Goal: Task Accomplishment & Management: Manage account settings

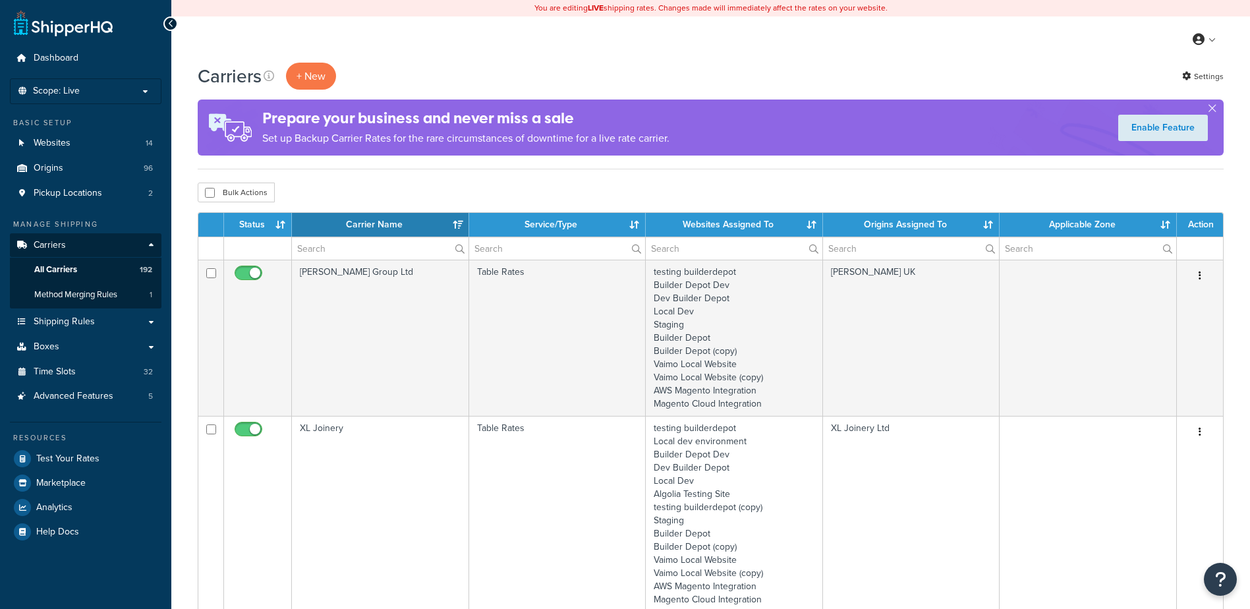
select select "15"
click at [325, 249] on input "text" at bounding box center [380, 248] width 177 height 22
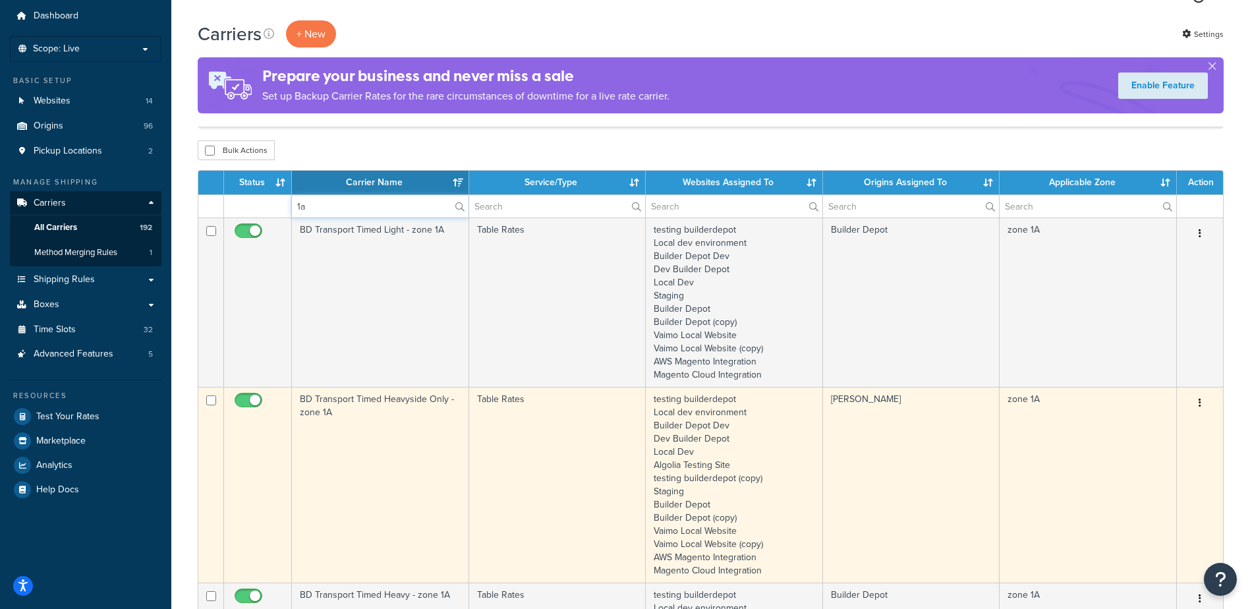
scroll to position [66, 0]
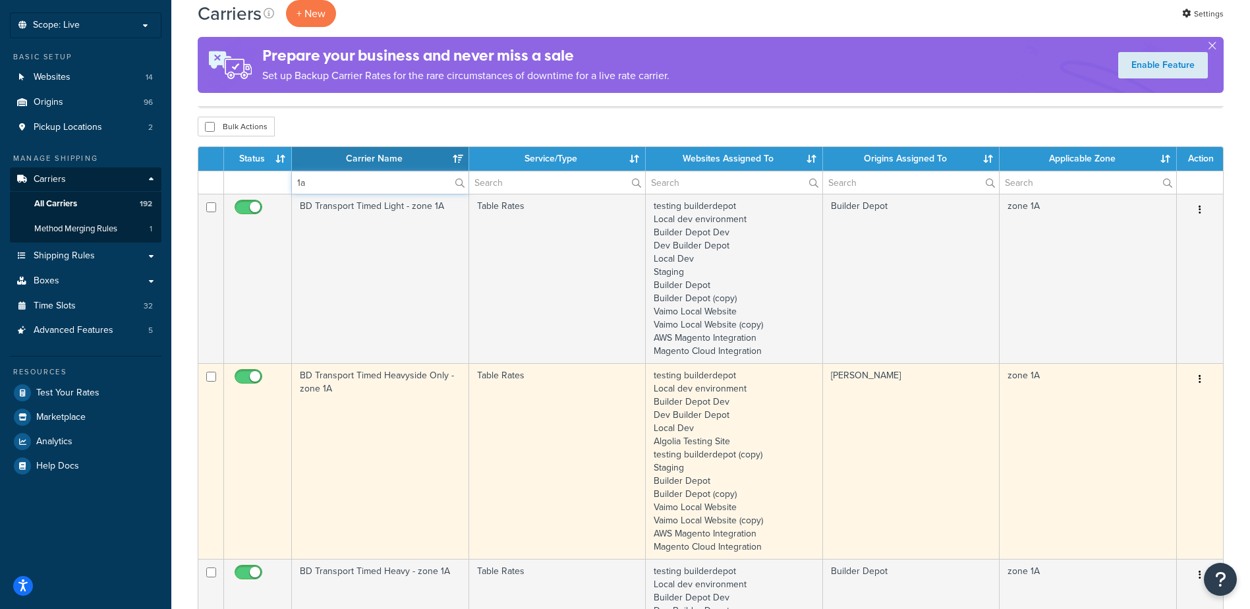
type input "1a"
click at [420, 417] on td "BD Transport Timed Heavyside Only - zone 1A" at bounding box center [380, 461] width 177 height 196
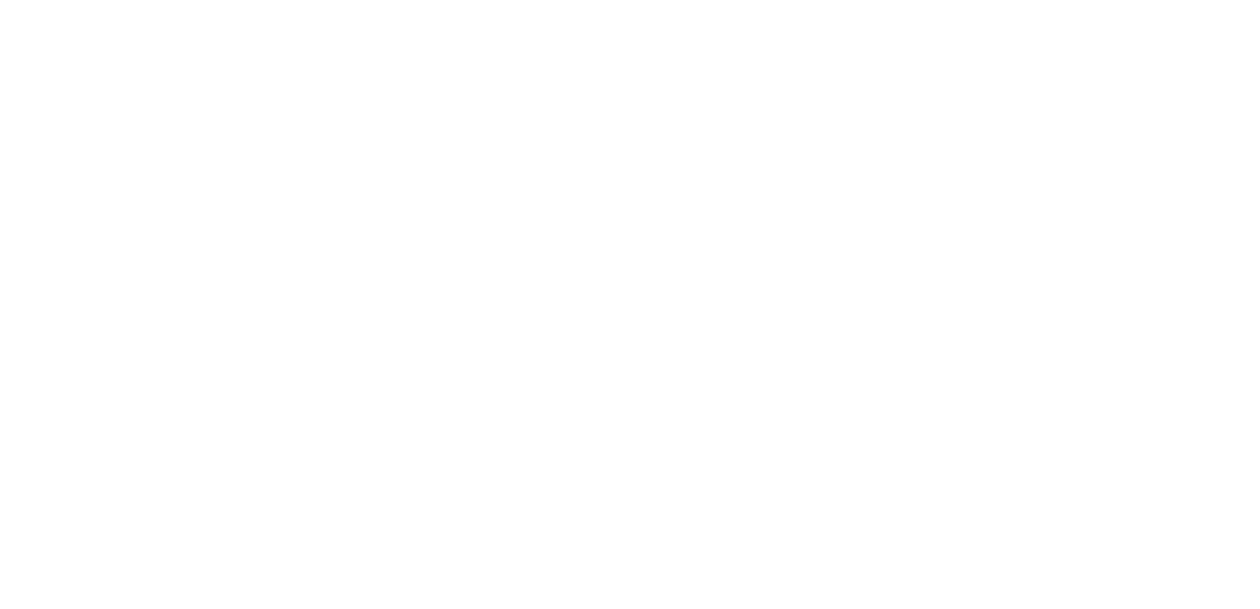
select select "25"
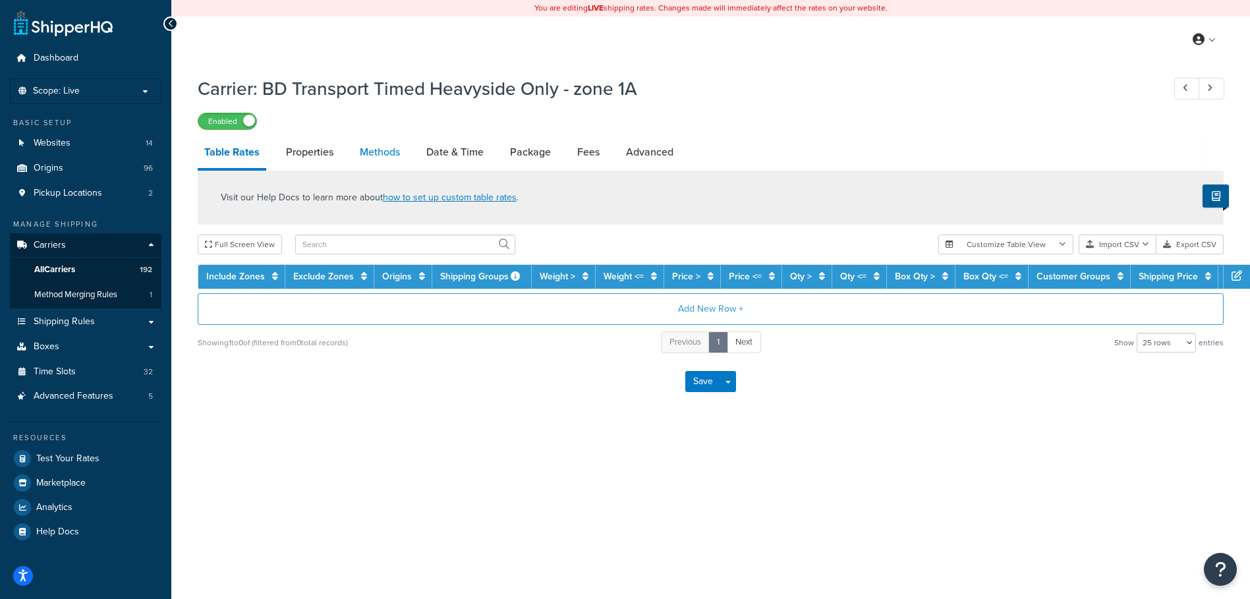
click at [386, 157] on link "Methods" at bounding box center [379, 152] width 53 height 32
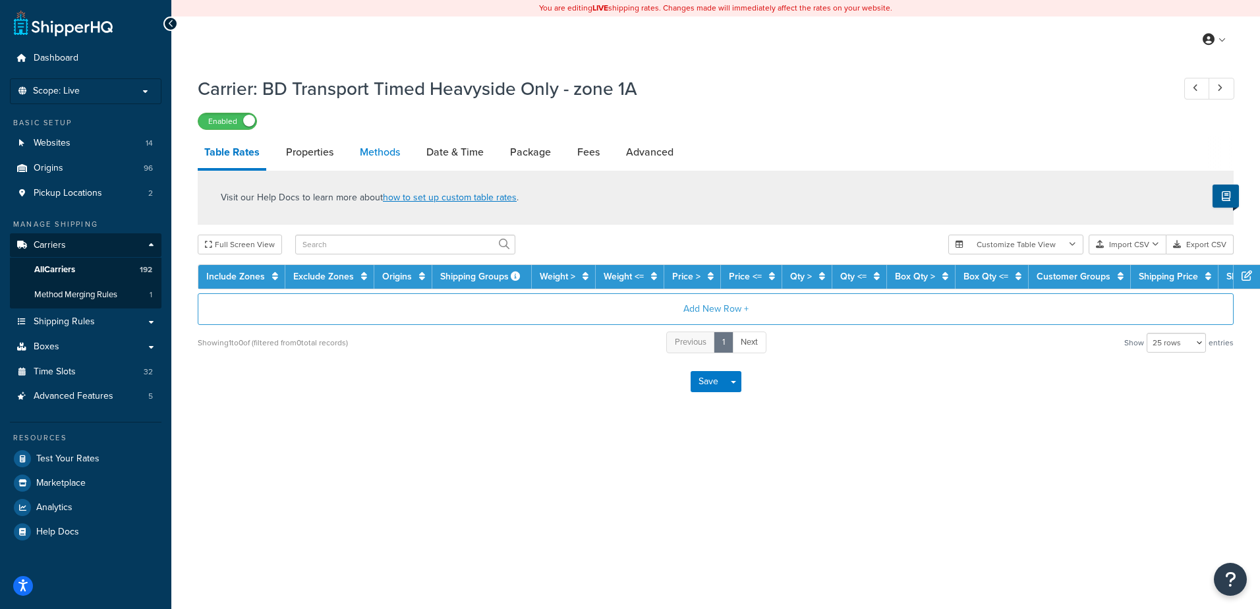
select select "25"
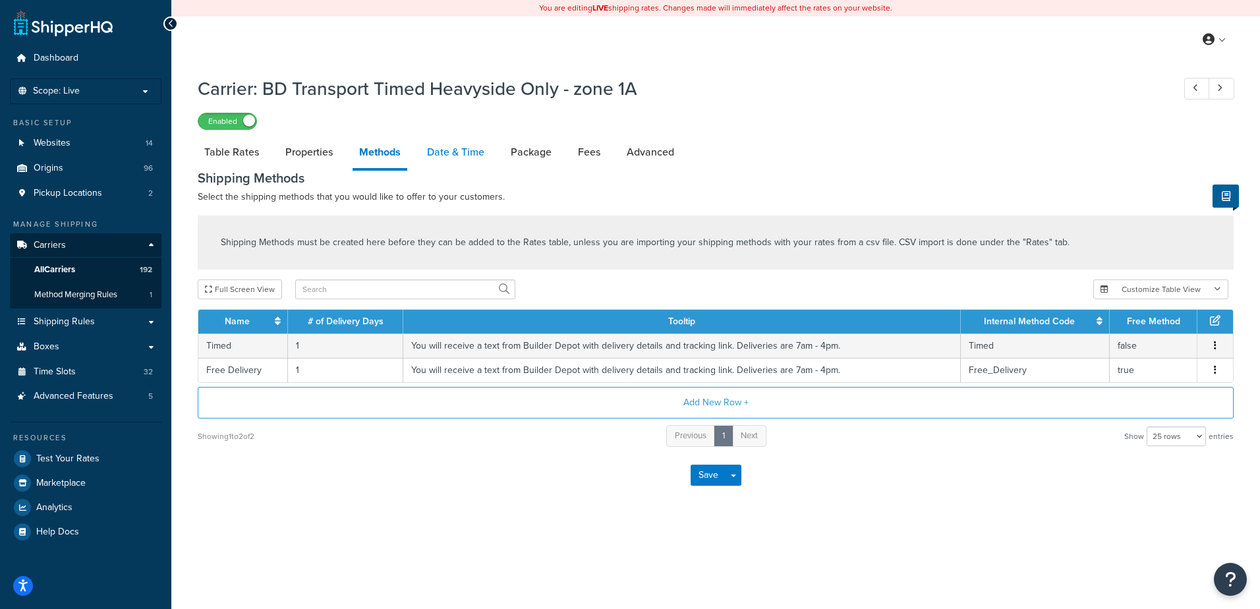
click at [454, 154] on link "Date & Time" at bounding box center [455, 152] width 71 height 32
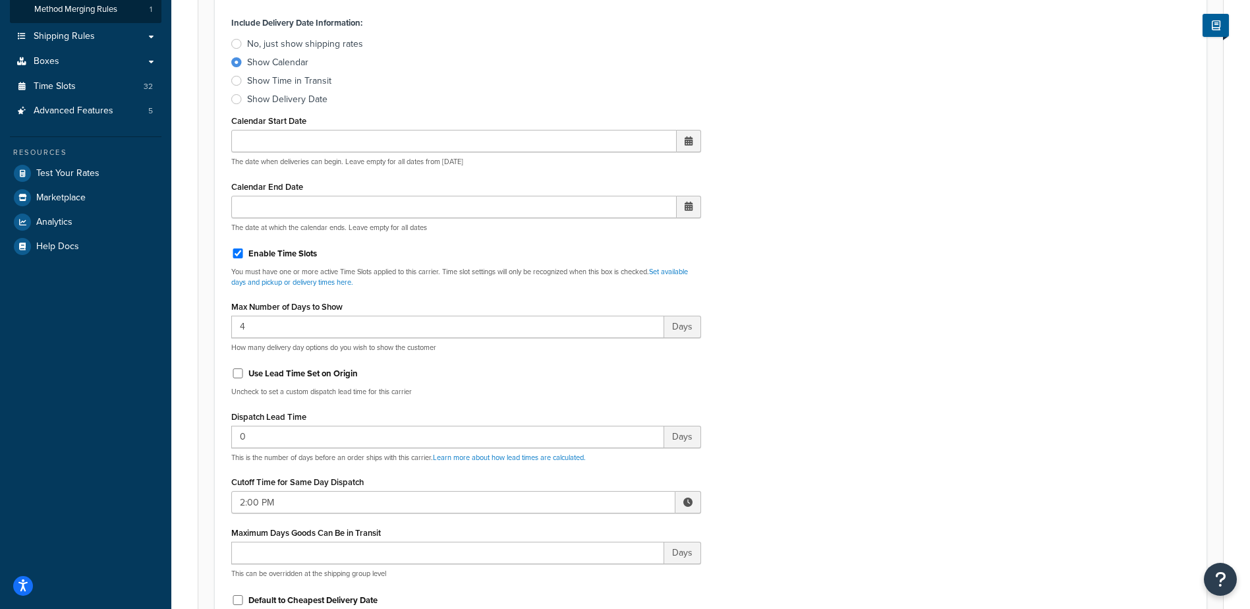
scroll to position [395, 0]
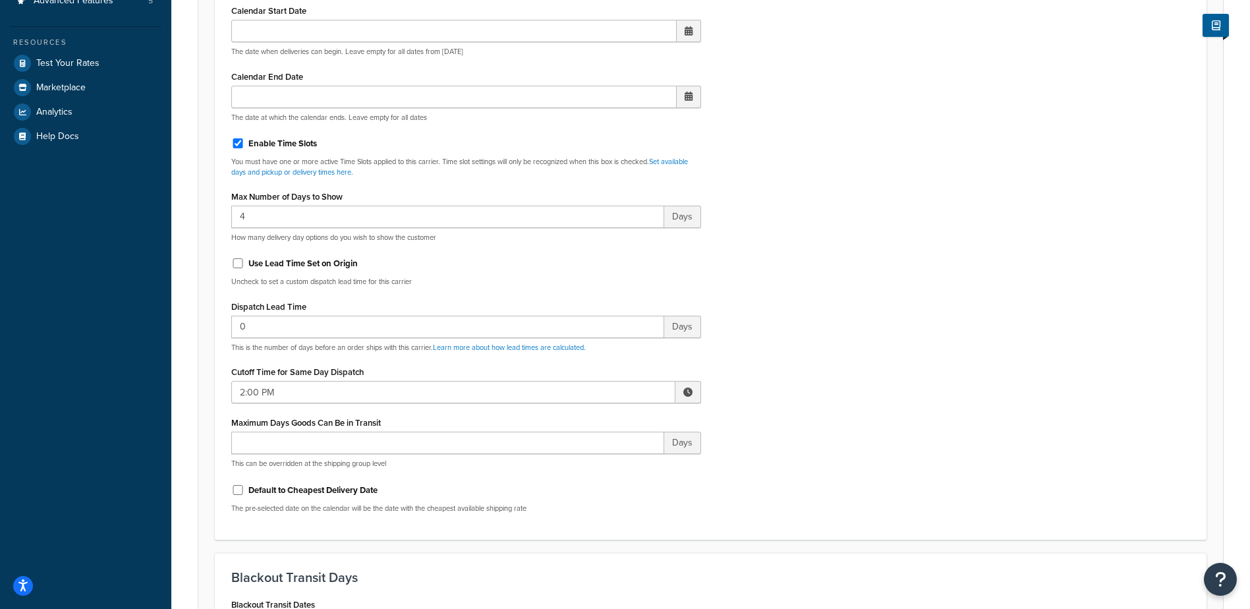
click at [687, 384] on span at bounding box center [689, 392] width 26 height 22
click at [592, 419] on span "▲" at bounding box center [591, 421] width 26 height 26
type input "3:00 PM"
click at [863, 415] on div "Include Delivery Date Information: No, just show shipping rates Show Calendar S…" at bounding box center [710, 213] width 979 height 620
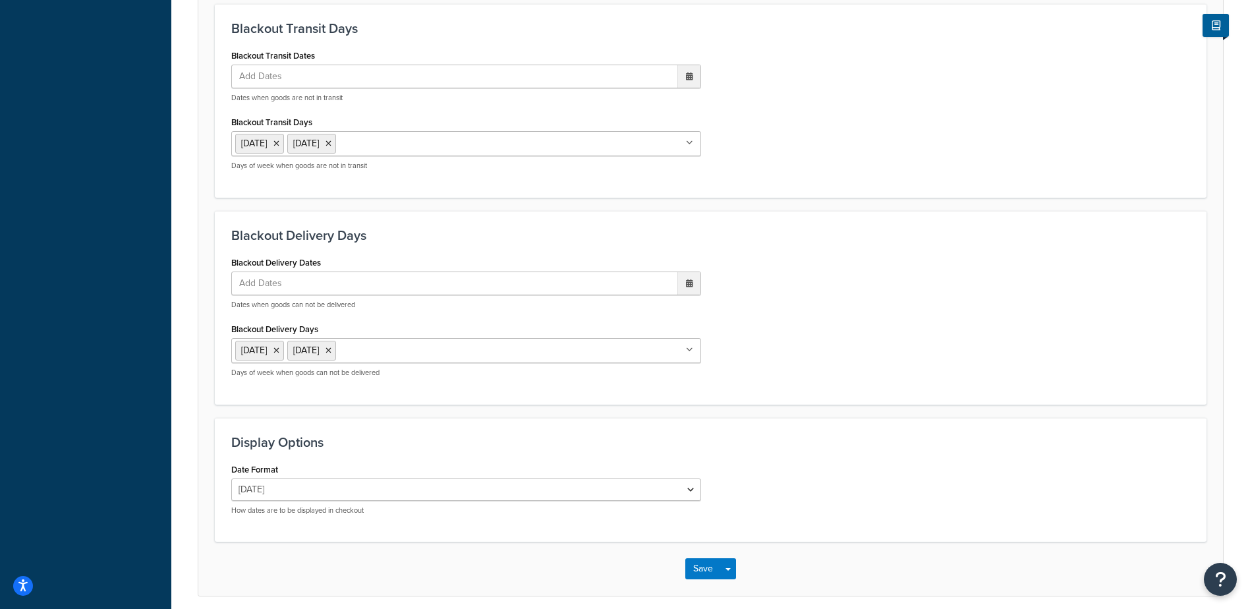
scroll to position [998, 0]
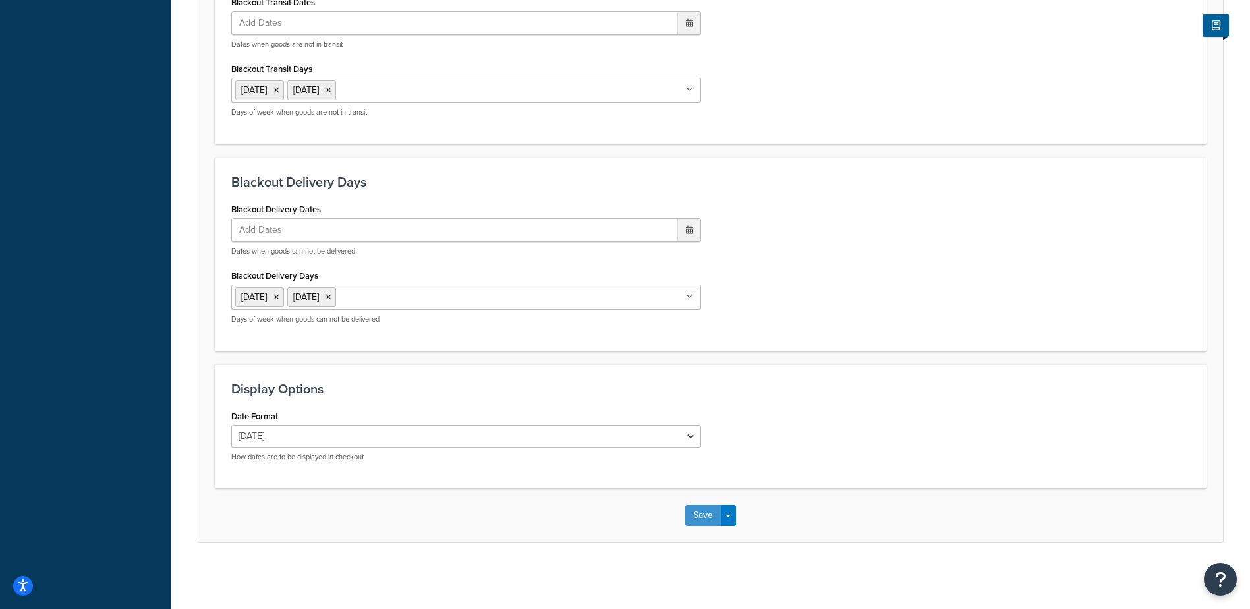
click at [699, 513] on button "Save" at bounding box center [703, 515] width 36 height 21
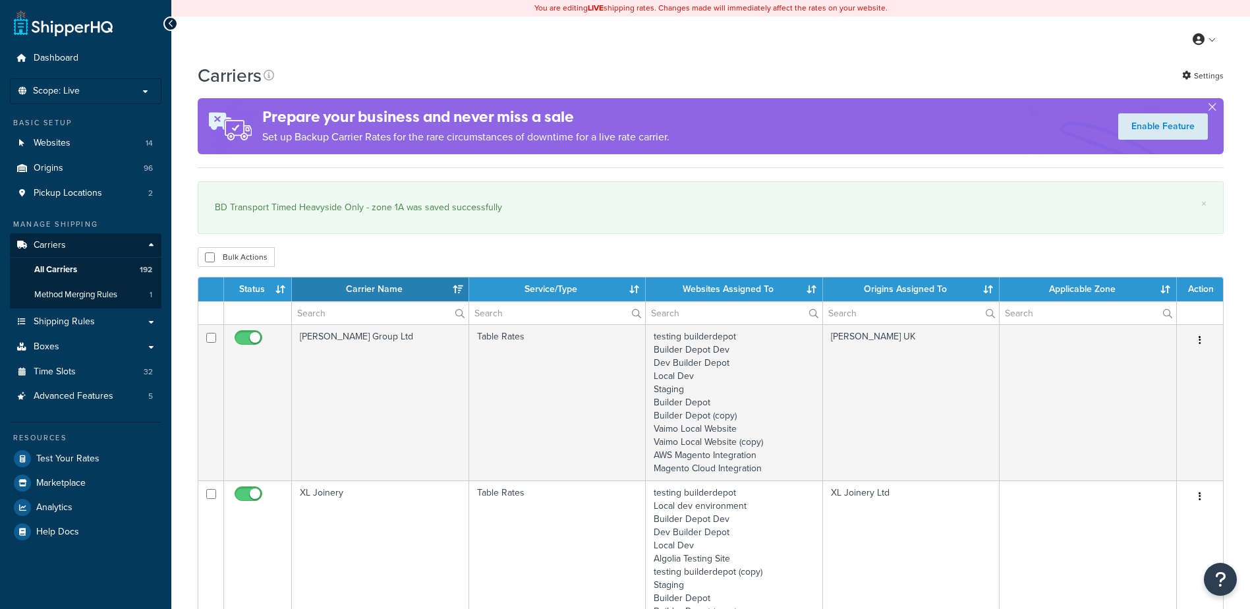
select select "15"
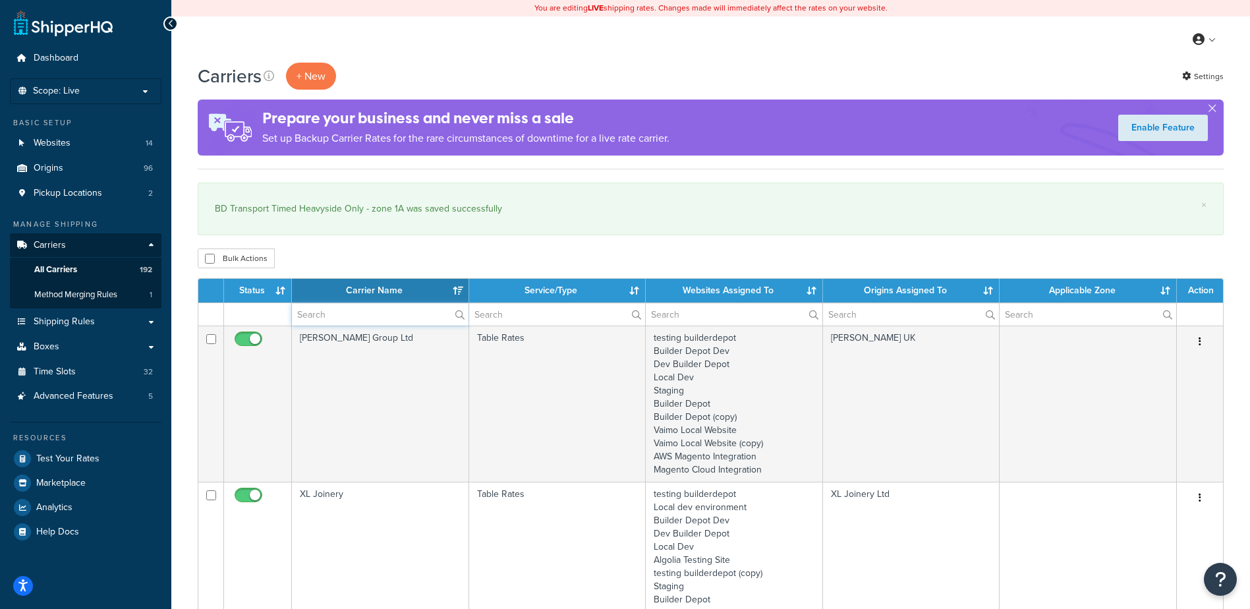
click at [332, 314] on input "text" at bounding box center [380, 314] width 177 height 22
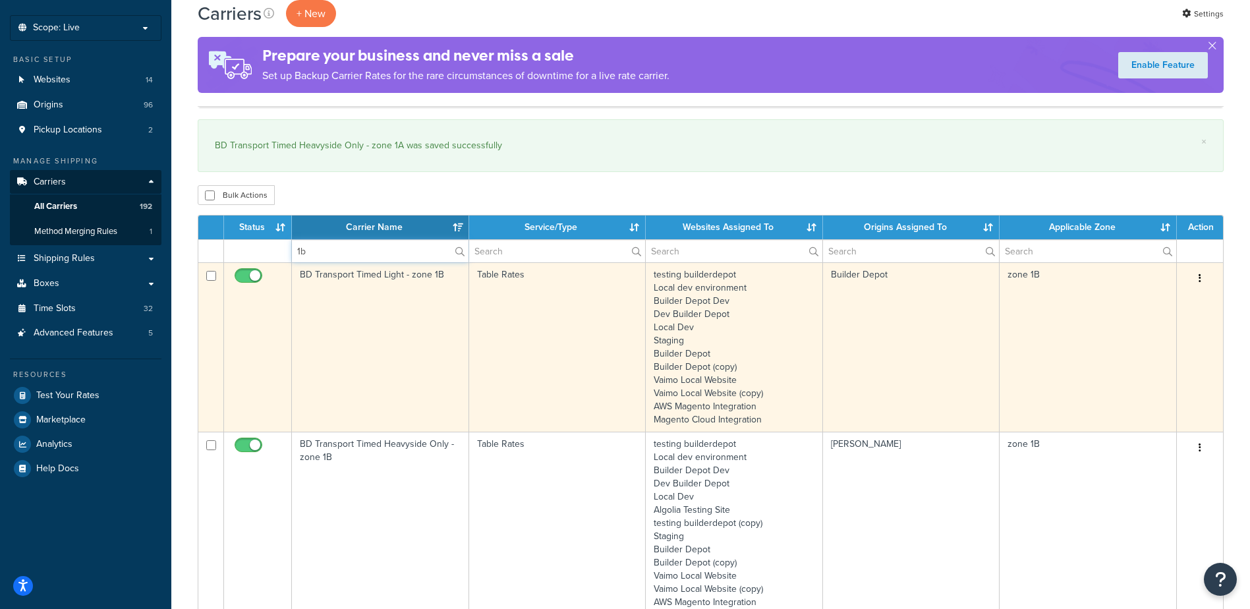
scroll to position [198, 0]
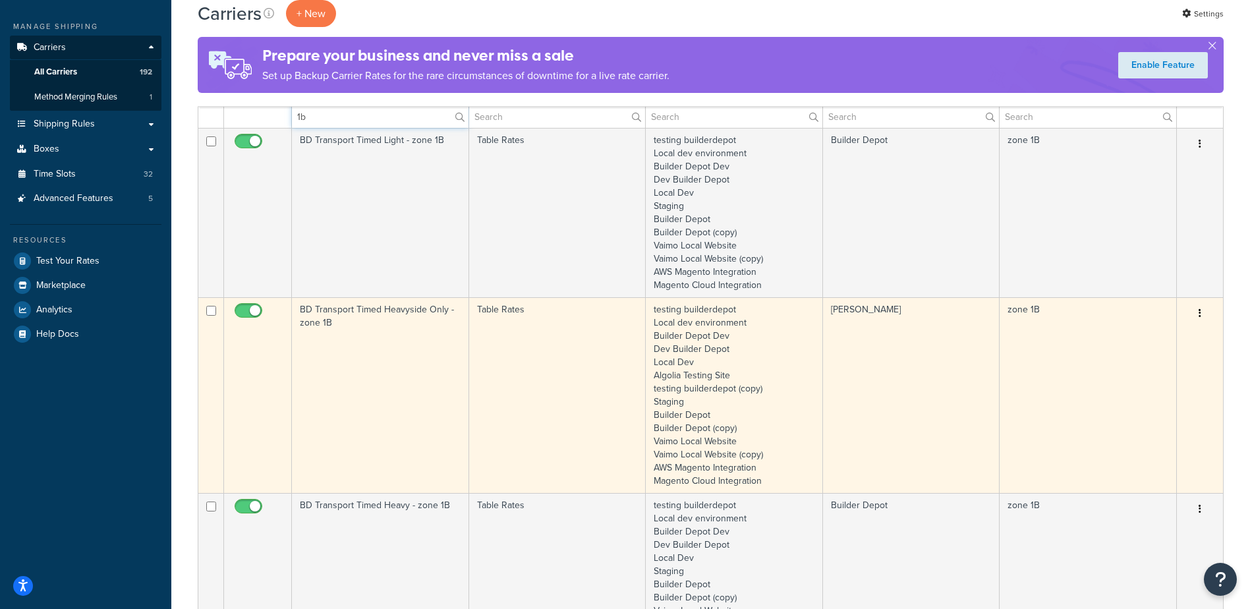
type input "1b"
click at [366, 378] on td "BD Transport Timed Heavyside Only - zone 1B" at bounding box center [380, 395] width 177 height 196
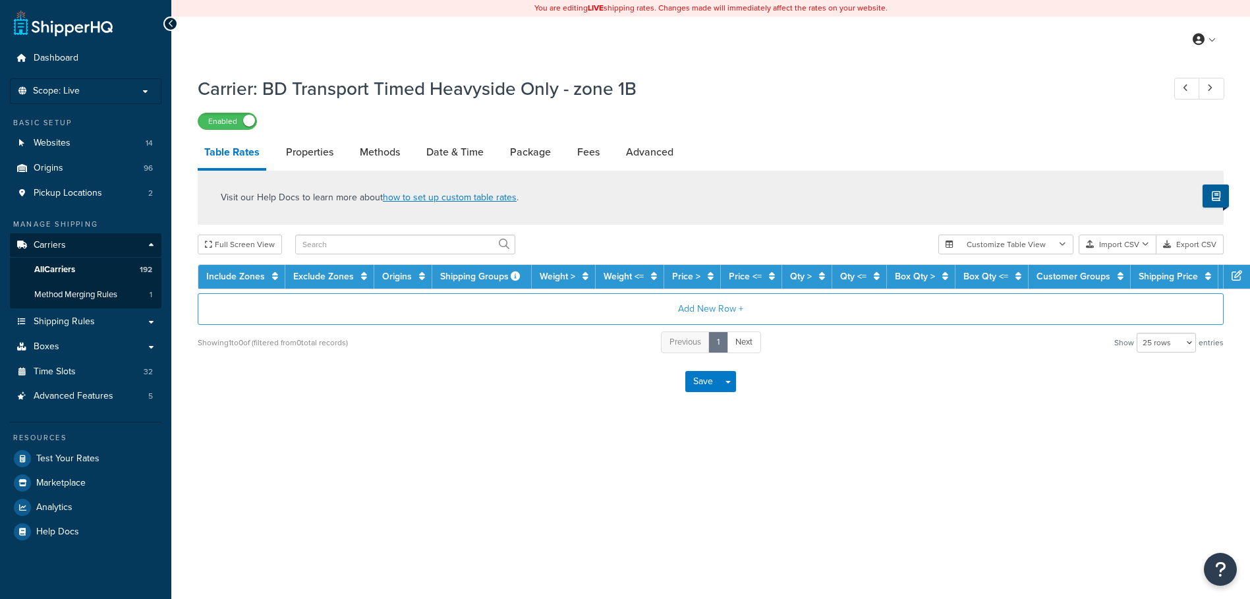
select select "25"
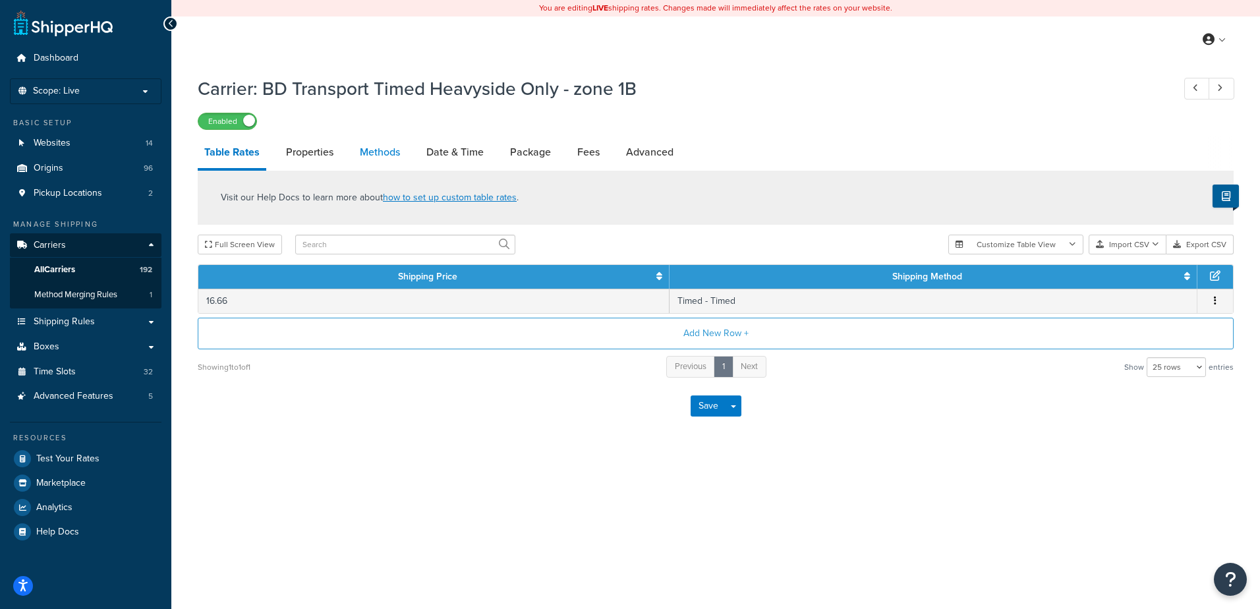
click at [378, 146] on link "Methods" at bounding box center [379, 152] width 53 height 32
select select "25"
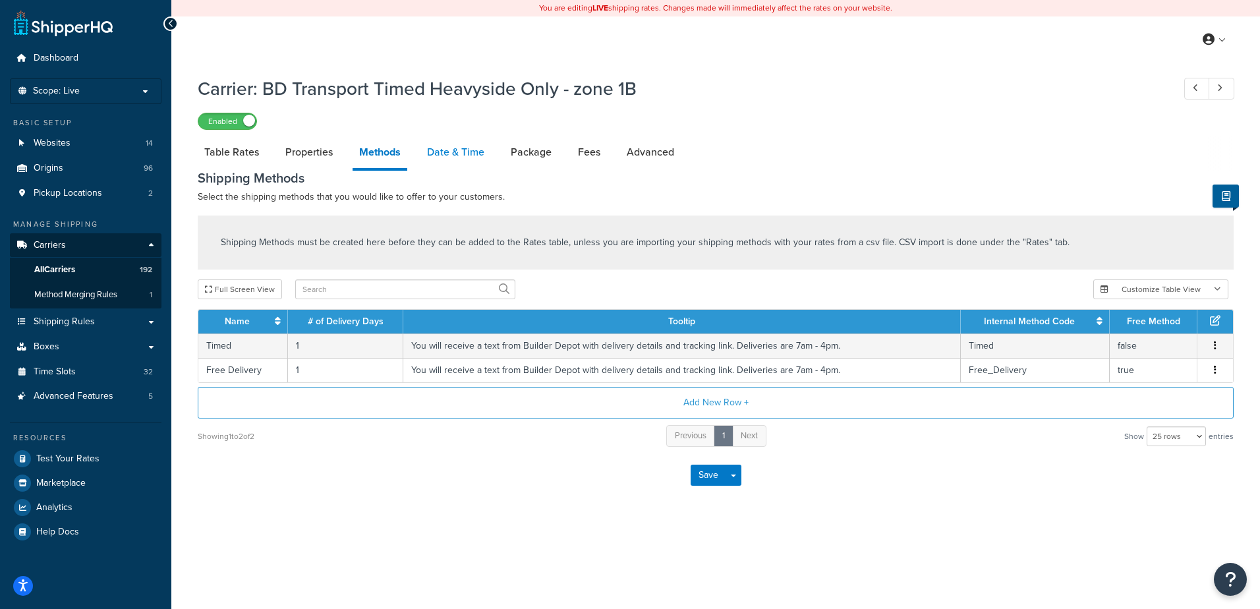
click at [453, 160] on link "Date & Time" at bounding box center [455, 152] width 71 height 32
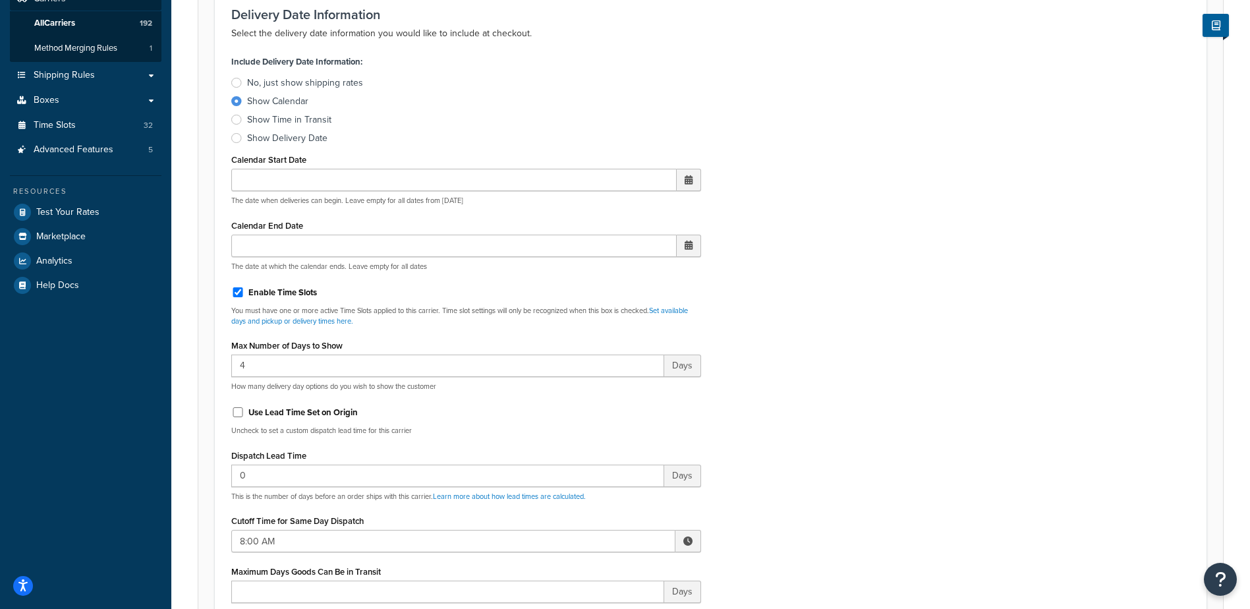
scroll to position [330, 0]
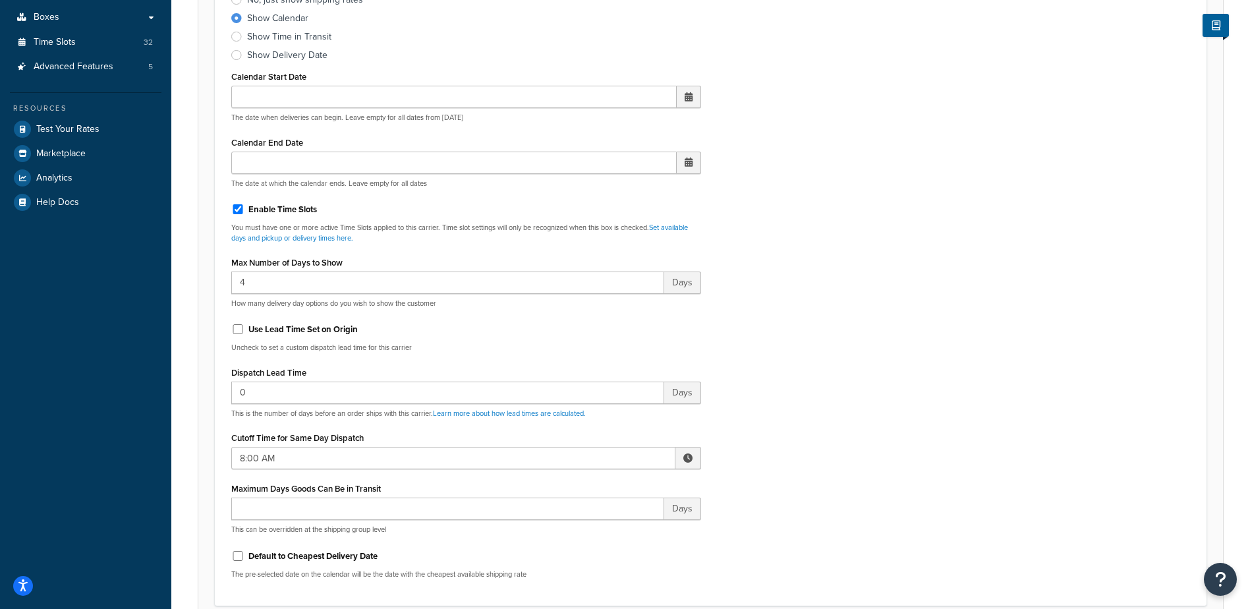
click at [686, 459] on span at bounding box center [687, 457] width 9 height 9
click at [589, 494] on span "▲" at bounding box center [591, 487] width 26 height 26
click at [589, 493] on span "▲" at bounding box center [591, 487] width 26 height 26
type input "10:00 AM"
drag, startPoint x: 832, startPoint y: 417, endPoint x: 782, endPoint y: 409, distance: 50.8
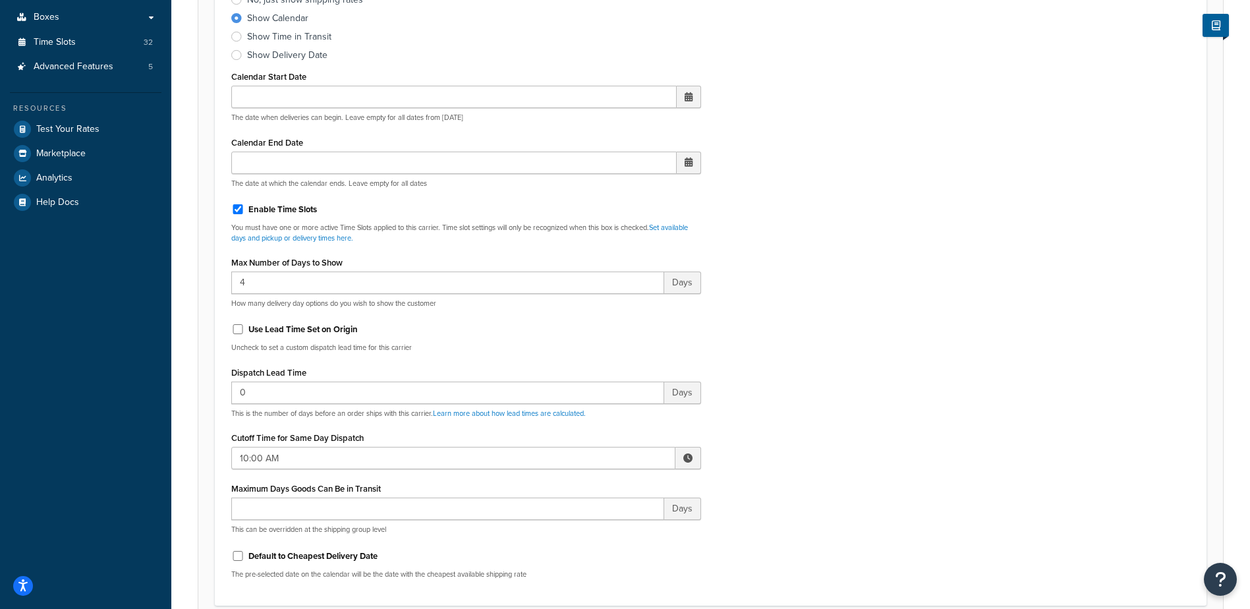
click at [832, 417] on div "Include Delivery Date Information: No, just show shipping rates Show Calendar S…" at bounding box center [710, 279] width 979 height 620
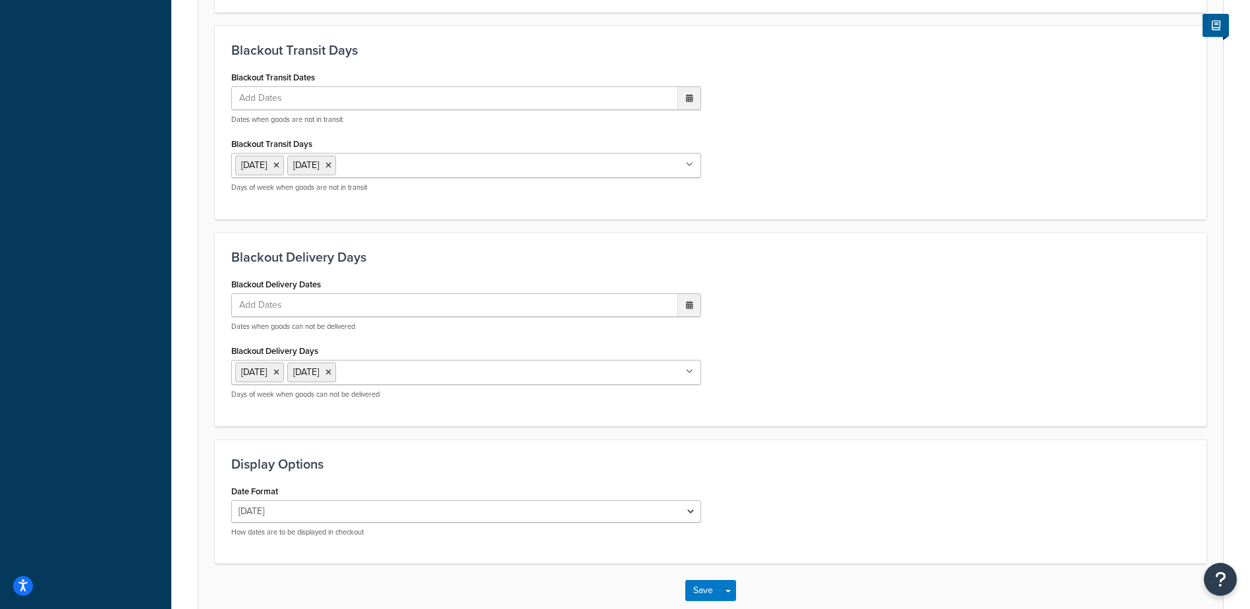
scroll to position [998, 0]
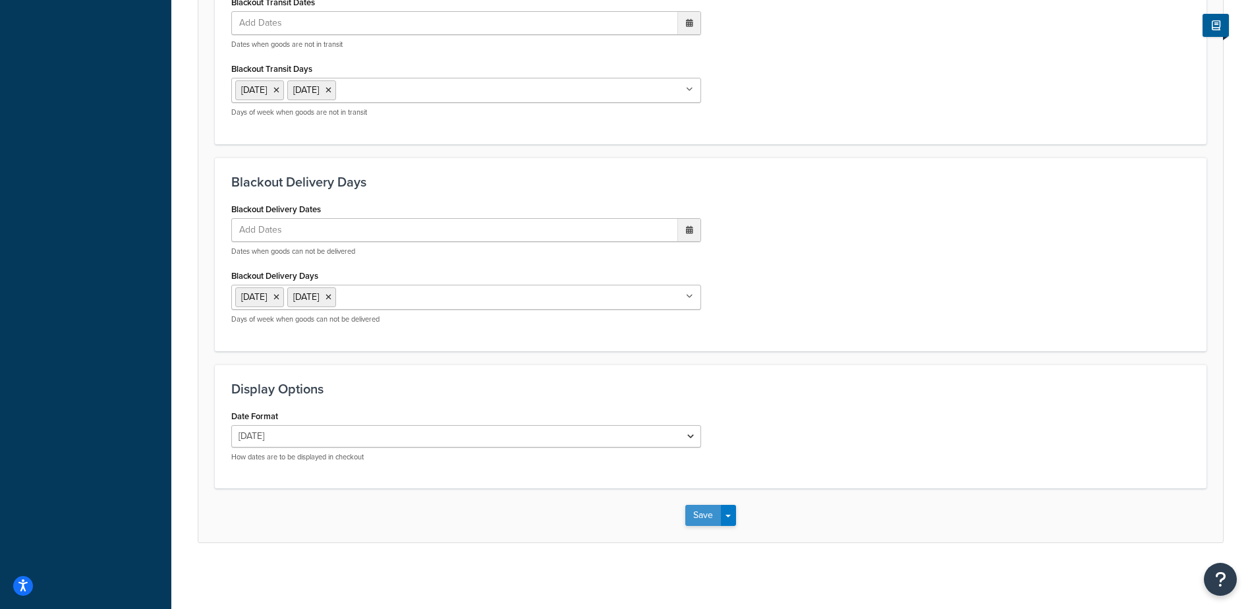
click at [696, 510] on button "Save" at bounding box center [703, 515] width 36 height 21
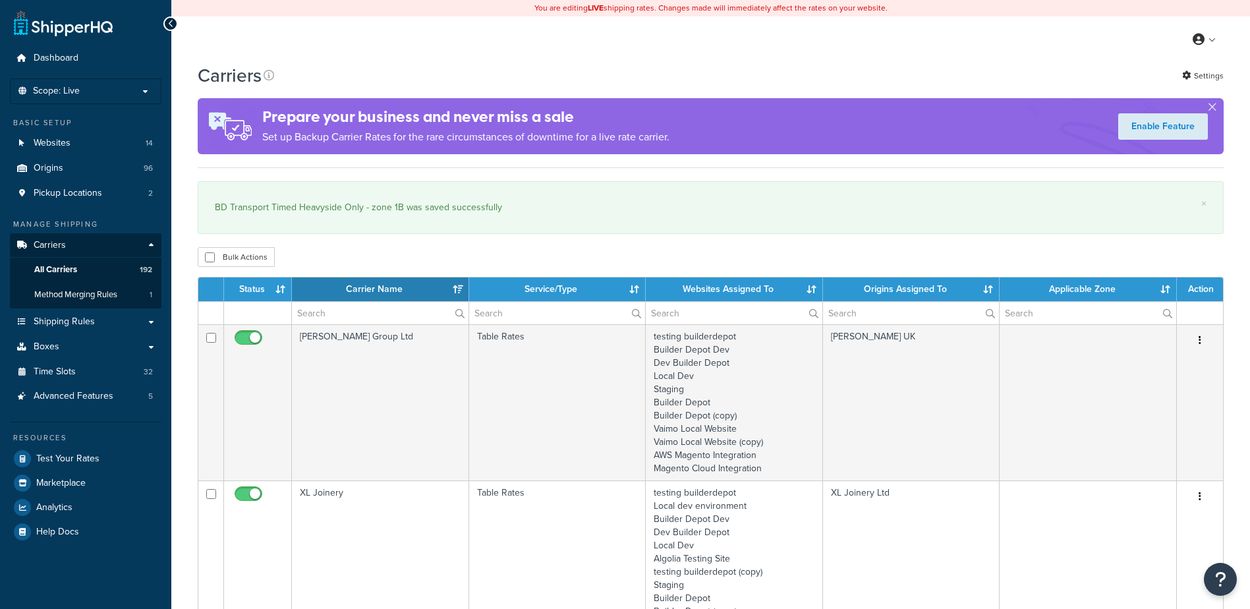
select select "15"
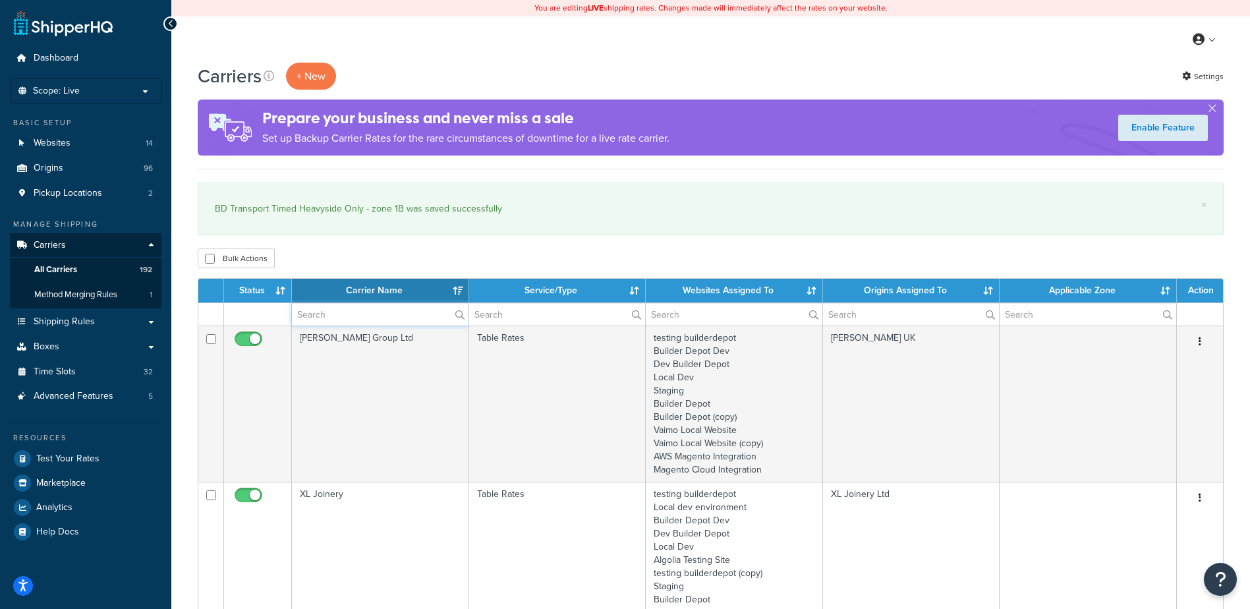
click at [322, 318] on input "text" at bounding box center [380, 314] width 177 height 22
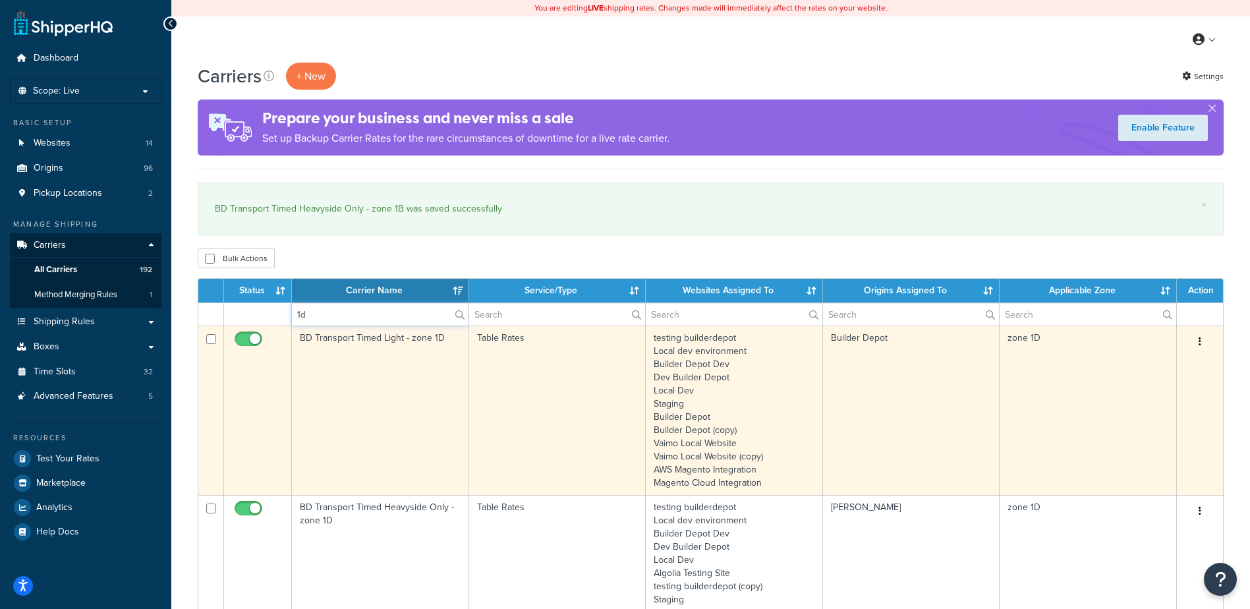
scroll to position [198, 0]
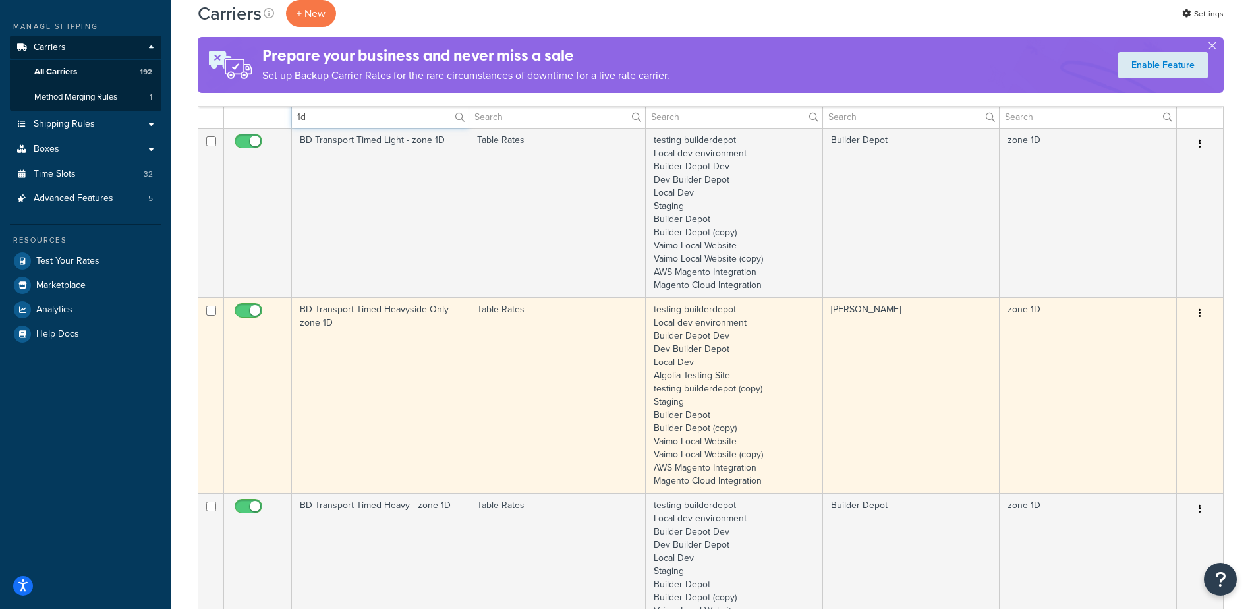
type input "1d"
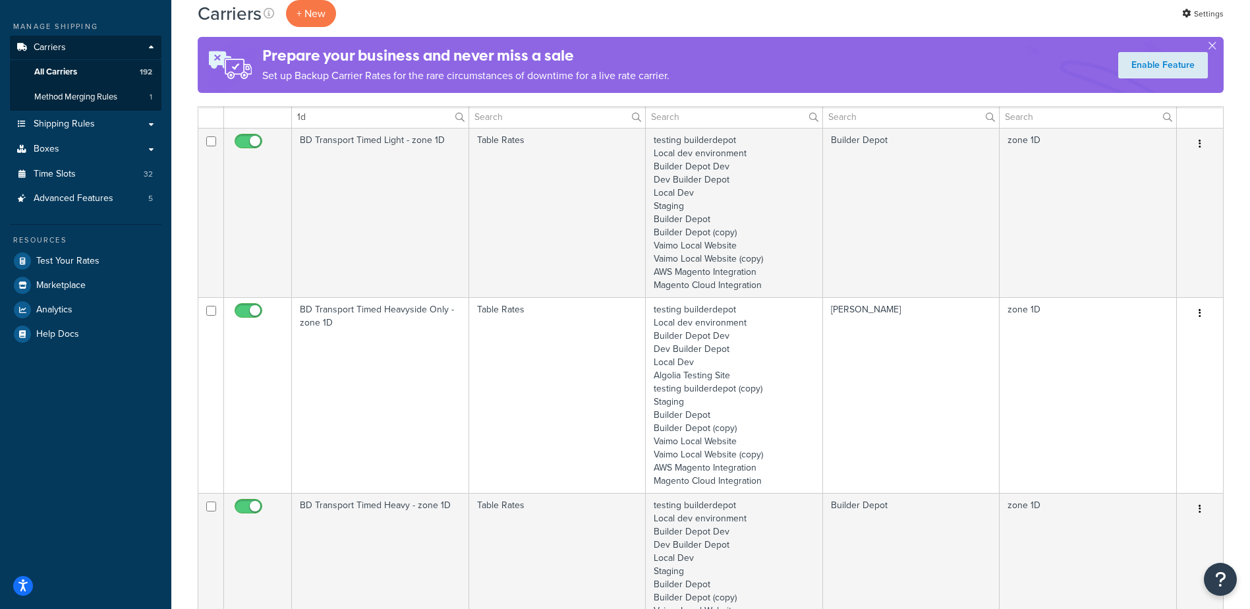
click at [397, 366] on td "BD Transport Timed Heavyside Only - zone 1D" at bounding box center [380, 395] width 177 height 196
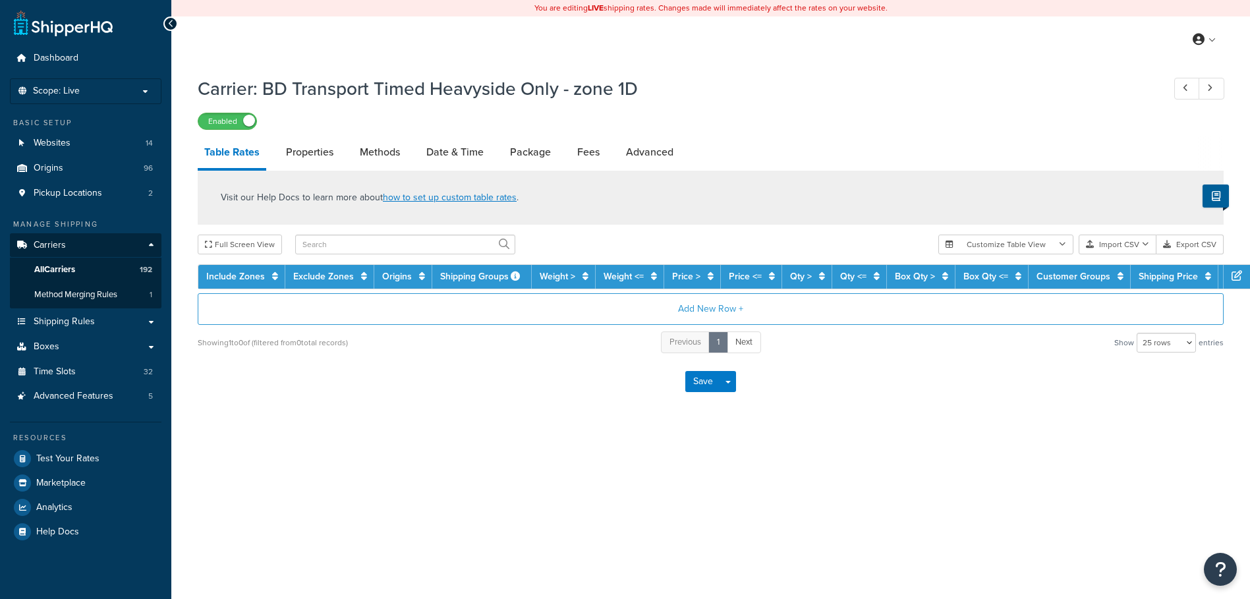
select select "25"
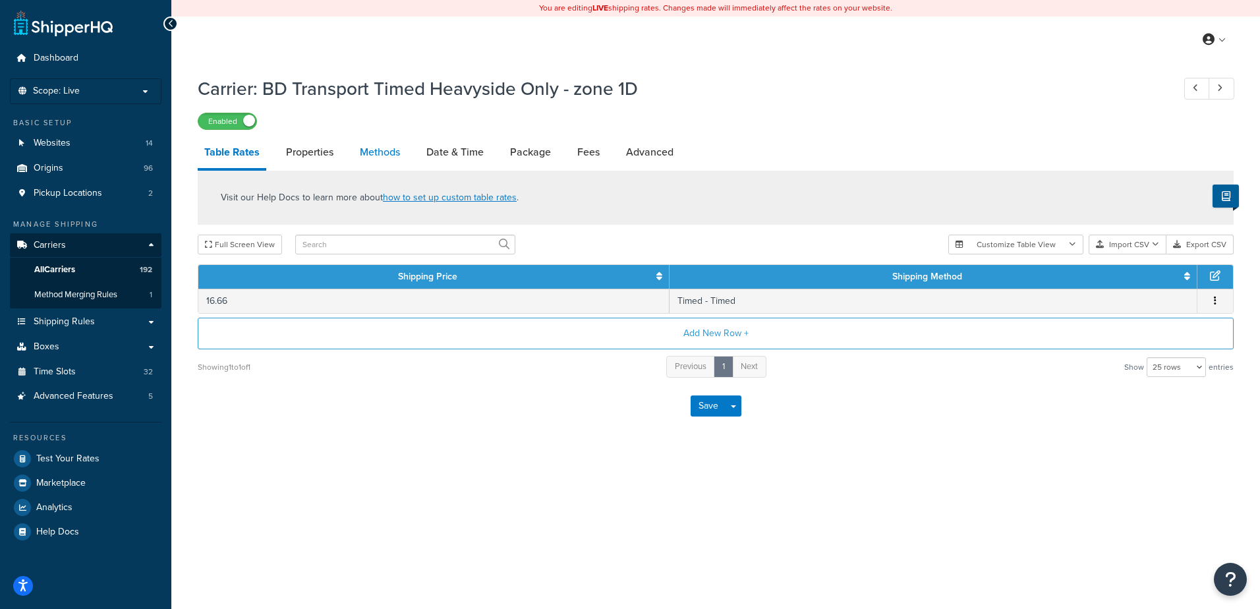
click at [391, 146] on link "Methods" at bounding box center [379, 152] width 53 height 32
select select "25"
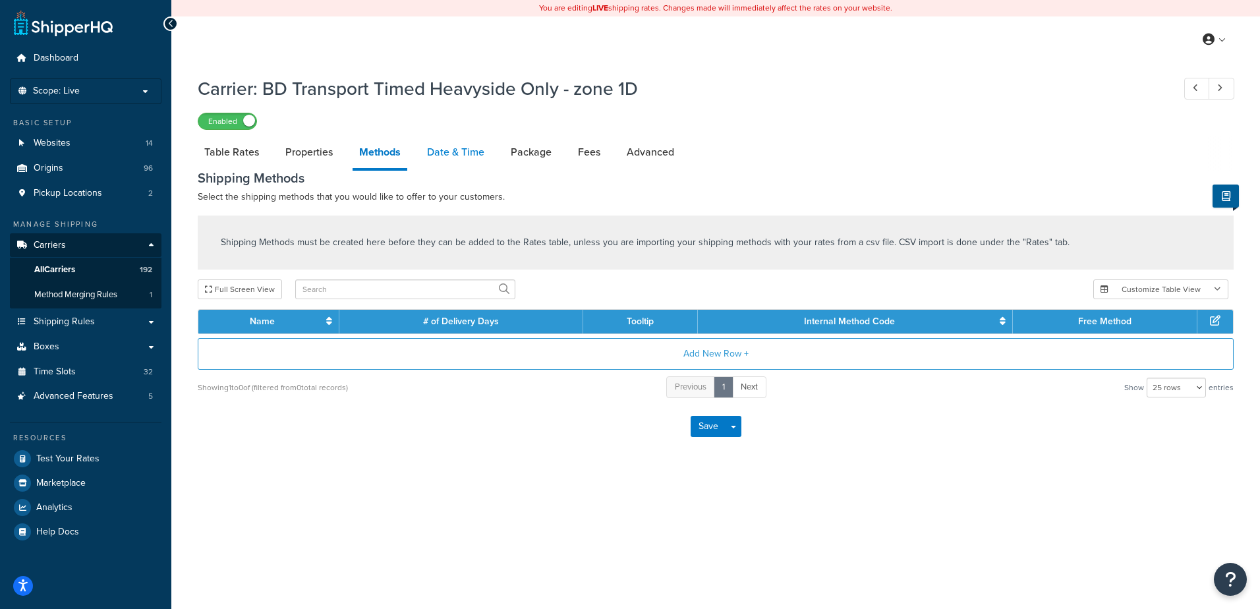
click at [465, 154] on link "Date & Time" at bounding box center [455, 152] width 71 height 32
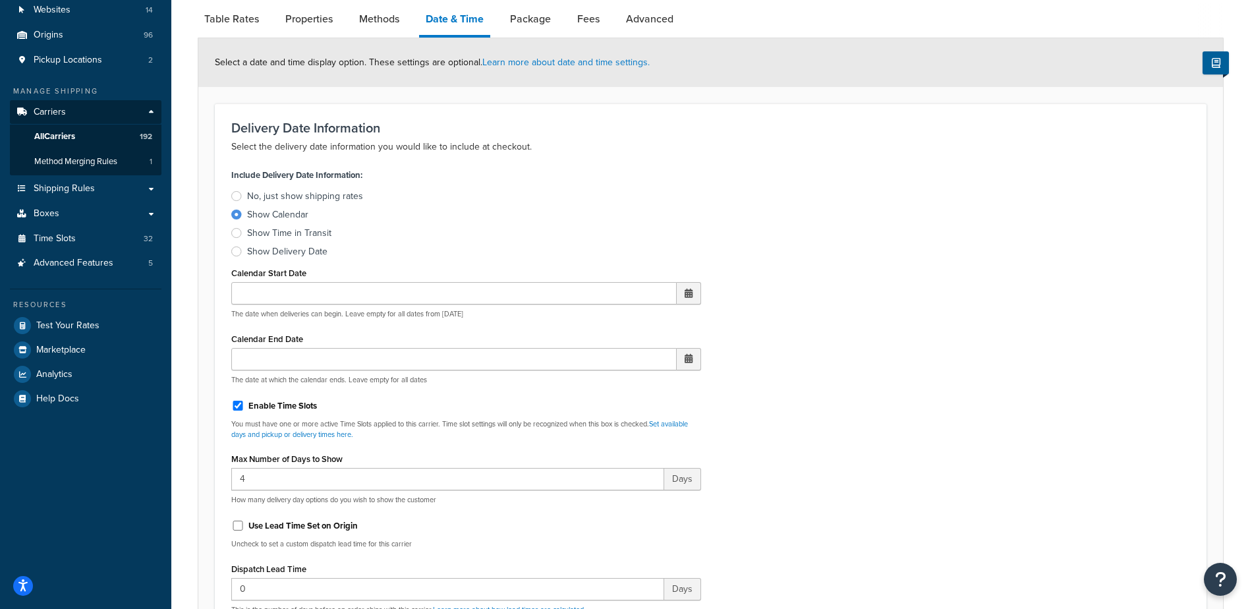
scroll to position [330, 0]
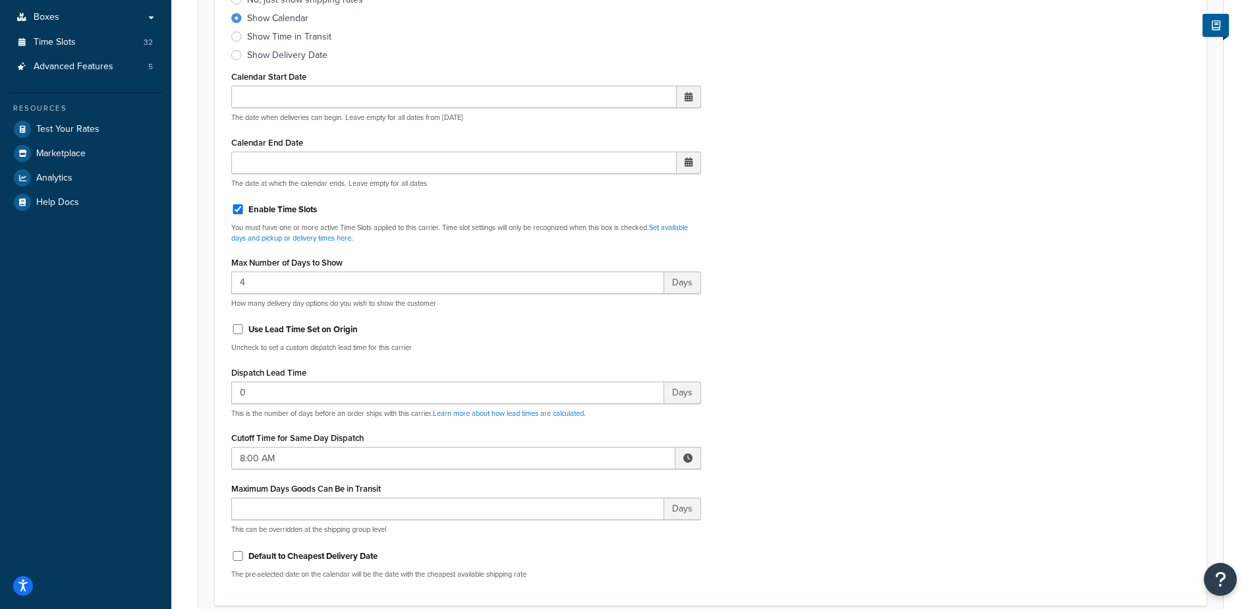
click at [693, 455] on span at bounding box center [689, 458] width 26 height 22
click at [590, 488] on span "▲" at bounding box center [591, 487] width 26 height 26
click at [590, 487] on span "▲" at bounding box center [591, 487] width 26 height 26
type input "10:00 AM"
click at [819, 421] on div "Include Delivery Date Information: No, just show shipping rates Show Calendar S…" at bounding box center [710, 279] width 979 height 620
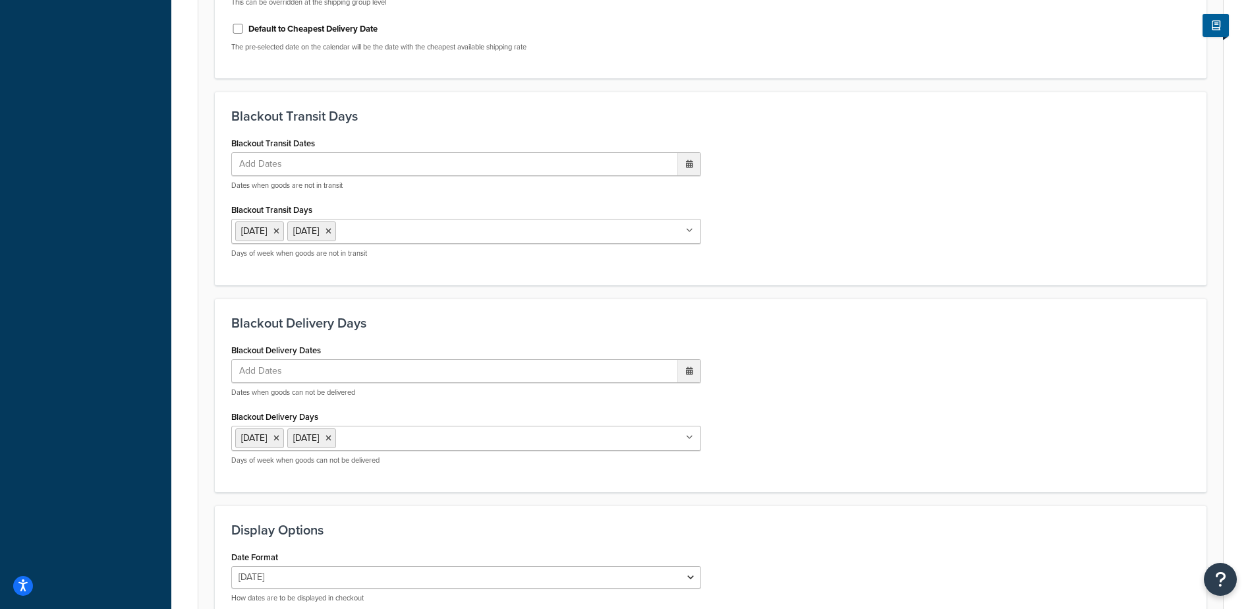
scroll to position [998, 0]
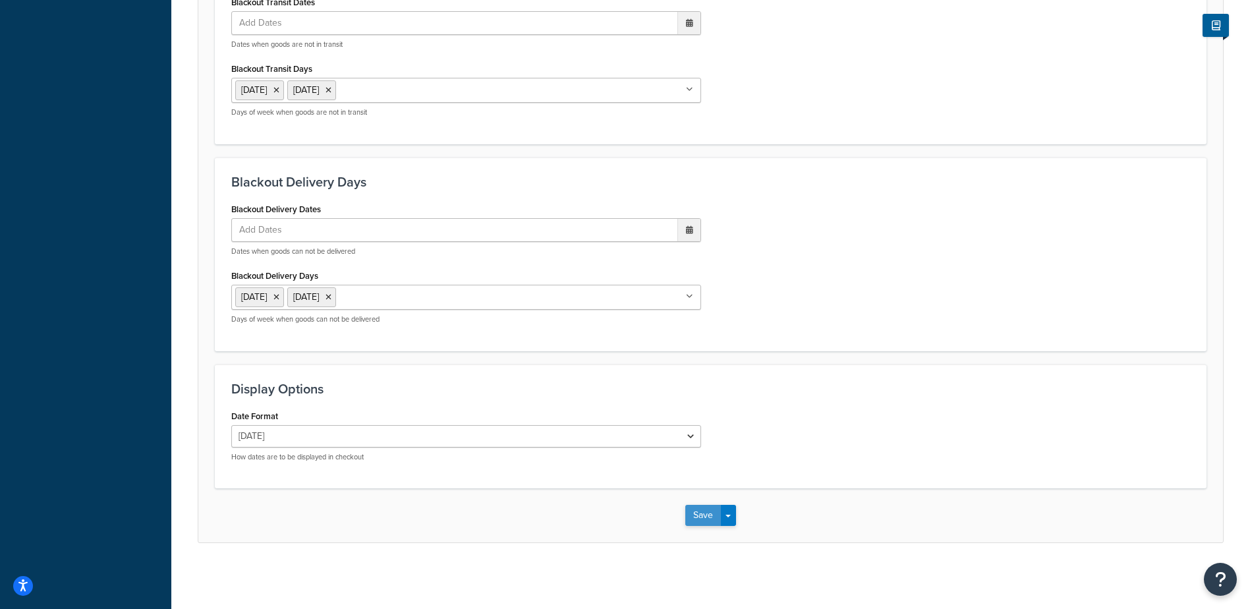
click at [690, 513] on button "Save" at bounding box center [703, 515] width 36 height 21
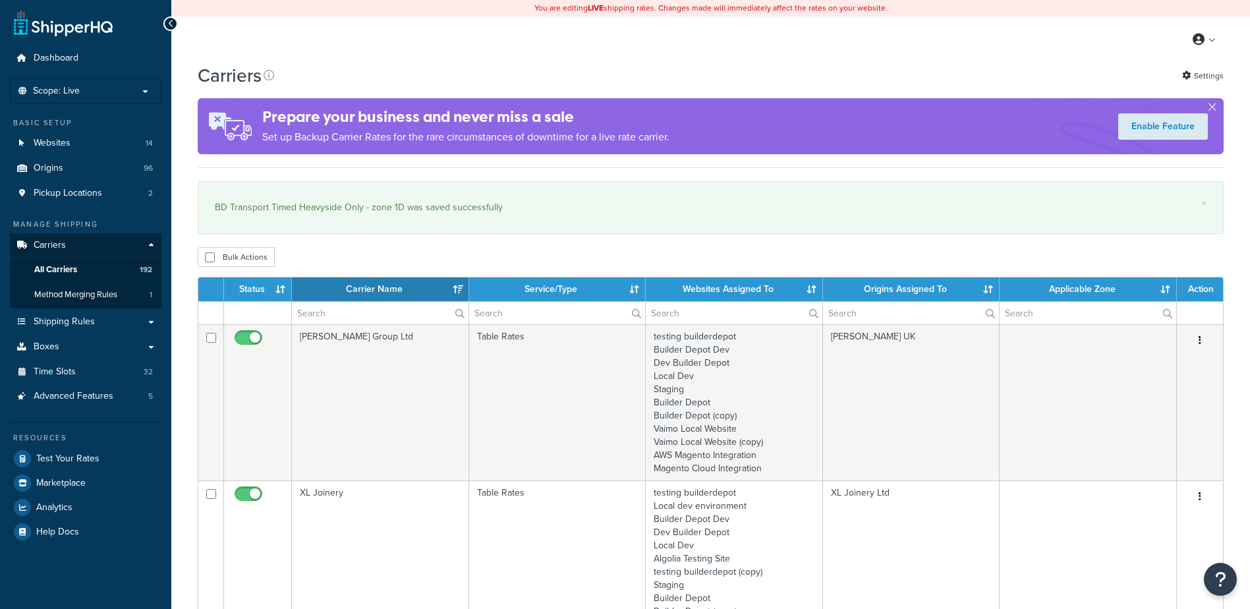
select select "15"
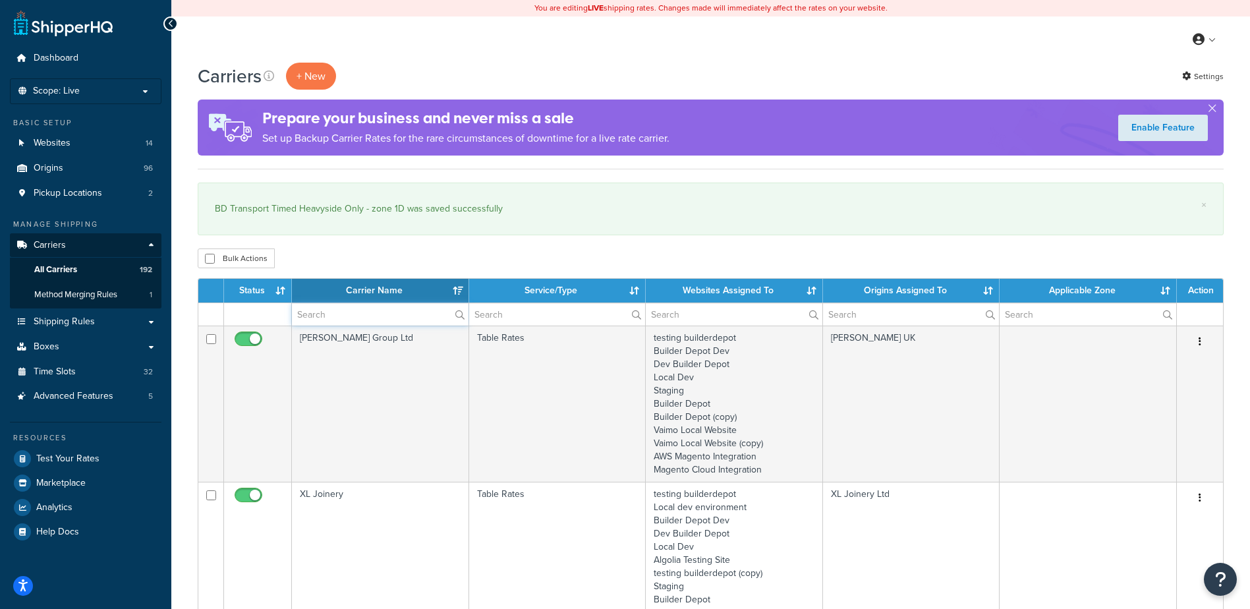
click at [380, 314] on input "text" at bounding box center [380, 314] width 177 height 22
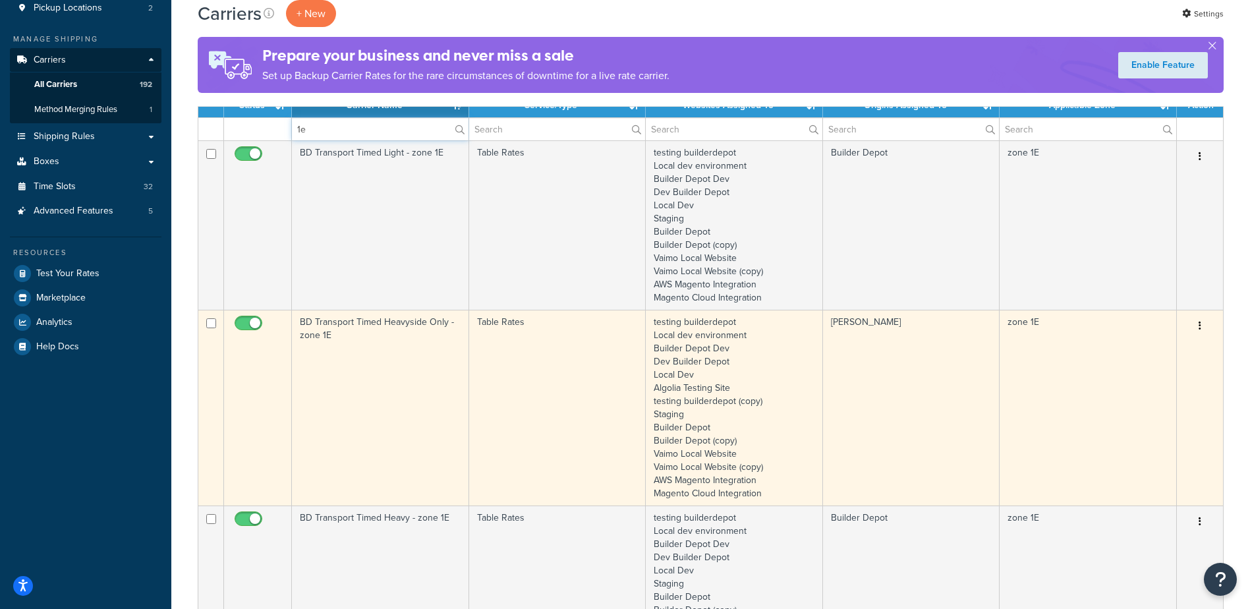
scroll to position [198, 0]
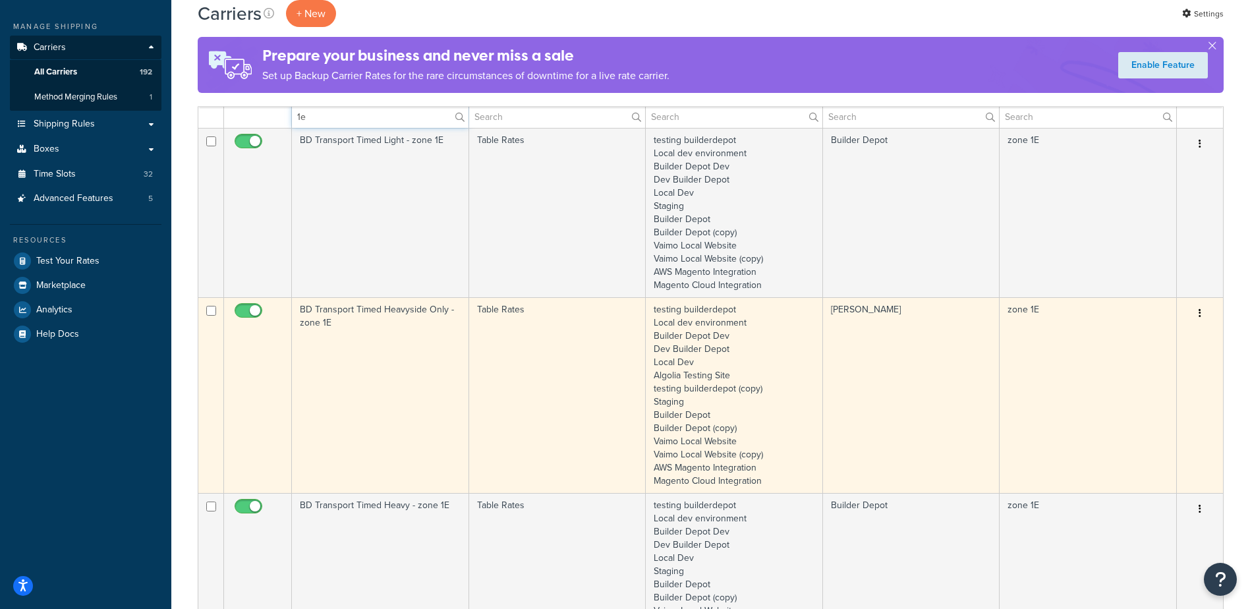
type input "1e"
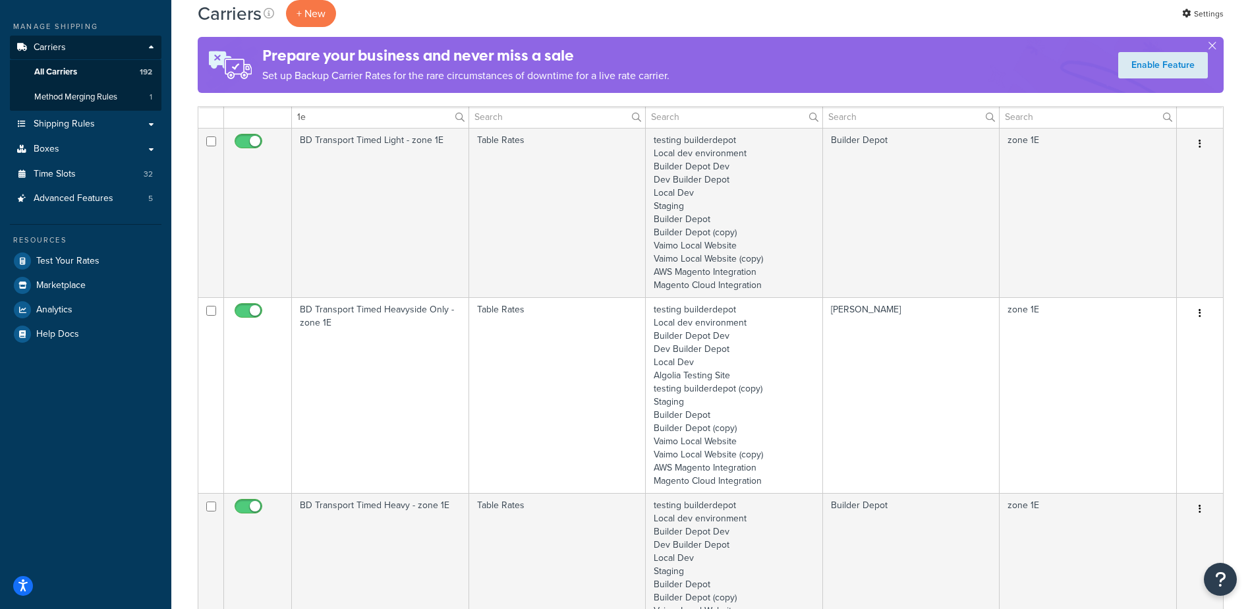
click at [398, 355] on td "BD Transport Timed Heavyside Only - zone 1E" at bounding box center [380, 395] width 177 height 196
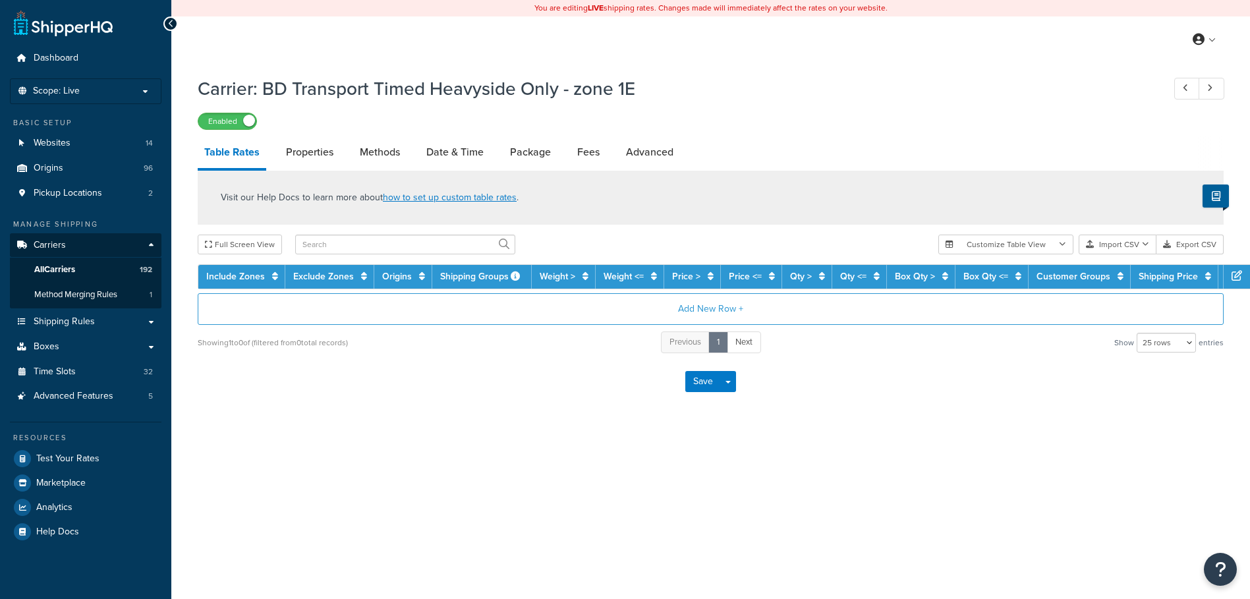
select select "25"
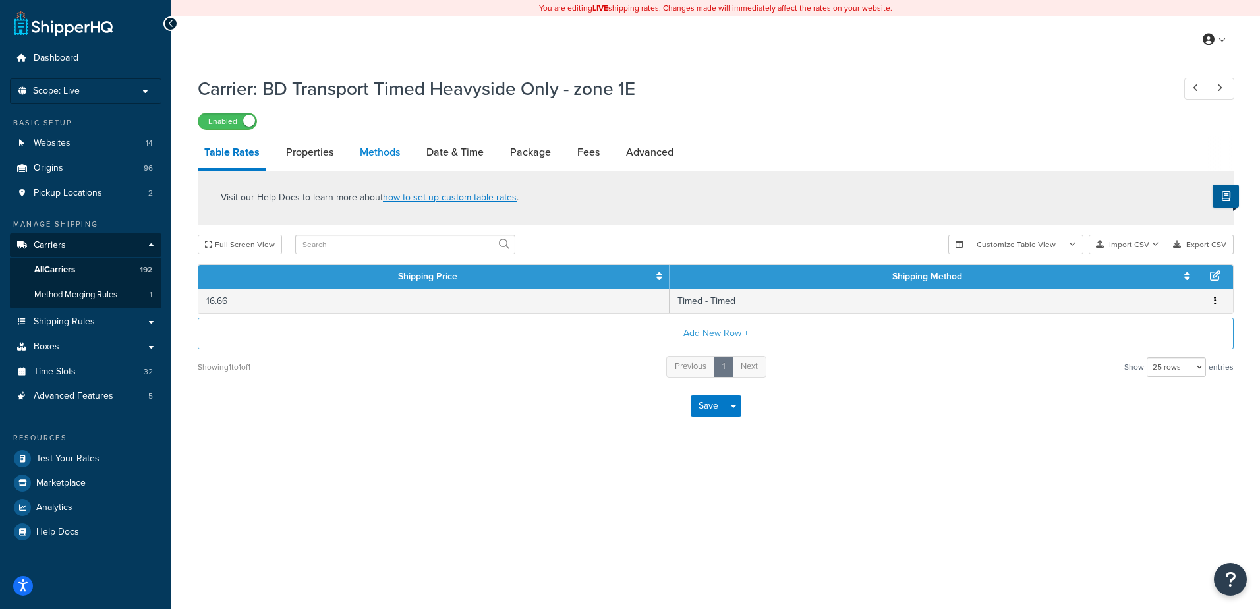
click at [390, 156] on link "Methods" at bounding box center [379, 152] width 53 height 32
select select "25"
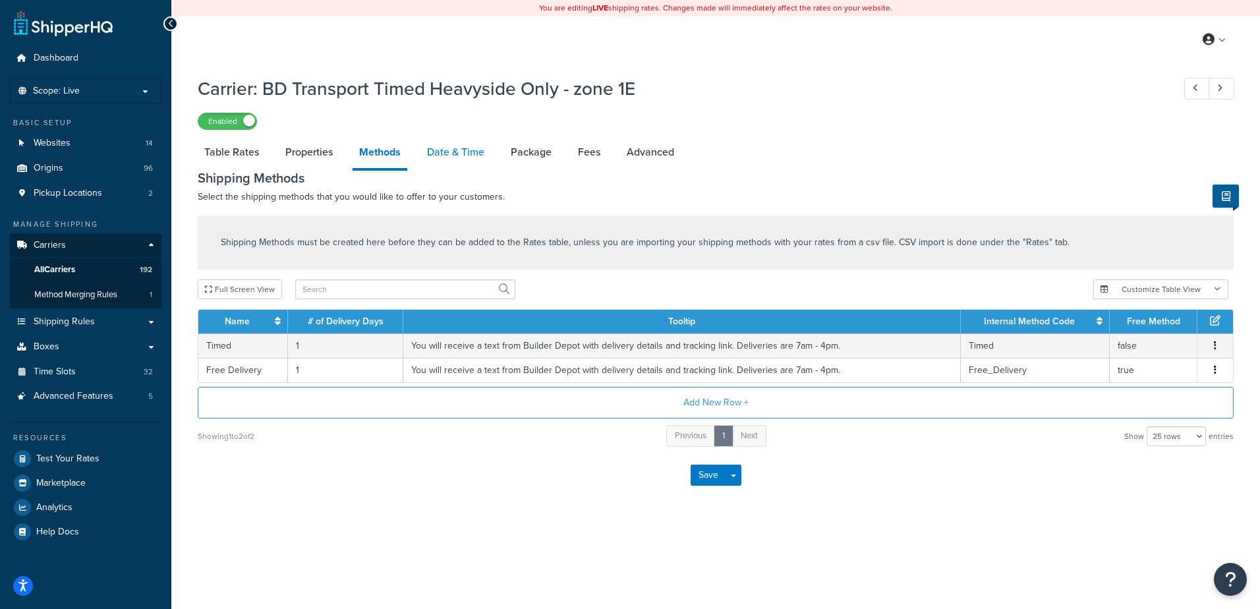
click at [445, 145] on link "Date & Time" at bounding box center [455, 152] width 71 height 32
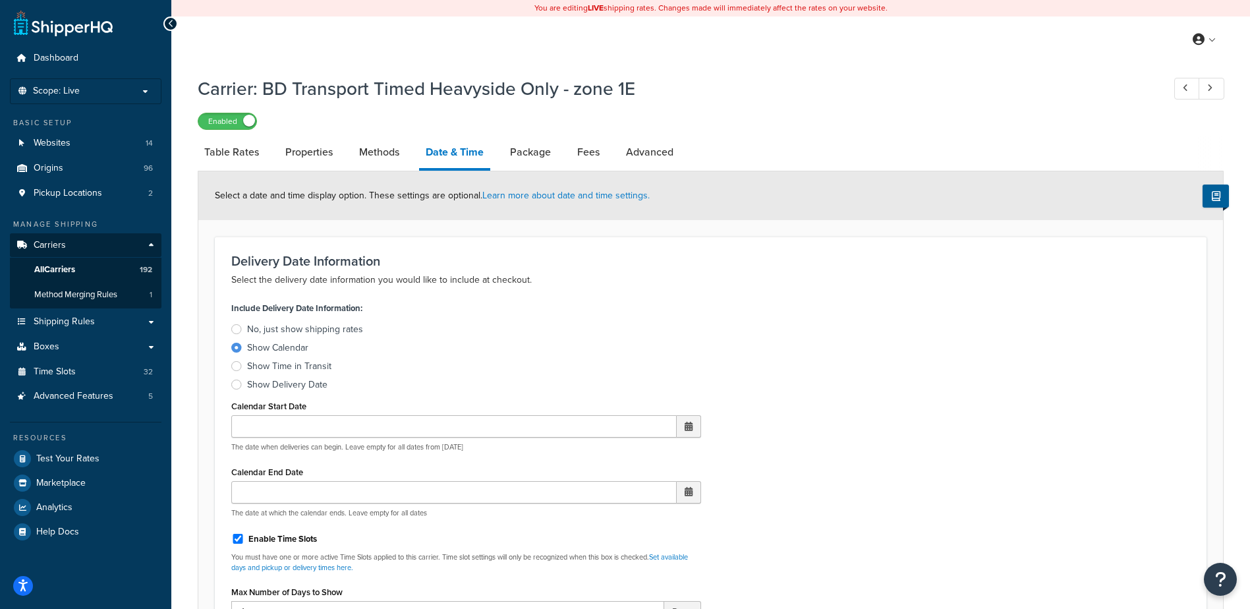
scroll to position [330, 0]
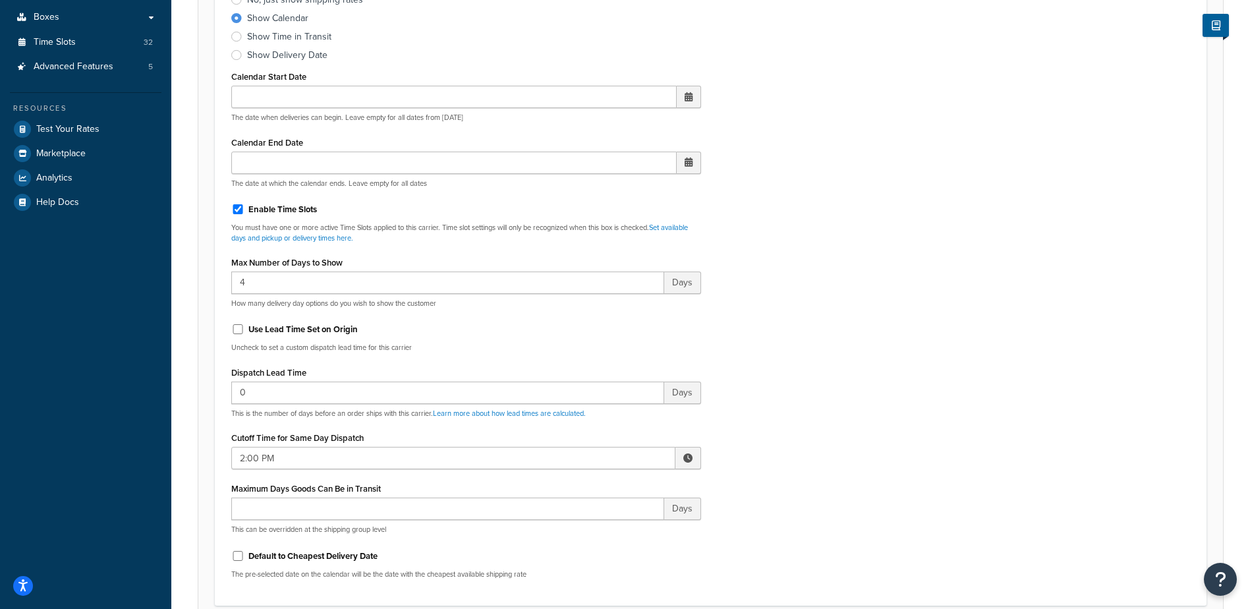
click at [685, 457] on span at bounding box center [687, 457] width 9 height 9
click at [593, 486] on span "▲" at bounding box center [591, 487] width 26 height 26
type input "3:00 PM"
click at [776, 424] on div "Include Delivery Date Information: No, just show shipping rates Show Calendar S…" at bounding box center [710, 279] width 979 height 620
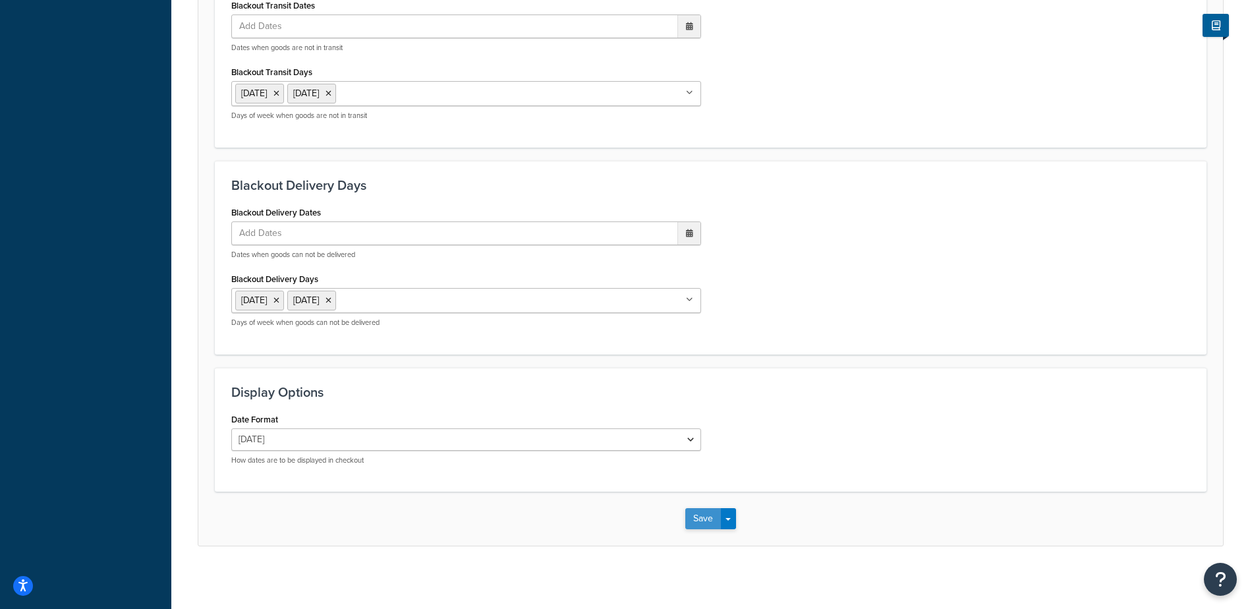
scroll to position [998, 0]
click at [699, 514] on button "Save" at bounding box center [703, 515] width 36 height 21
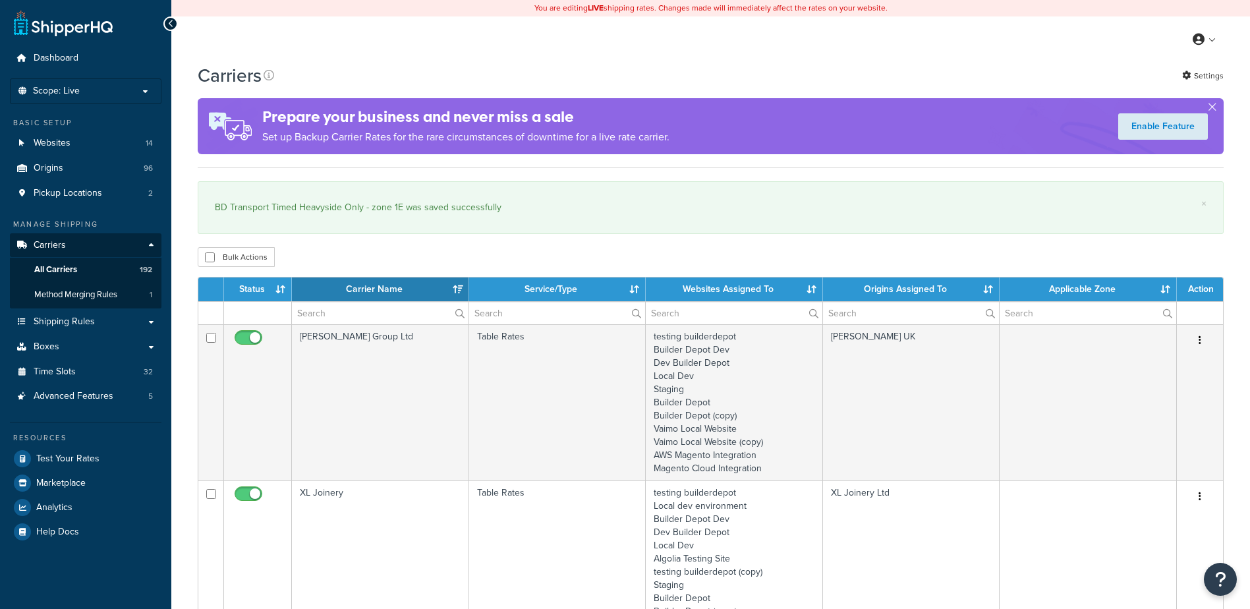
select select "15"
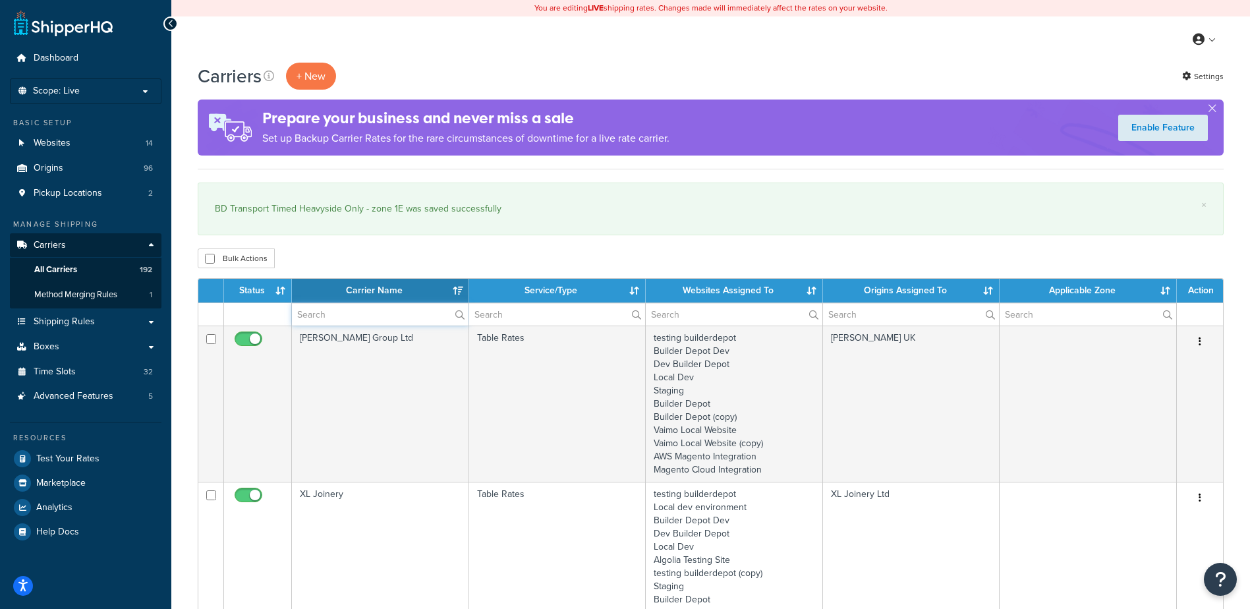
click at [322, 320] on input "text" at bounding box center [380, 314] width 177 height 22
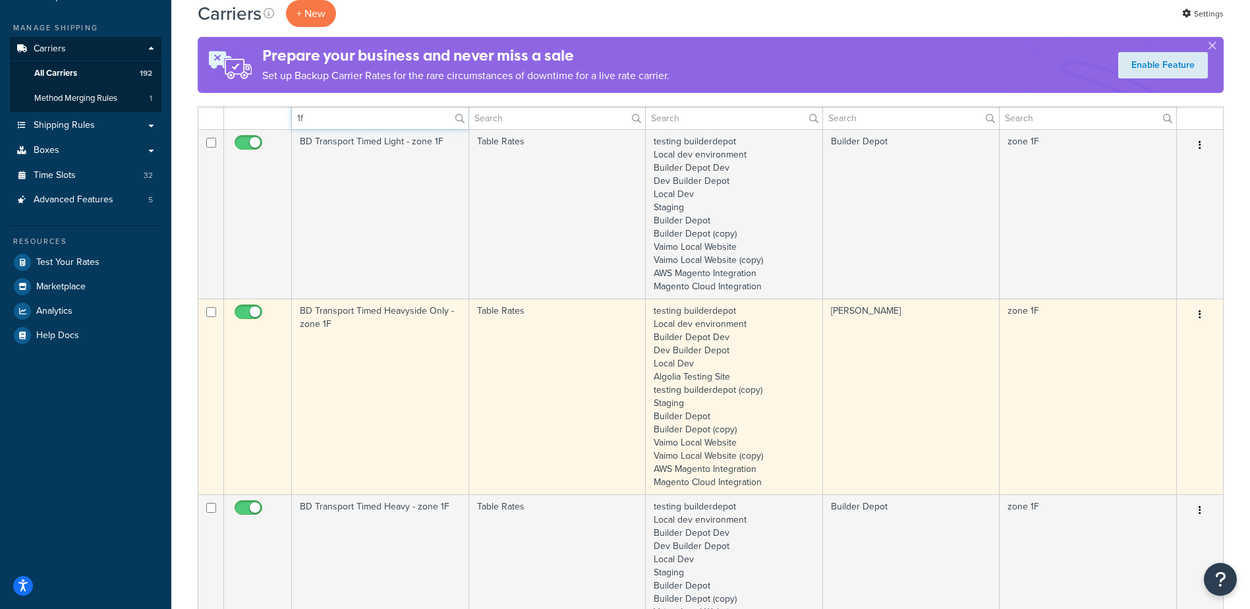
scroll to position [198, 0]
type input "1f"
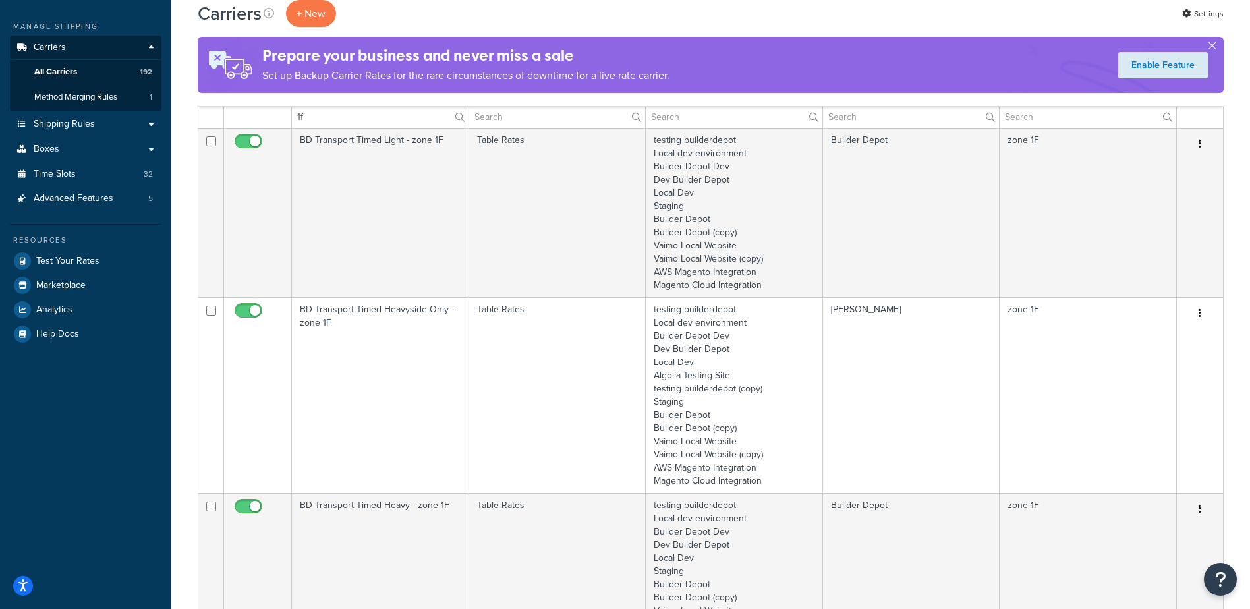
click at [346, 339] on td "BD Transport Timed Heavyside Only - zone 1F" at bounding box center [380, 395] width 177 height 196
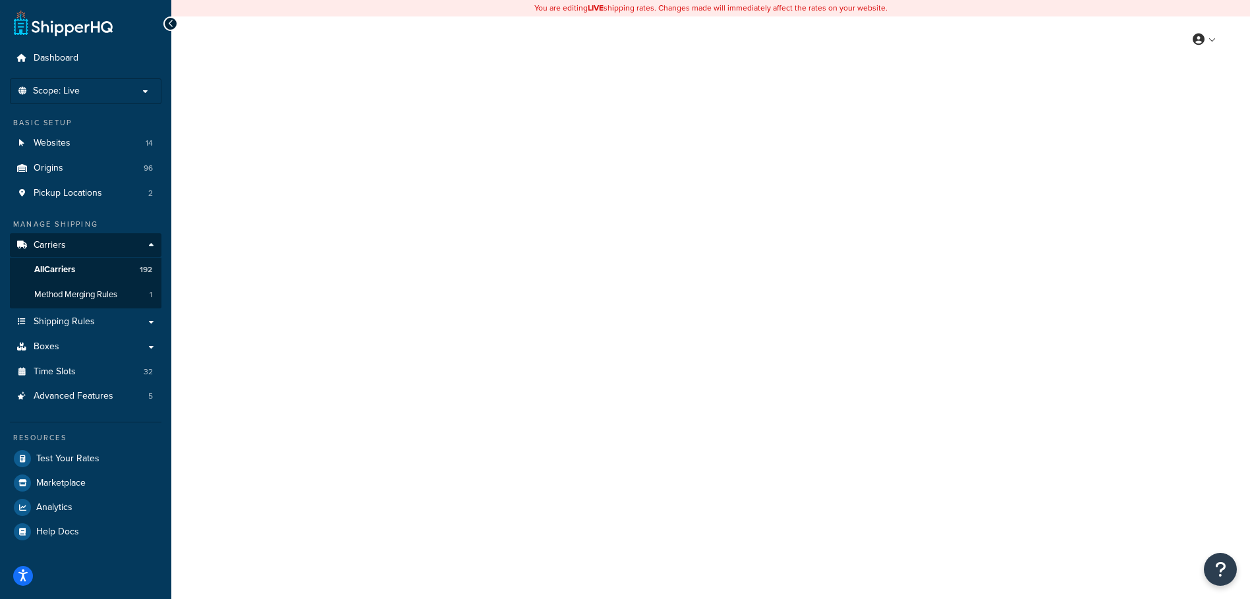
select select "25"
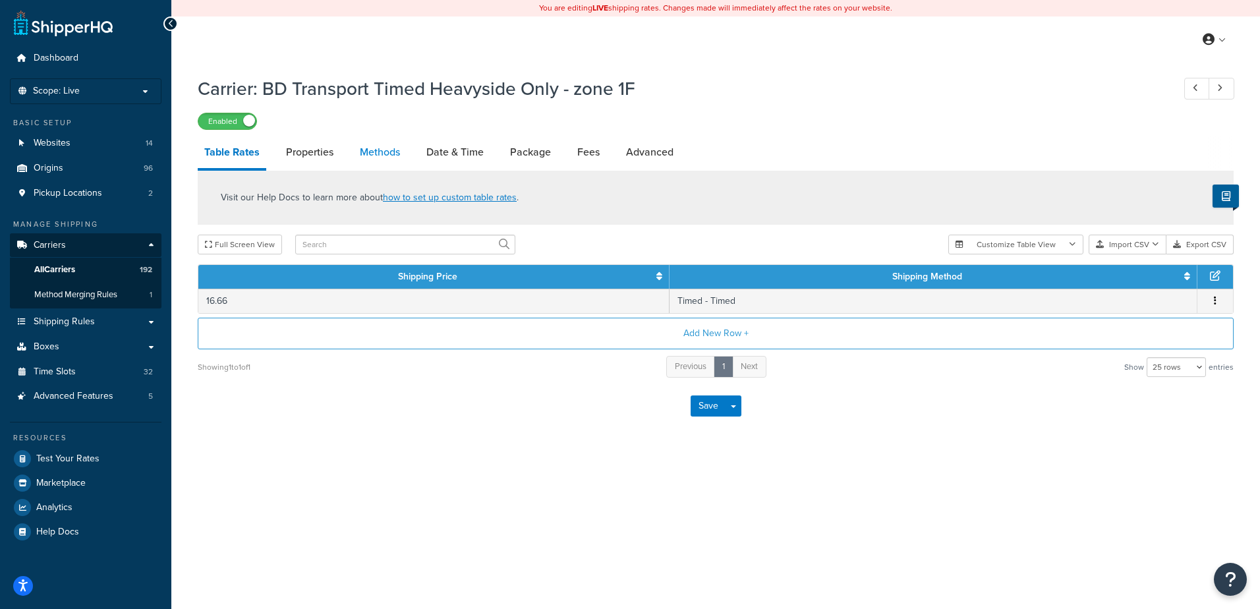
click at [387, 157] on link "Methods" at bounding box center [379, 152] width 53 height 32
select select "25"
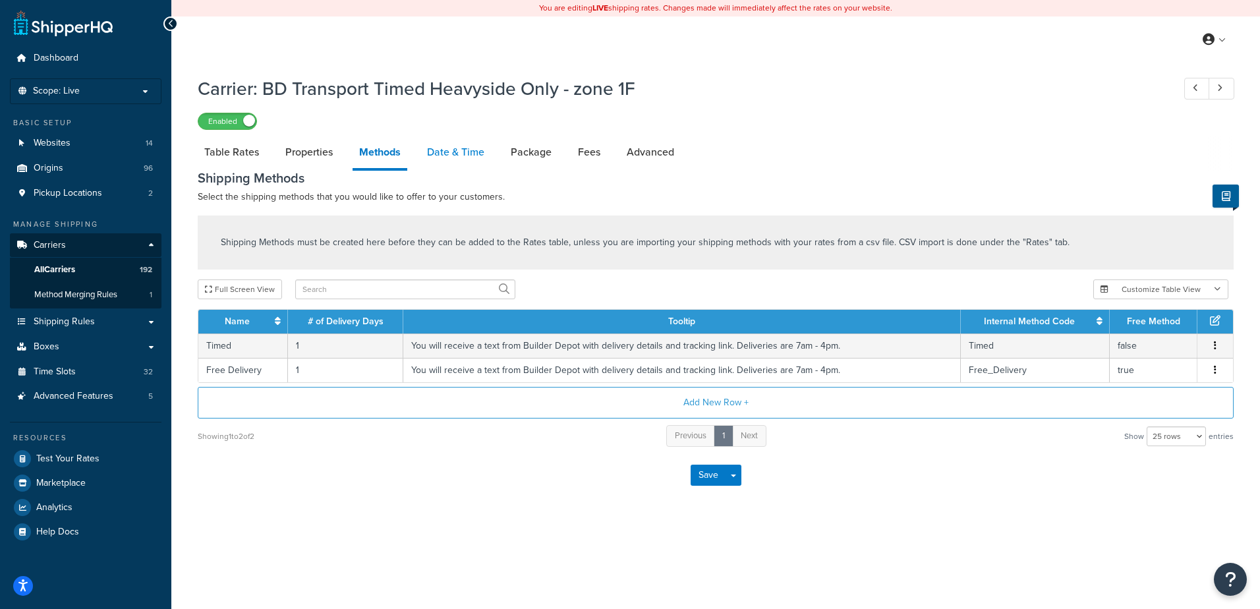
click at [461, 159] on link "Date & Time" at bounding box center [455, 152] width 71 height 32
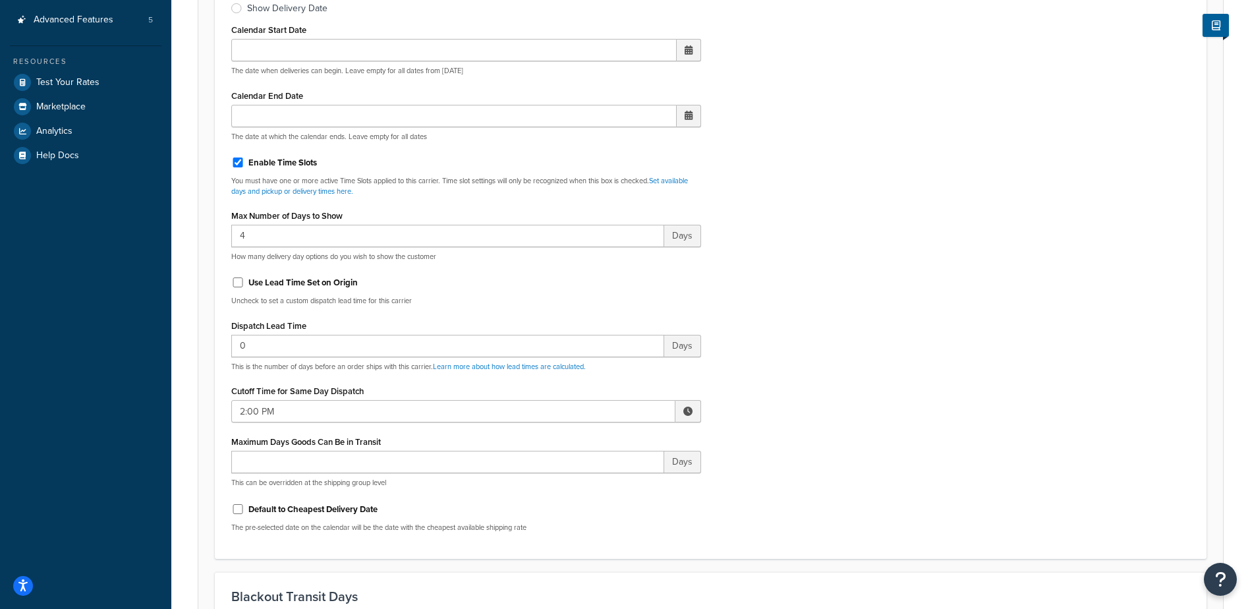
scroll to position [395, 0]
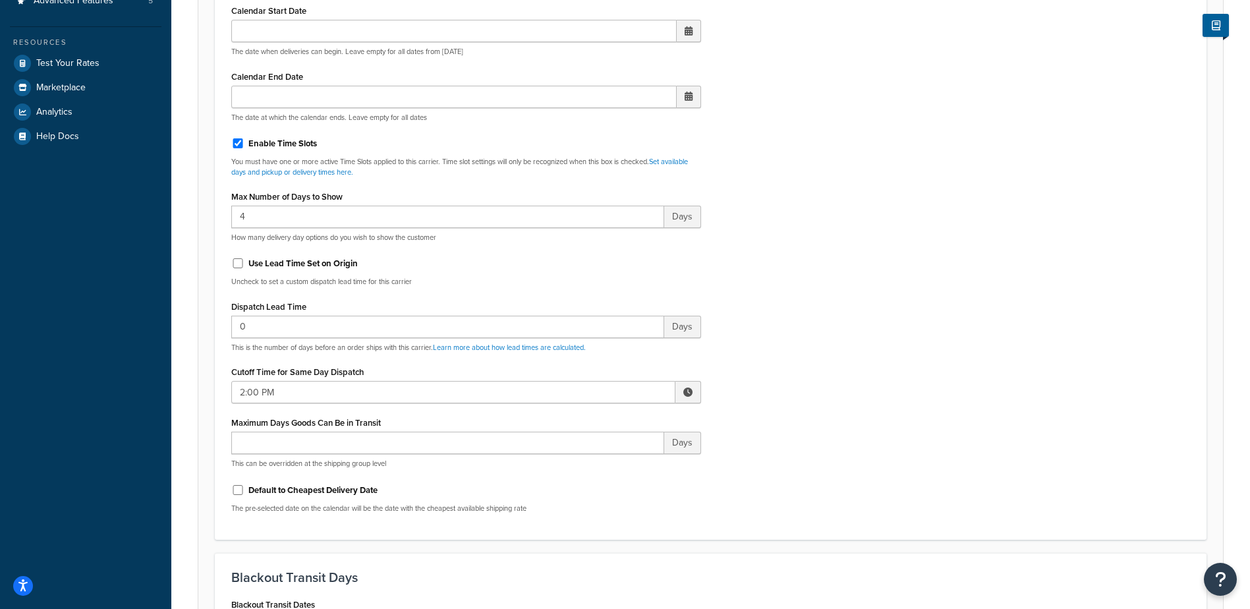
click at [687, 393] on span at bounding box center [687, 392] width 9 height 9
click at [587, 418] on span "▲" at bounding box center [591, 421] width 26 height 26
type input "3:00 PM"
click at [892, 395] on div "Include Delivery Date Information: No, just show shipping rates Show Calendar S…" at bounding box center [710, 213] width 979 height 620
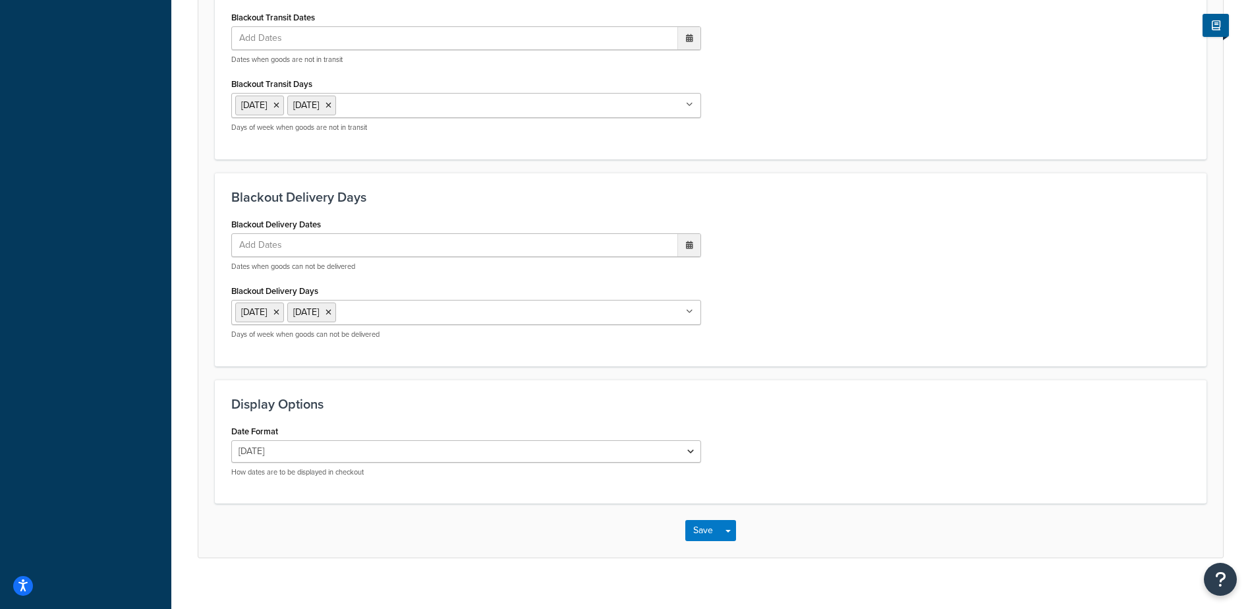
scroll to position [998, 0]
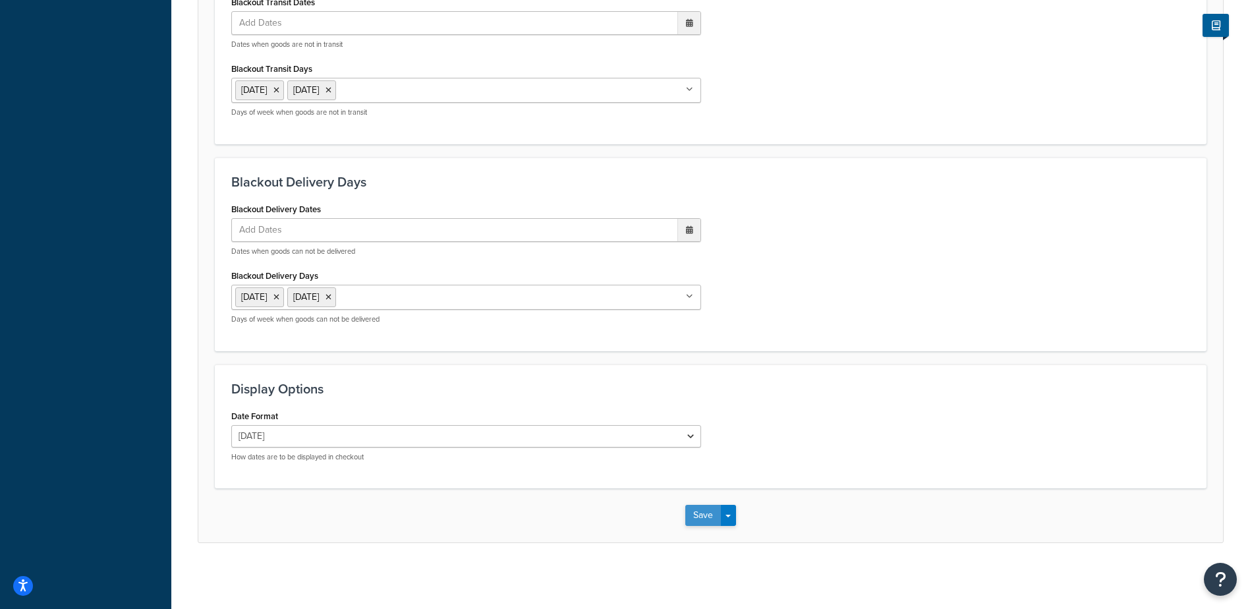
click at [695, 510] on button "Save" at bounding box center [703, 515] width 36 height 21
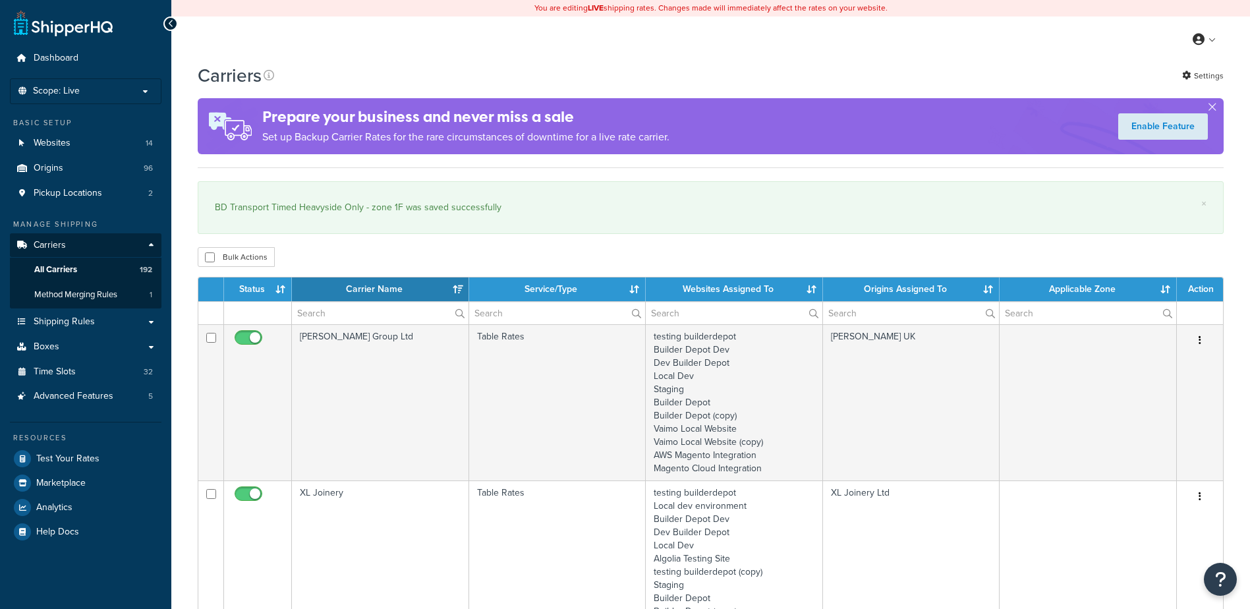
select select "15"
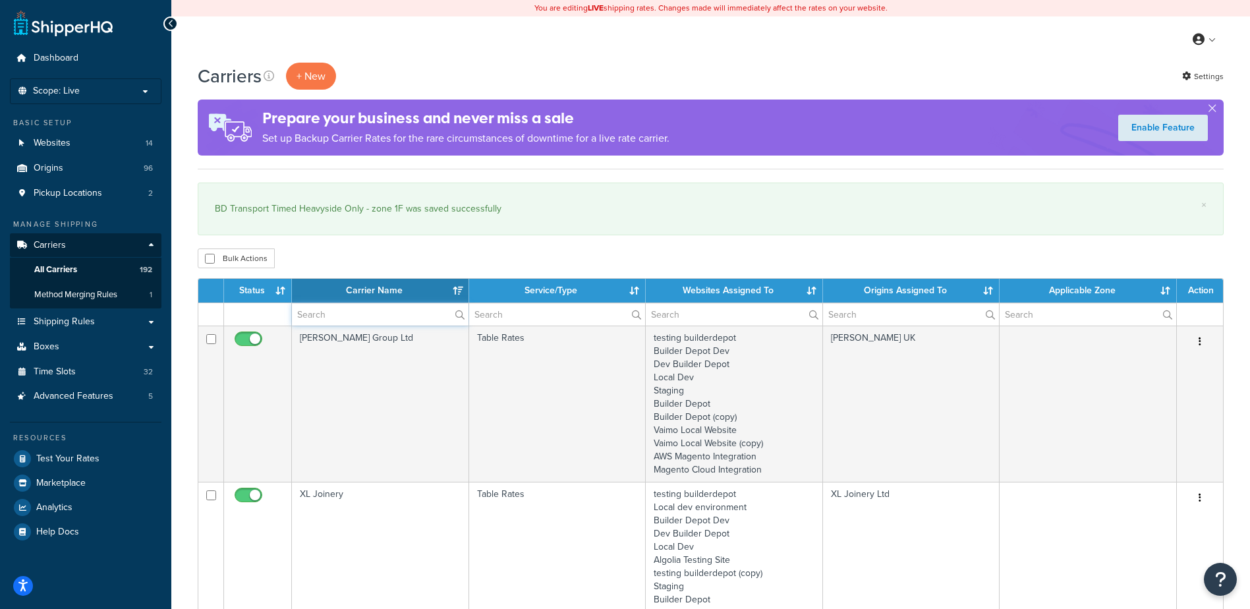
click at [338, 314] on input "text" at bounding box center [380, 314] width 177 height 22
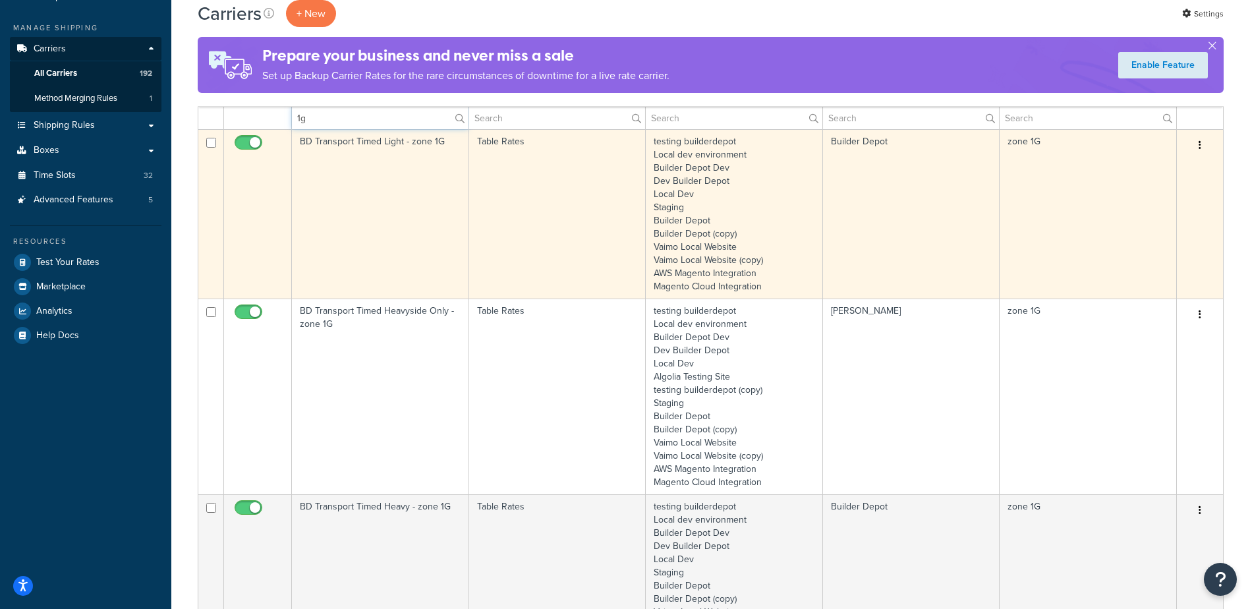
scroll to position [198, 0]
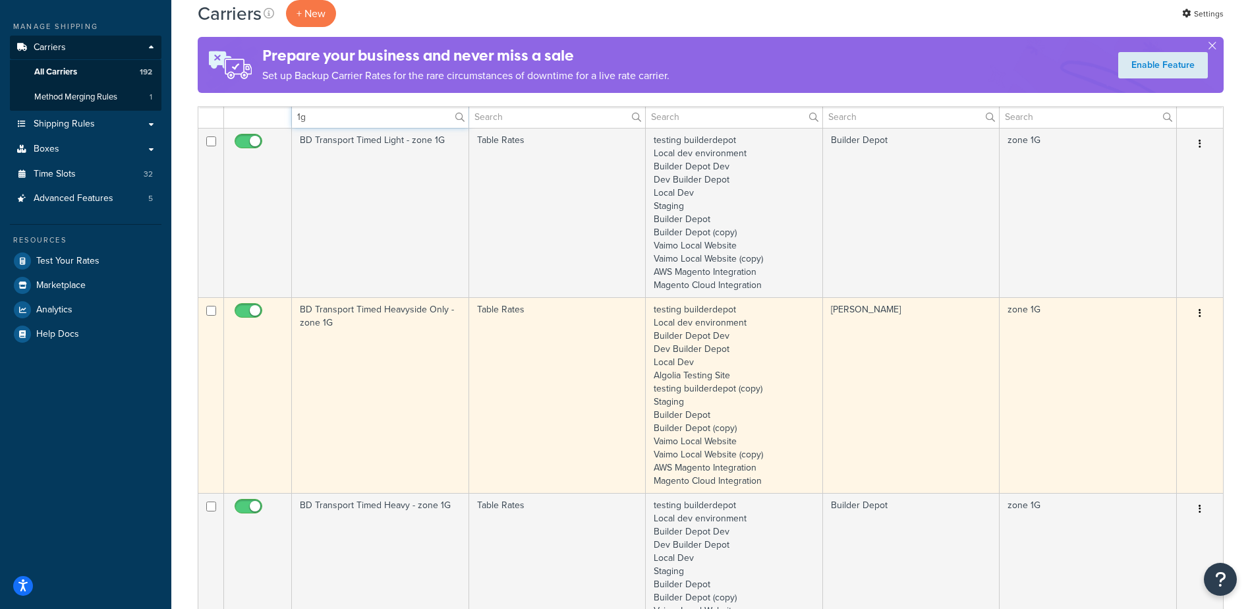
type input "1g"
click at [378, 350] on td "BD Transport Timed Heavyside Only - zone 1G" at bounding box center [380, 395] width 177 height 196
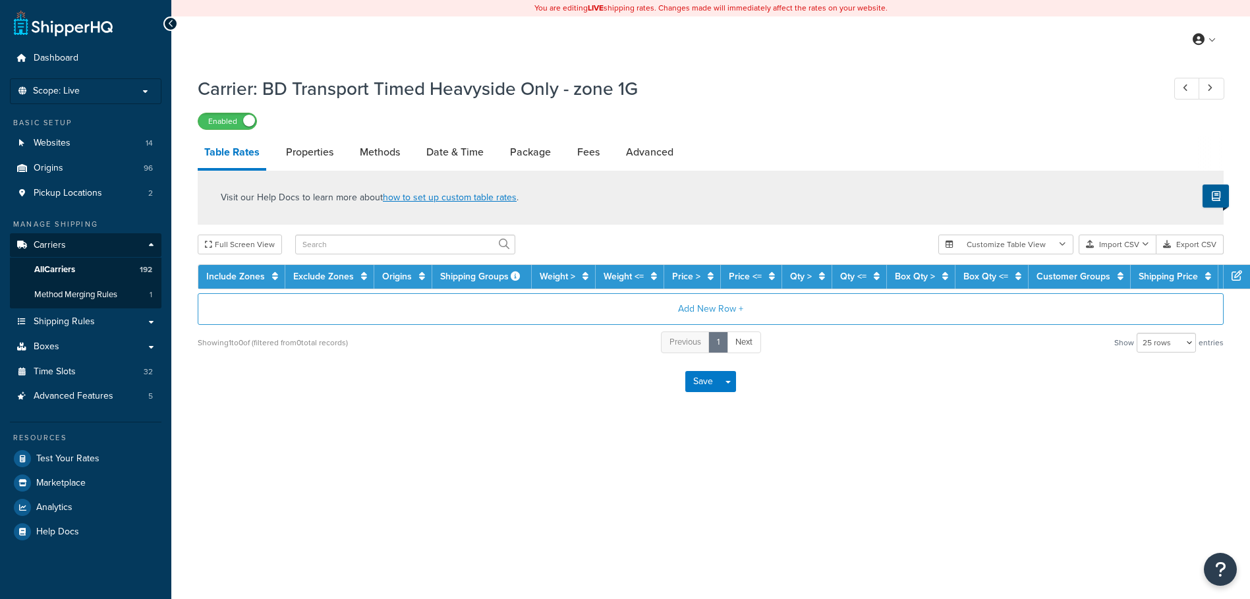
select select "25"
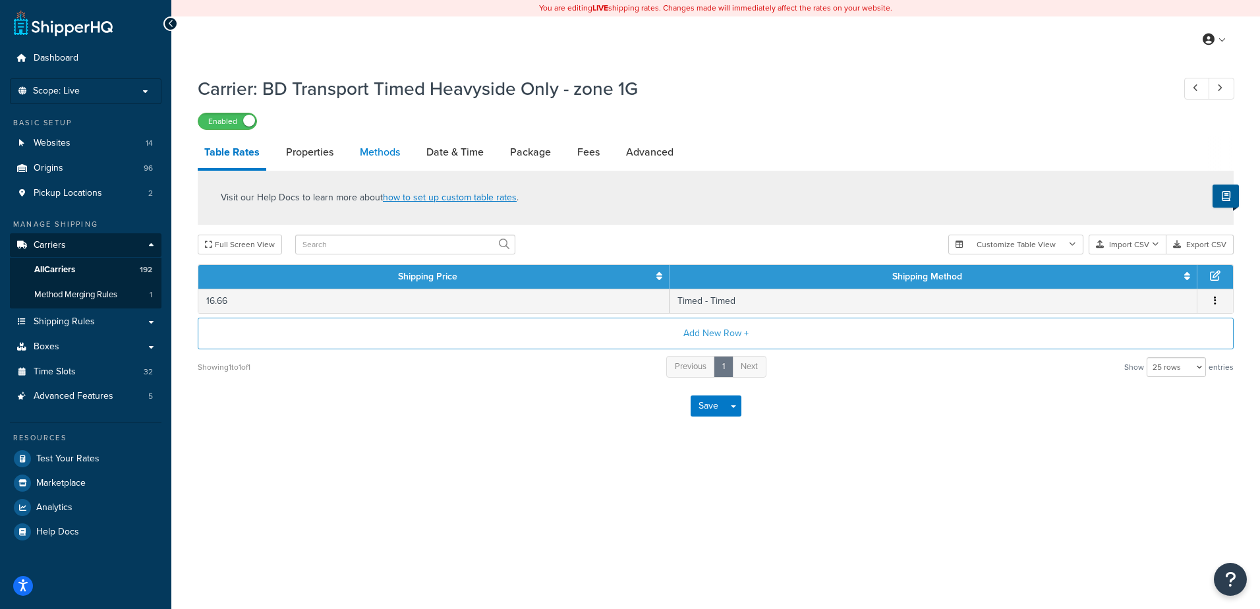
click at [389, 153] on link "Methods" at bounding box center [379, 152] width 53 height 32
select select "25"
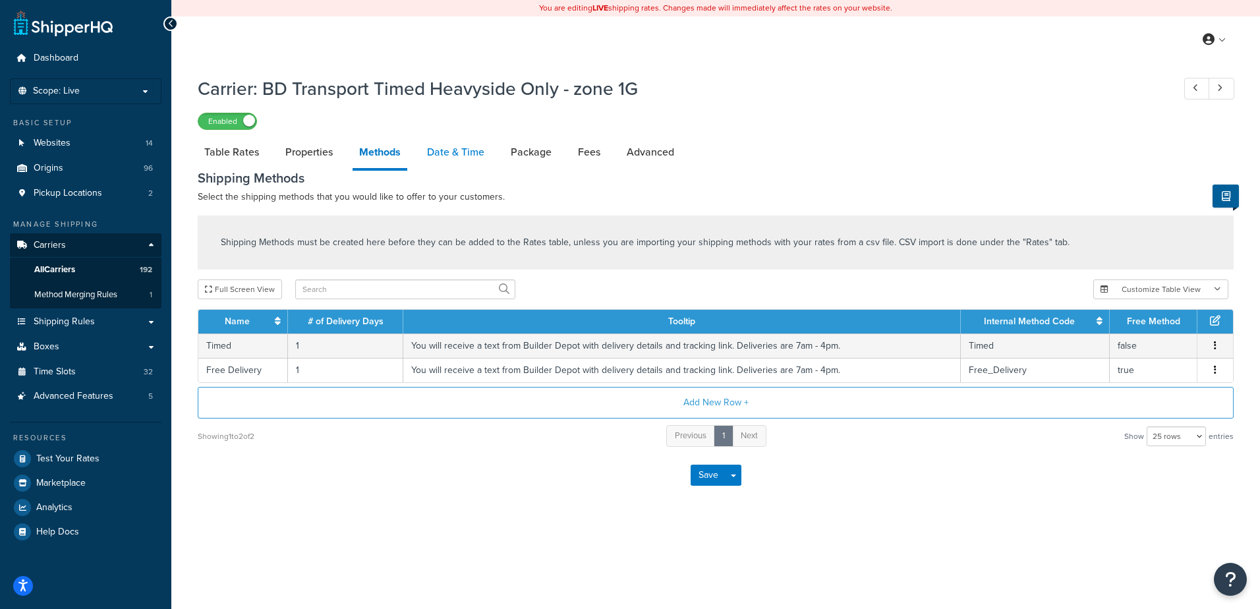
click at [449, 153] on link "Date & Time" at bounding box center [455, 152] width 71 height 32
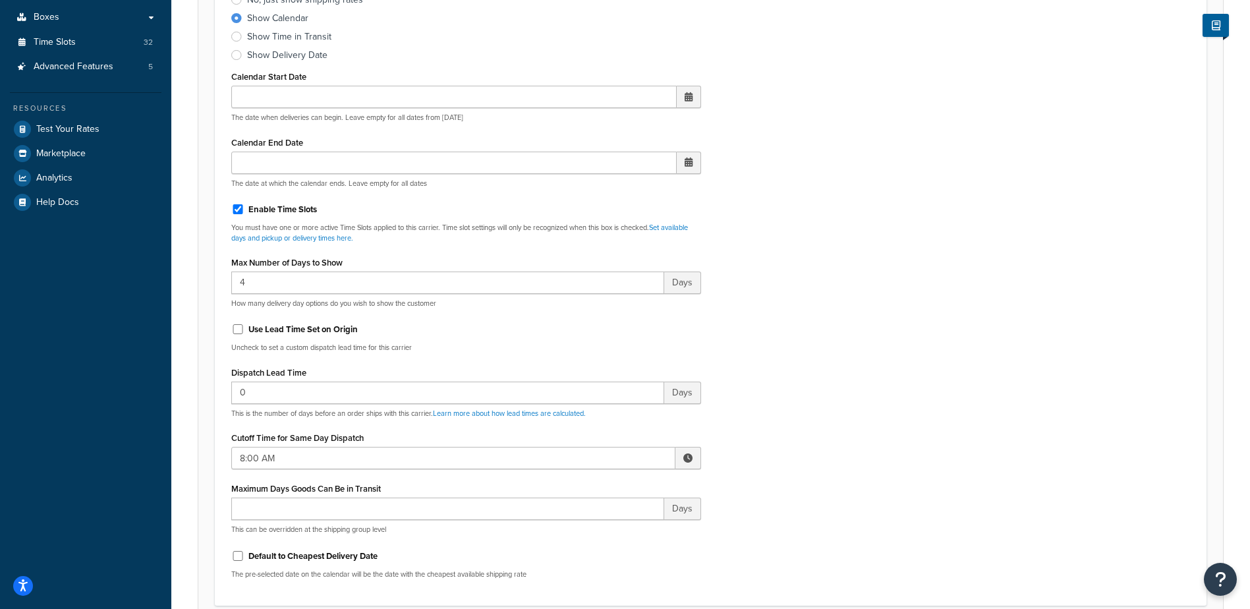
scroll to position [461, 0]
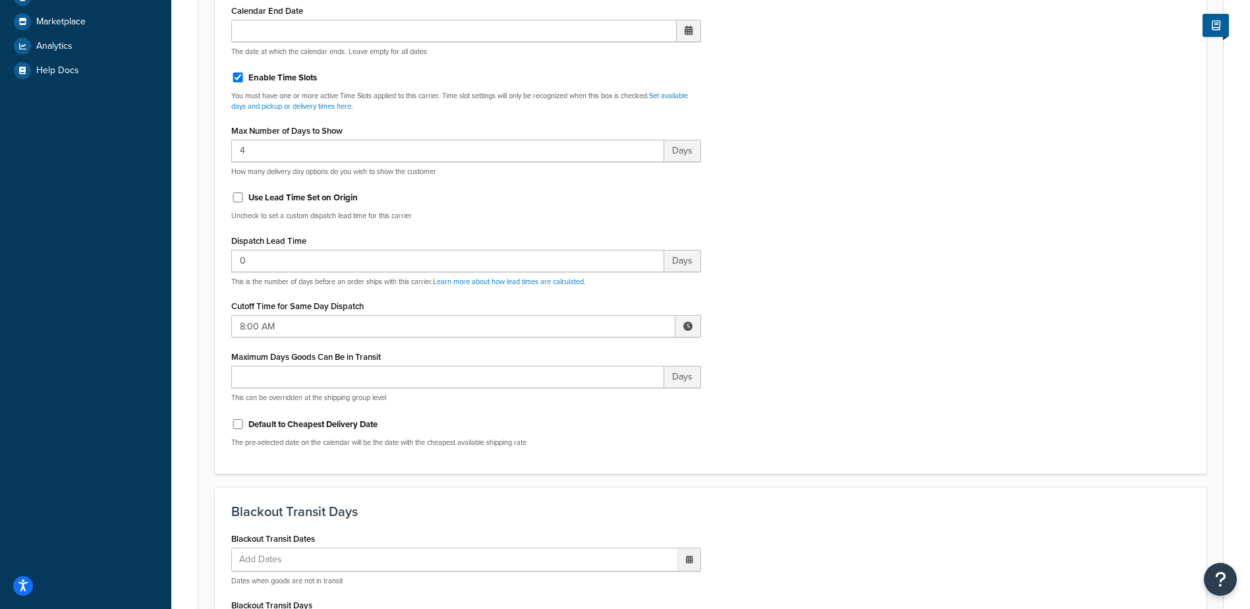
click at [689, 325] on span at bounding box center [687, 326] width 9 height 9
click at [594, 355] on span "▲" at bounding box center [591, 355] width 26 height 26
click at [593, 355] on span "▲" at bounding box center [591, 355] width 26 height 26
type input "10:00 AM"
click at [850, 361] on div "Include Delivery Date Information: No, just show shipping rates Show Calendar S…" at bounding box center [710, 147] width 979 height 620
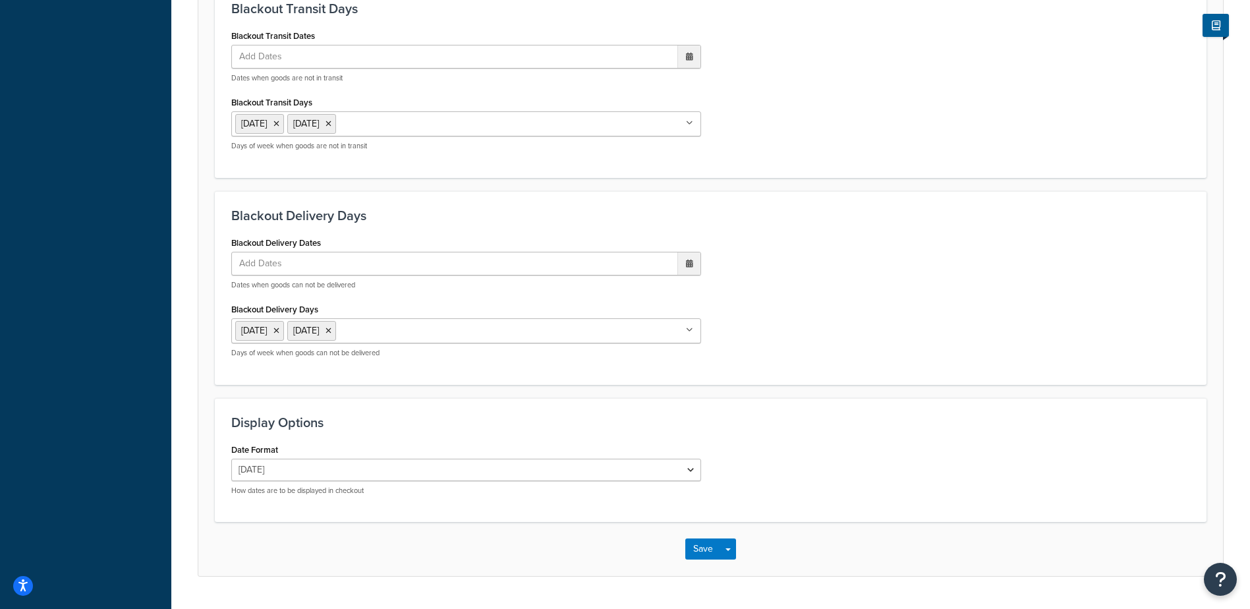
scroll to position [998, 0]
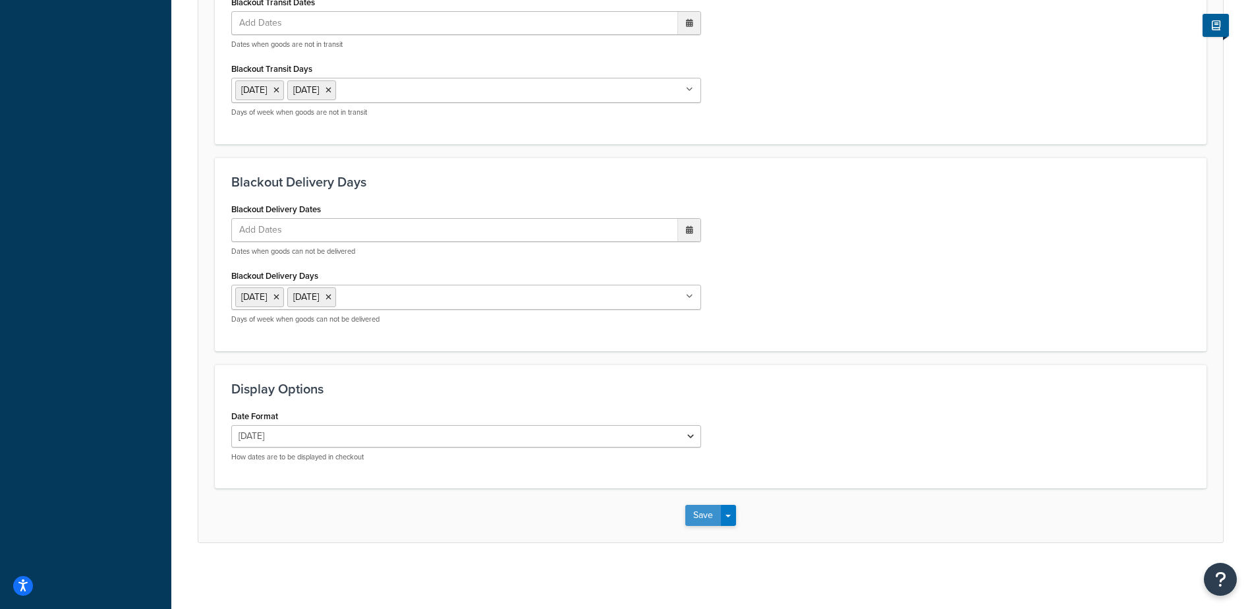
click at [699, 510] on button "Save" at bounding box center [703, 515] width 36 height 21
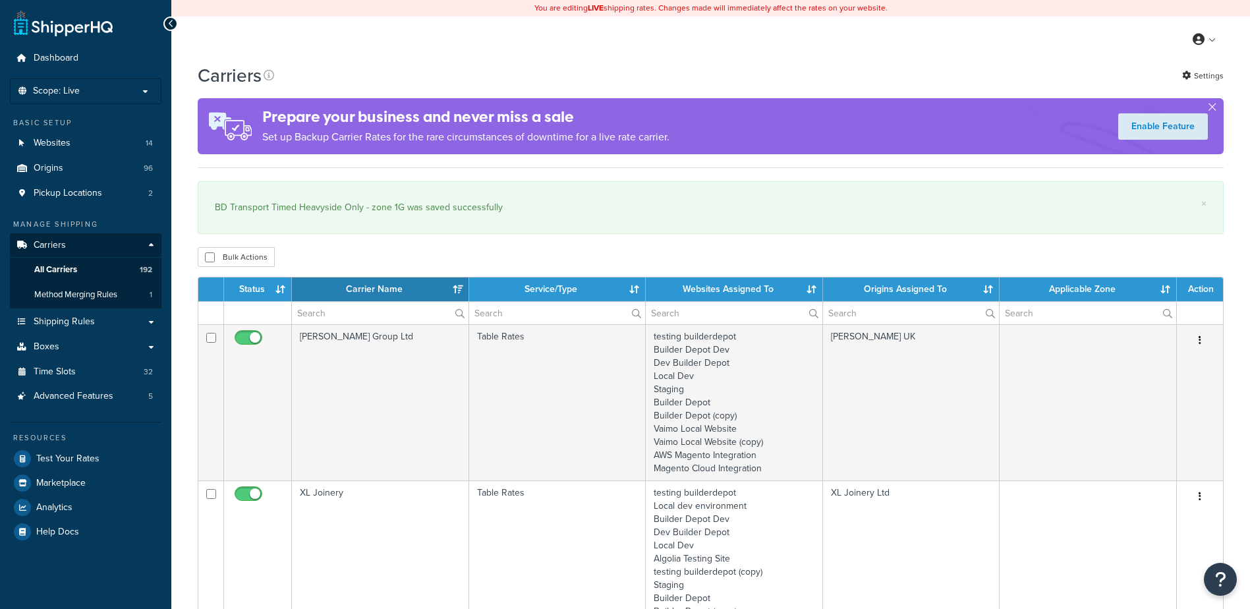
select select "15"
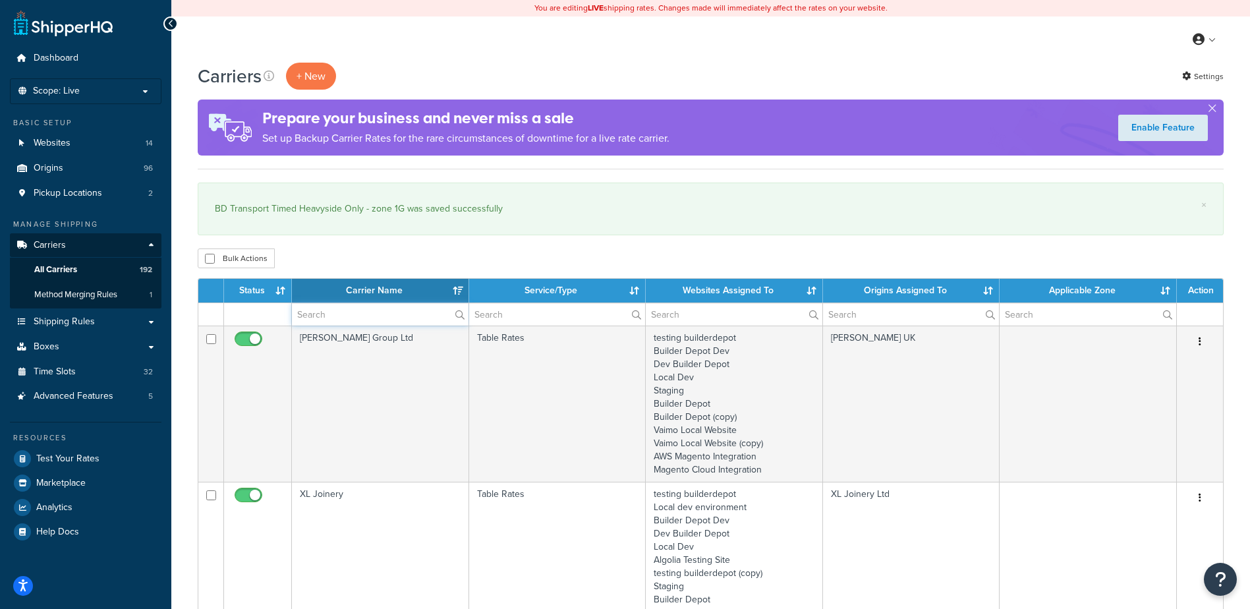
click at [347, 317] on input "text" at bounding box center [380, 314] width 177 height 22
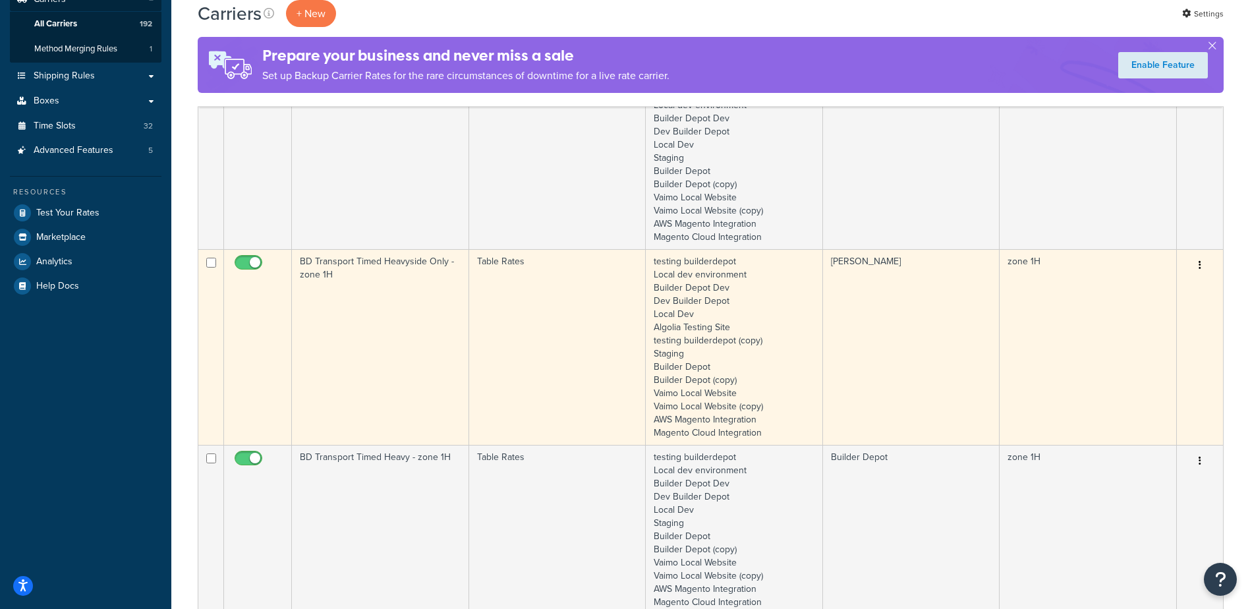
scroll to position [264, 0]
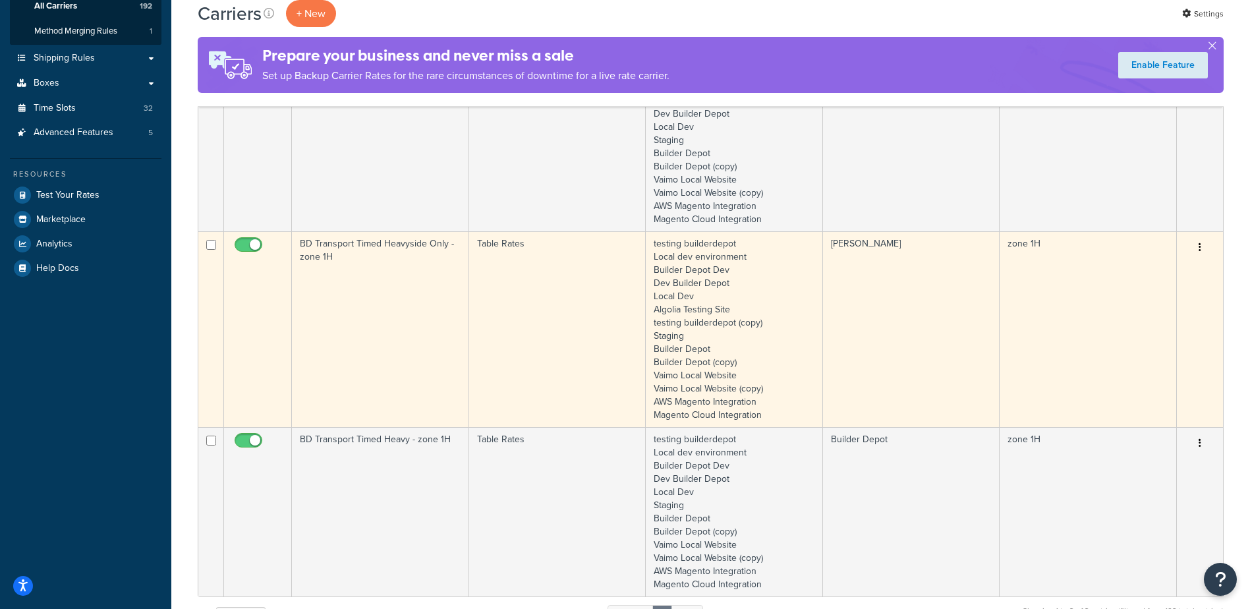
type input "1h"
click at [378, 307] on td "BD Transport Timed Heavyside Only - zone 1H" at bounding box center [380, 329] width 177 height 196
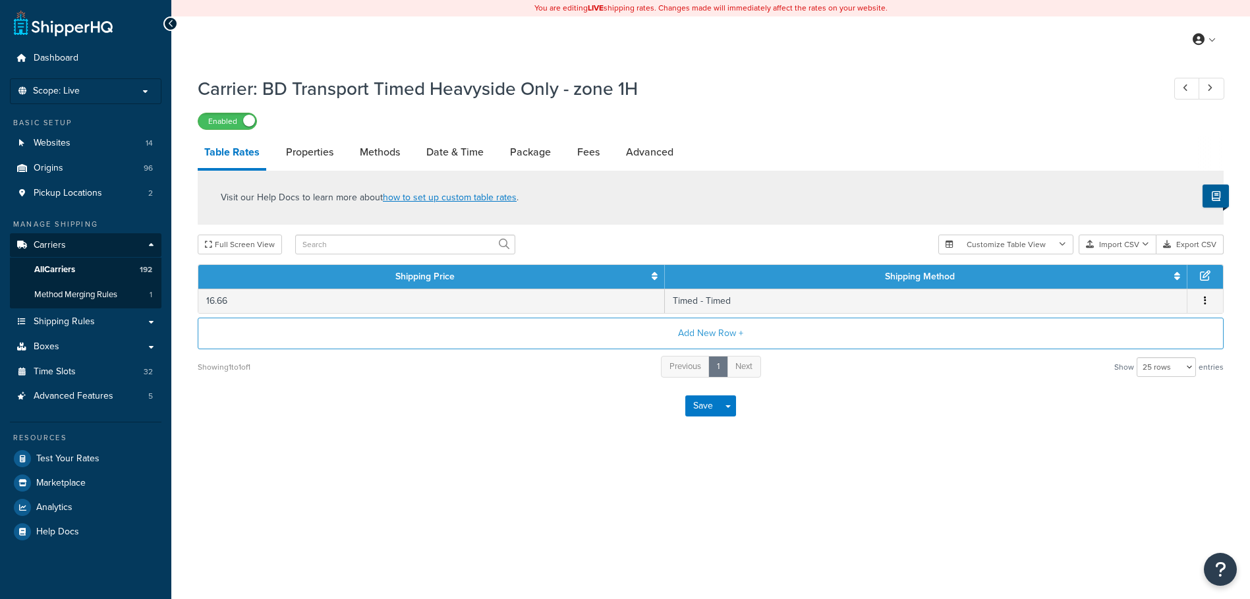
select select "25"
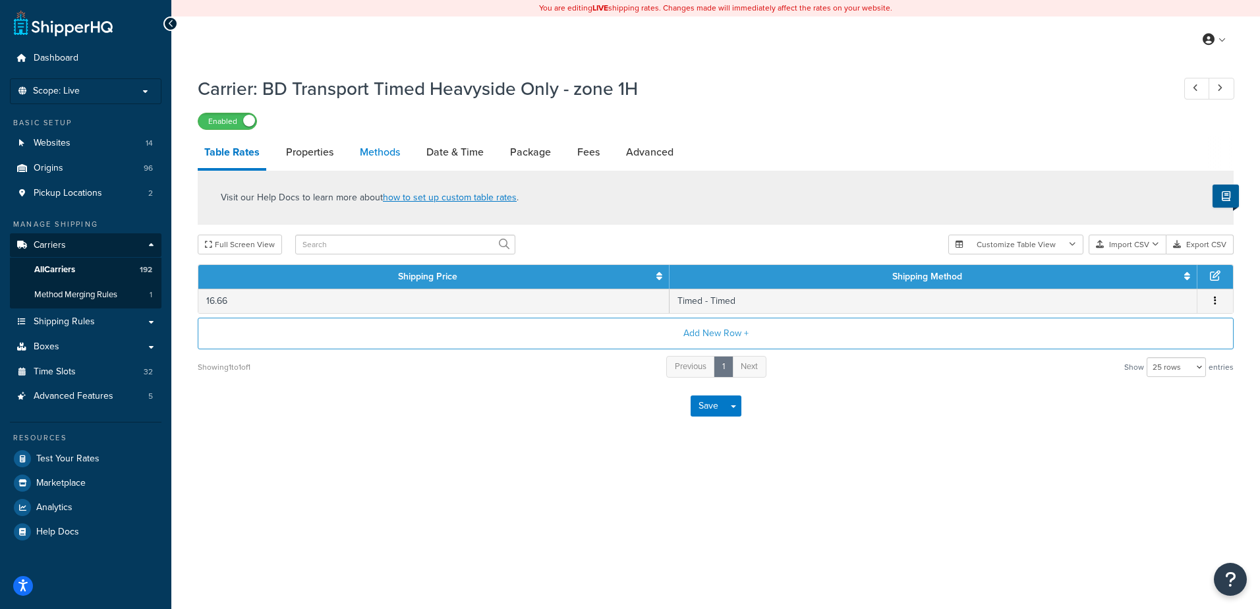
click at [368, 151] on link "Methods" at bounding box center [379, 152] width 53 height 32
select select "25"
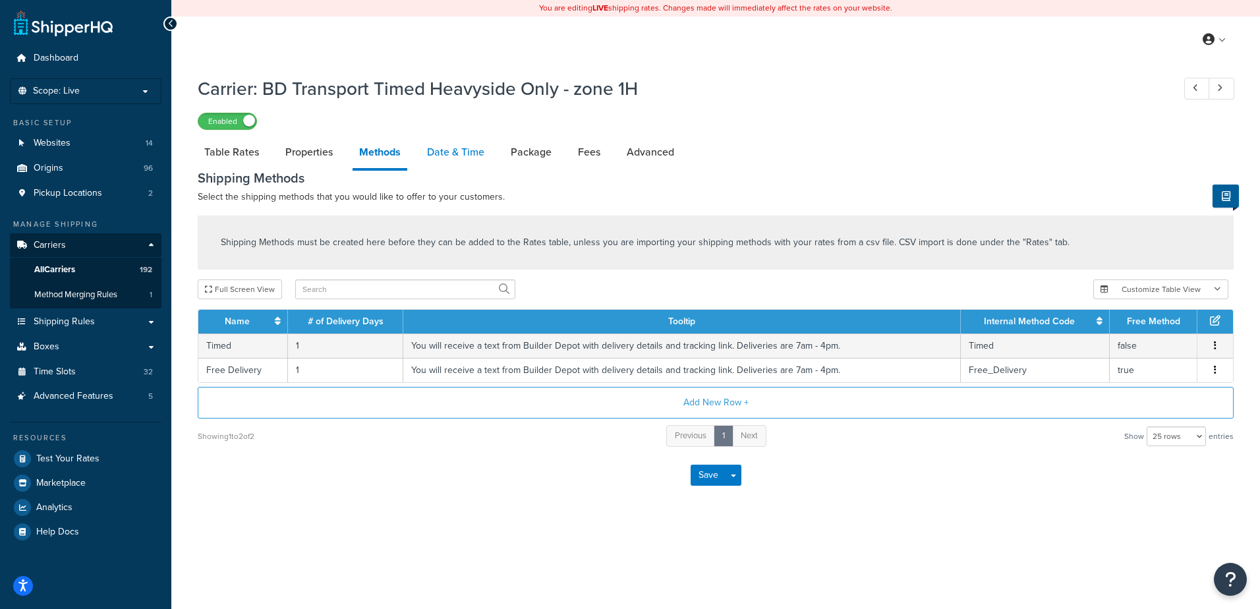
click at [442, 156] on link "Date & Time" at bounding box center [455, 152] width 71 height 32
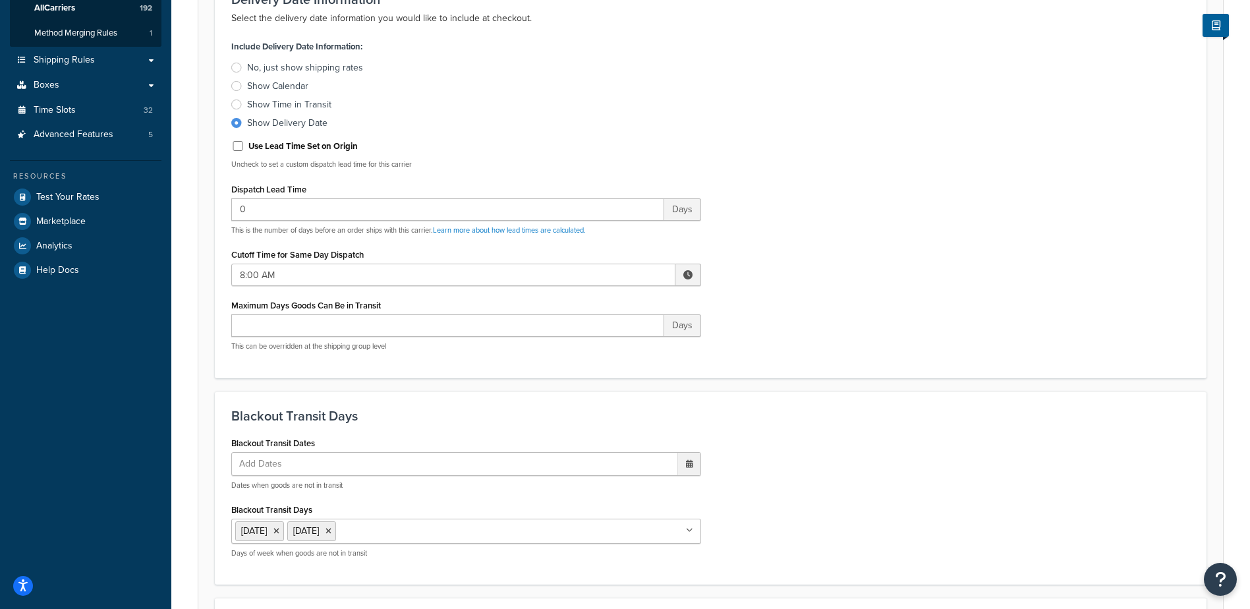
scroll to position [264, 0]
click at [692, 272] on span at bounding box center [687, 272] width 9 height 9
click at [594, 303] on span "▲" at bounding box center [591, 302] width 26 height 26
type input "10:00 AM"
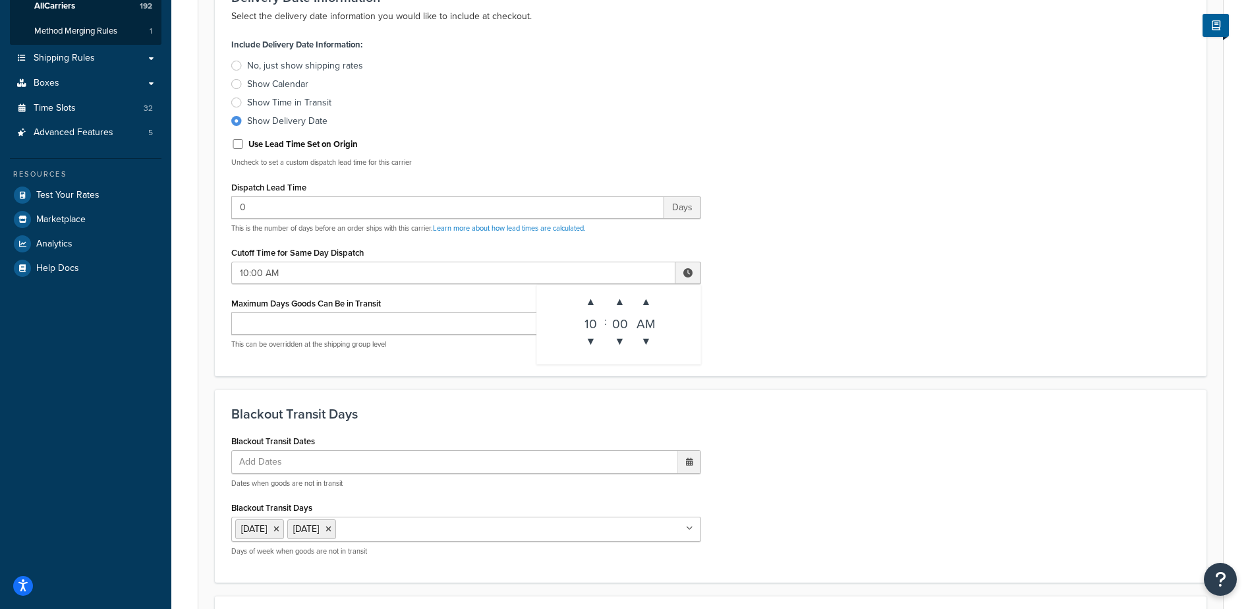
click at [823, 291] on div "Include Delivery Date Information: No, just show shipping rates Show Calendar S…" at bounding box center [710, 197] width 979 height 324
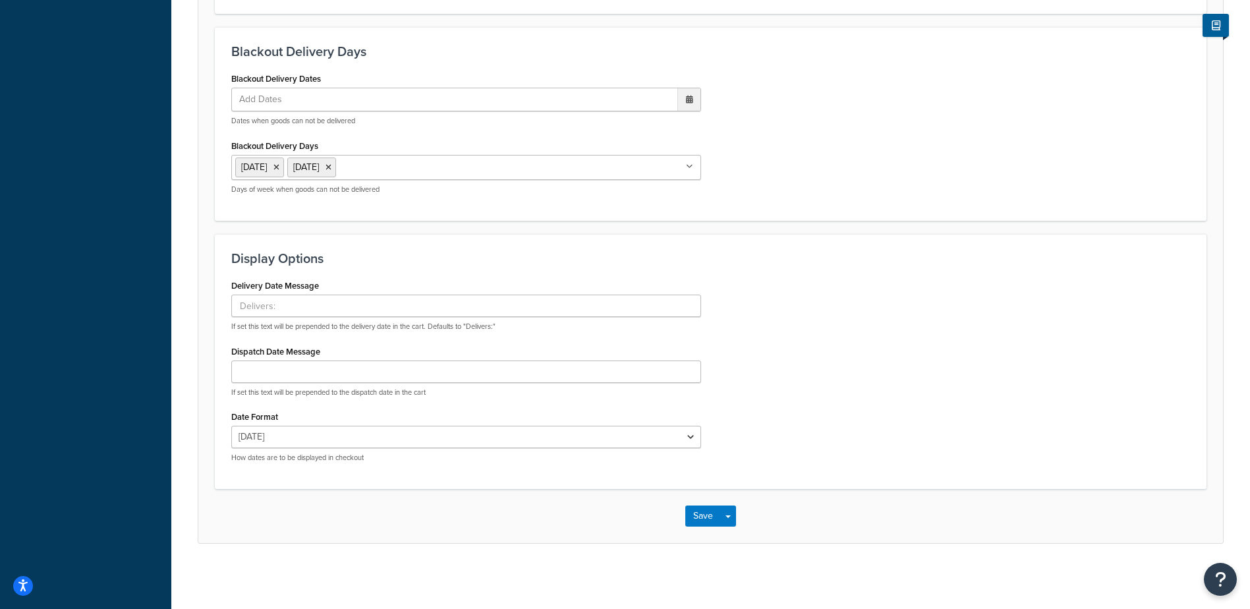
scroll to position [833, 0]
click at [701, 510] on button "Save" at bounding box center [703, 515] width 36 height 21
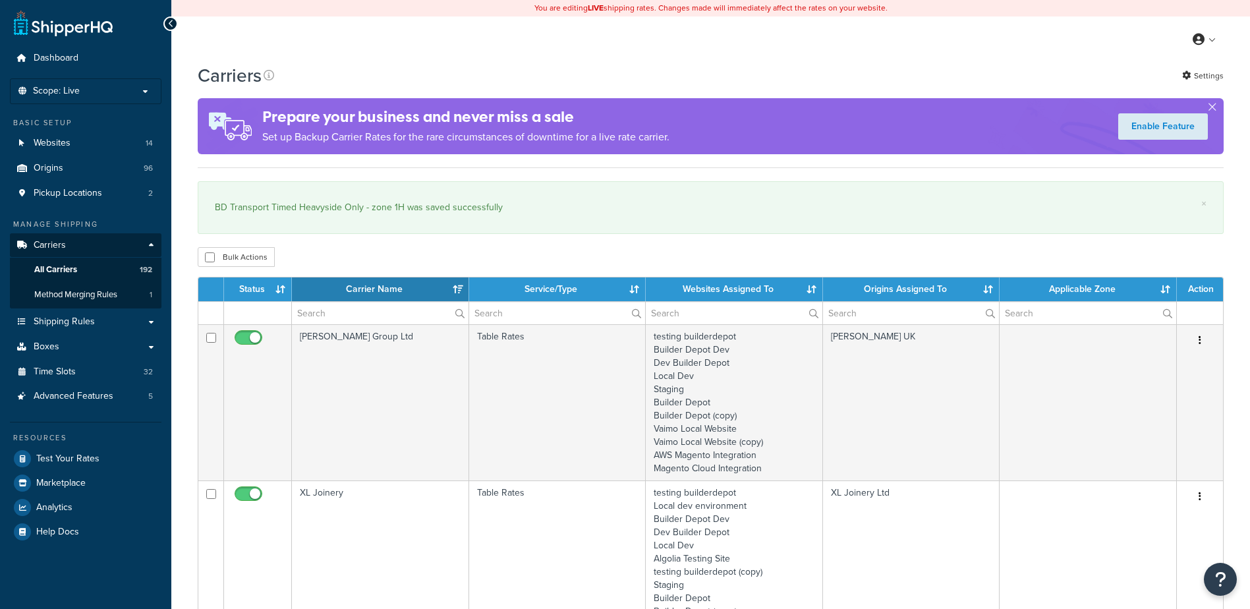
select select "15"
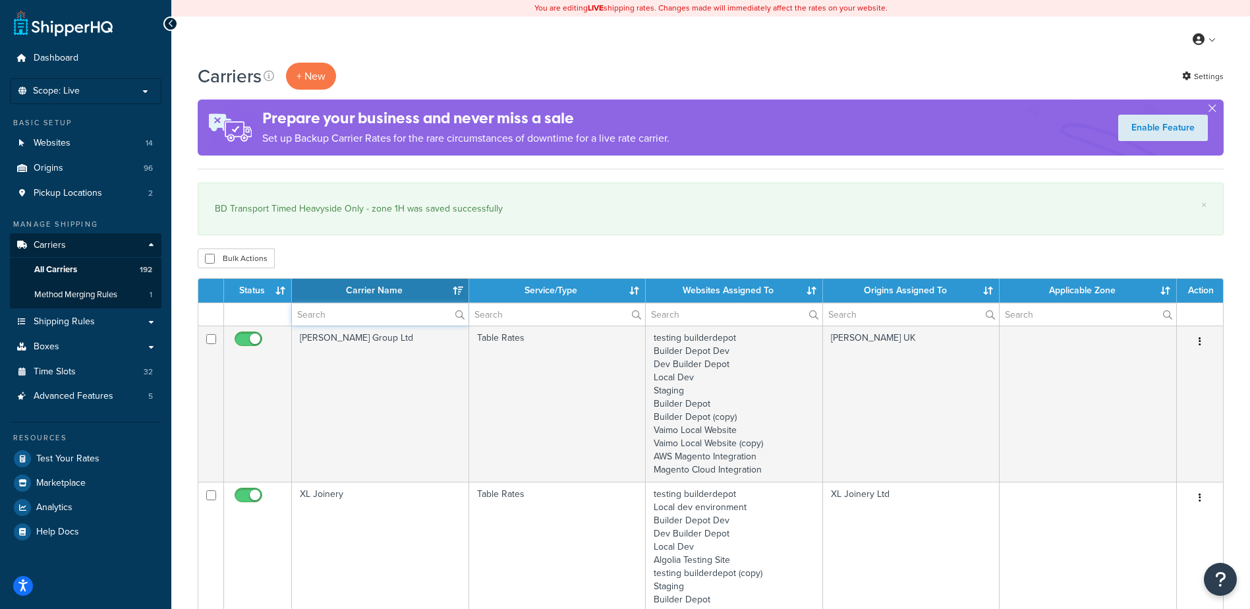
click at [347, 310] on input "text" at bounding box center [380, 314] width 177 height 22
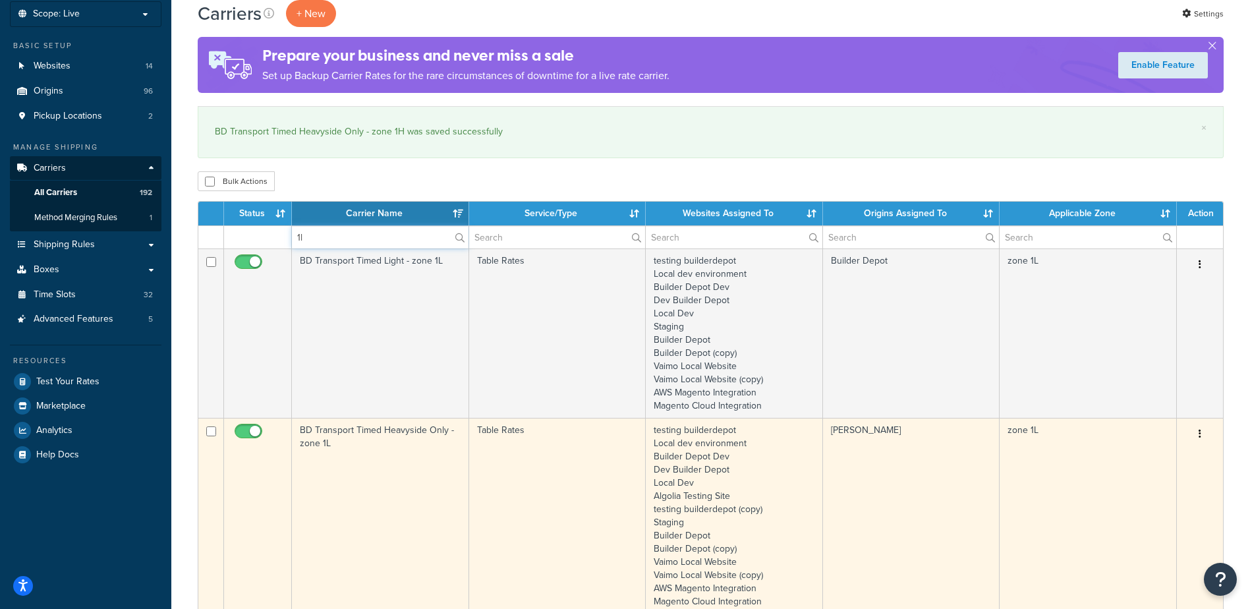
scroll to position [198, 0]
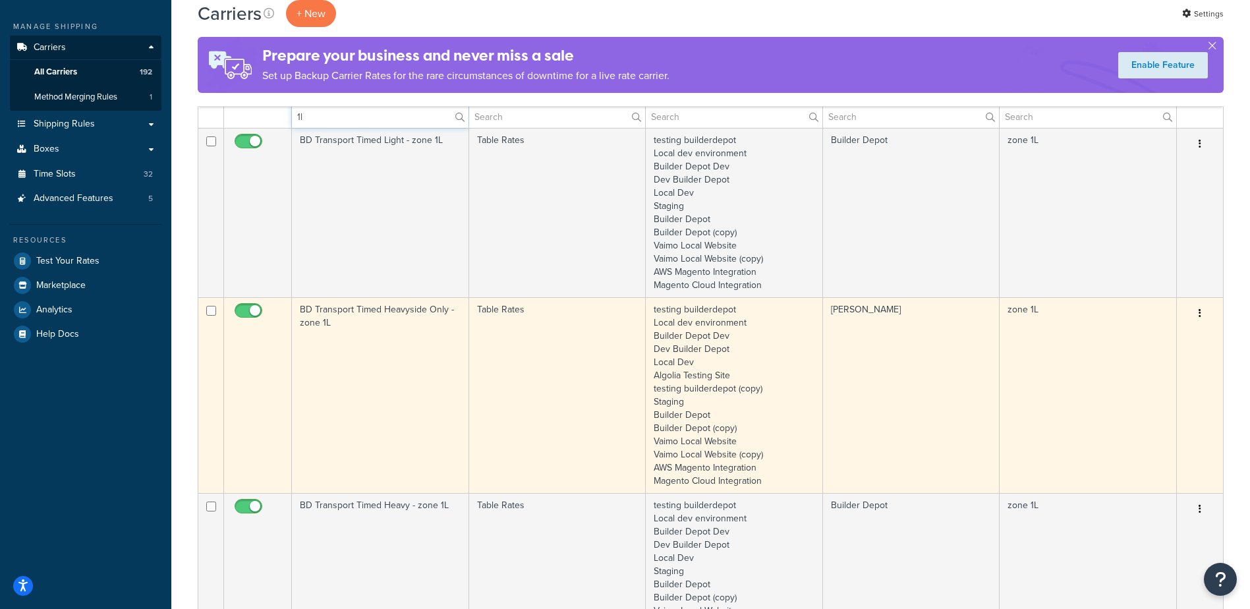
type input "1l"
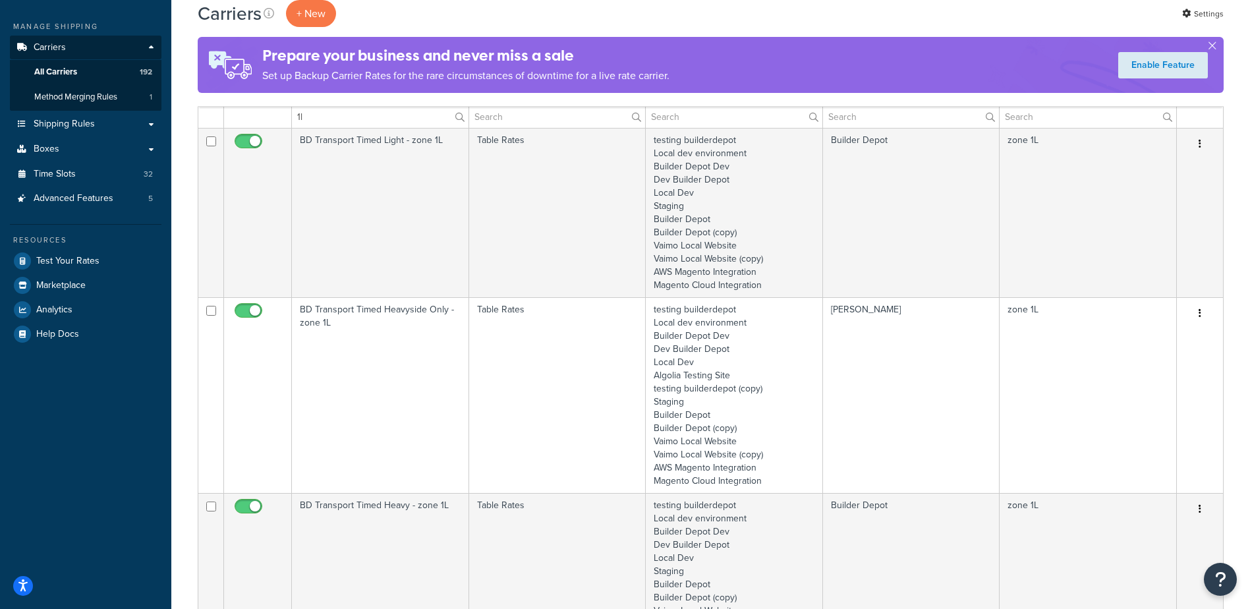
click at [404, 334] on td "BD Transport Timed Heavyside Only - zone 1L" at bounding box center [380, 395] width 177 height 196
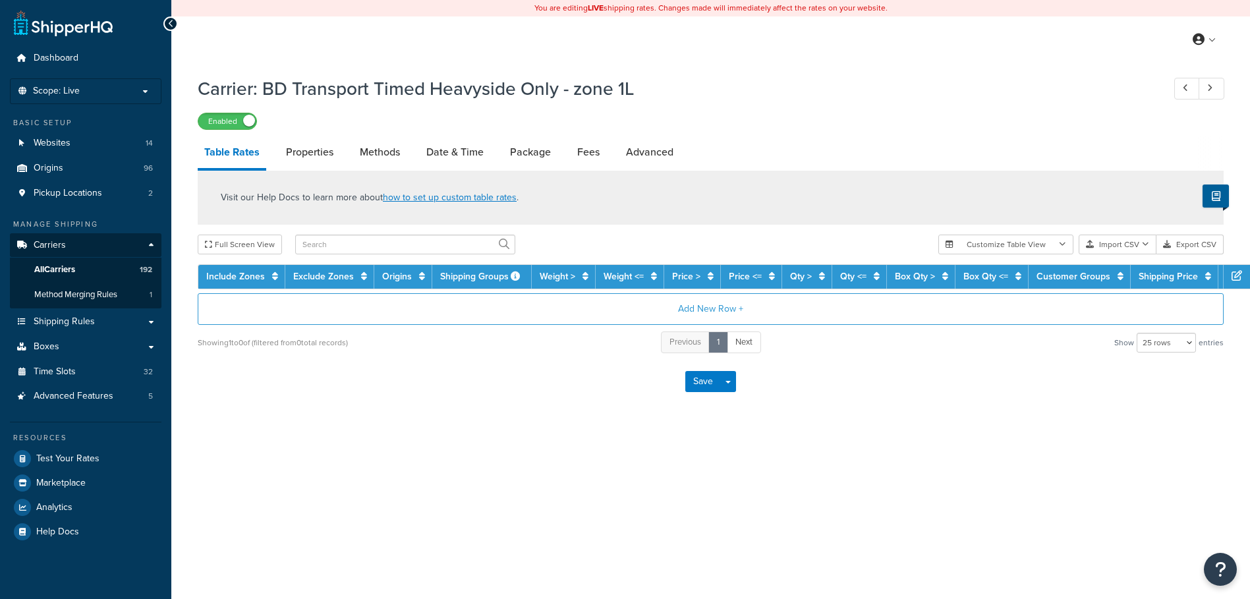
select select "25"
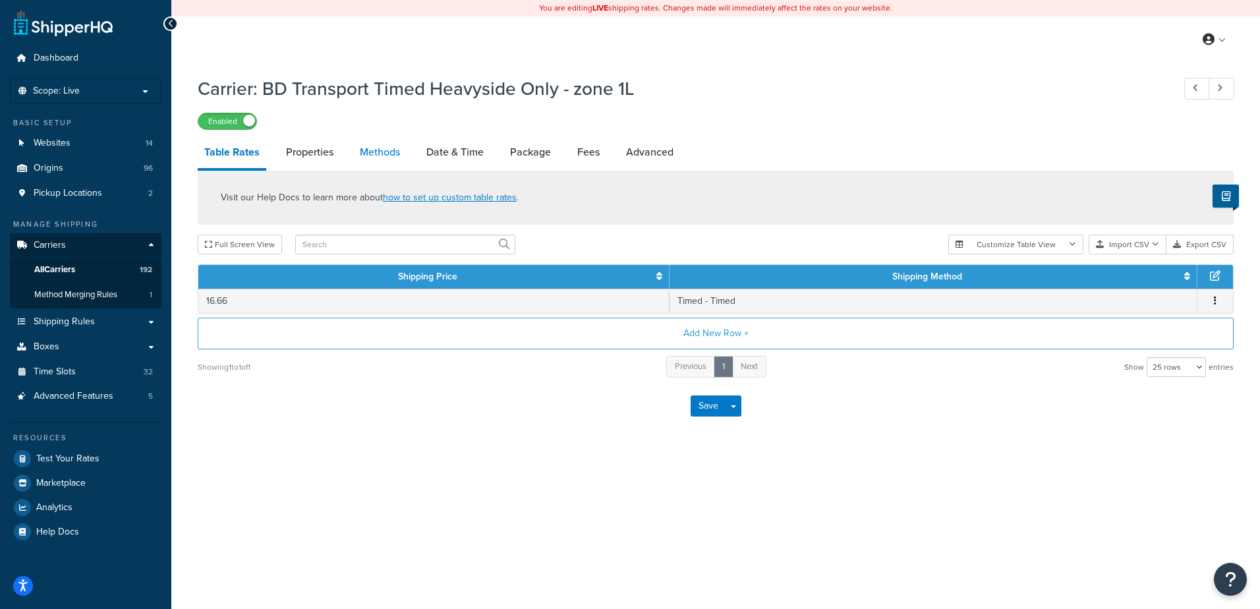
click at [372, 155] on link "Methods" at bounding box center [379, 152] width 53 height 32
select select "25"
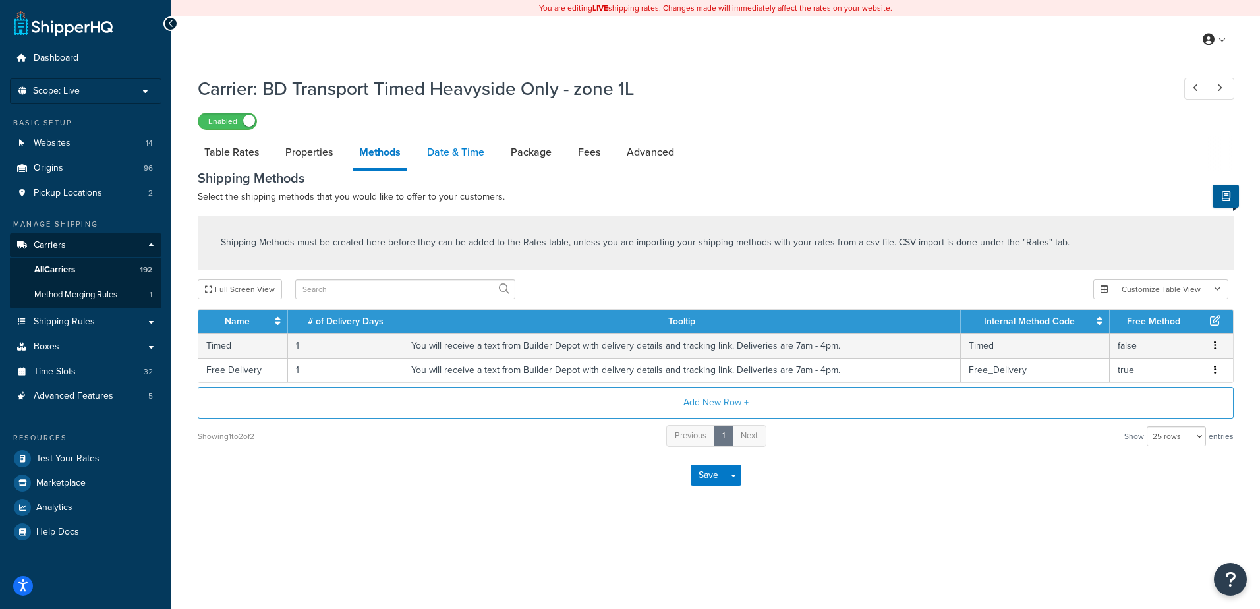
click at [456, 154] on link "Date & Time" at bounding box center [455, 152] width 71 height 32
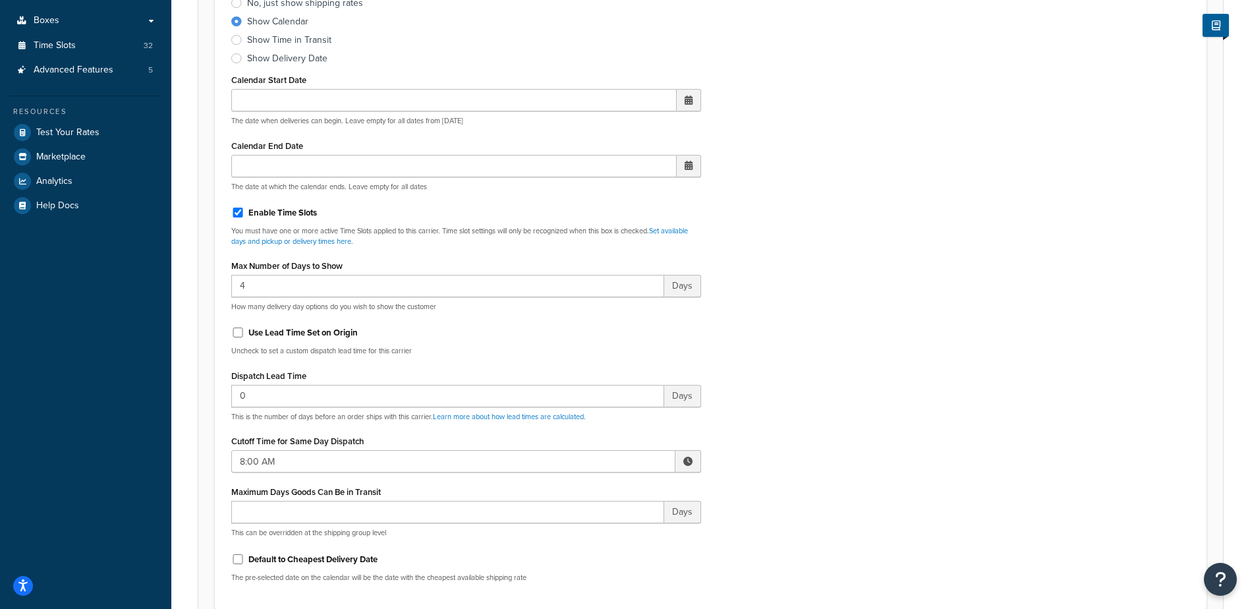
scroll to position [330, 0]
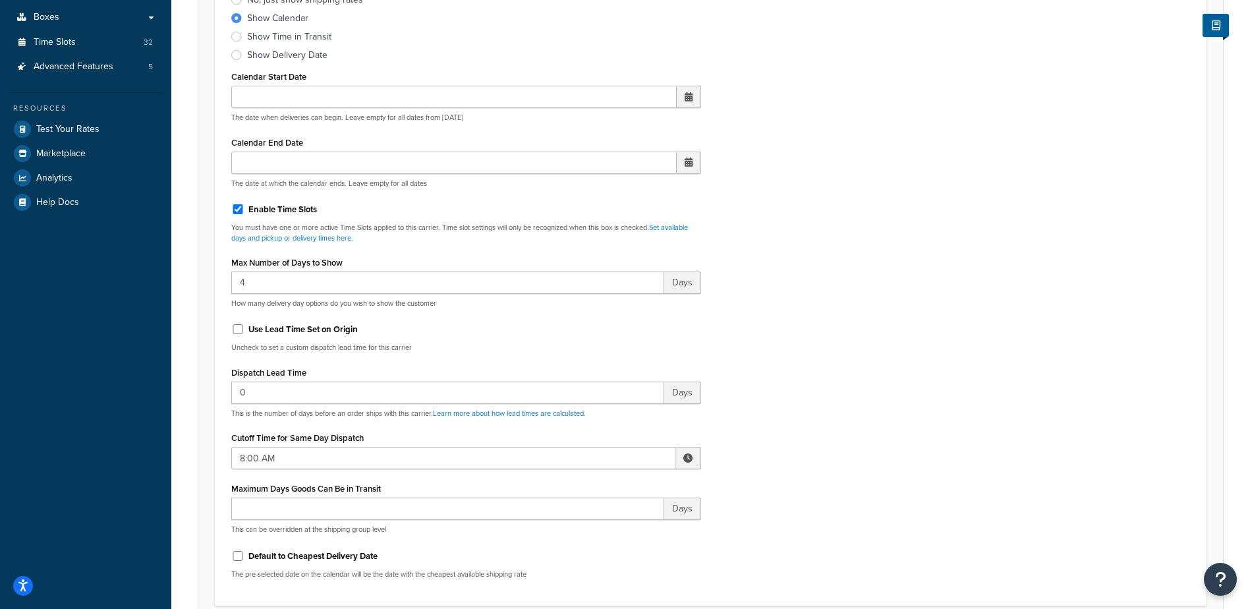
click at [685, 455] on span at bounding box center [687, 457] width 9 height 9
click at [589, 482] on span "▲" at bounding box center [591, 487] width 26 height 26
type input "10:00 AM"
click at [770, 452] on div "Include Delivery Date Information: No, just show shipping rates Show Calendar S…" at bounding box center [710, 279] width 979 height 620
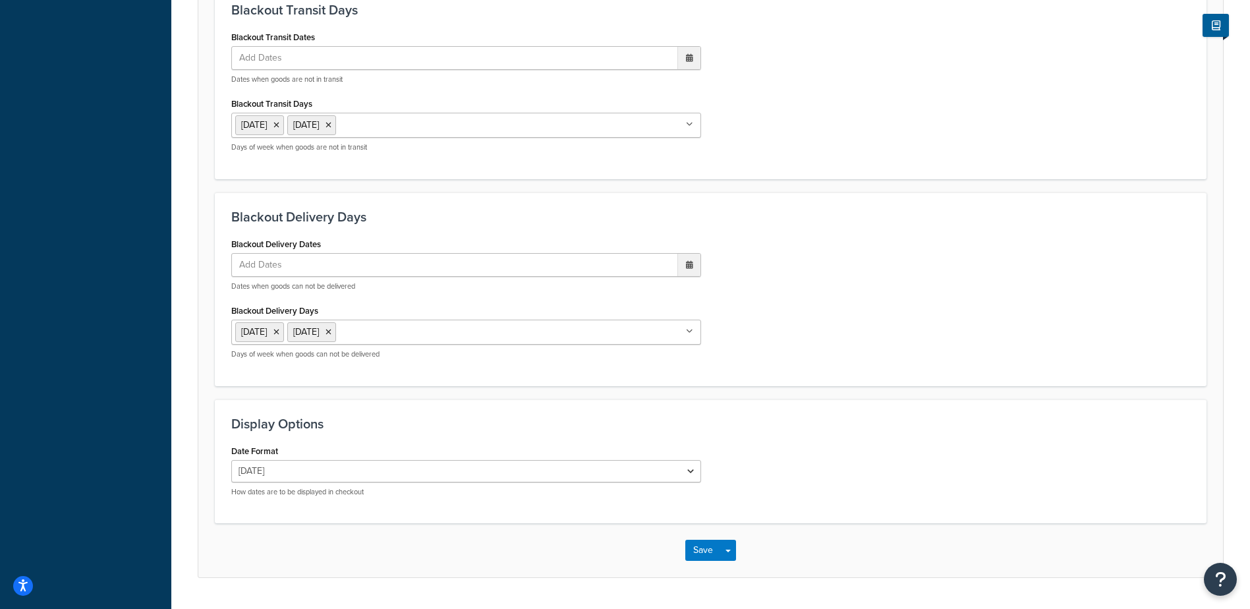
scroll to position [998, 0]
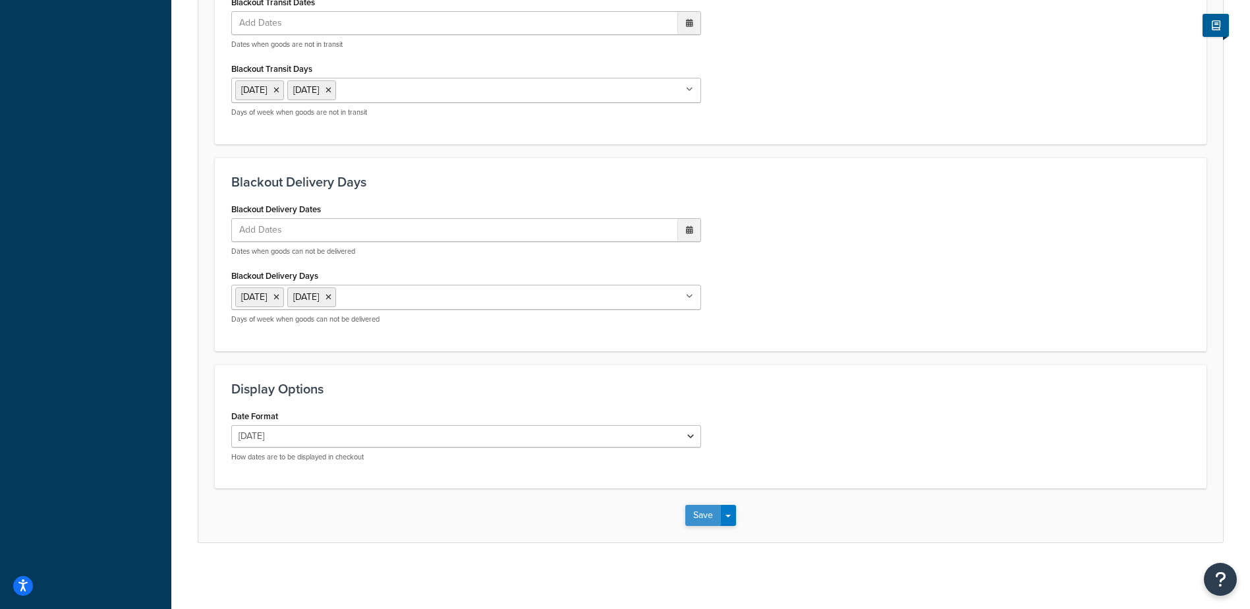
click at [697, 513] on button "Save" at bounding box center [703, 515] width 36 height 21
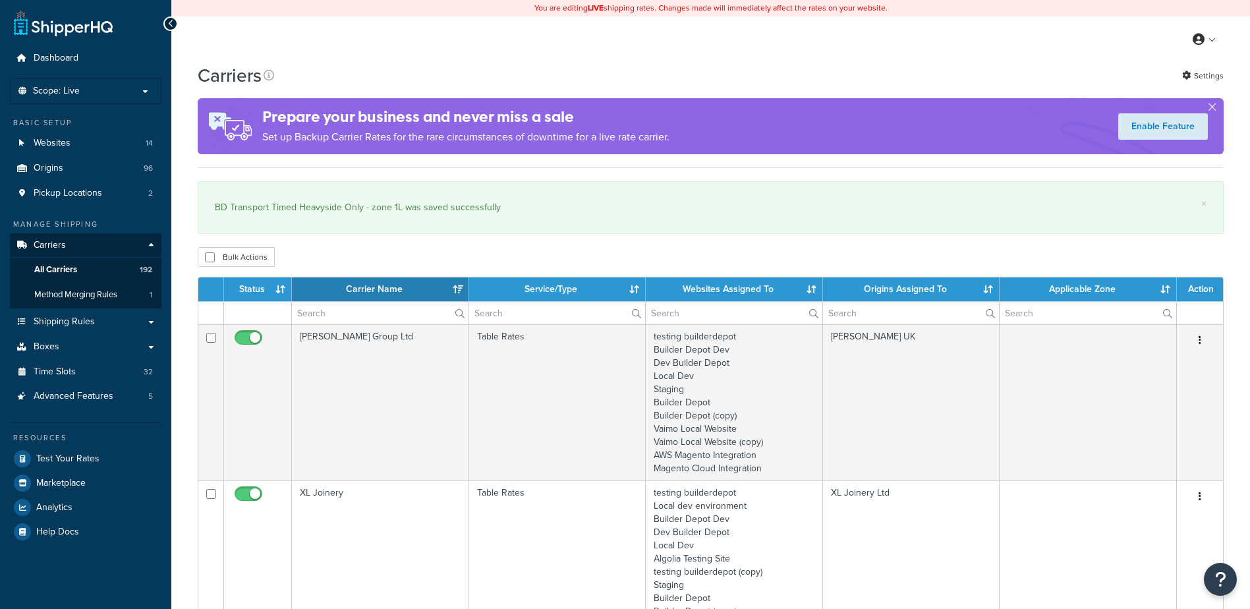
select select "15"
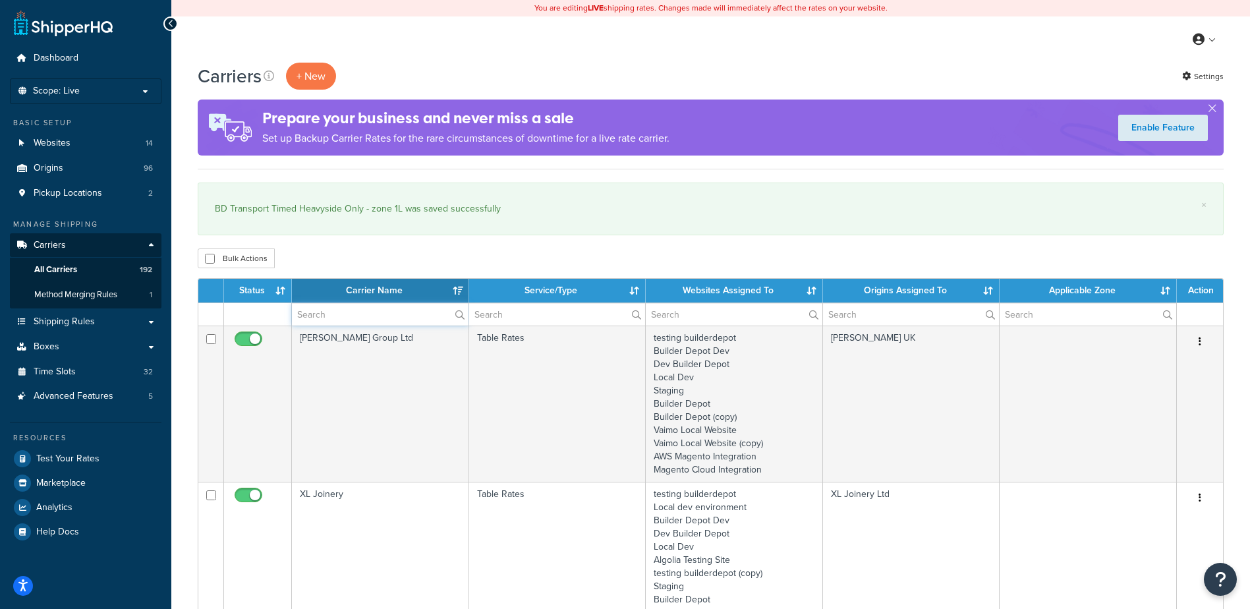
click at [333, 320] on input "text" at bounding box center [380, 314] width 177 height 22
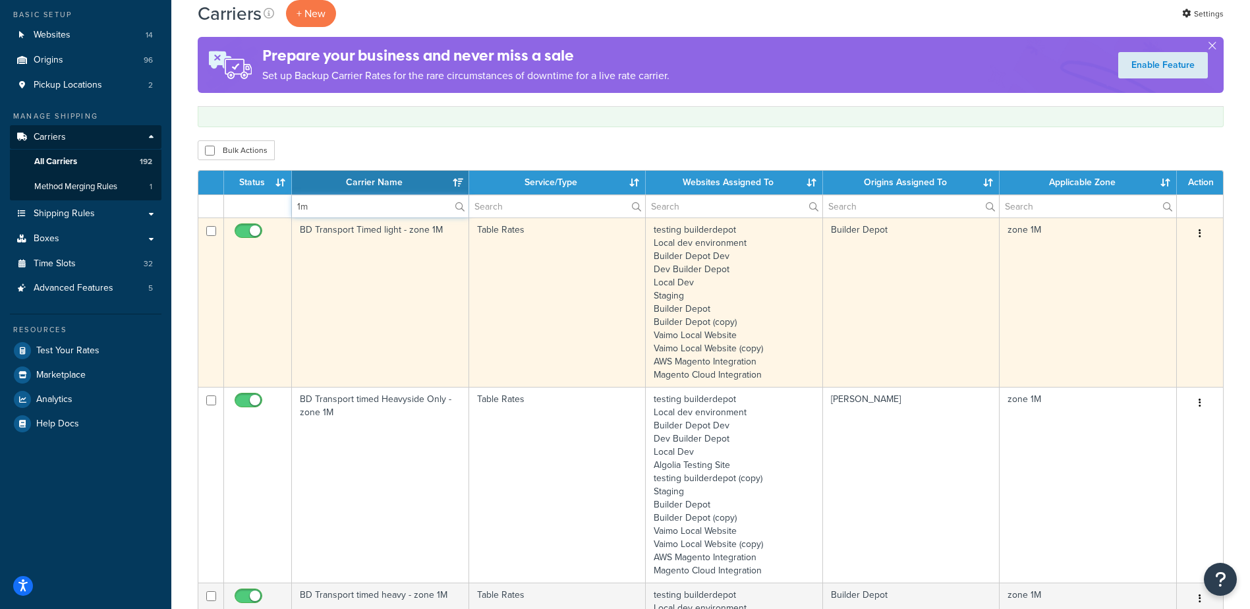
scroll to position [132, 0]
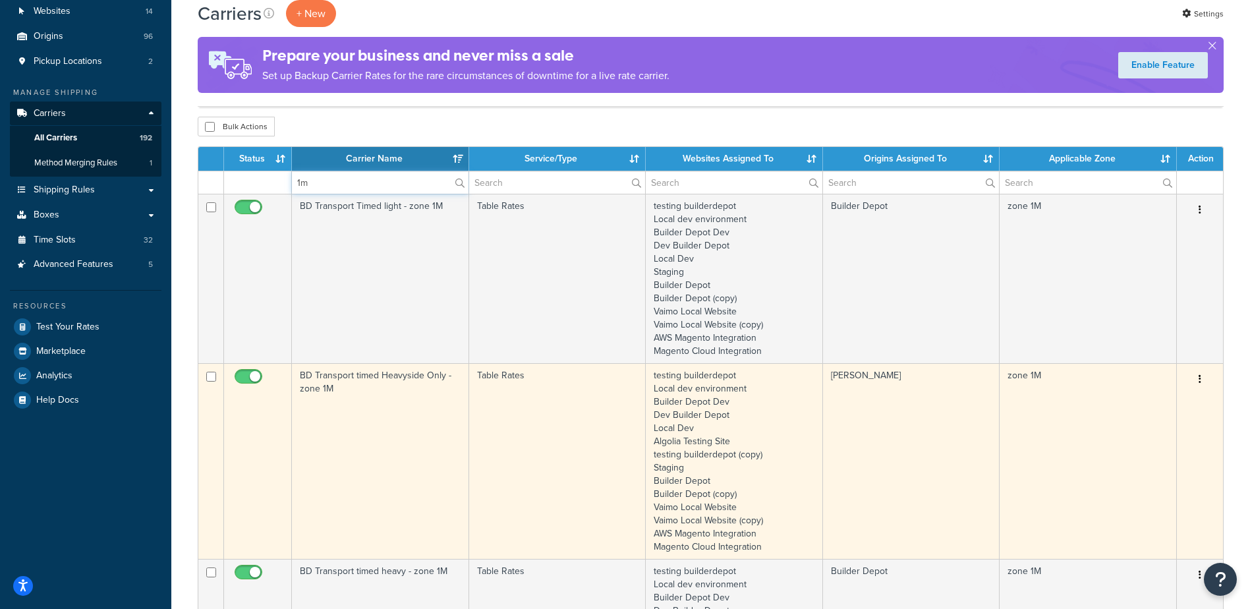
type input "1m"
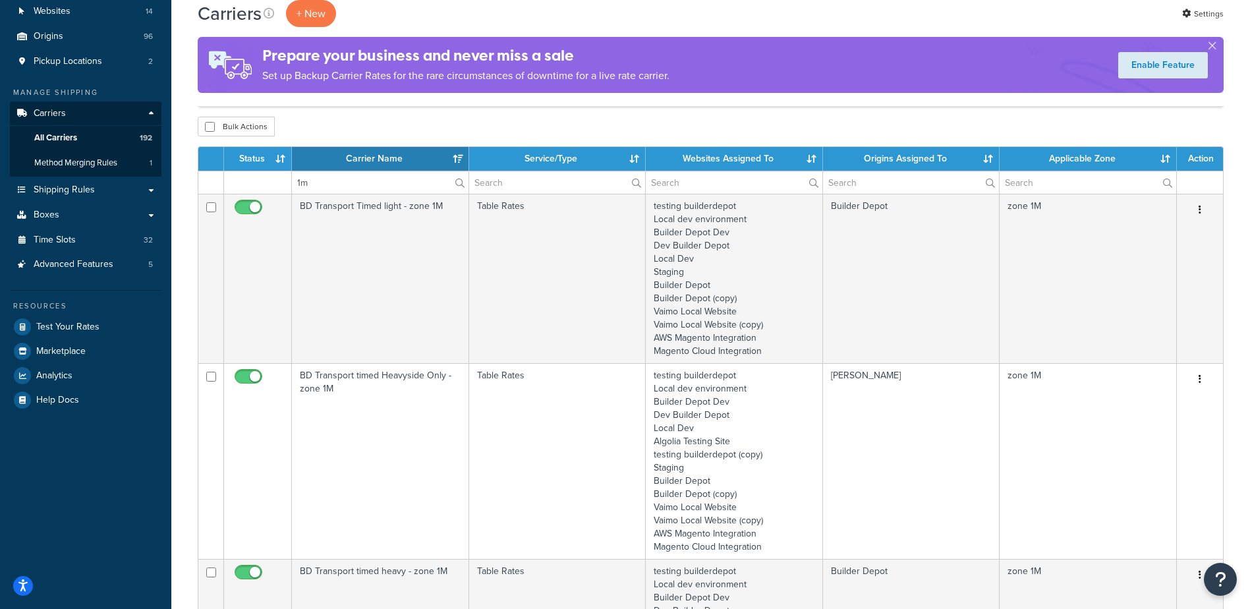
click at [368, 403] on td "BD Transport timed Heavyside Only - zone 1M" at bounding box center [380, 461] width 177 height 196
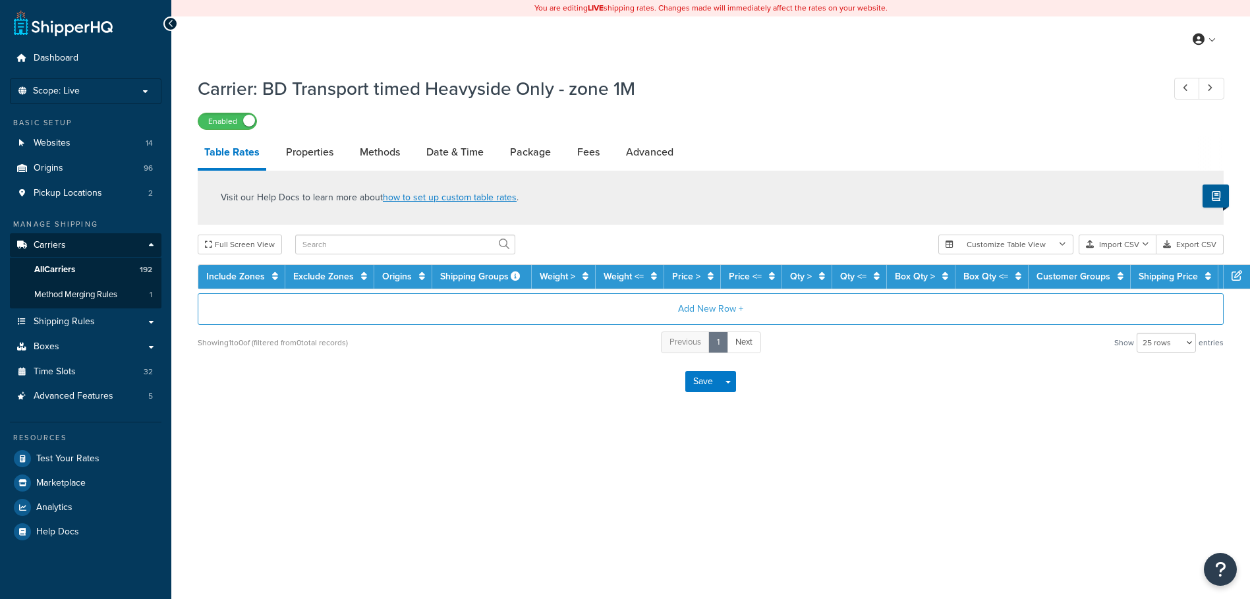
select select "25"
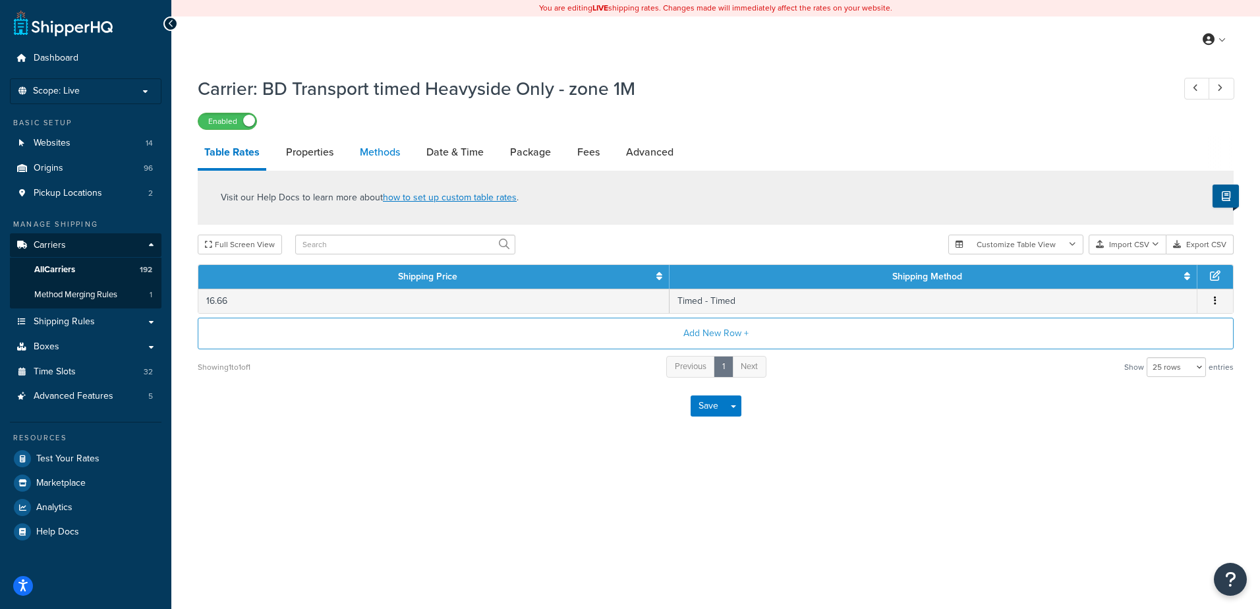
click at [384, 155] on link "Methods" at bounding box center [379, 152] width 53 height 32
select select "25"
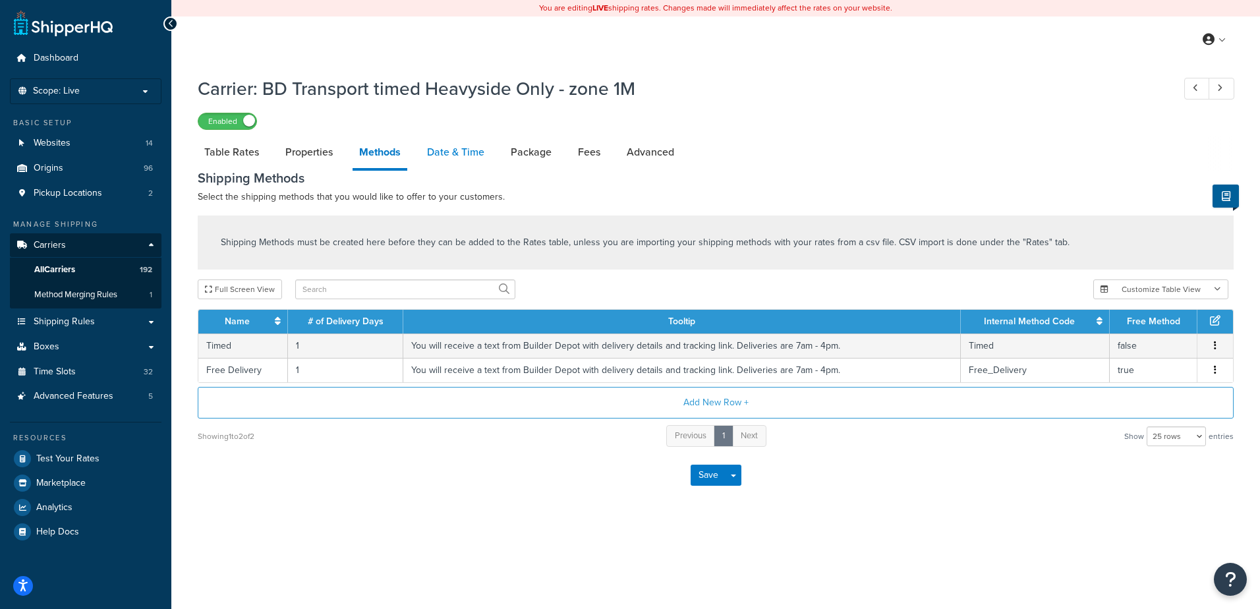
click at [446, 146] on link "Date & Time" at bounding box center [455, 152] width 71 height 32
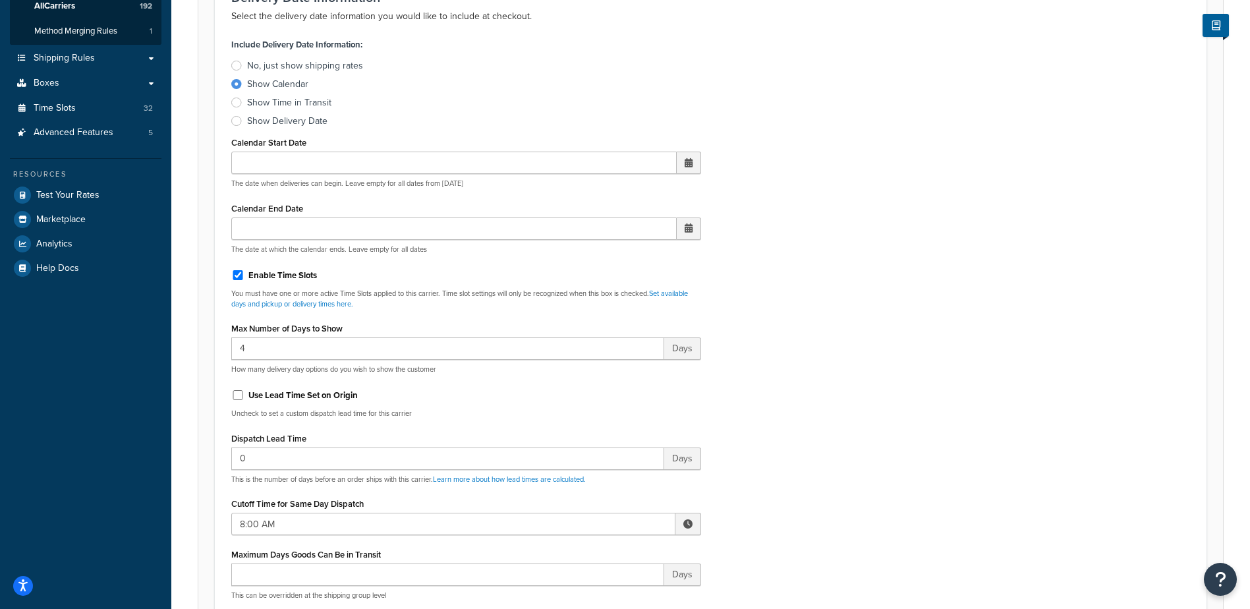
scroll to position [330, 0]
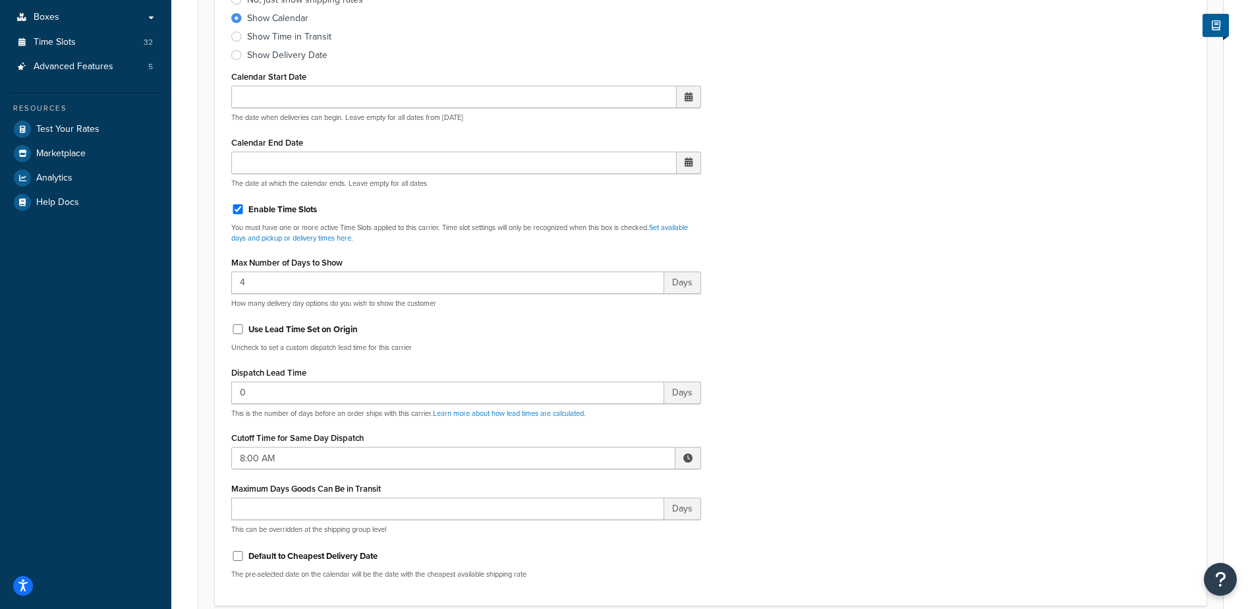
click at [691, 455] on span at bounding box center [687, 457] width 9 height 9
click at [585, 480] on span "▲" at bounding box center [591, 487] width 26 height 26
type input "10:00 AM"
click at [779, 461] on div "Include Delivery Date Information: No, just show shipping rates Show Calendar S…" at bounding box center [710, 279] width 979 height 620
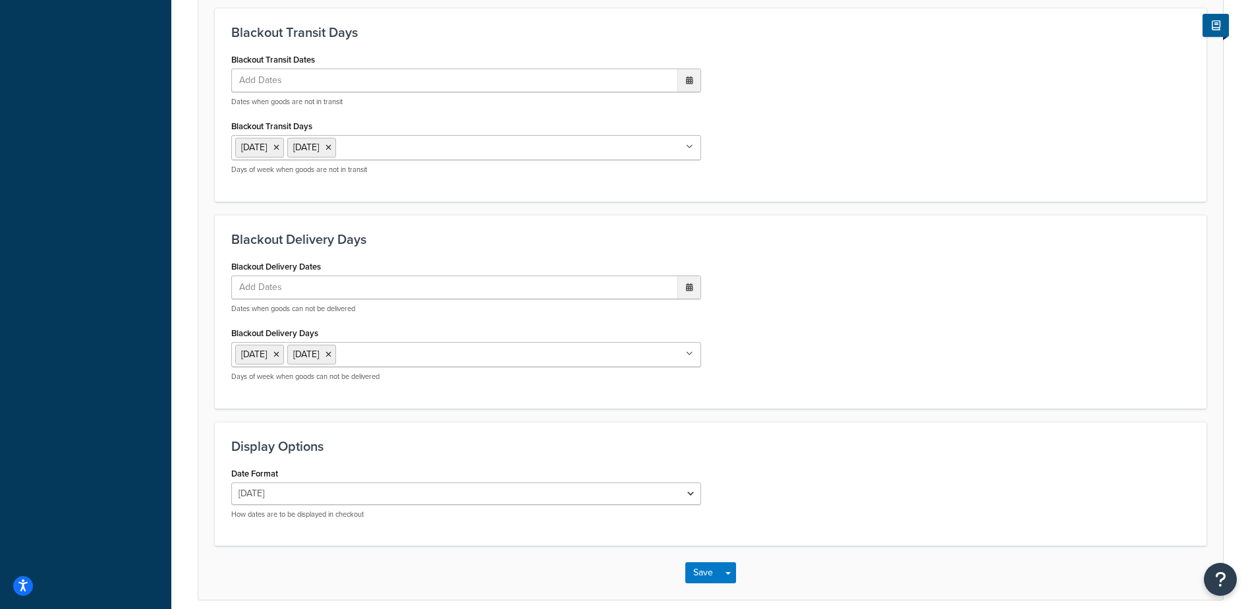
scroll to position [998, 0]
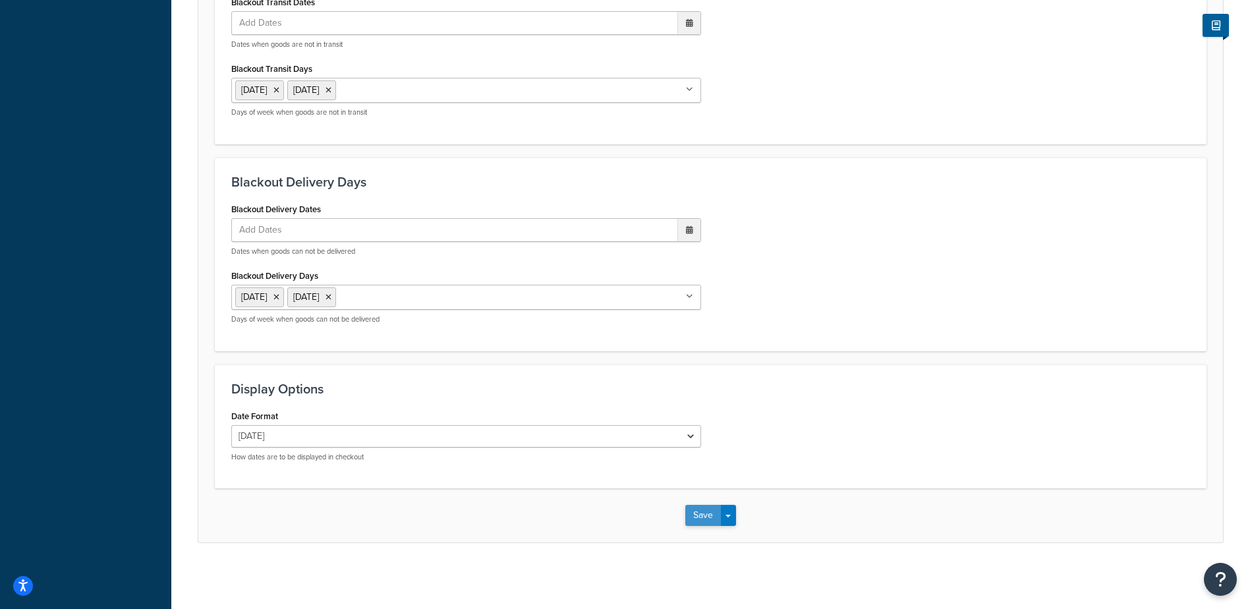
click at [697, 517] on button "Save" at bounding box center [703, 515] width 36 height 21
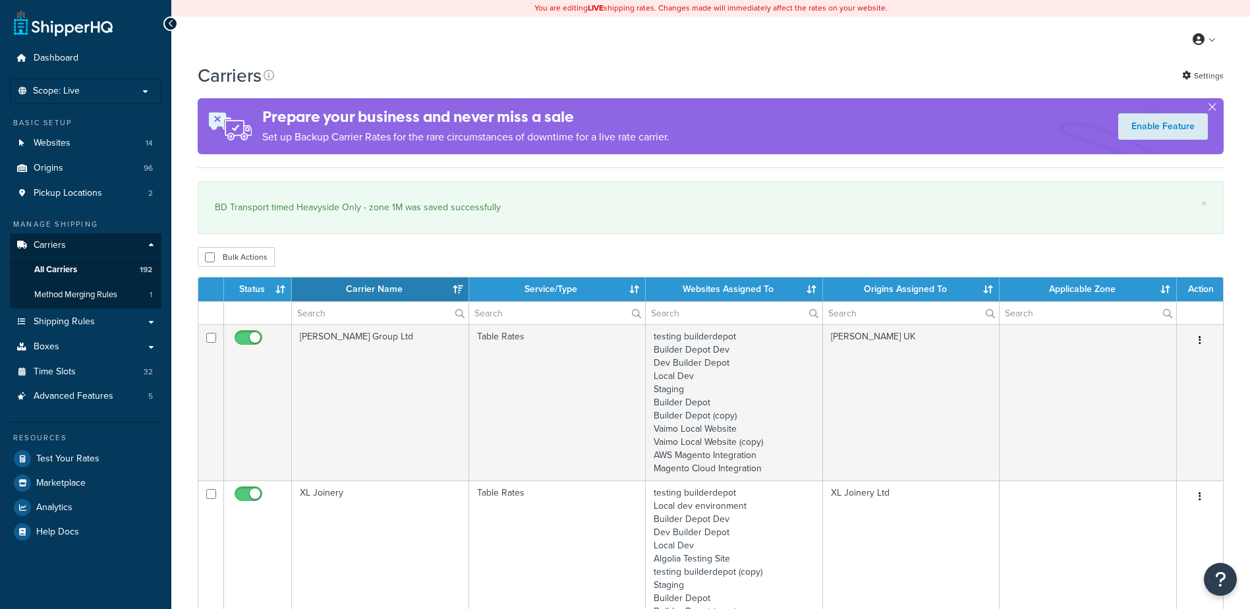
select select "15"
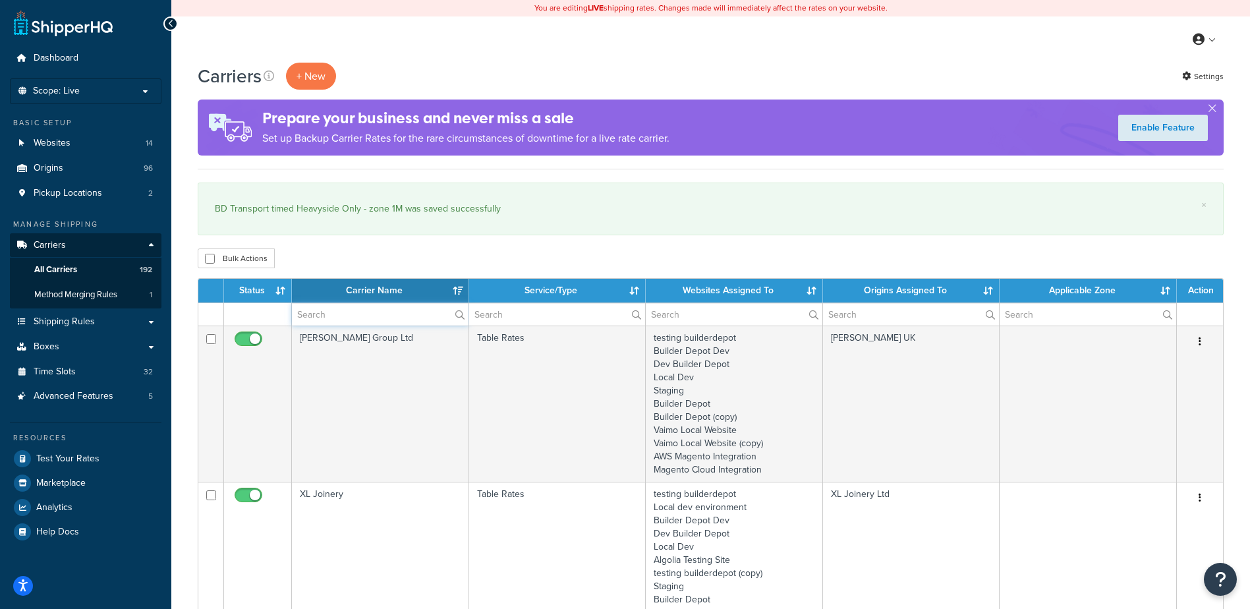
click at [367, 320] on input "text" at bounding box center [380, 314] width 177 height 22
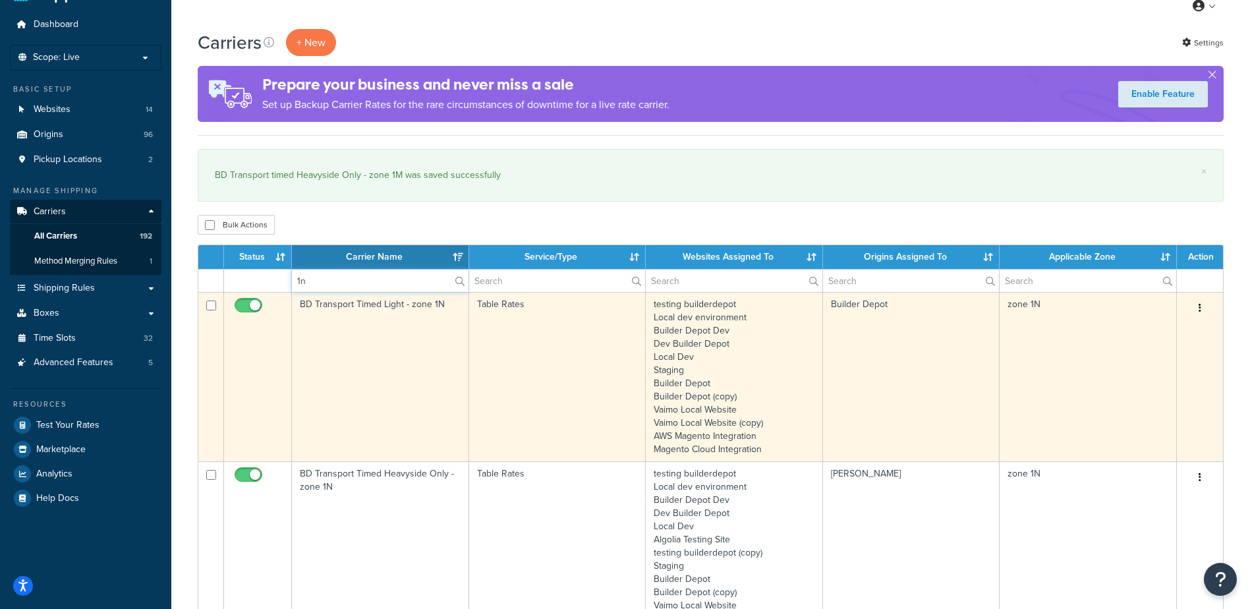
scroll to position [66, 0]
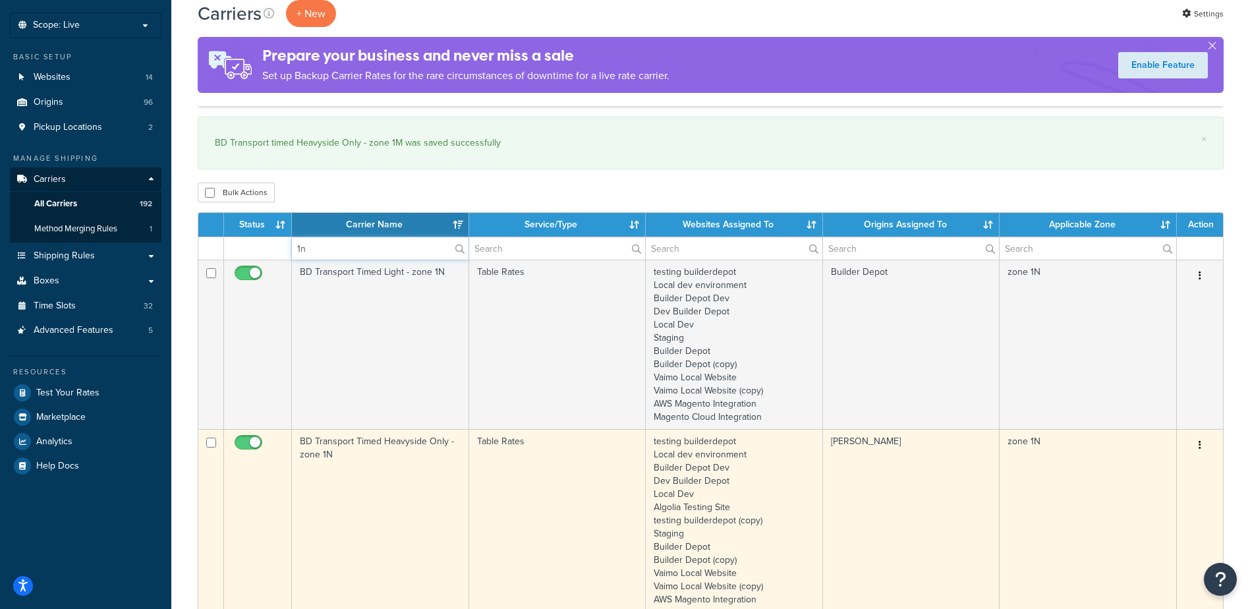
type input "1n"
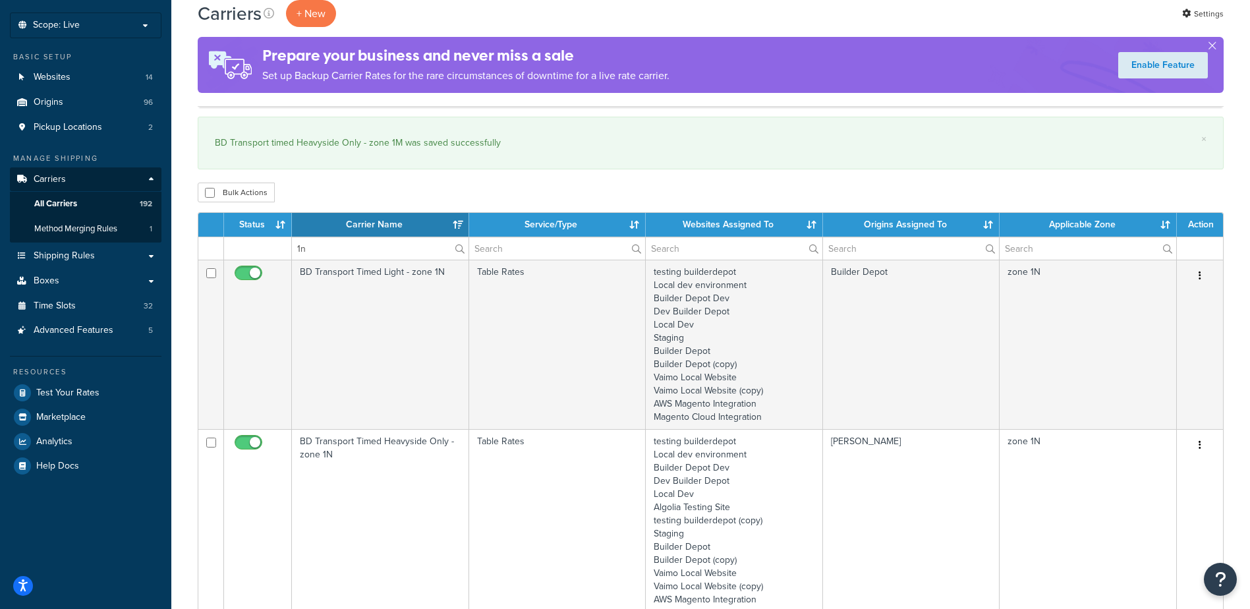
click at [387, 480] on td "BD Transport Timed Heavyside Only - zone 1N" at bounding box center [380, 527] width 177 height 196
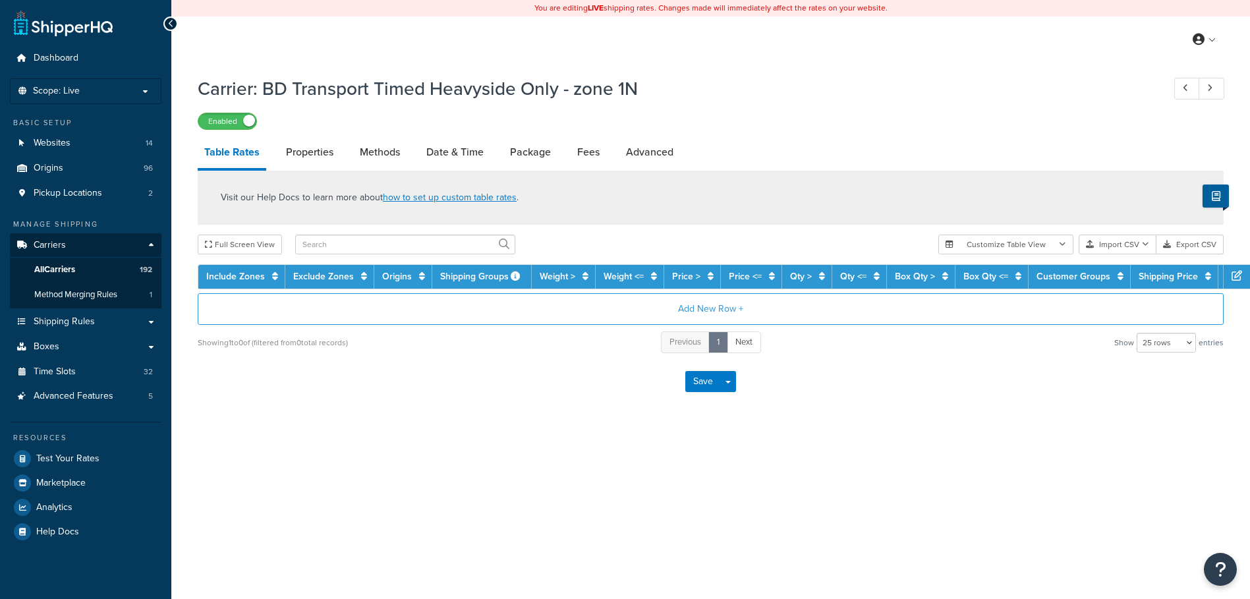
select select "25"
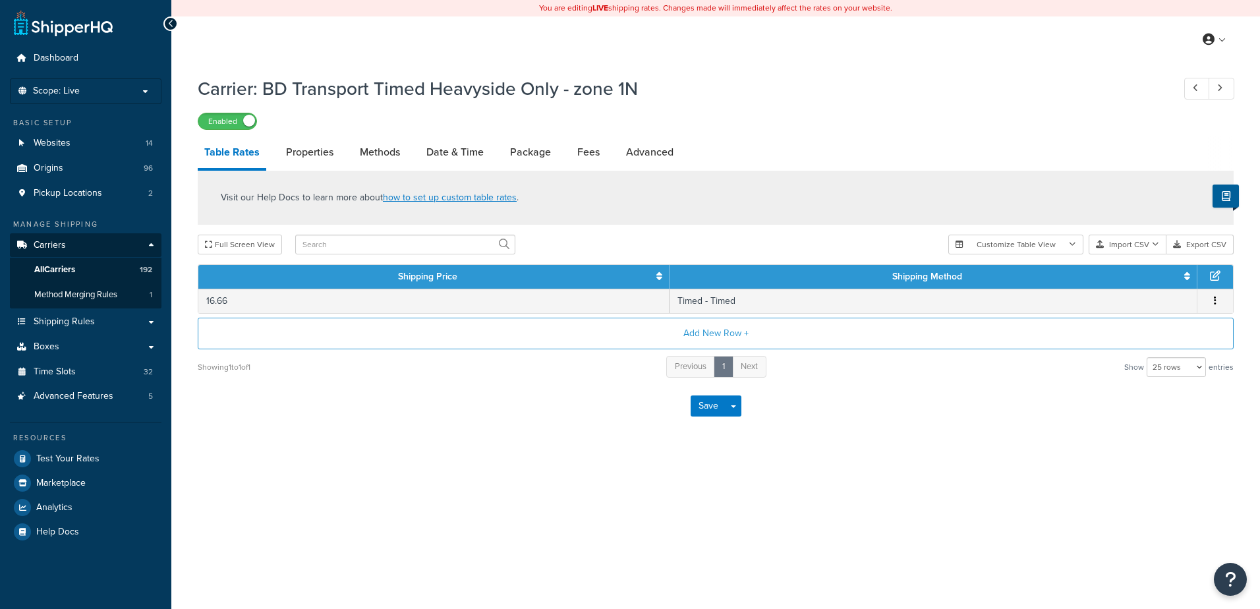
click at [381, 135] on div "Carrier: BD Transport Timed Heavyside Only - zone 1N Enabled Table Rates Proper…" at bounding box center [716, 251] width 1036 height 364
click at [386, 145] on link "Methods" at bounding box center [379, 152] width 53 height 32
select select "25"
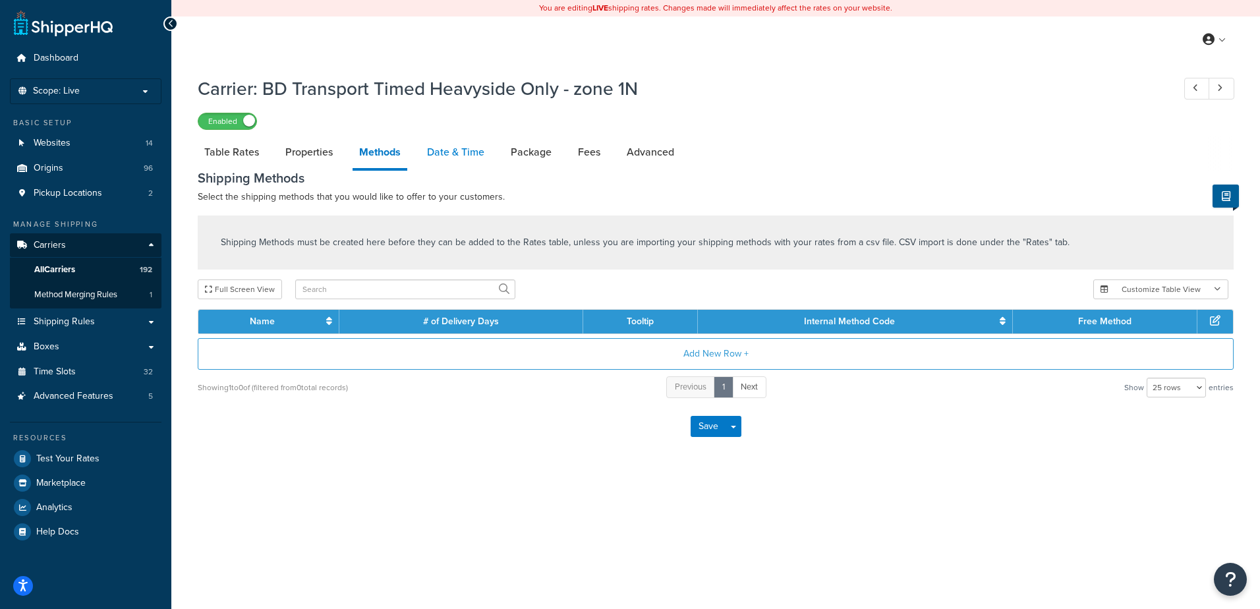
click at [457, 148] on link "Date & Time" at bounding box center [455, 152] width 71 height 32
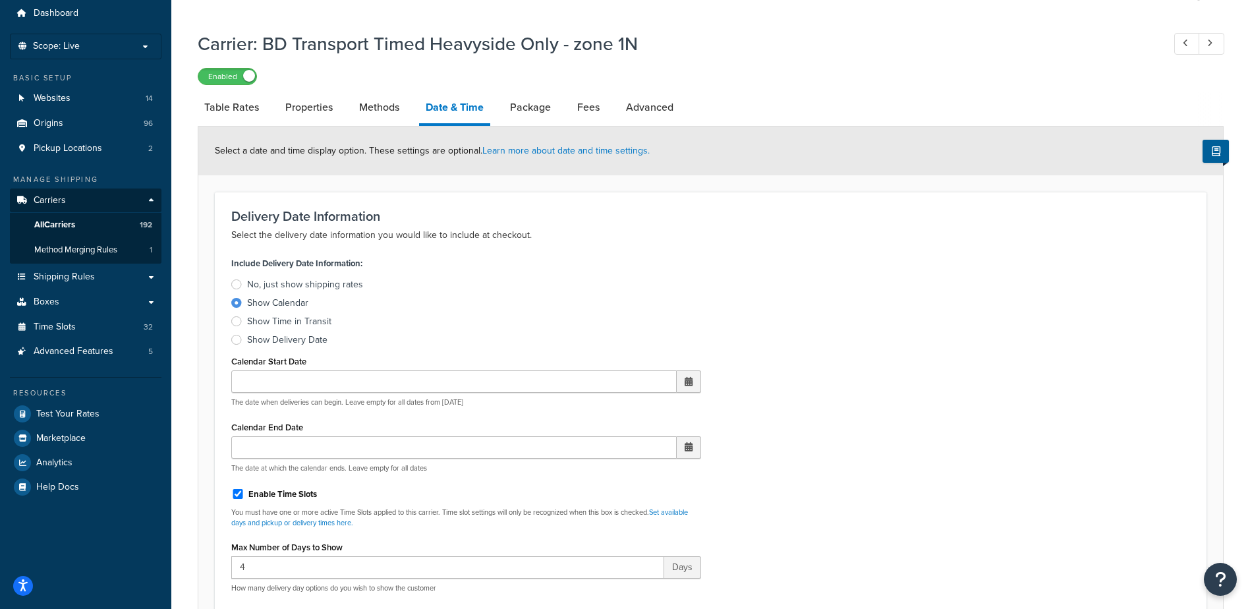
scroll to position [395, 0]
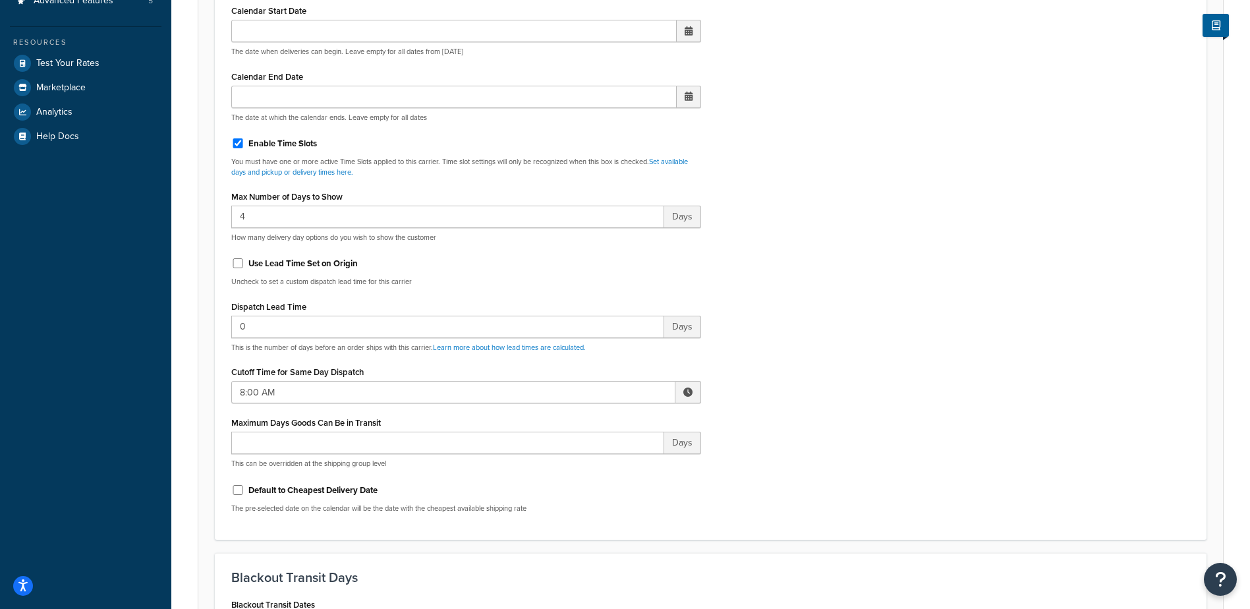
click at [685, 392] on span at bounding box center [687, 392] width 9 height 9
click at [592, 420] on span "▲" at bounding box center [591, 421] width 26 height 26
click at [593, 420] on span "▲" at bounding box center [591, 421] width 26 height 26
type input "10:00 AM"
click at [792, 384] on div "Include Delivery Date Information: No, just show shipping rates Show Calendar S…" at bounding box center [710, 213] width 979 height 620
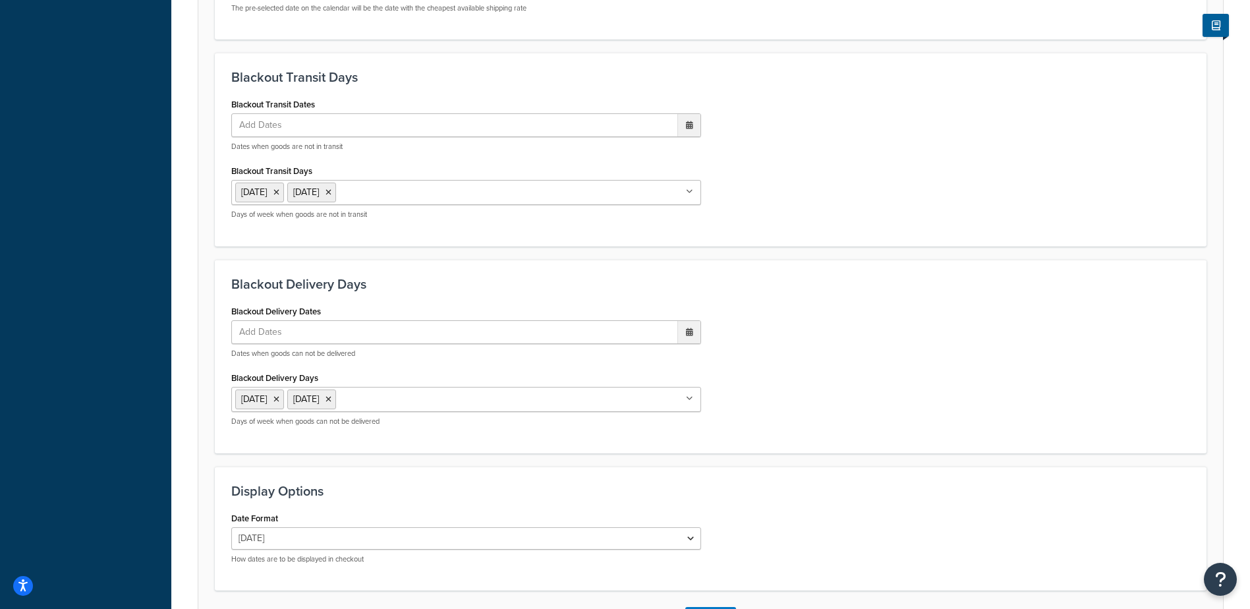
scroll to position [998, 0]
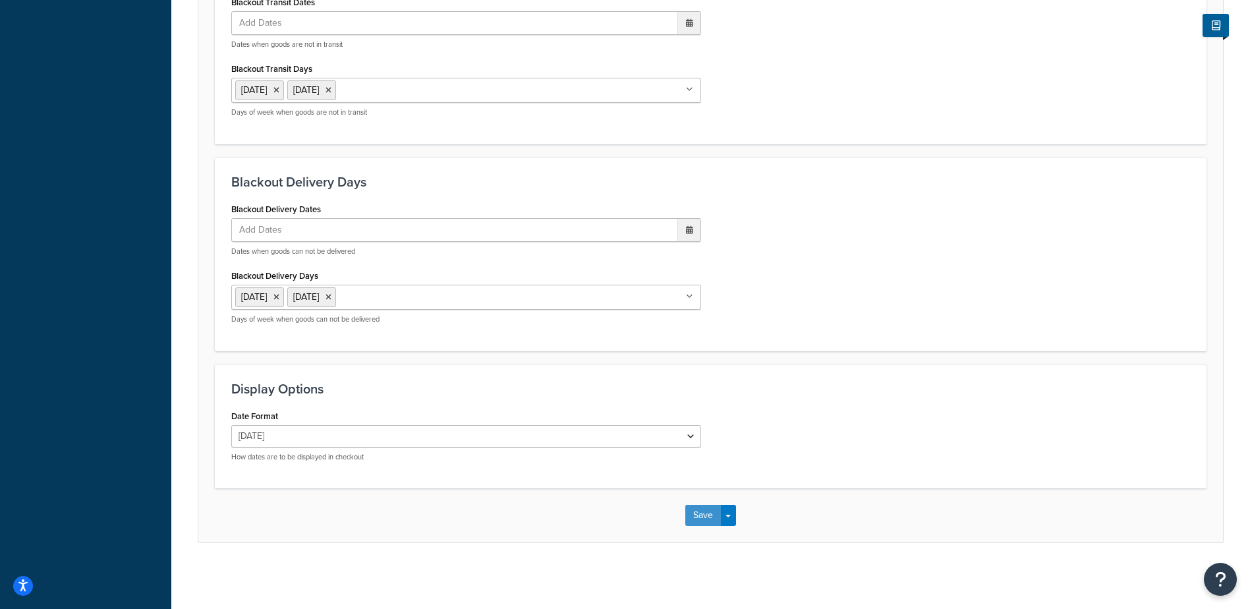
click at [694, 514] on button "Save" at bounding box center [703, 515] width 36 height 21
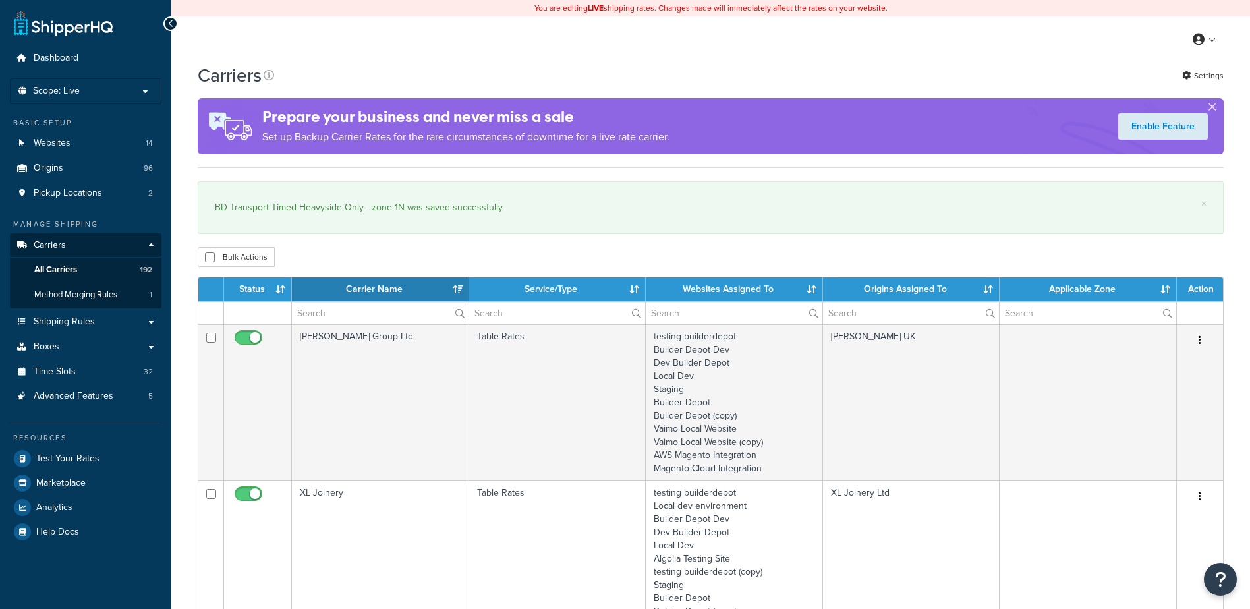
select select "15"
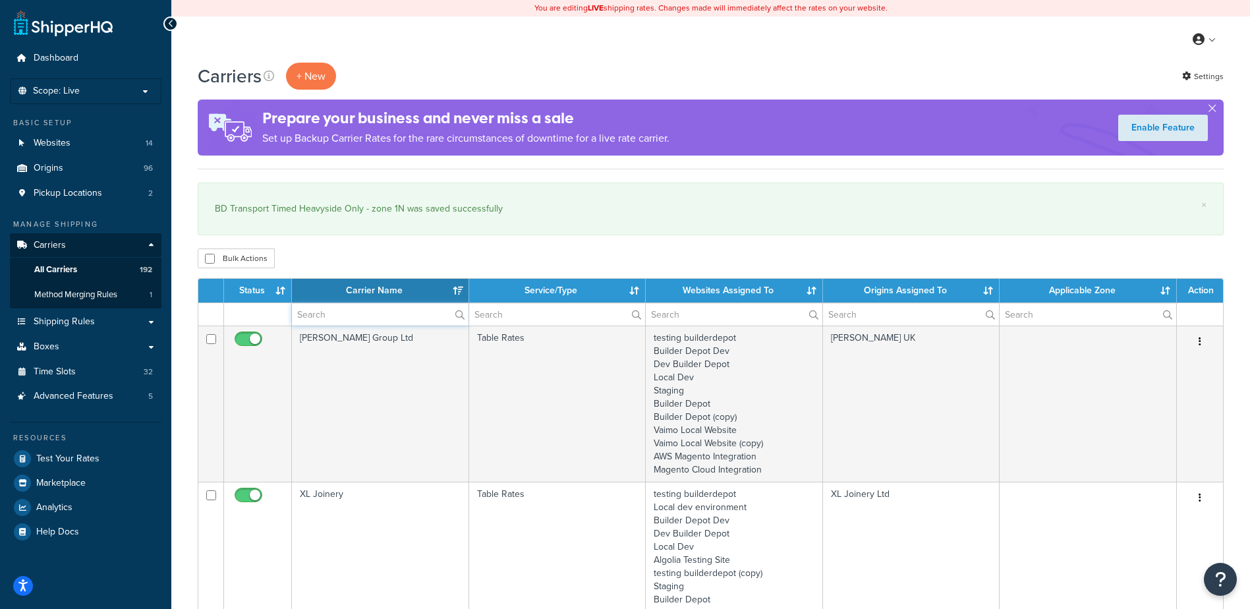
click at [353, 316] on input "text" at bounding box center [380, 314] width 177 height 22
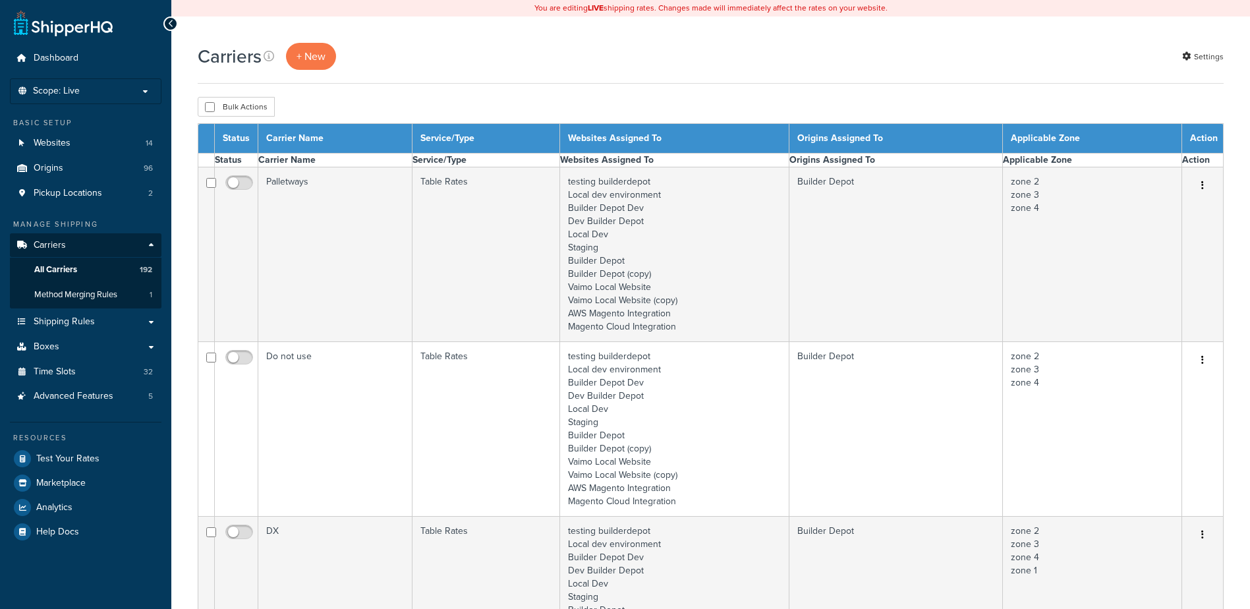
select select "15"
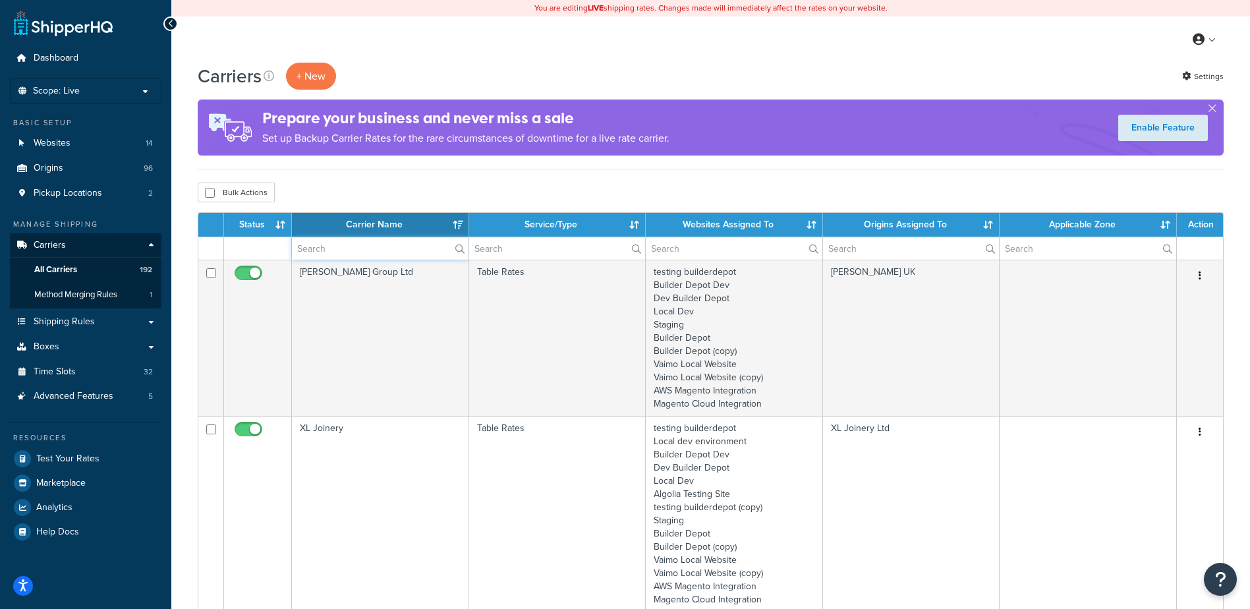
click at [367, 254] on input "text" at bounding box center [380, 248] width 177 height 22
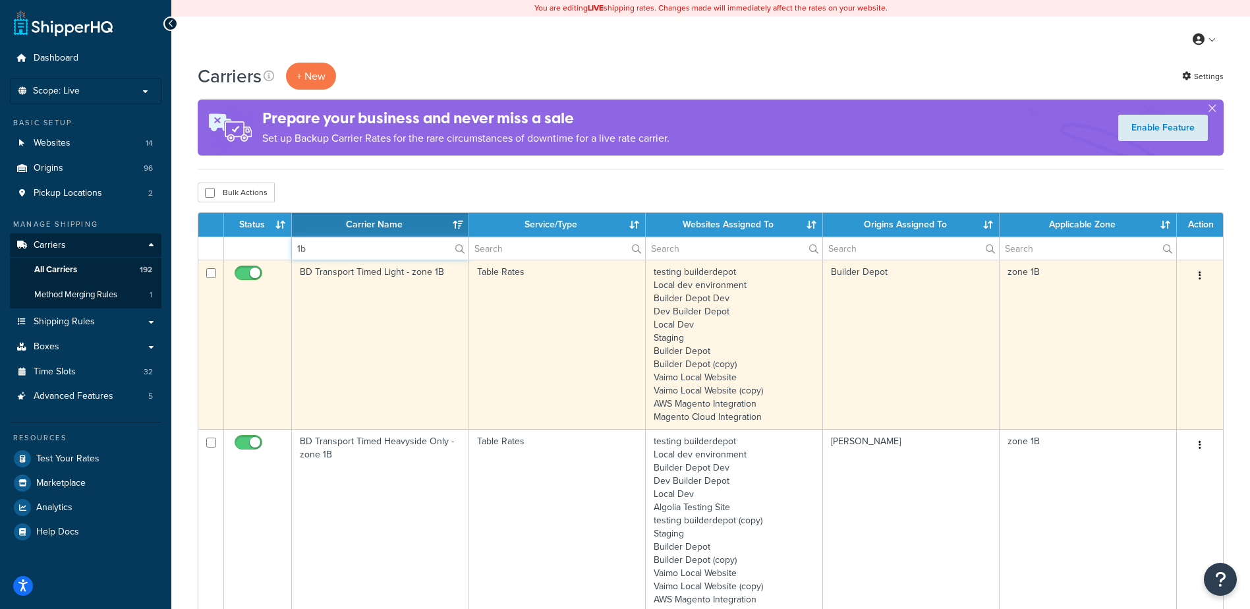
type input "1b"
click at [368, 320] on td "BD Transport Timed Light - zone 1B" at bounding box center [380, 344] width 177 height 169
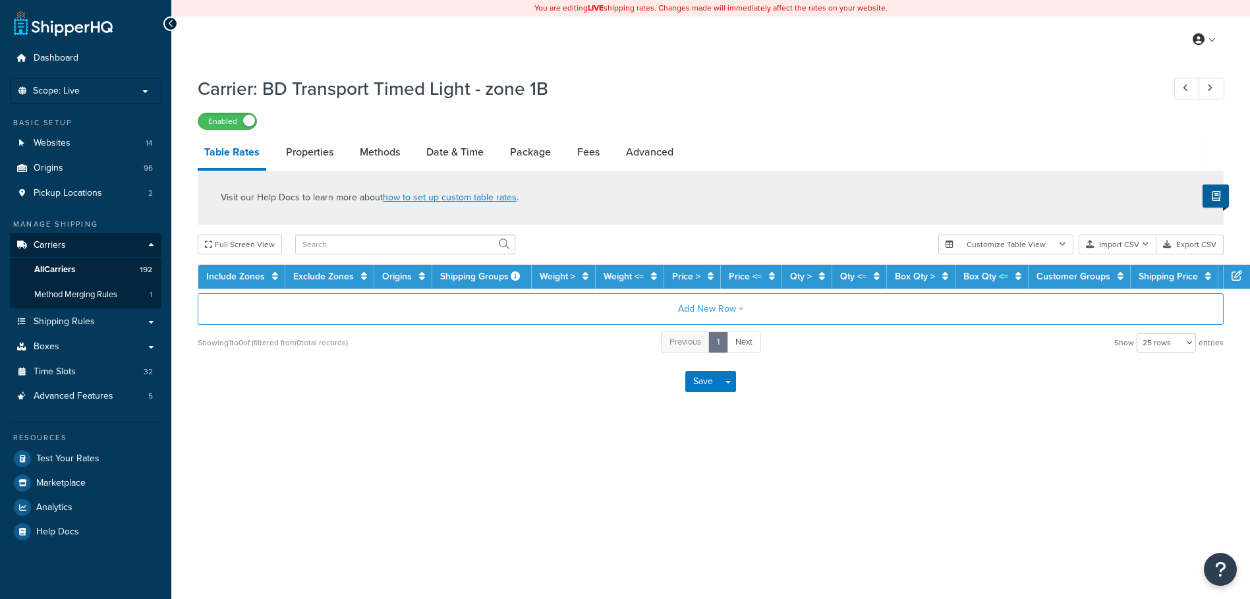
select select "25"
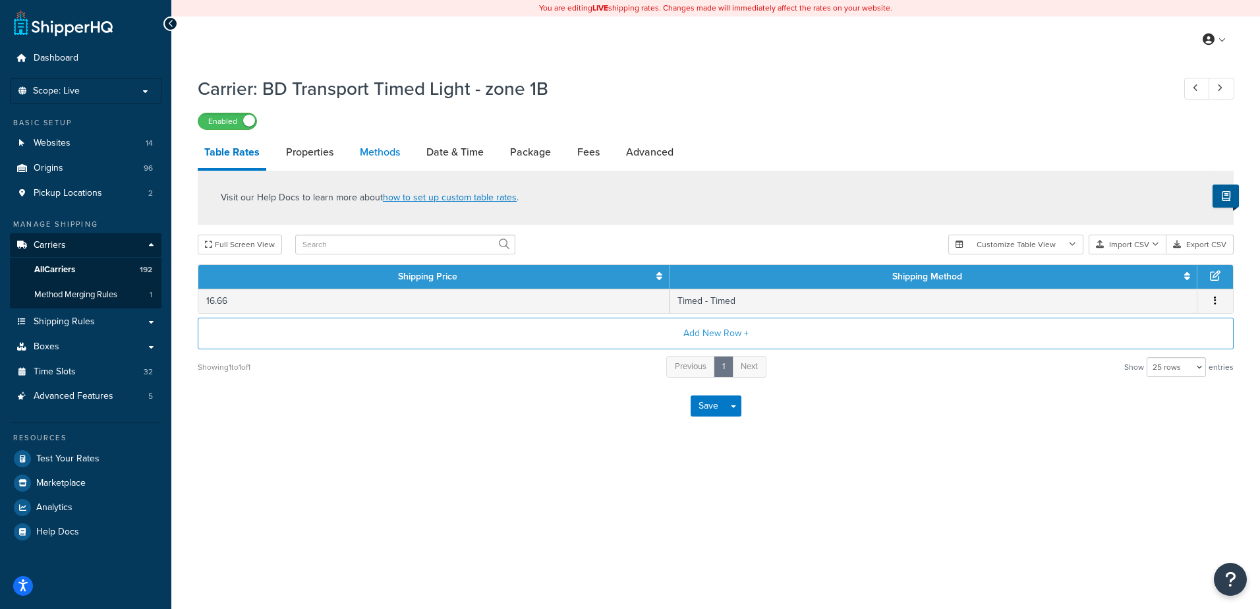
click at [363, 147] on link "Methods" at bounding box center [379, 152] width 53 height 32
select select "25"
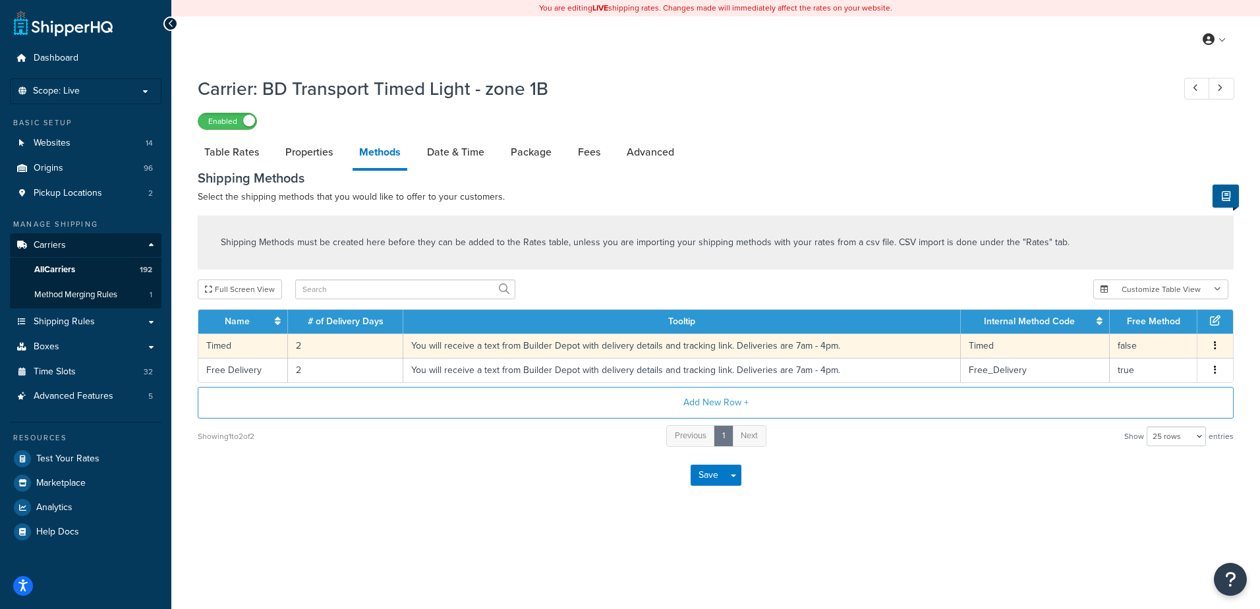
click at [304, 351] on td "2" at bounding box center [345, 345] width 115 height 24
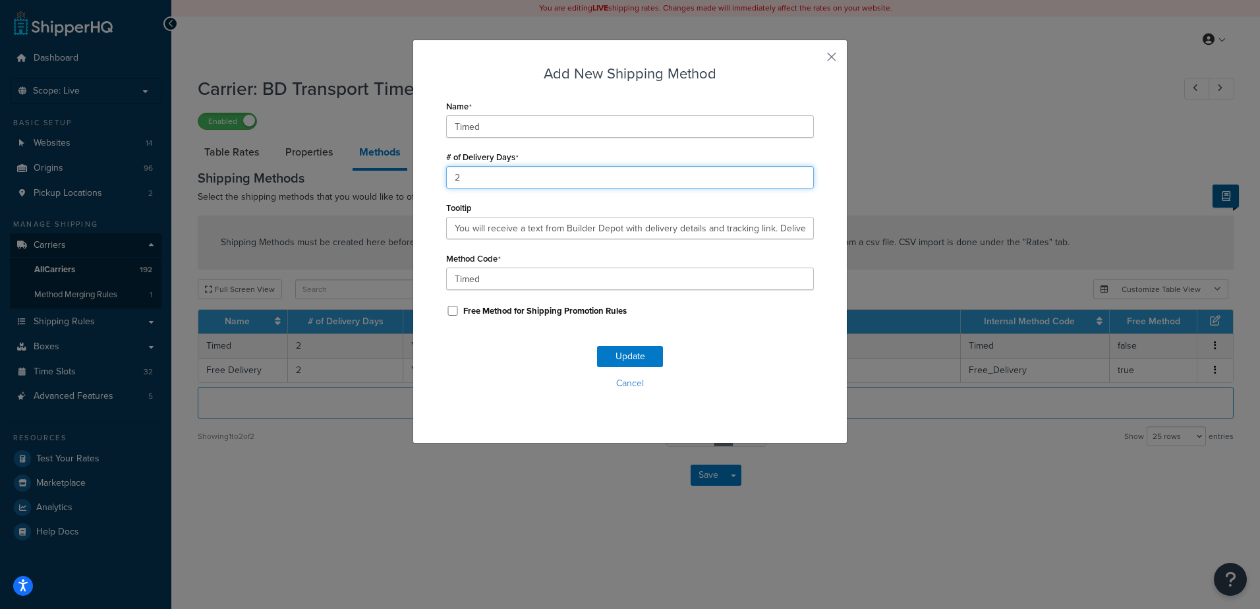
drag, startPoint x: 460, startPoint y: 177, endPoint x: 424, endPoint y: 173, distance: 35.8
click at [424, 173] on div "Add New Shipping Method Name Timed # of Delivery Days 2 Tooltip You will receiv…" at bounding box center [630, 242] width 435 height 404
type input "1"
click at [624, 353] on button "Update" at bounding box center [630, 356] width 66 height 21
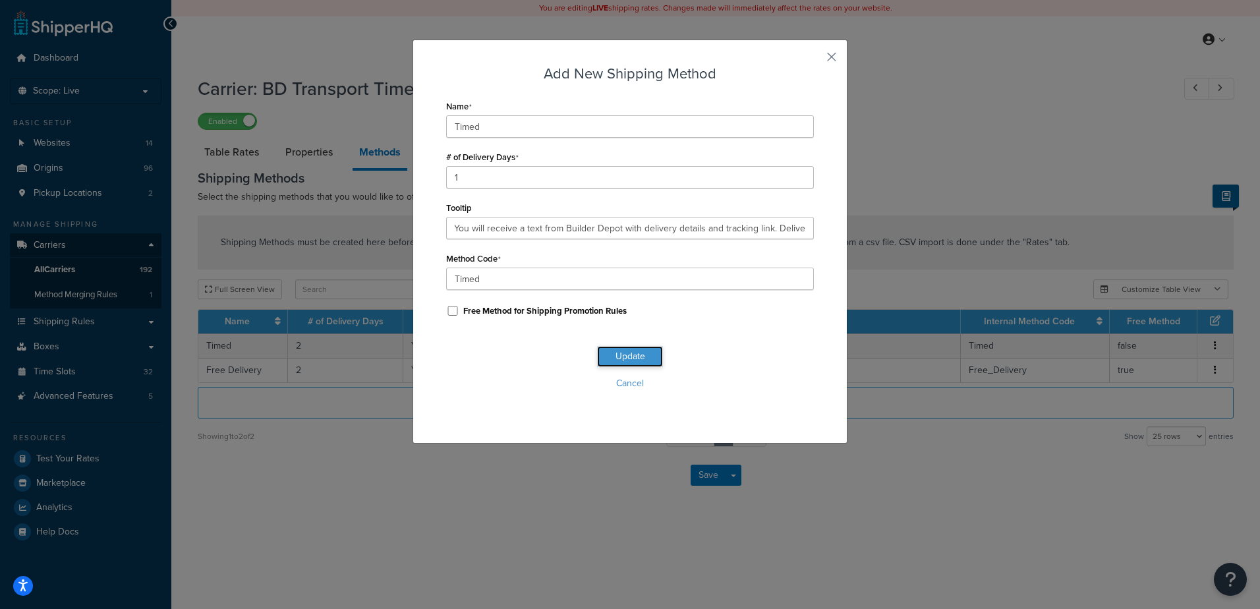
scroll to position [0, 0]
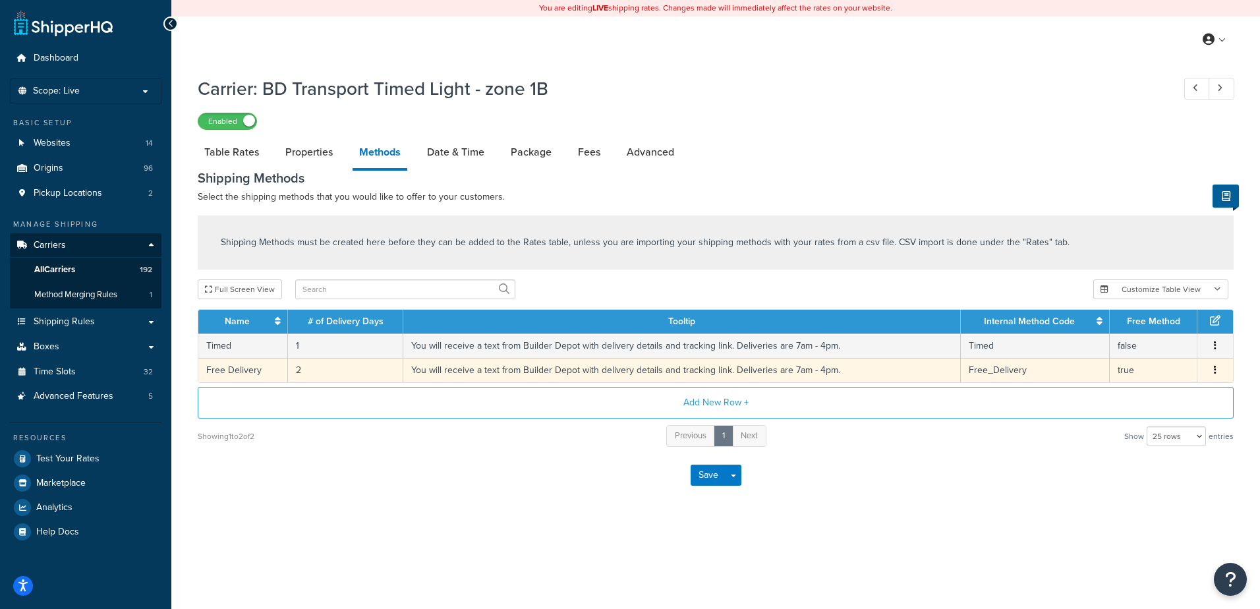
click at [322, 367] on td "2" at bounding box center [345, 370] width 115 height 24
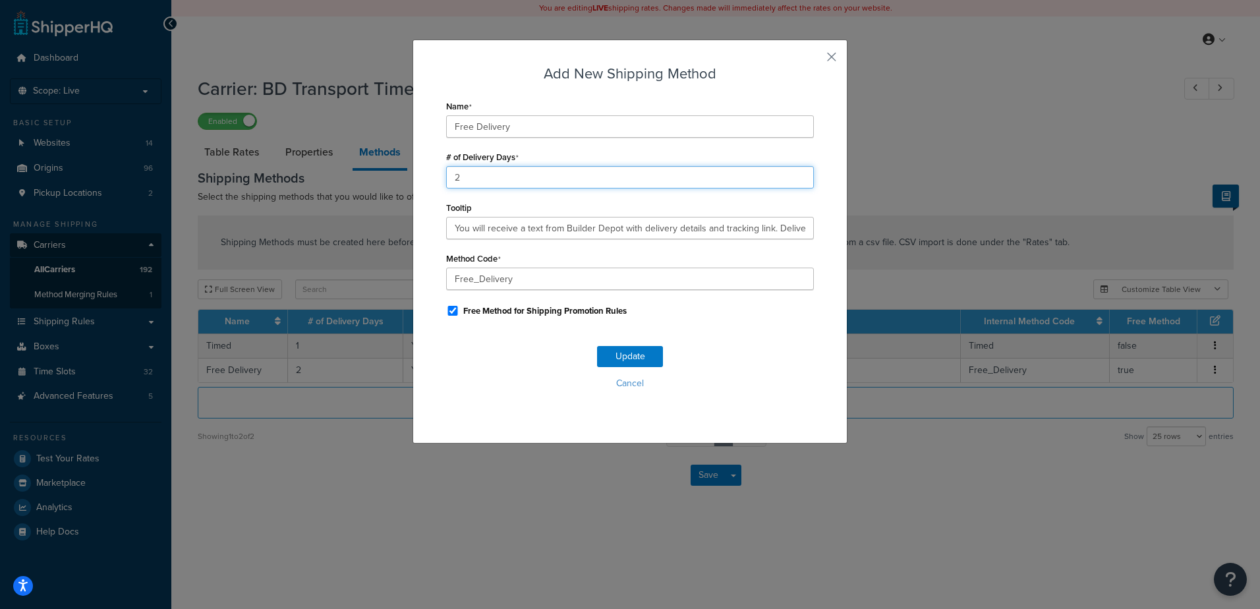
click at [446, 181] on input "2" at bounding box center [630, 177] width 368 height 22
type input "1"
click at [619, 354] on button "Update" at bounding box center [630, 356] width 66 height 21
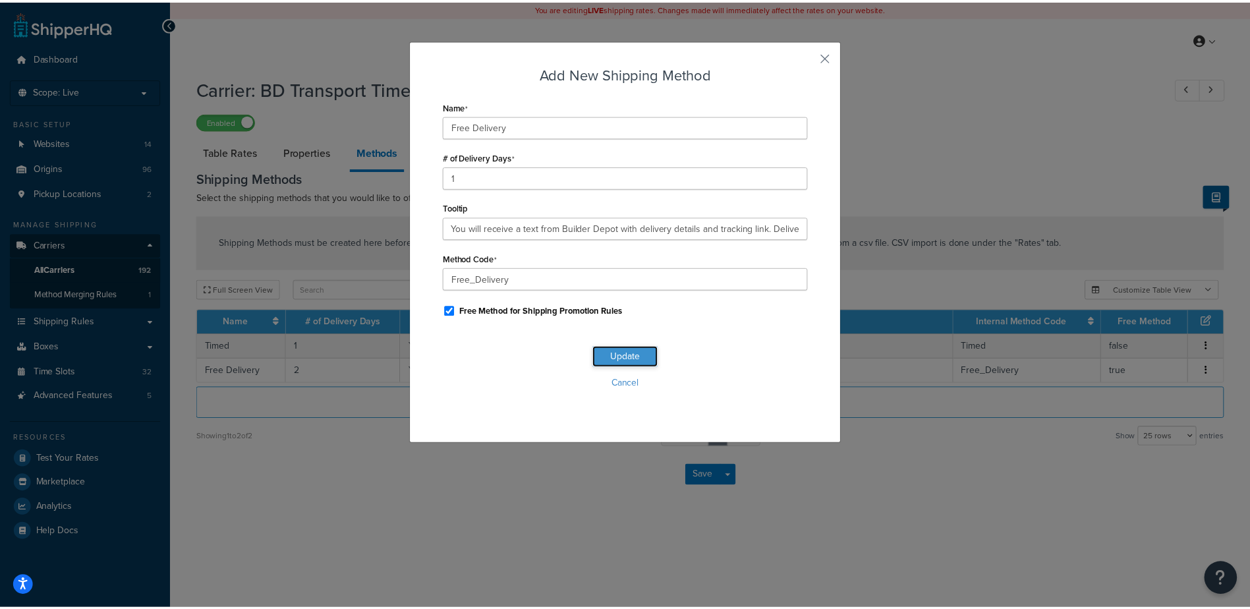
scroll to position [0, 0]
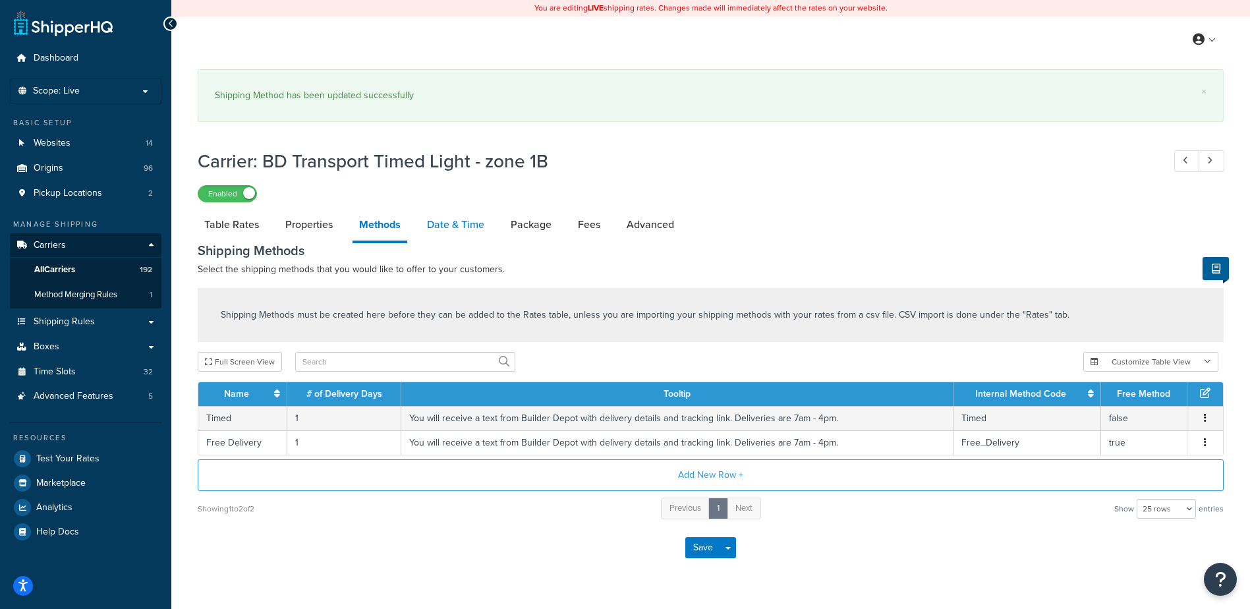
click at [444, 206] on div "Carrier: BD Transport Timed Light - zone 1B Enabled Table Rates Properties Meth…" at bounding box center [711, 358] width 1026 height 433
click at [449, 230] on link "Date & Time" at bounding box center [455, 225] width 71 height 32
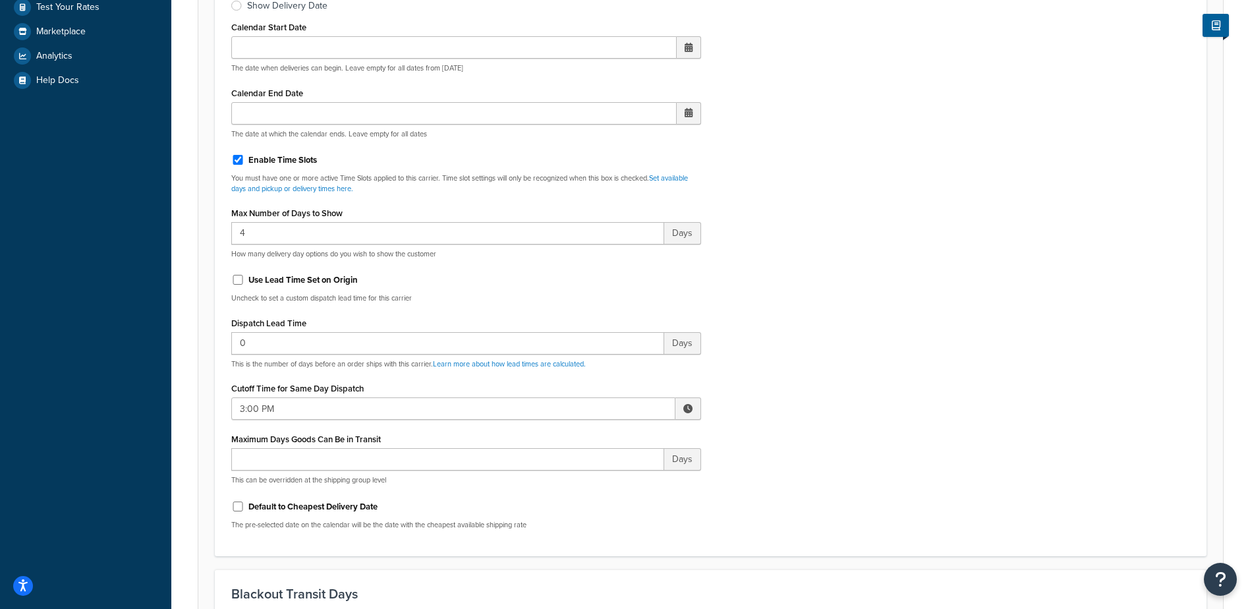
scroll to position [461, 0]
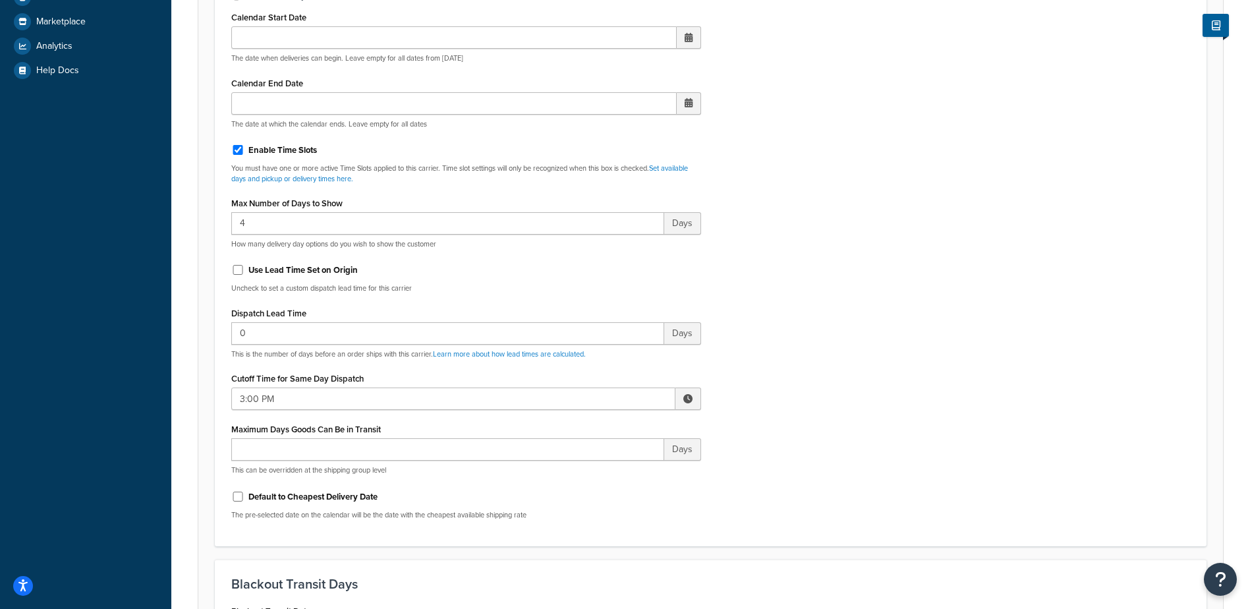
click at [690, 397] on span at bounding box center [687, 398] width 9 height 9
click at [593, 469] on span "▼" at bounding box center [591, 467] width 26 height 26
click at [592, 469] on span "▼" at bounding box center [591, 467] width 26 height 26
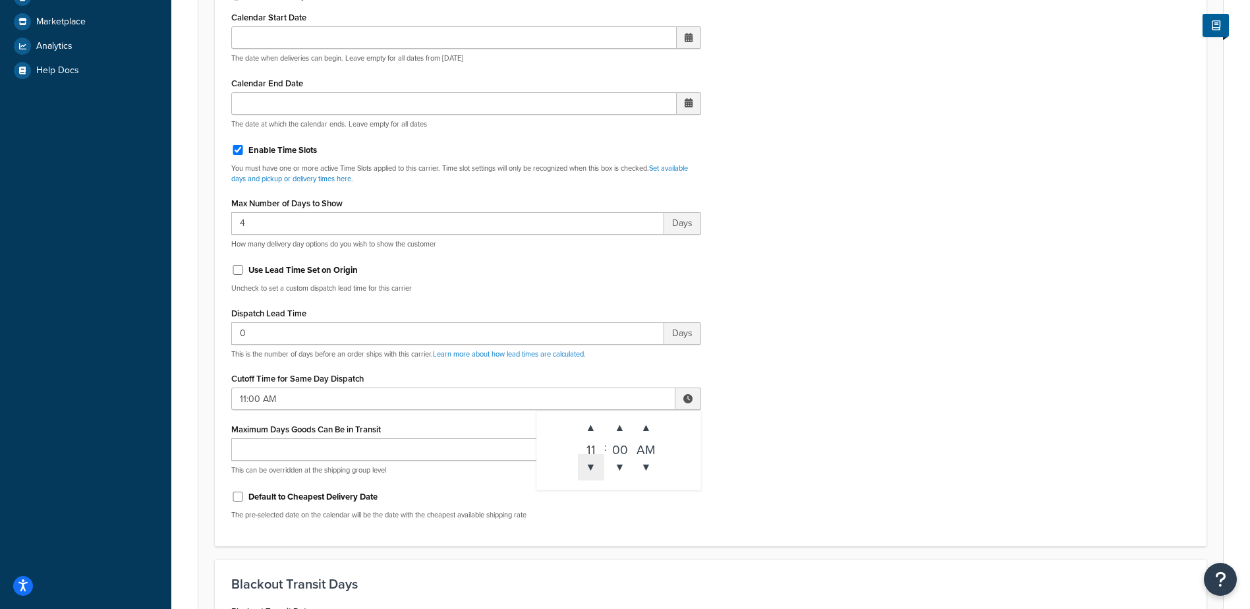
click at [593, 469] on span "▼" at bounding box center [591, 467] width 26 height 26
type input "10:00 AM"
click at [855, 349] on div "Include Delivery Date Information: No, just show shipping rates Show Calendar S…" at bounding box center [710, 220] width 979 height 620
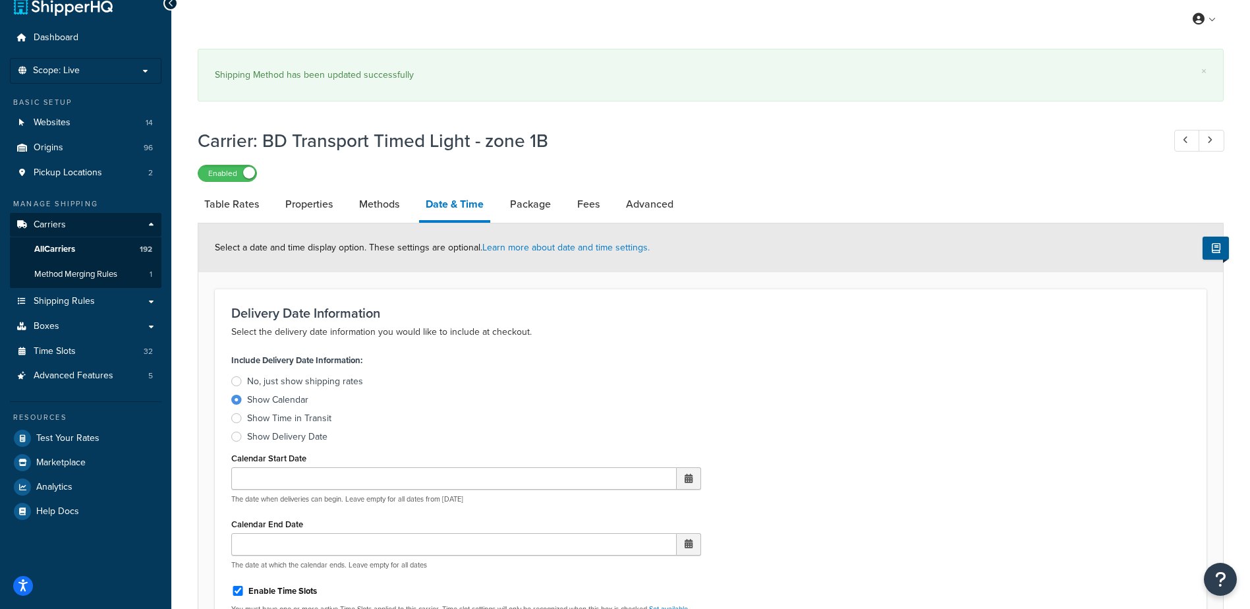
scroll to position [0, 0]
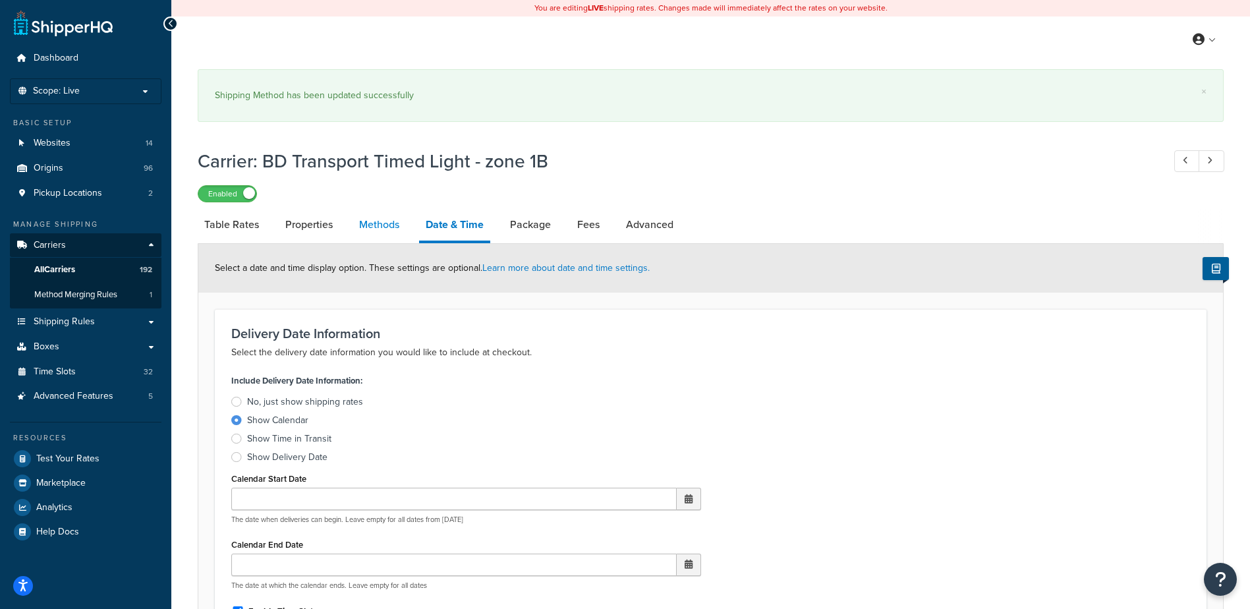
click at [390, 233] on link "Methods" at bounding box center [379, 225] width 53 height 32
select select "25"
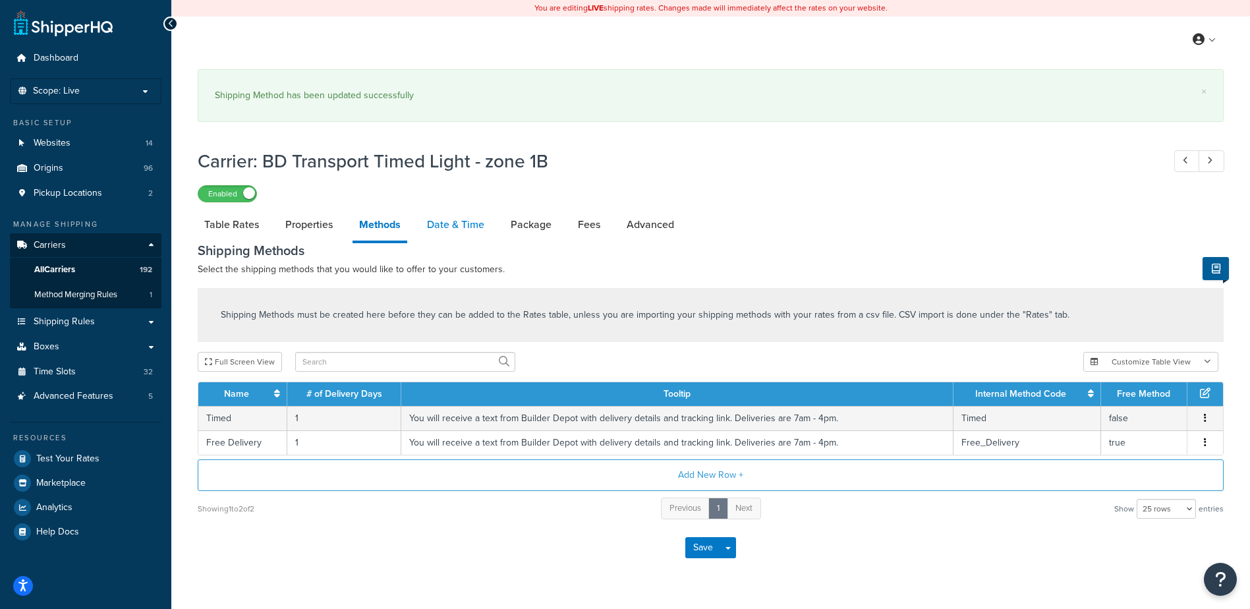
click at [440, 226] on link "Date & Time" at bounding box center [455, 225] width 71 height 32
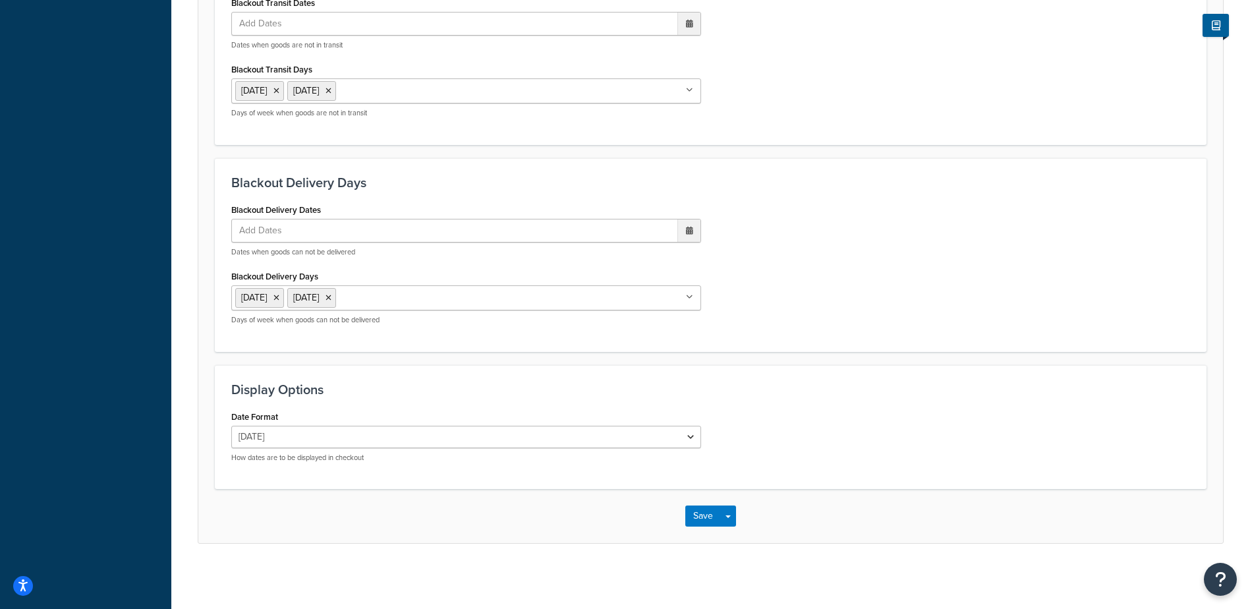
scroll to position [1070, 0]
click at [710, 516] on button "Save" at bounding box center [703, 515] width 36 height 21
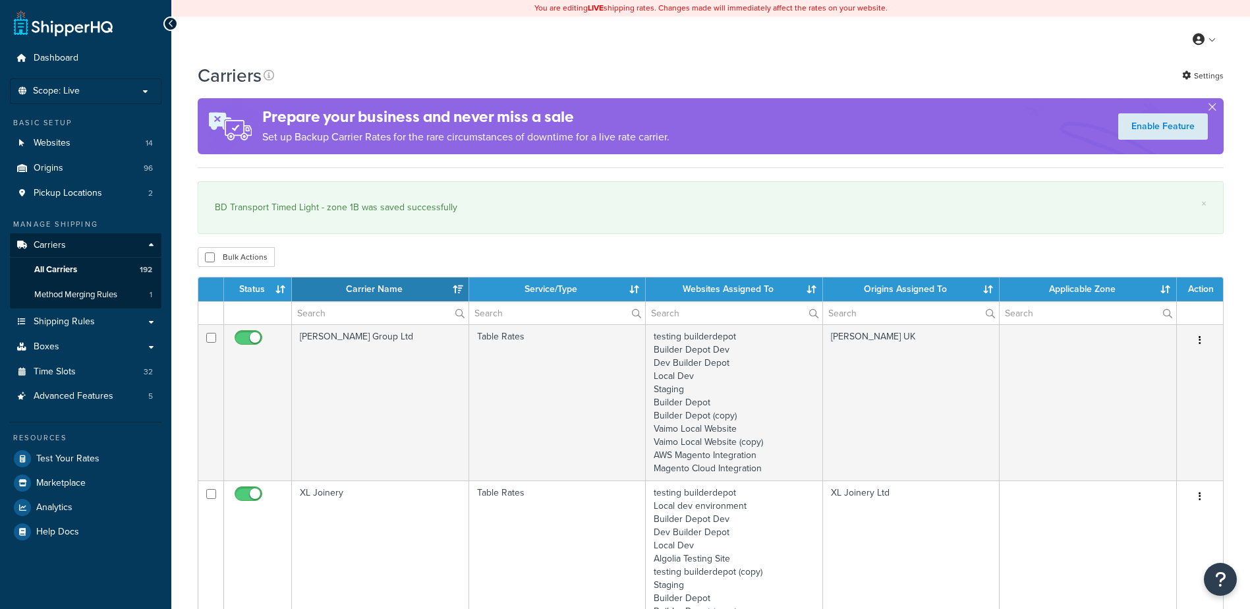
select select "15"
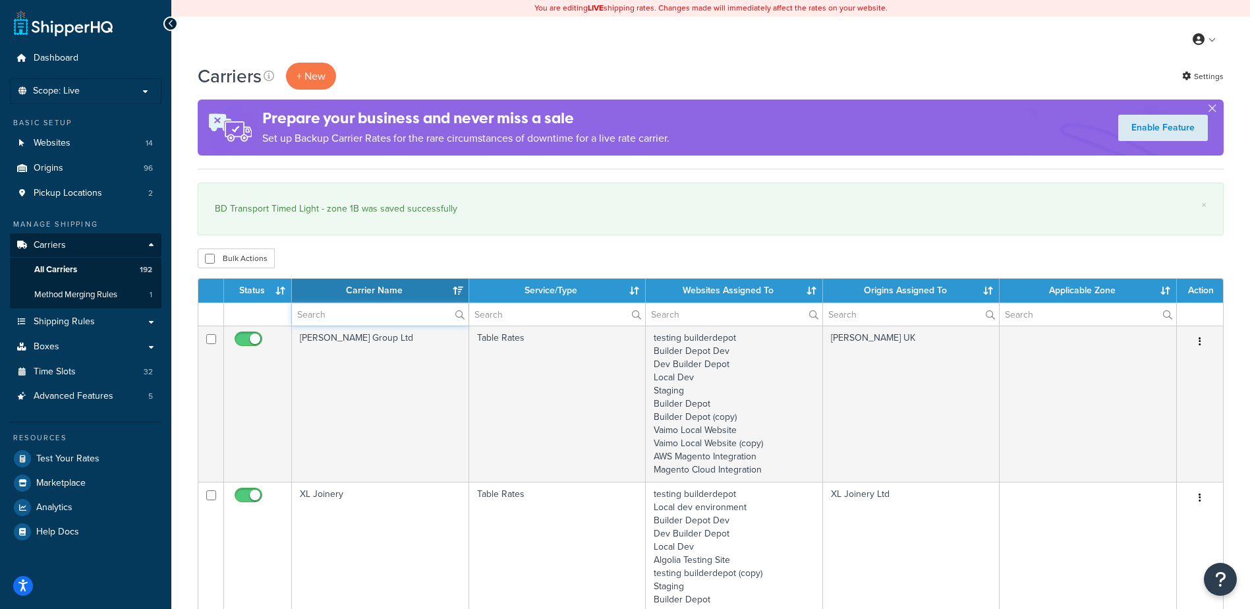
click at [315, 307] on input "text" at bounding box center [380, 314] width 177 height 22
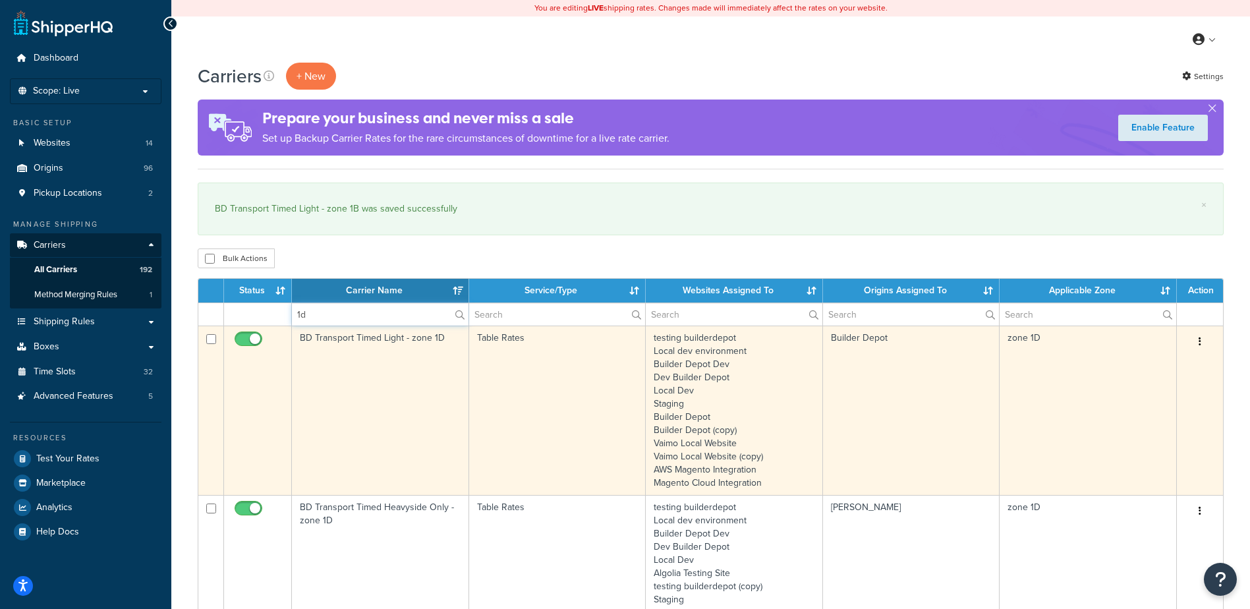
type input "1d"
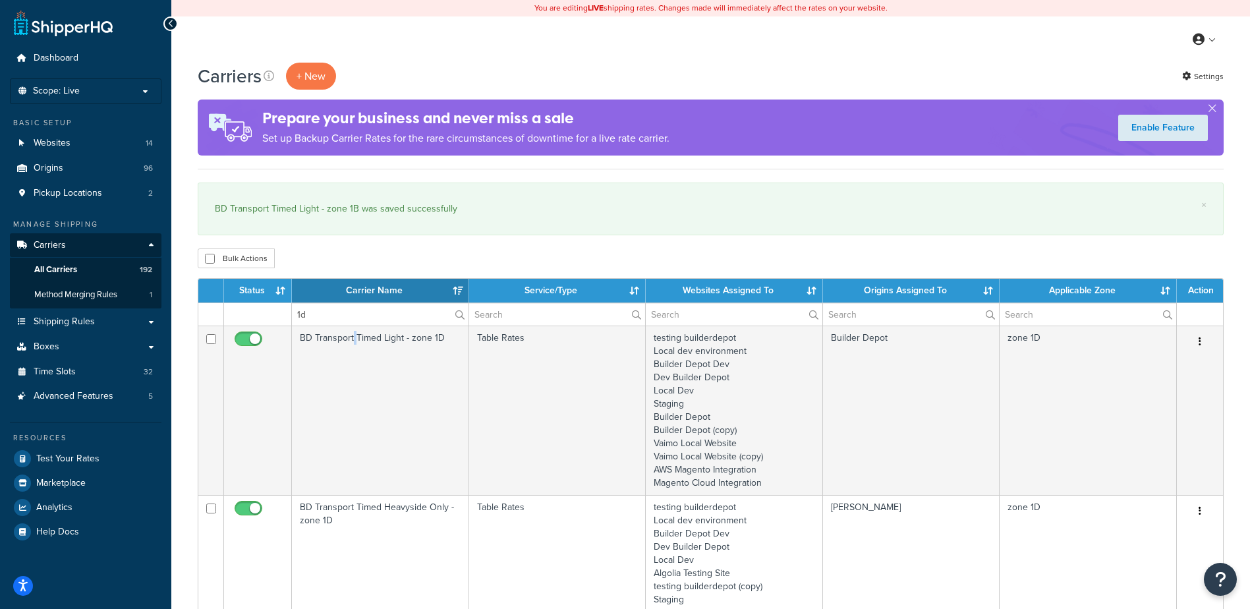
click at [353, 370] on td "BD Transport Timed Light - zone 1D" at bounding box center [380, 410] width 177 height 169
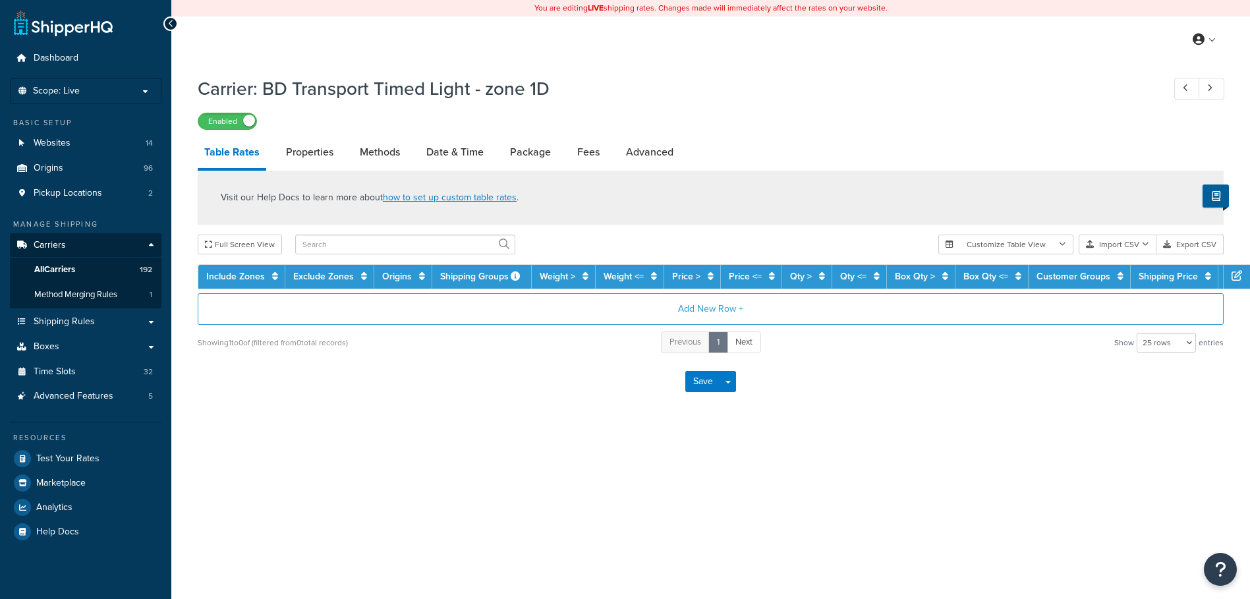
select select "25"
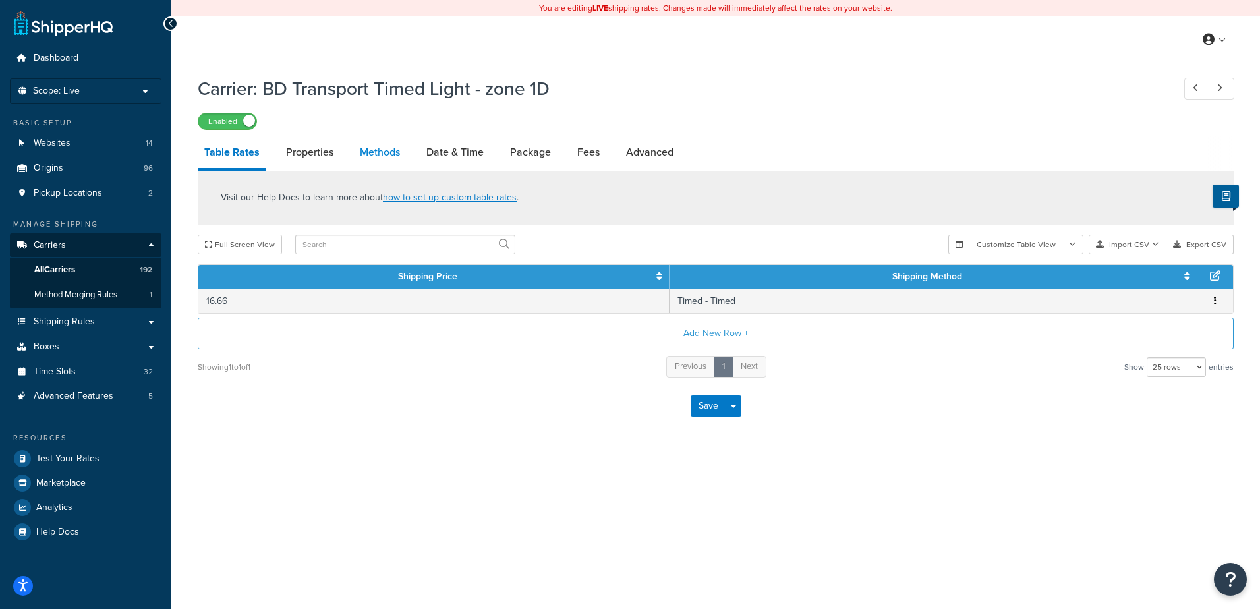
click at [383, 158] on link "Methods" at bounding box center [379, 152] width 53 height 32
select select "25"
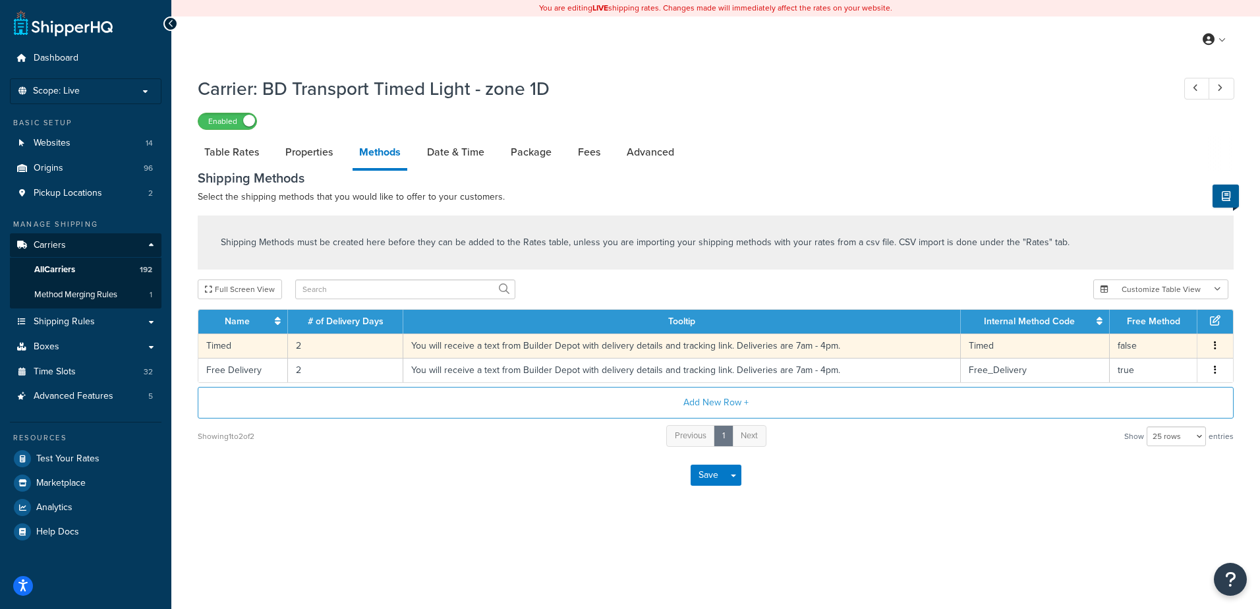
click at [306, 347] on td "2" at bounding box center [345, 345] width 115 height 24
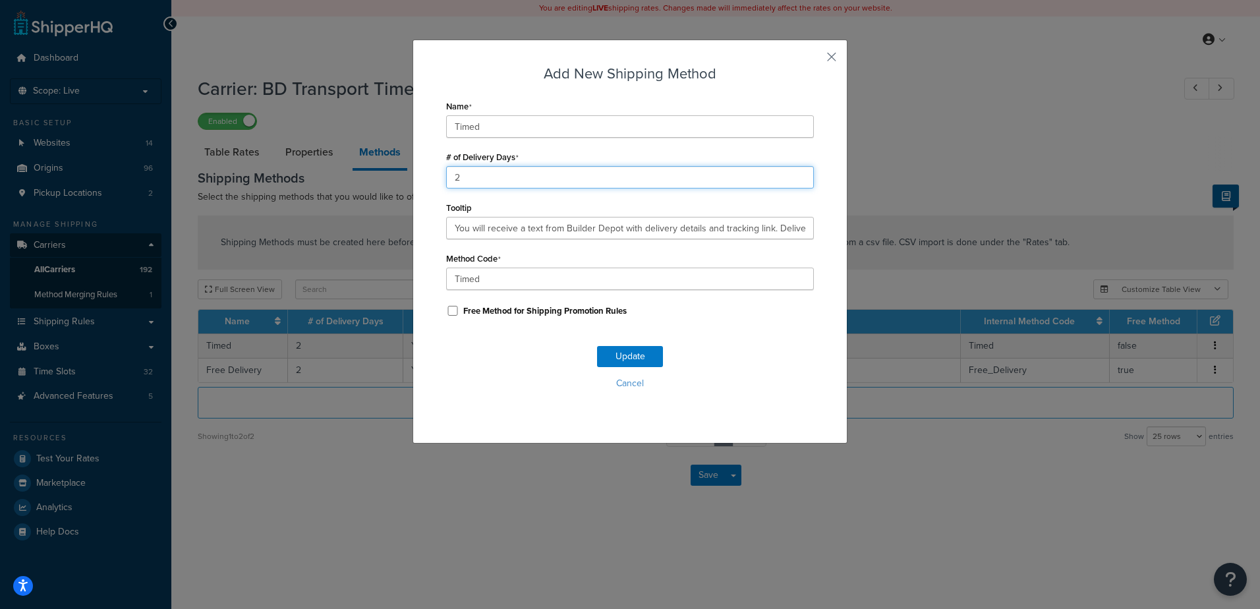
drag, startPoint x: 544, startPoint y: 169, endPoint x: 428, endPoint y: 166, distance: 115.4
click at [428, 166] on div "Add New Shipping Method Name Timed # of Delivery Days 2 Tooltip You will receiv…" at bounding box center [630, 242] width 435 height 404
type input "1"
click at [608, 353] on button "Update" at bounding box center [630, 356] width 66 height 21
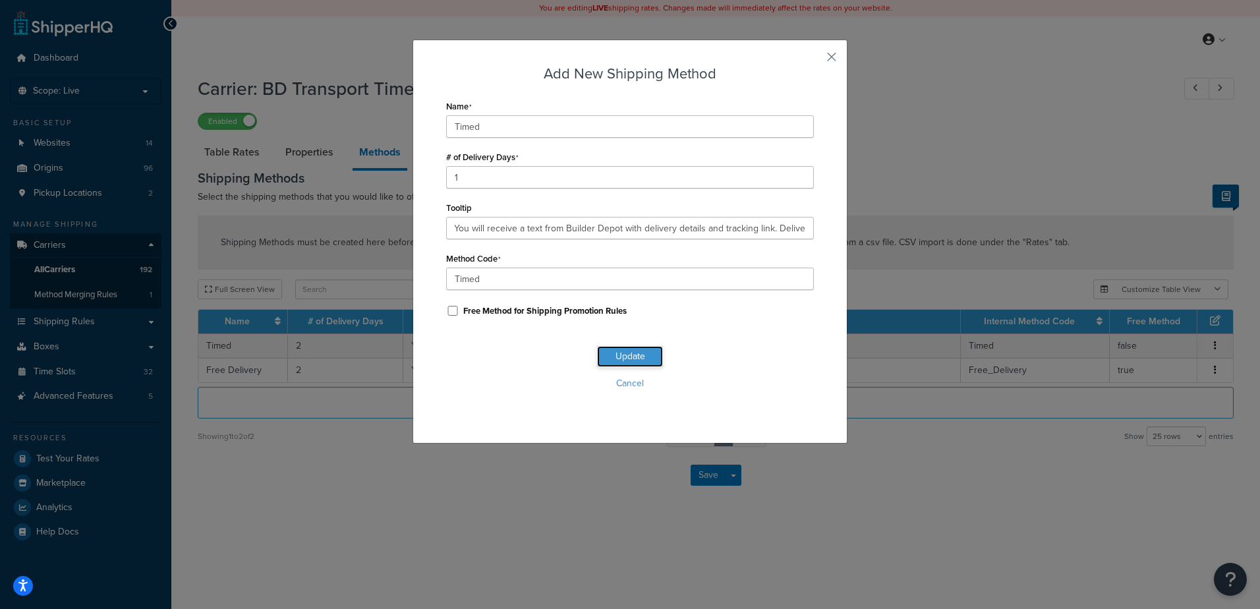
scroll to position [0, 0]
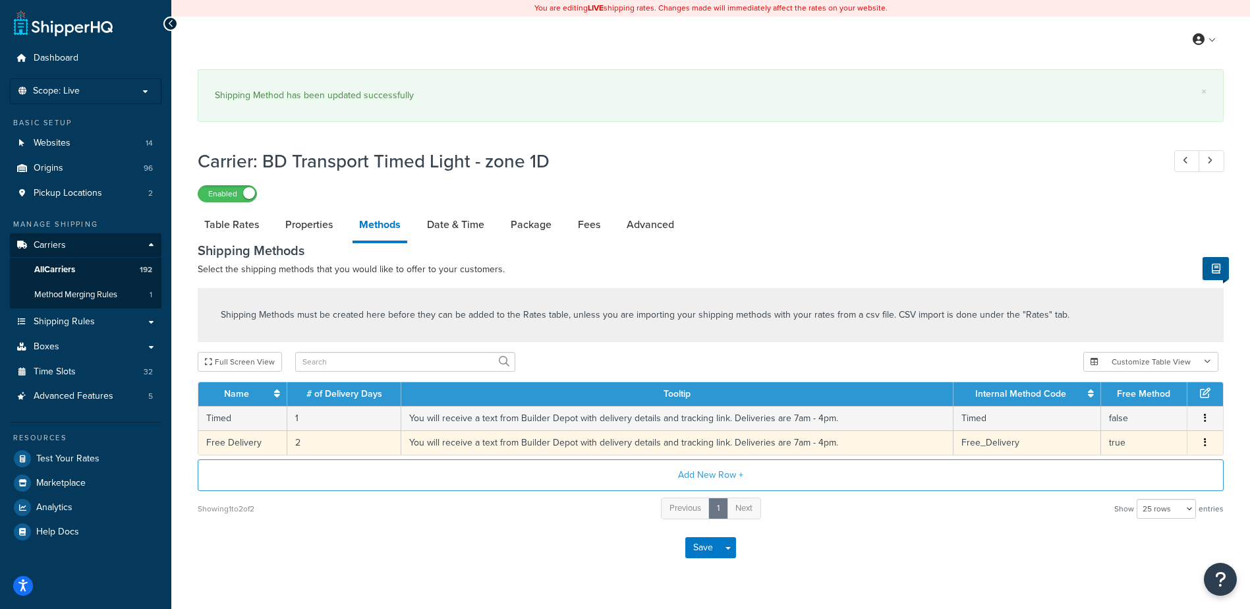
click at [331, 441] on td "2" at bounding box center [344, 442] width 114 height 24
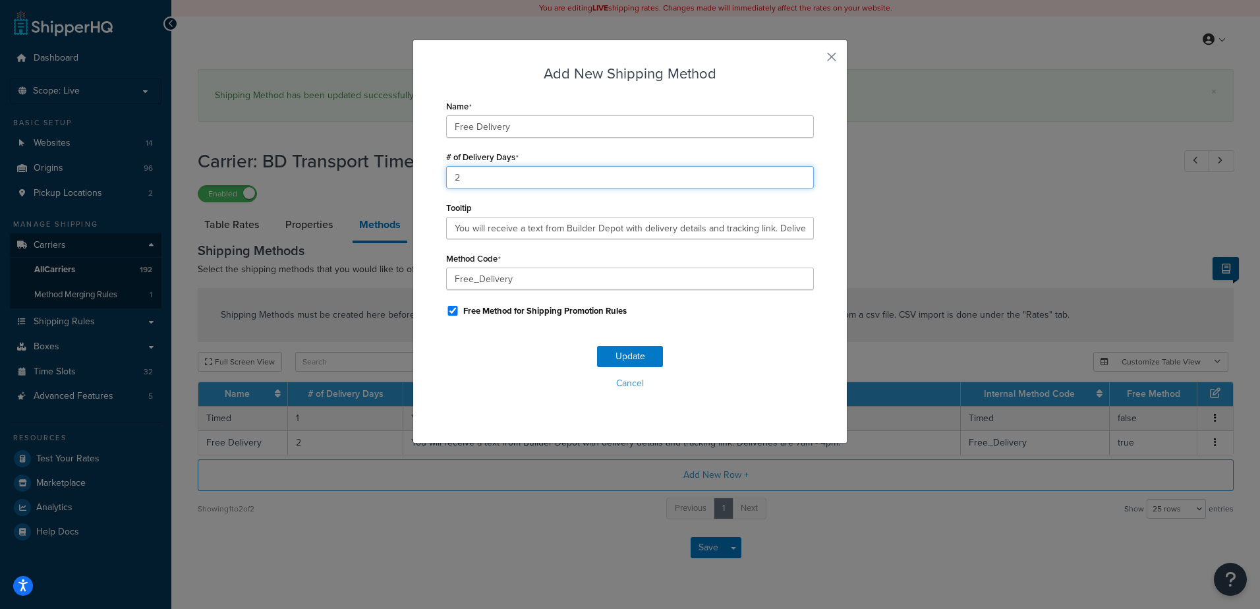
drag, startPoint x: 458, startPoint y: 179, endPoint x: 446, endPoint y: 178, distance: 11.9
click at [446, 178] on input "2" at bounding box center [630, 177] width 368 height 22
type input "1"
click at [627, 357] on button "Update" at bounding box center [630, 356] width 66 height 21
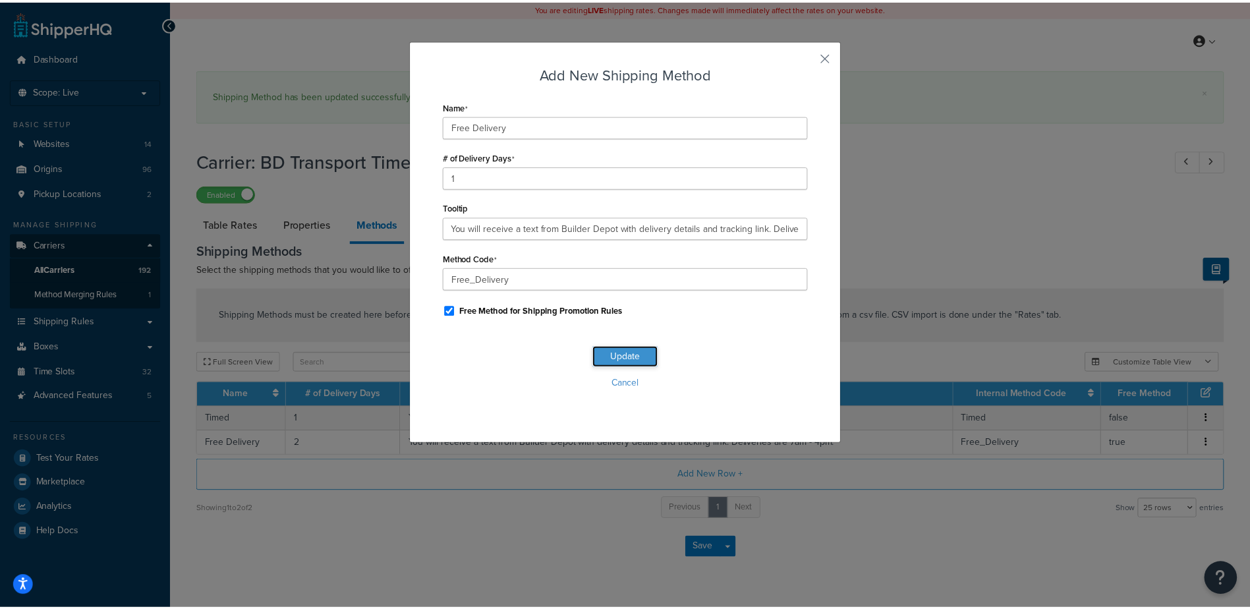
scroll to position [0, 0]
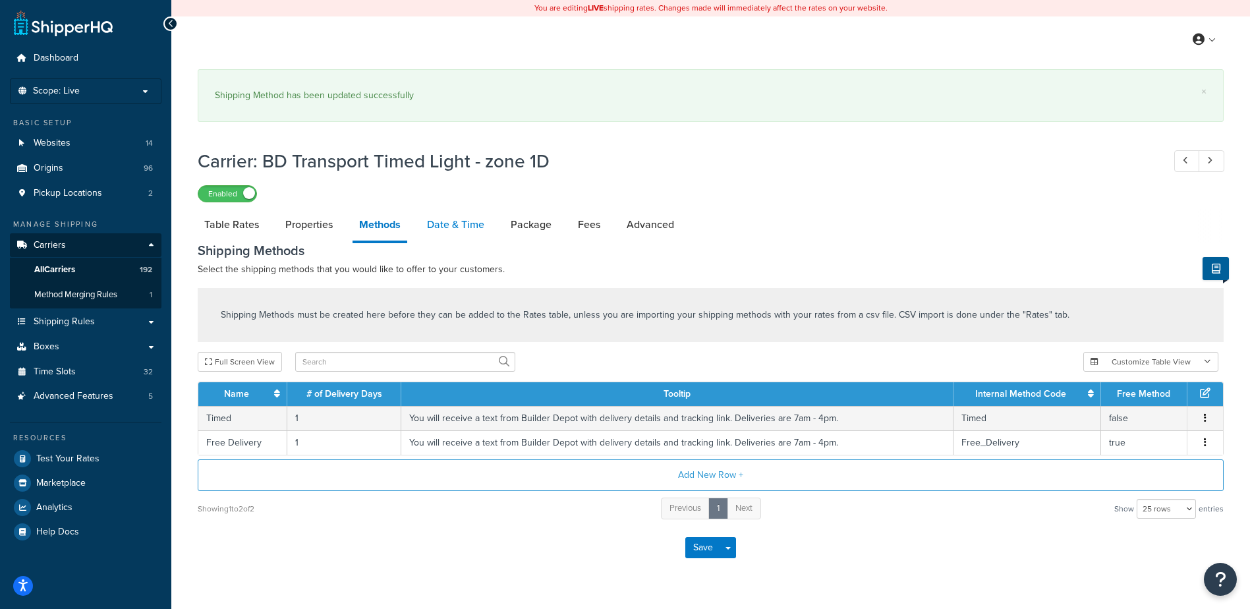
click at [447, 228] on link "Date & Time" at bounding box center [455, 225] width 71 height 32
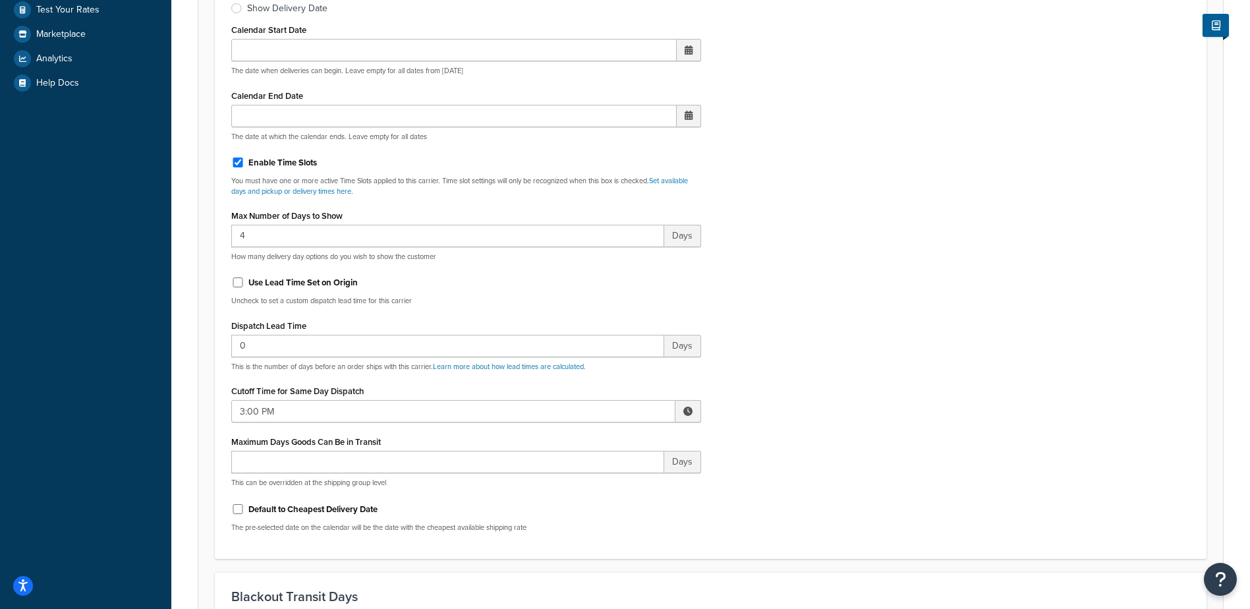
scroll to position [461, 0]
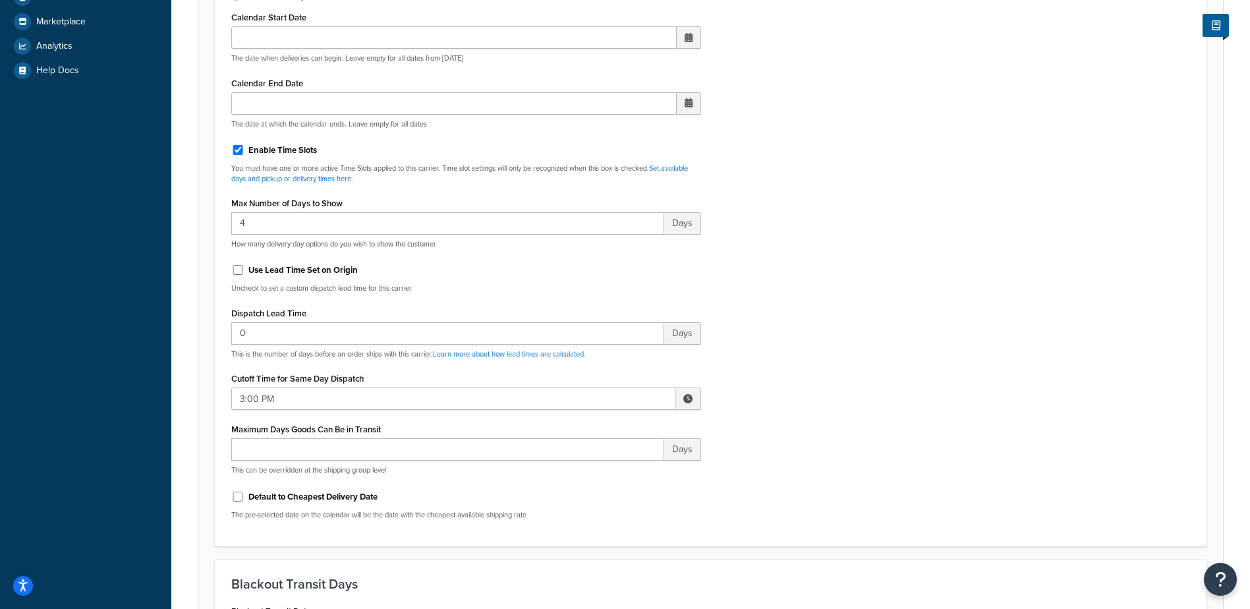
click at [685, 396] on span at bounding box center [687, 398] width 9 height 9
click at [594, 467] on span "▼" at bounding box center [591, 467] width 26 height 26
click at [594, 468] on span "▼" at bounding box center [591, 467] width 26 height 26
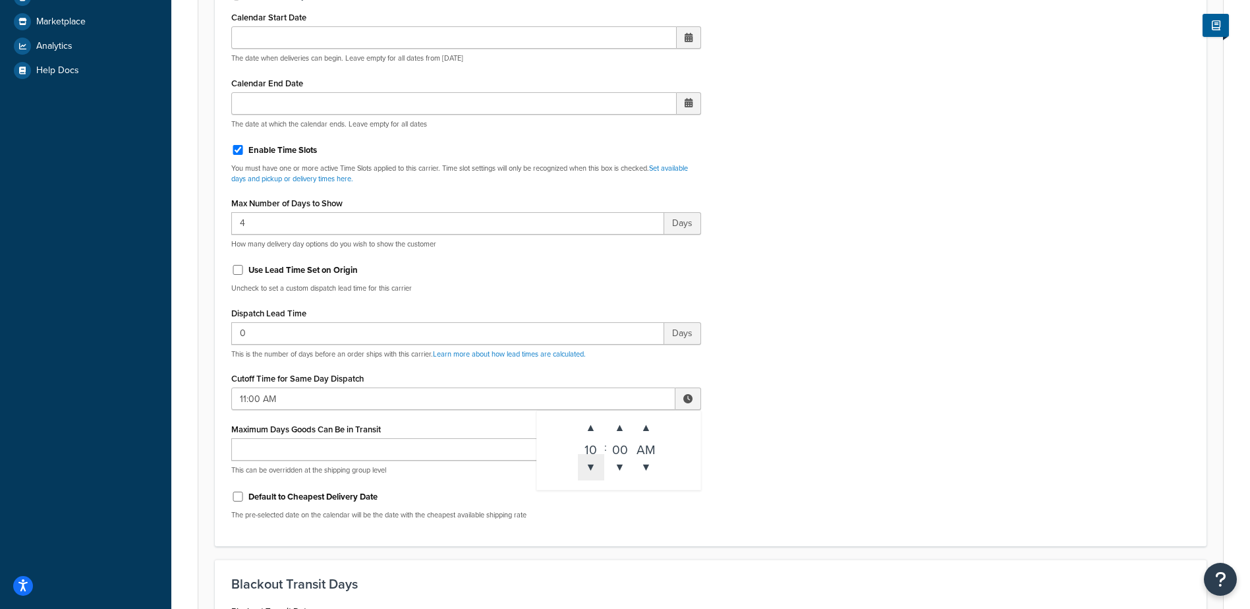
click at [594, 468] on span "▼" at bounding box center [591, 467] width 26 height 26
type input "10:00 AM"
drag, startPoint x: 886, startPoint y: 405, endPoint x: 888, endPoint y: 412, distance: 7.5
click at [888, 412] on div "Include Delivery Date Information: No, just show shipping rates Show Calendar S…" at bounding box center [710, 220] width 979 height 620
drag, startPoint x: 888, startPoint y: 412, endPoint x: 874, endPoint y: 484, distance: 73.2
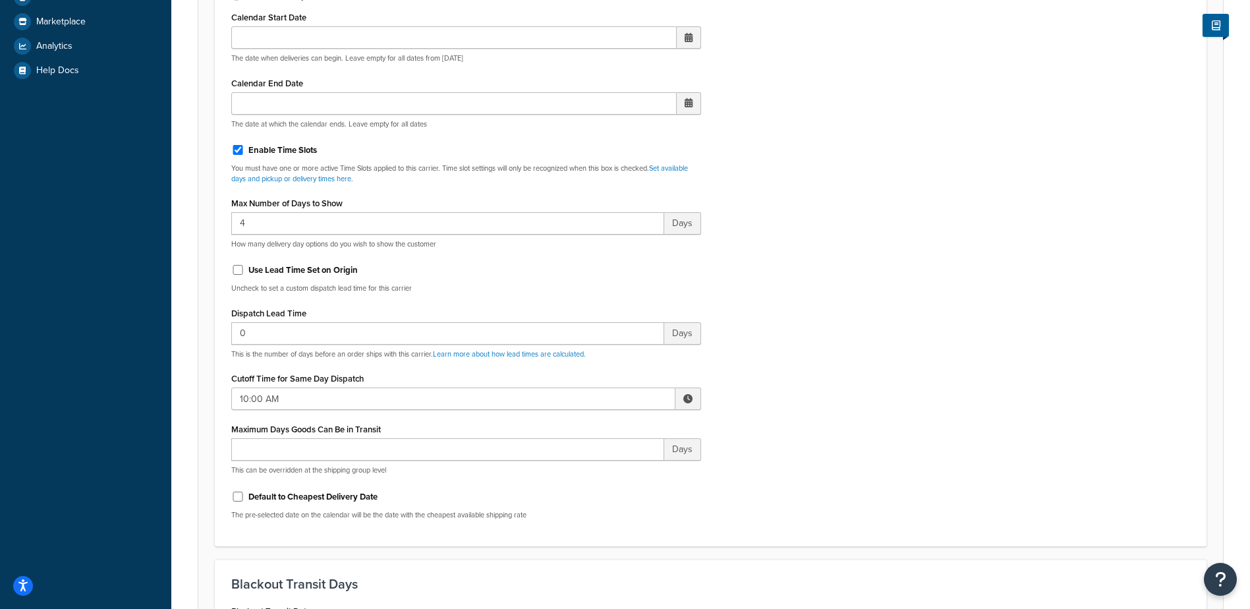
click at [874, 484] on div "Include Delivery Date Information: No, just show shipping rates Show Calendar S…" at bounding box center [710, 220] width 979 height 620
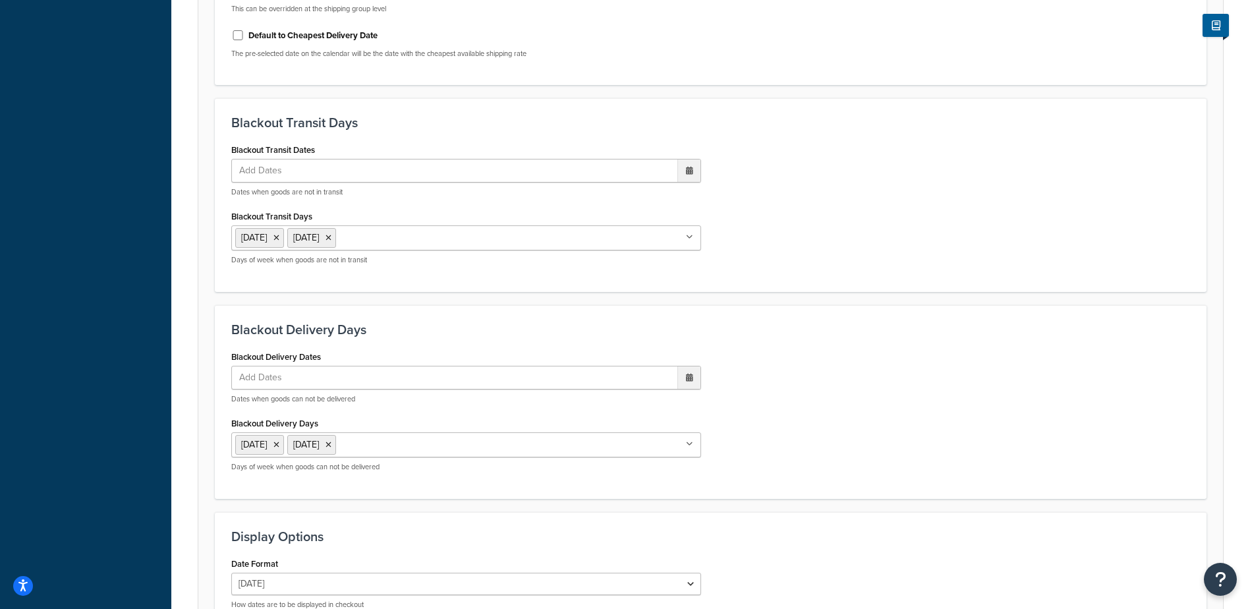
scroll to position [1070, 0]
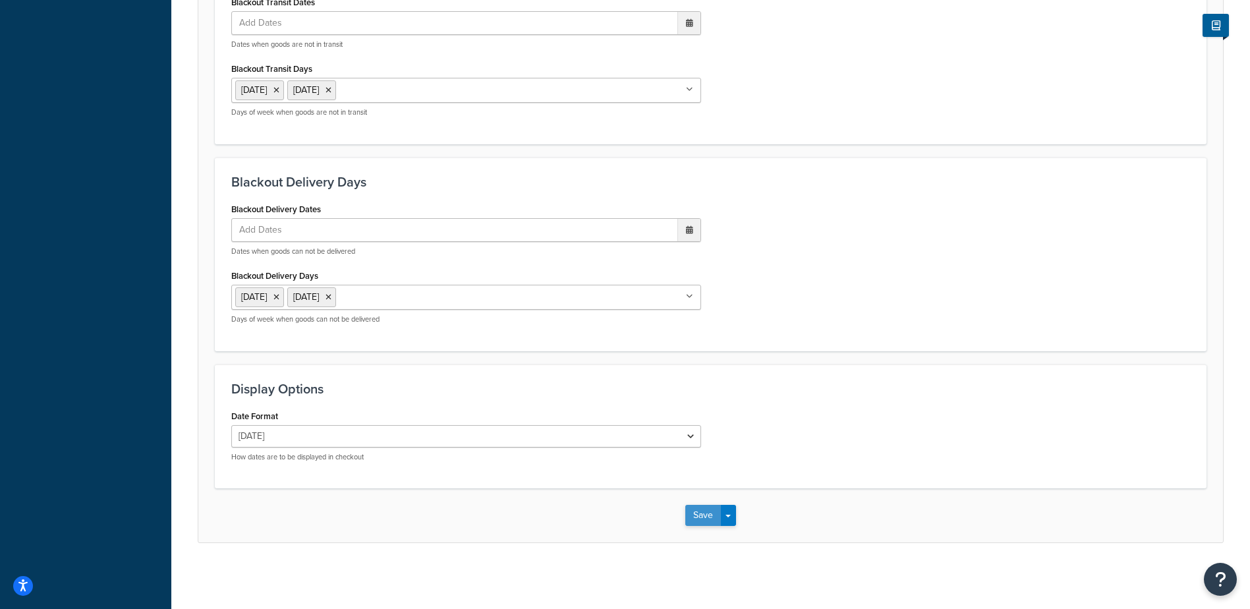
click at [698, 519] on button "Save" at bounding box center [703, 515] width 36 height 21
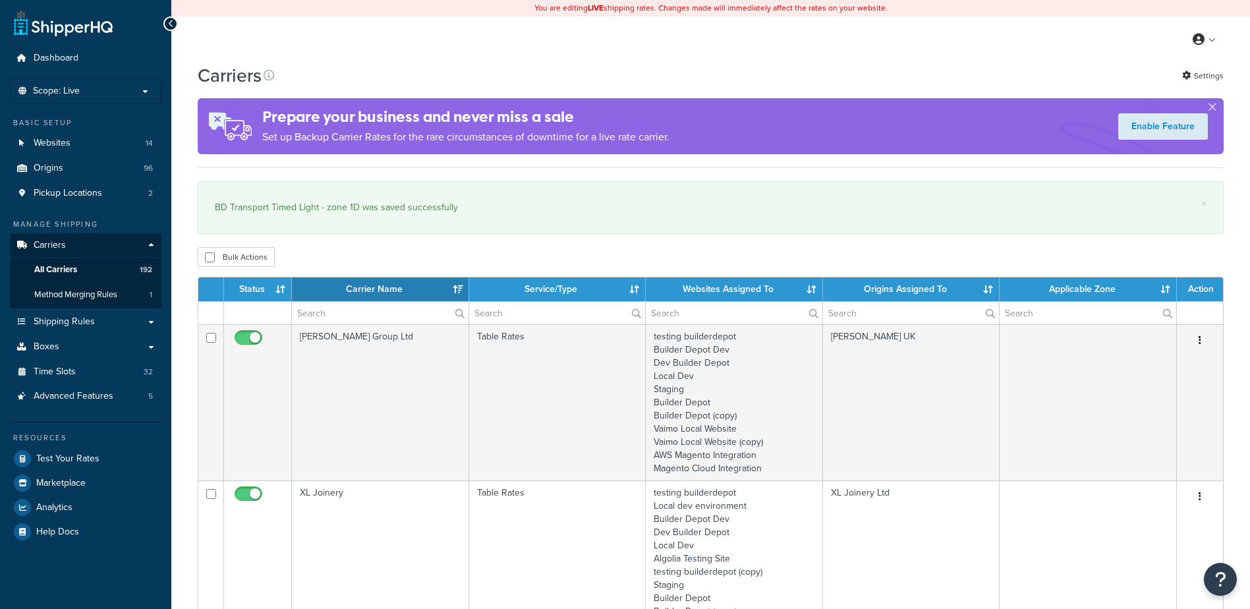
select select "15"
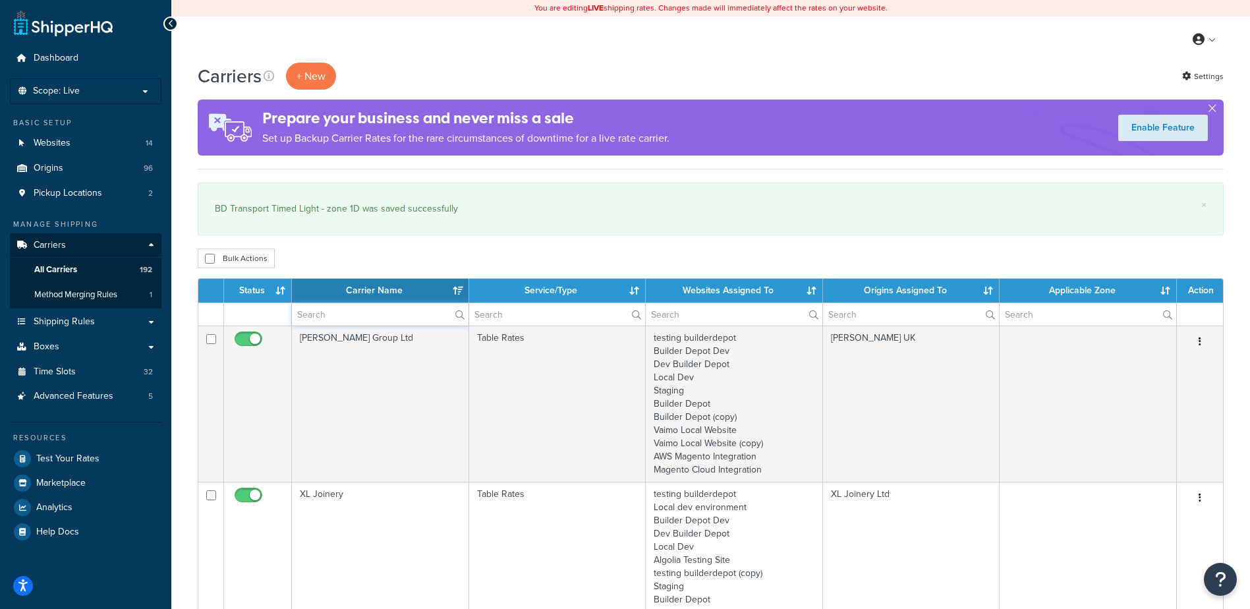
click at [365, 314] on input "text" at bounding box center [380, 314] width 177 height 22
click at [326, 310] on input "text" at bounding box center [380, 314] width 177 height 22
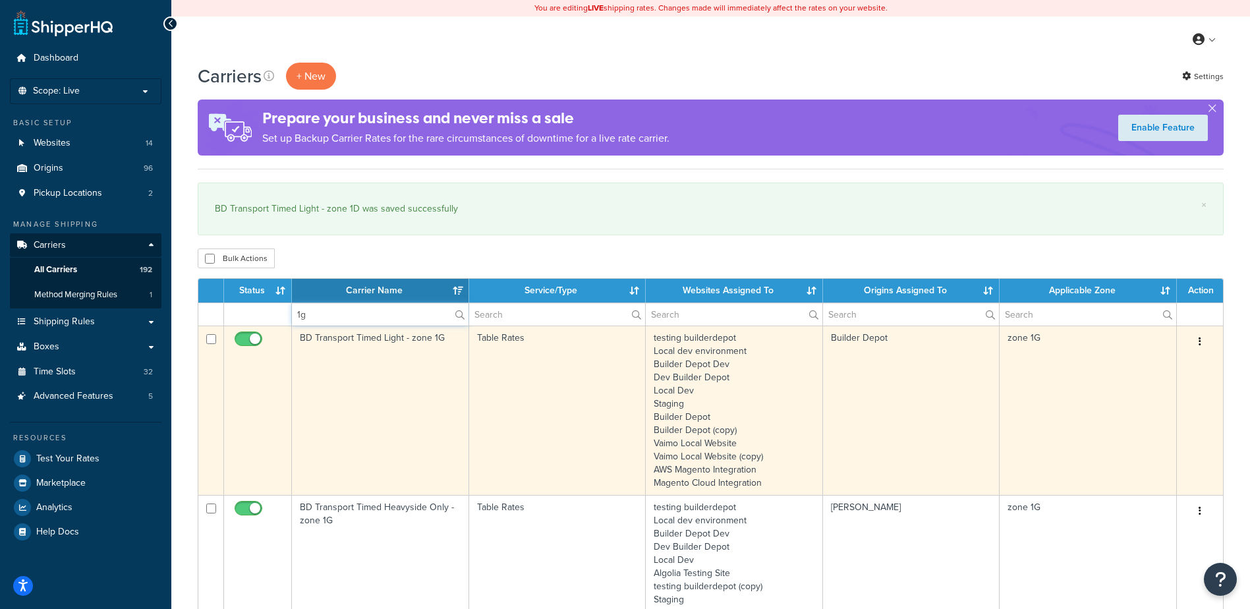
type input "1g"
click at [376, 414] on td "BD Transport Timed Light - zone 1G" at bounding box center [380, 410] width 177 height 169
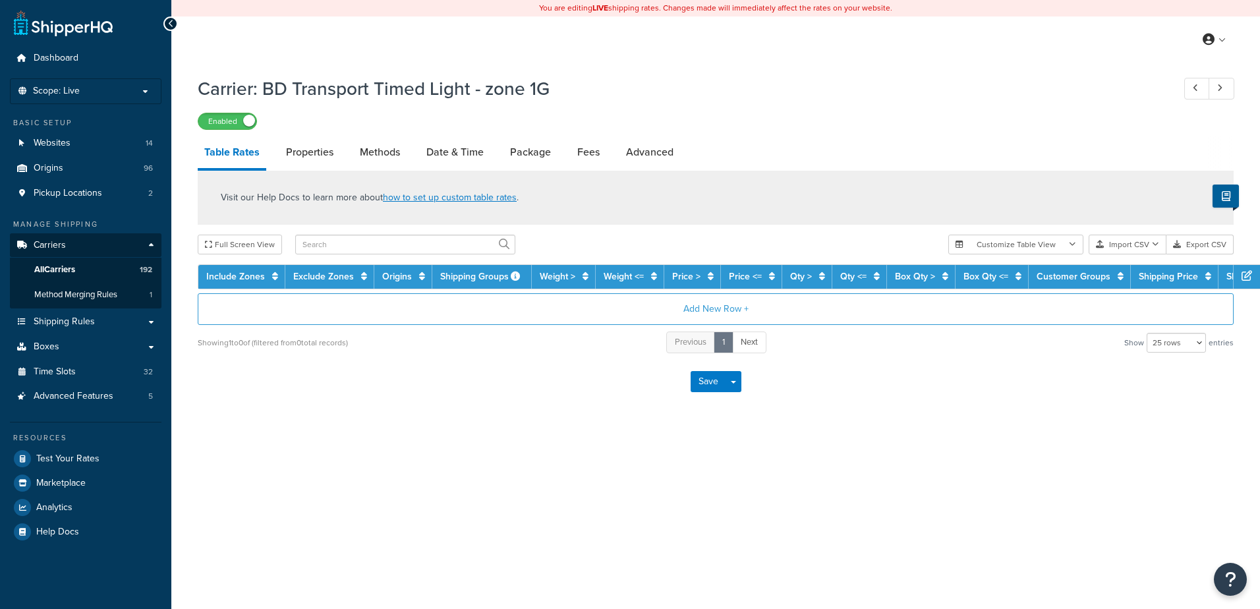
select select "25"
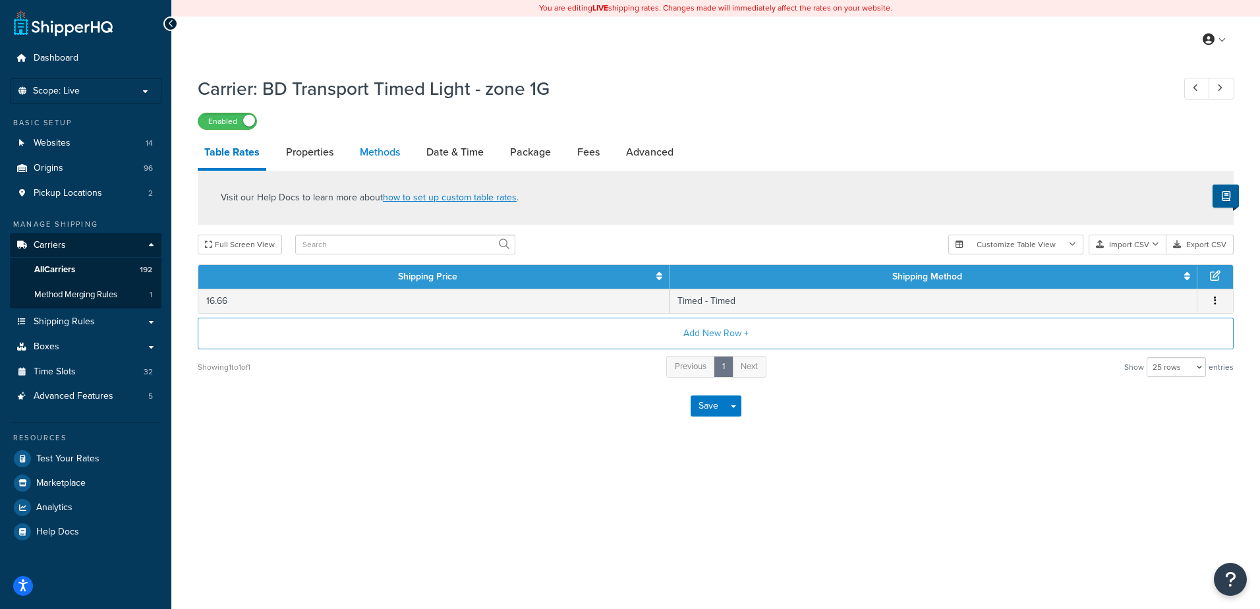
click at [384, 162] on link "Methods" at bounding box center [379, 152] width 53 height 32
select select "25"
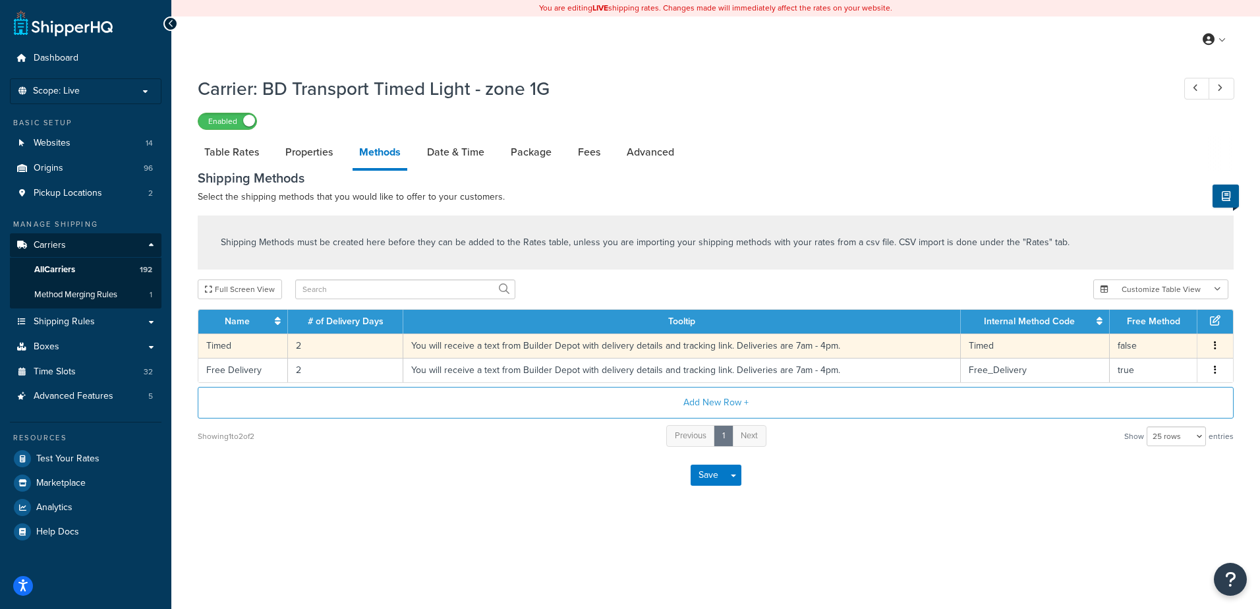
click at [314, 349] on td "2" at bounding box center [345, 345] width 115 height 24
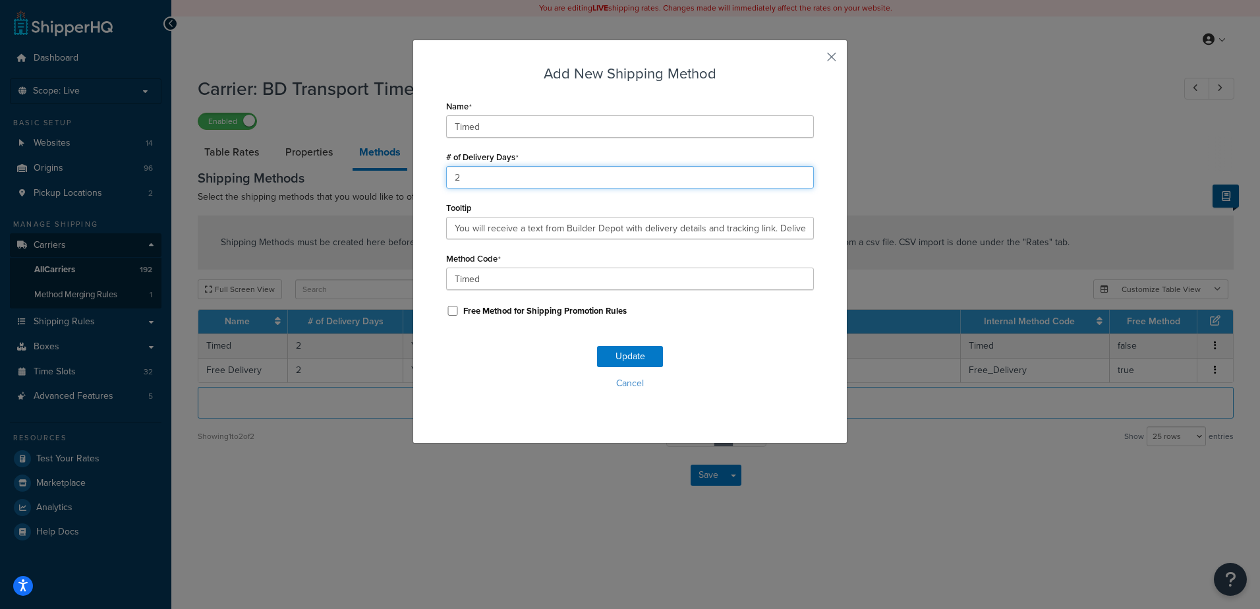
drag, startPoint x: 488, startPoint y: 180, endPoint x: 398, endPoint y: 168, distance: 90.4
click at [398, 168] on div "Add New Shipping Method Name Timed # of Delivery Days 2 Tooltip You will receiv…" at bounding box center [630, 304] width 1260 height 609
type input "1"
click at [620, 354] on button "Update" at bounding box center [630, 356] width 66 height 21
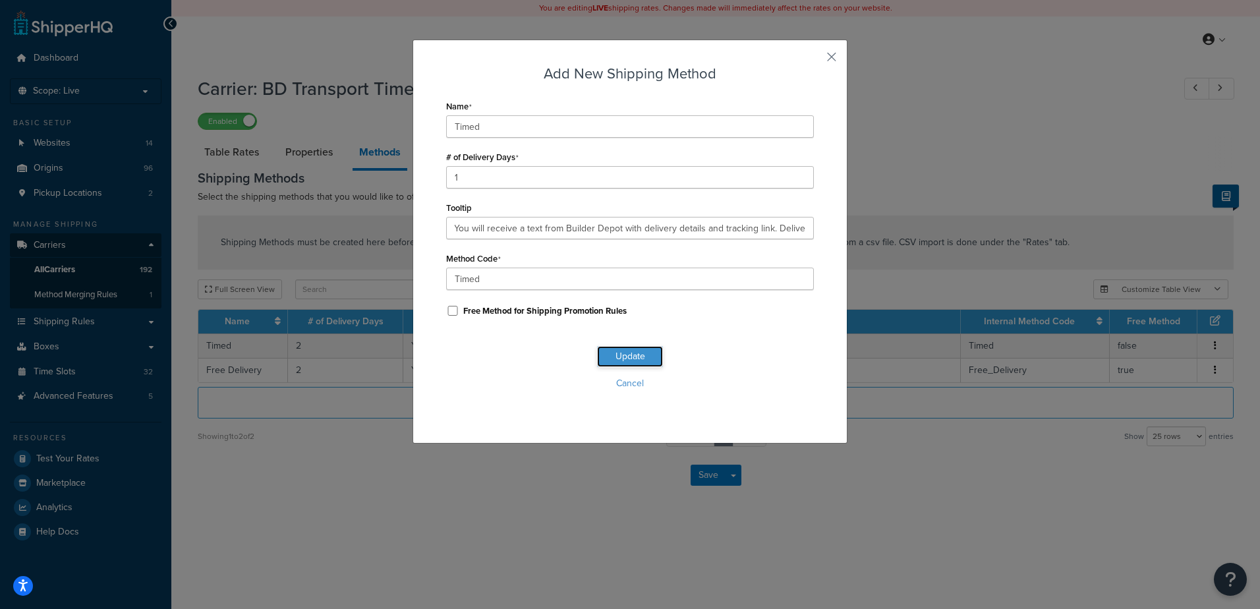
scroll to position [0, 0]
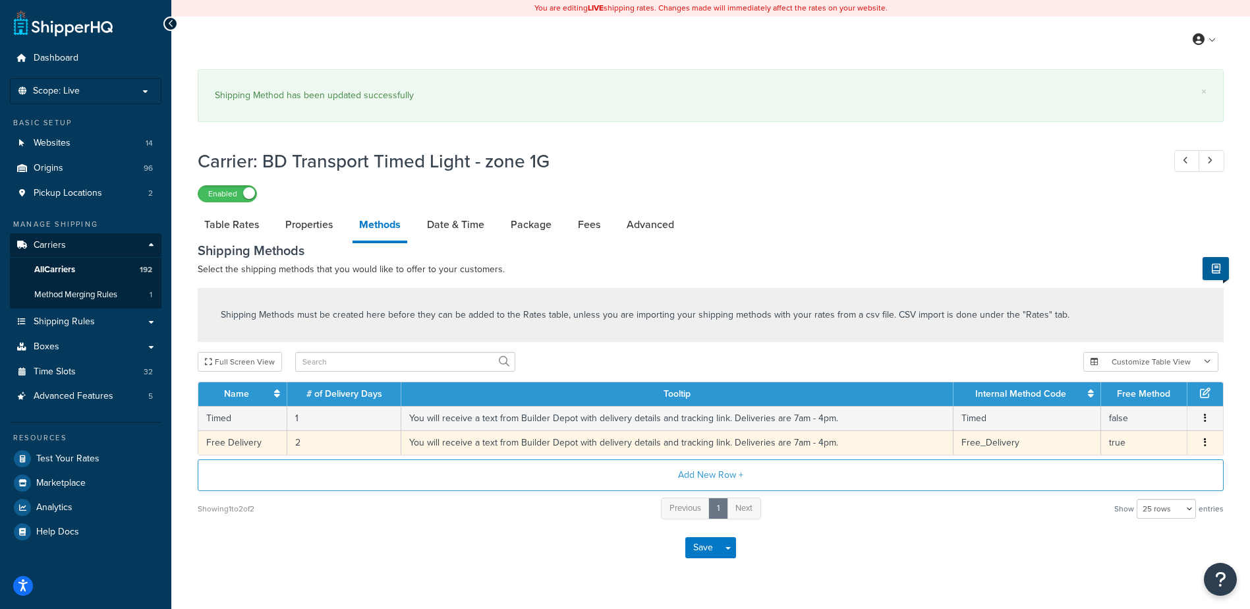
click at [307, 442] on td "2" at bounding box center [344, 442] width 114 height 24
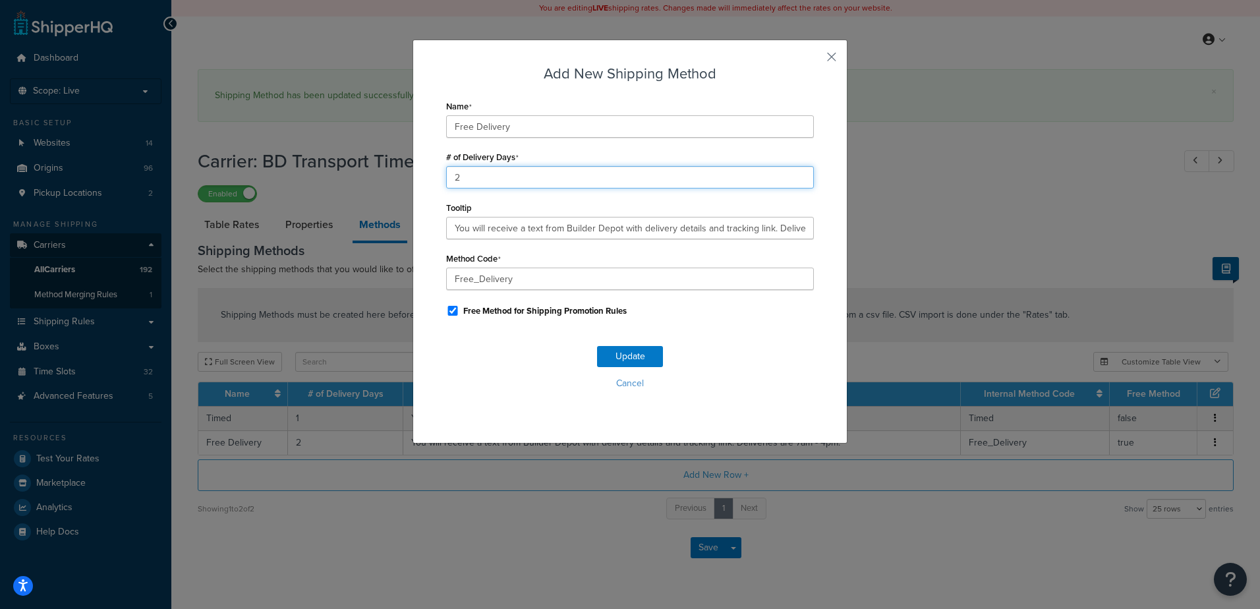
drag, startPoint x: 498, startPoint y: 173, endPoint x: 406, endPoint y: 164, distance: 92.1
click at [406, 164] on div "Add New Shipping Method Name Free Delivery # of Delivery Days 2 Tooltip You wil…" at bounding box center [630, 304] width 1260 height 609
type input "1"
click at [613, 357] on button "Update" at bounding box center [630, 356] width 66 height 21
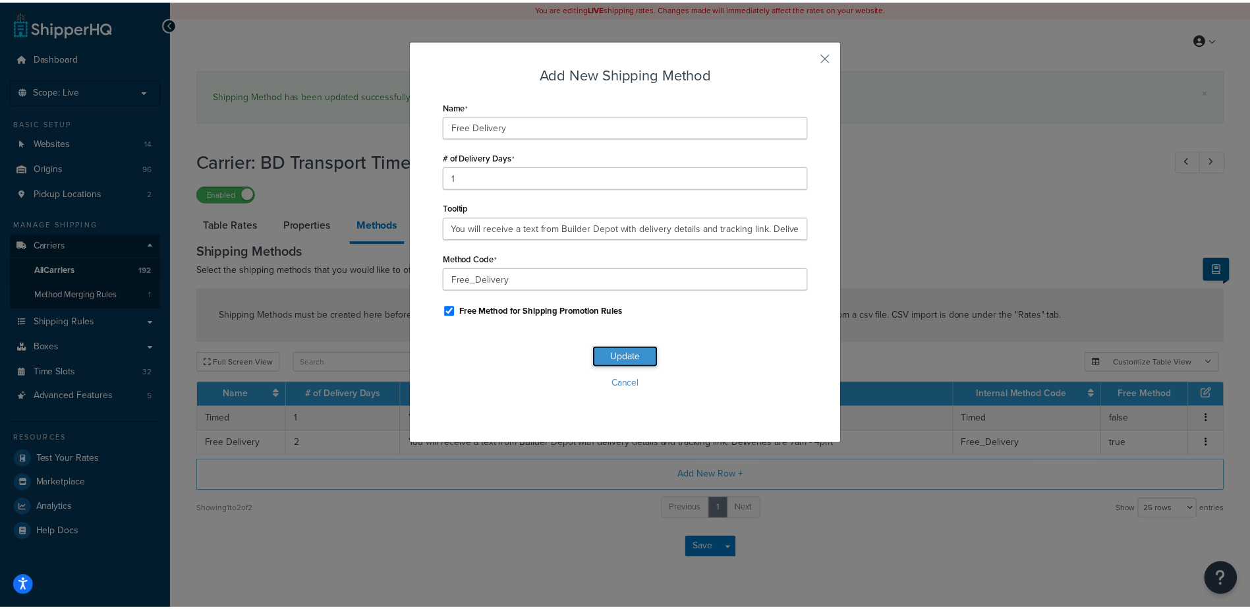
scroll to position [0, 0]
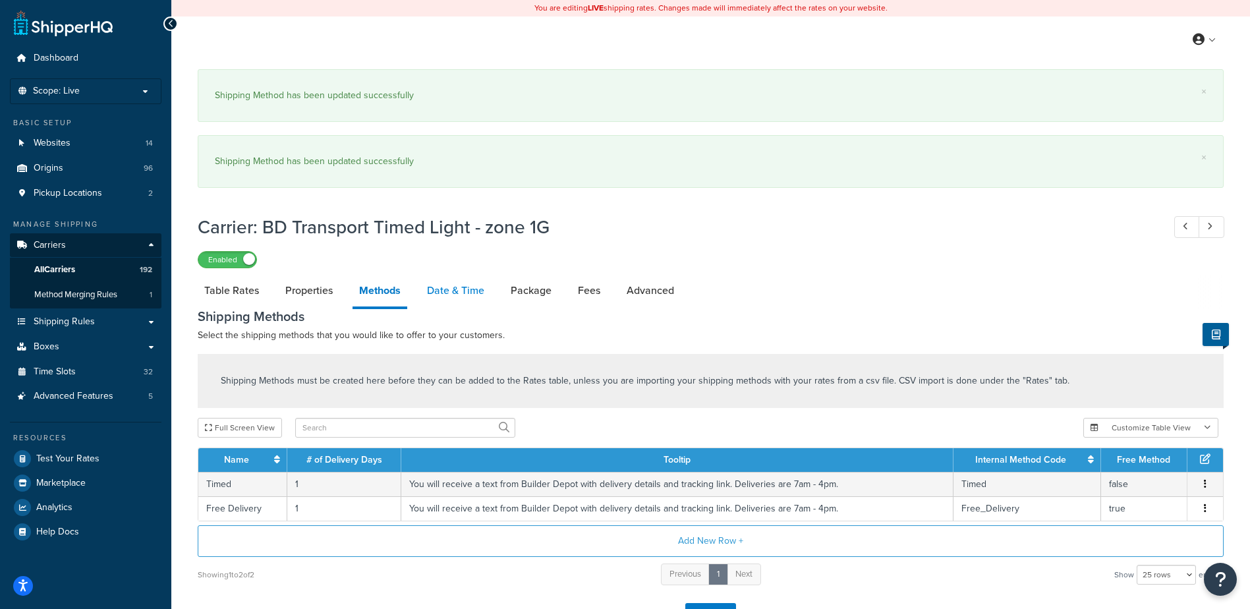
click at [448, 281] on link "Date & Time" at bounding box center [455, 291] width 71 height 32
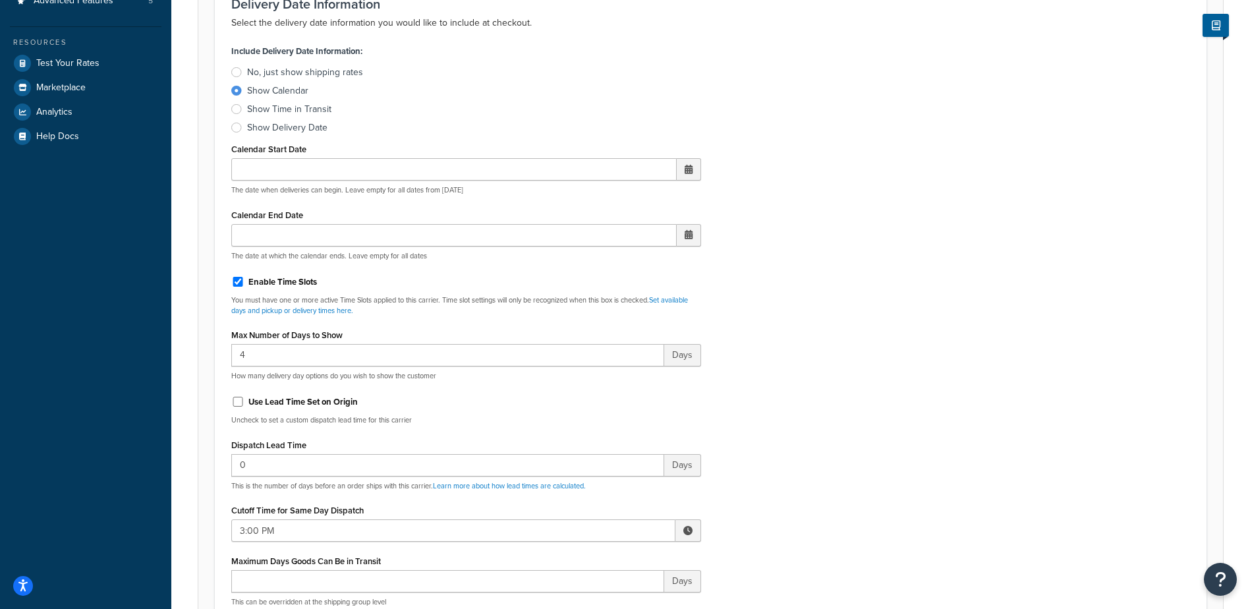
scroll to position [461, 0]
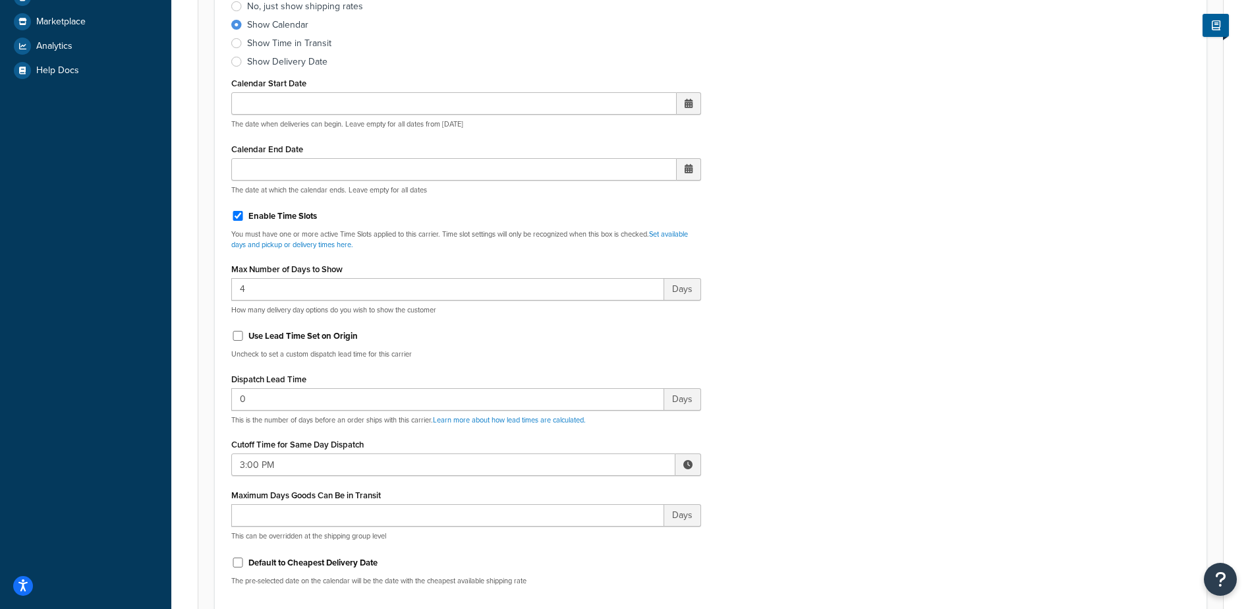
click at [681, 456] on span at bounding box center [689, 464] width 26 height 22
click at [590, 523] on span "▼" at bounding box center [591, 533] width 26 height 26
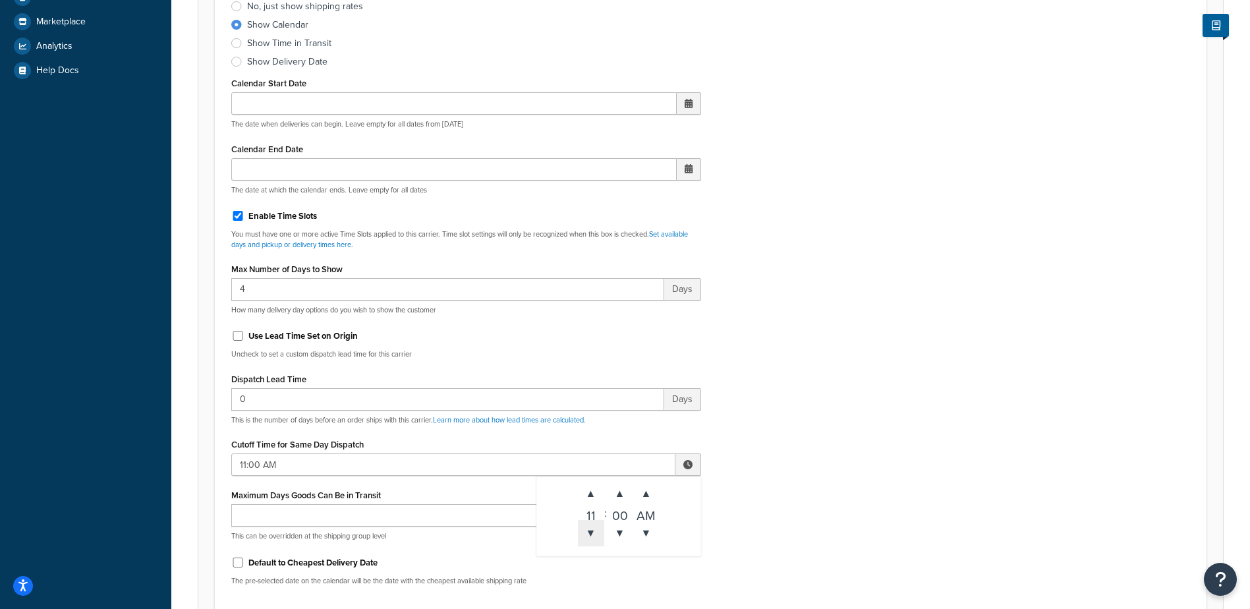
click at [590, 523] on span "▼" at bounding box center [591, 533] width 26 height 26
type input "10:00 AM"
click at [823, 448] on div "Include Delivery Date Information: No, just show shipping rates Show Calendar S…" at bounding box center [710, 286] width 979 height 620
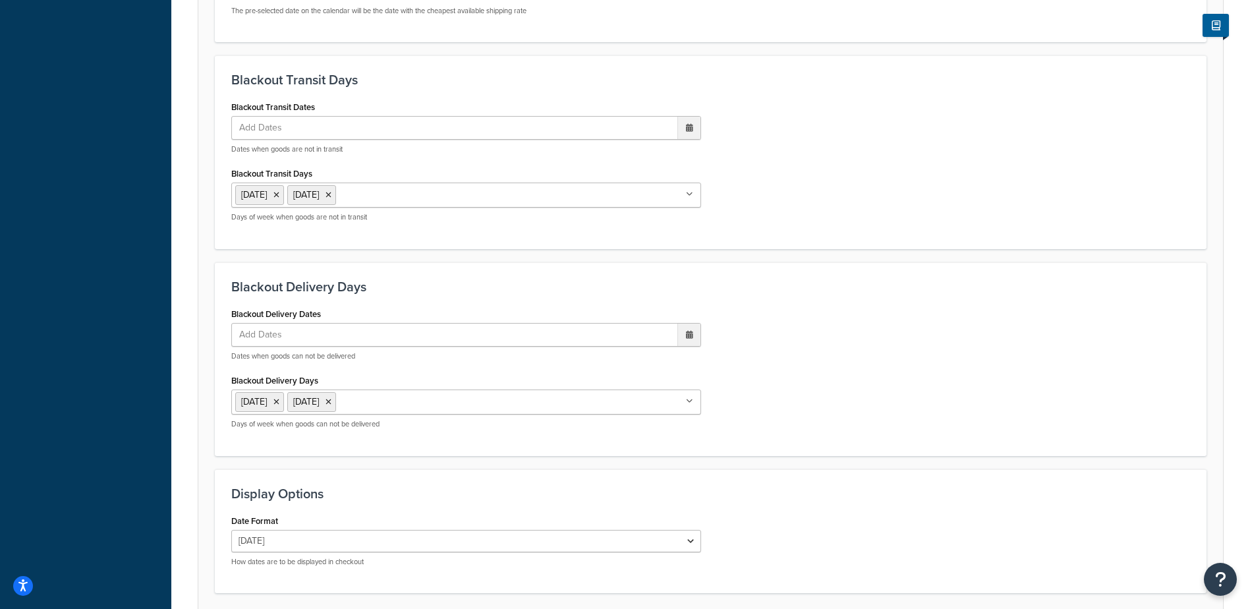
scroll to position [1136, 0]
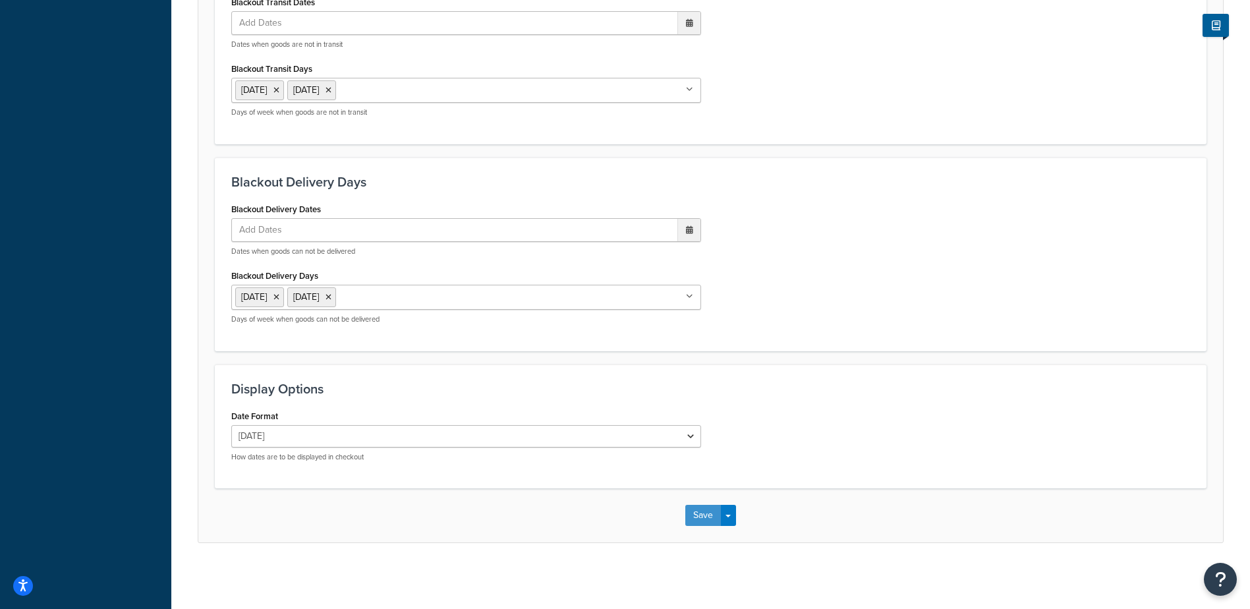
click at [696, 516] on button "Save" at bounding box center [703, 515] width 36 height 21
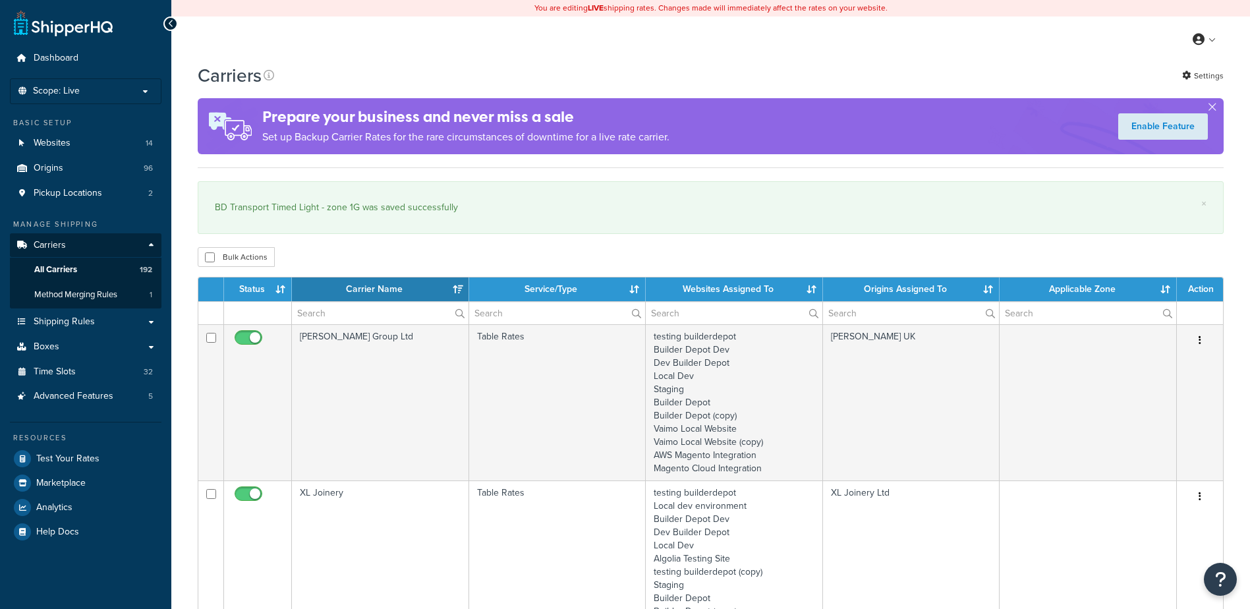
select select "15"
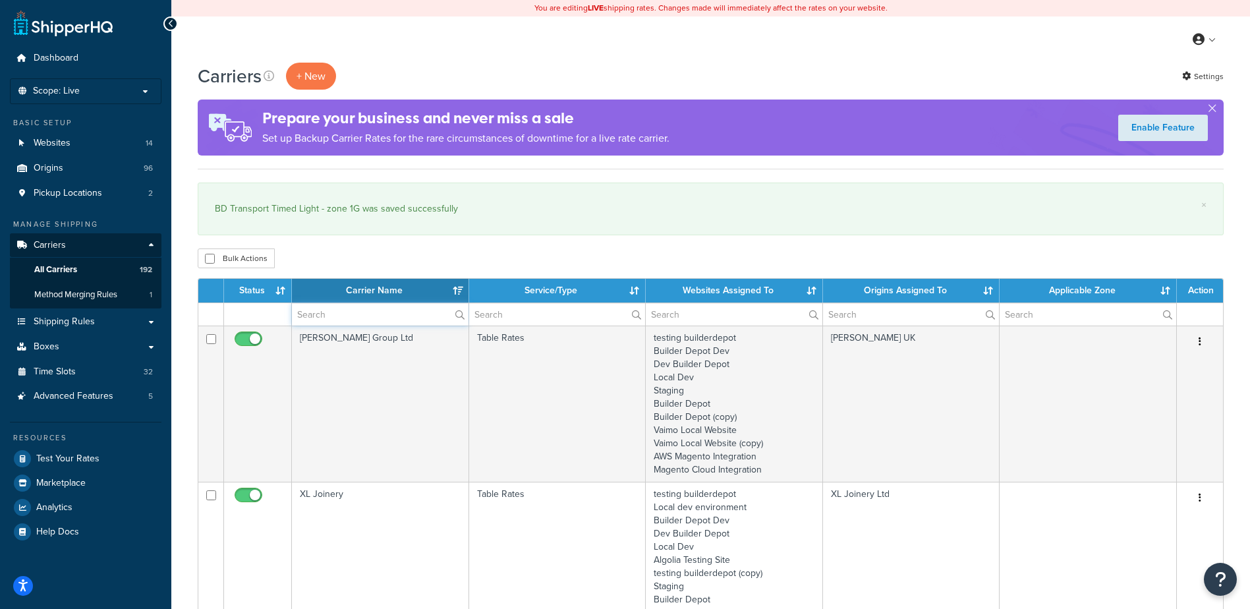
click at [348, 311] on input "text" at bounding box center [380, 314] width 177 height 22
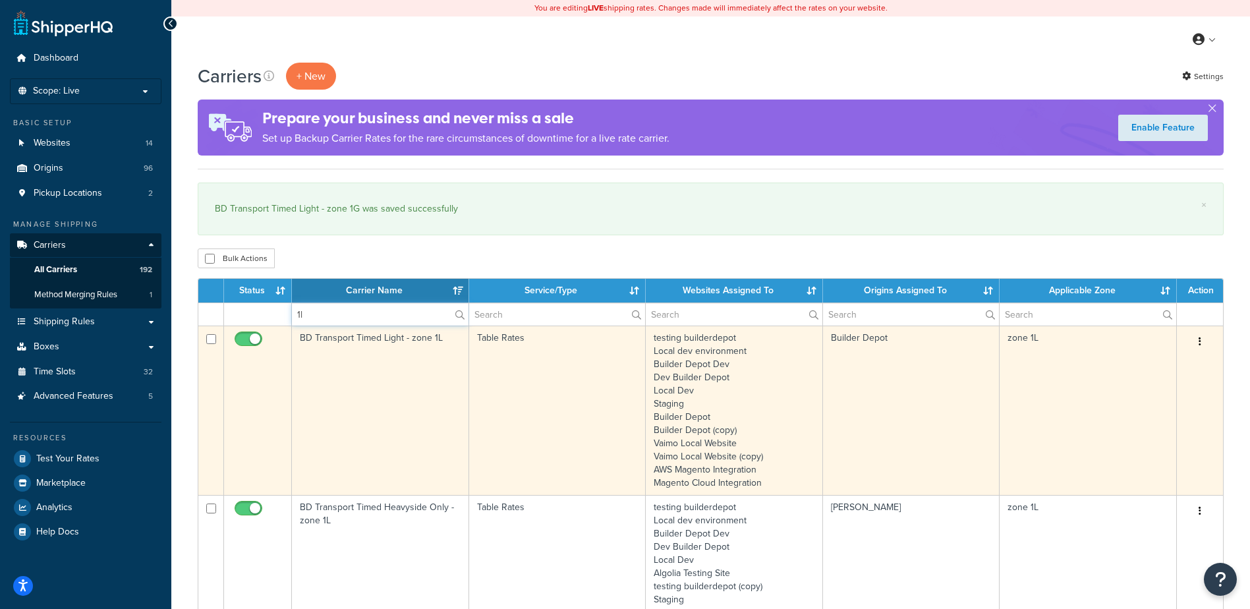
type input "1l"
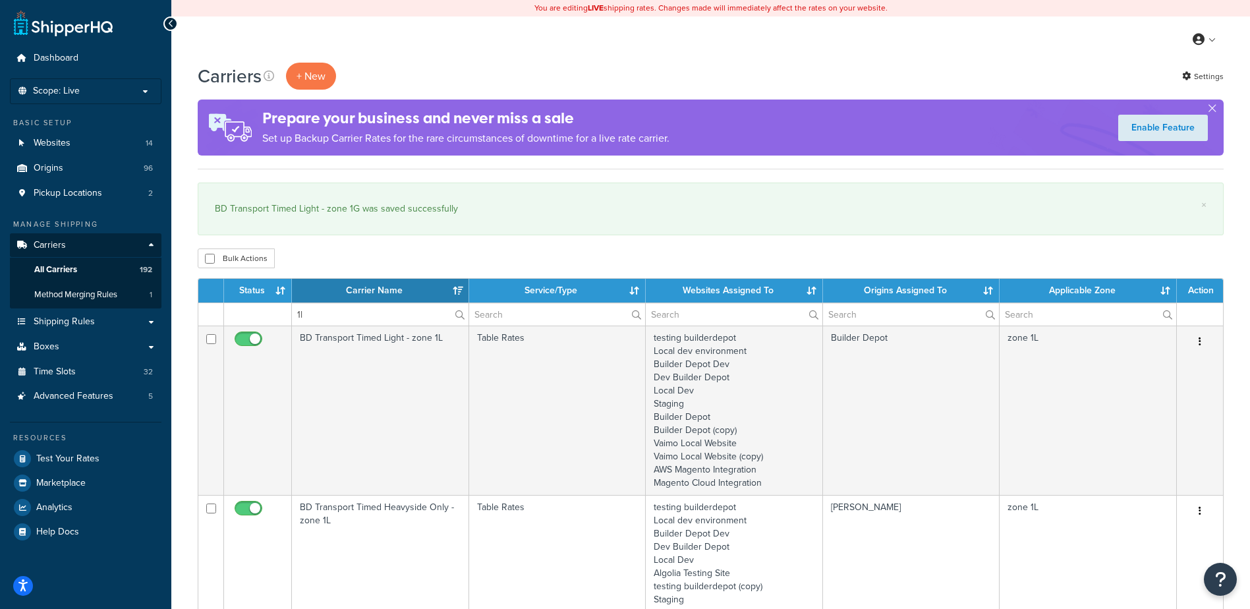
click at [320, 367] on td "BD Transport Timed Light - zone 1L" at bounding box center [380, 410] width 177 height 169
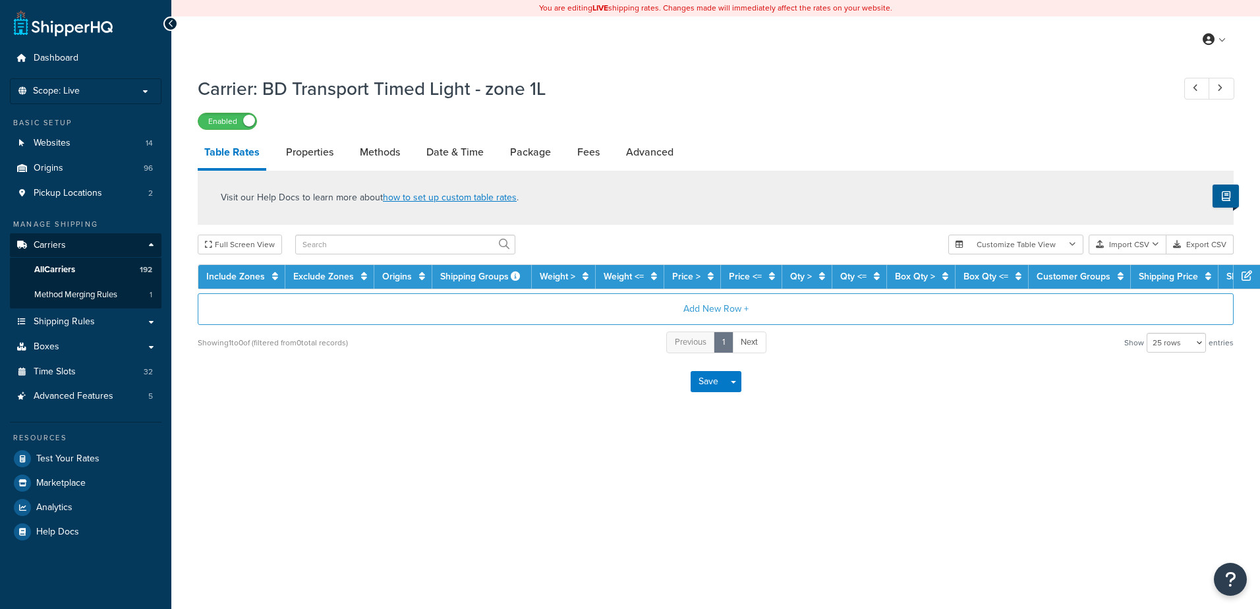
select select "25"
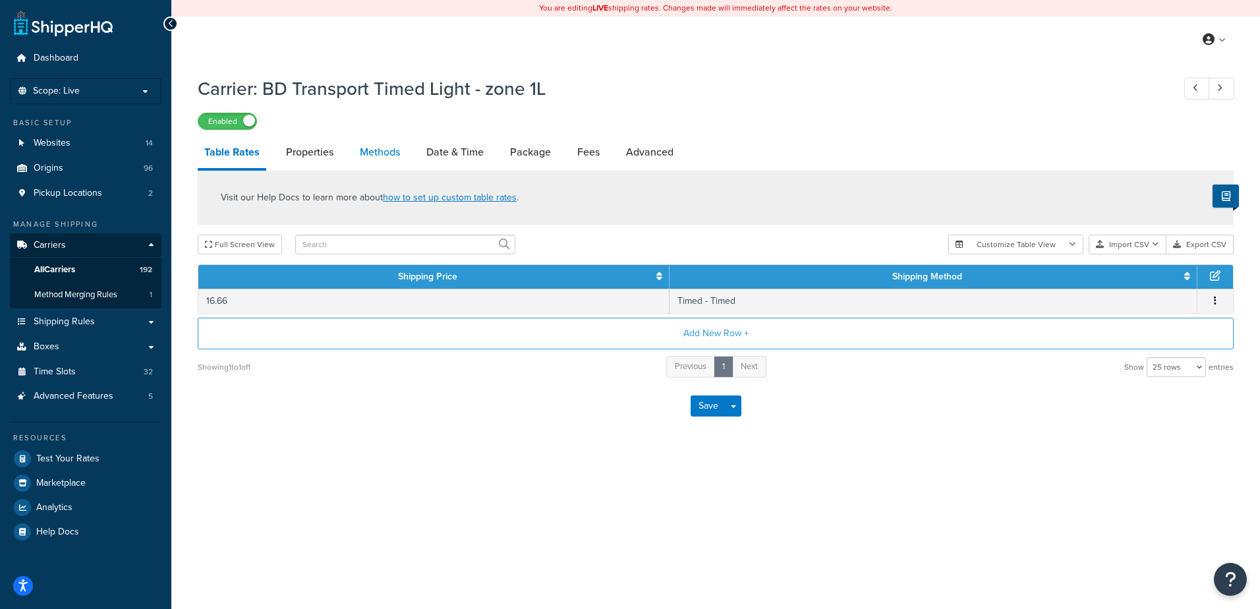
click at [375, 152] on link "Methods" at bounding box center [379, 152] width 53 height 32
select select "25"
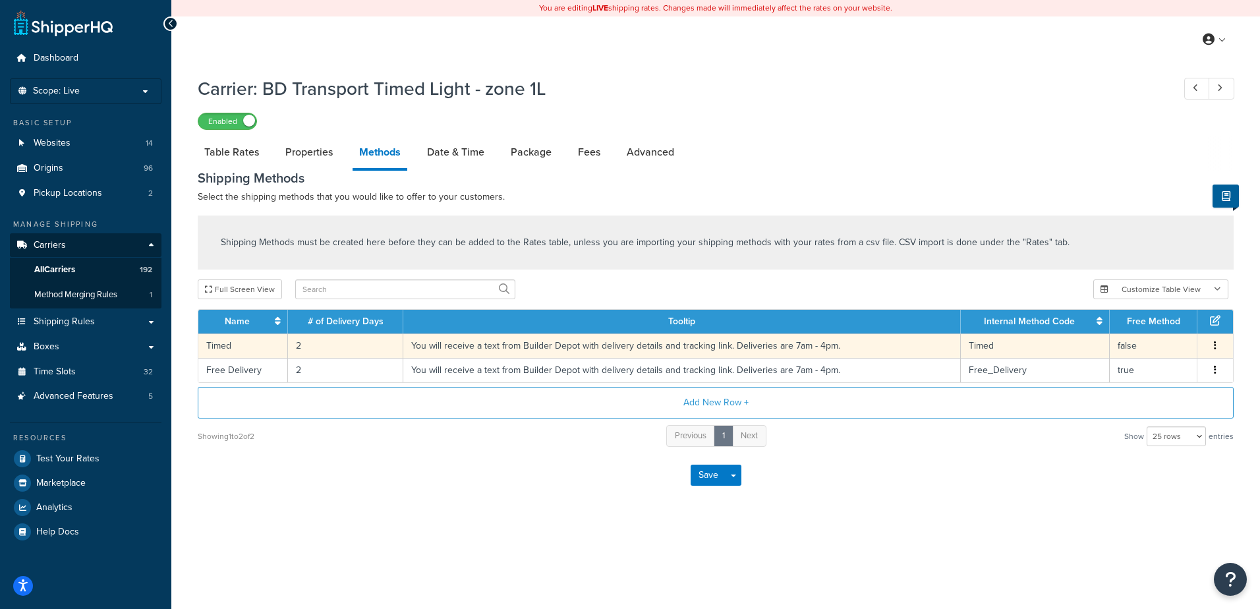
click at [308, 338] on td "2" at bounding box center [345, 345] width 115 height 24
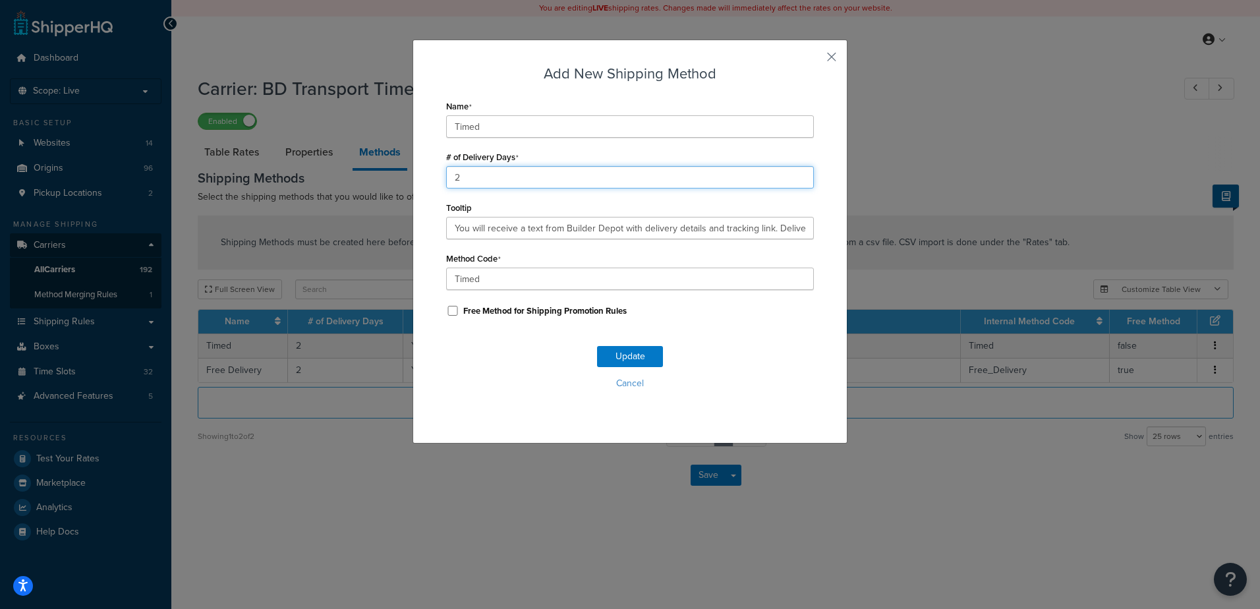
drag, startPoint x: 445, startPoint y: 177, endPoint x: 407, endPoint y: 183, distance: 38.7
click at [407, 183] on div "Add New Shipping Method Name Timed # of Delivery Days 2 Tooltip You will receiv…" at bounding box center [630, 304] width 1260 height 609
type input "1"
click at [636, 359] on button "Update" at bounding box center [630, 356] width 66 height 21
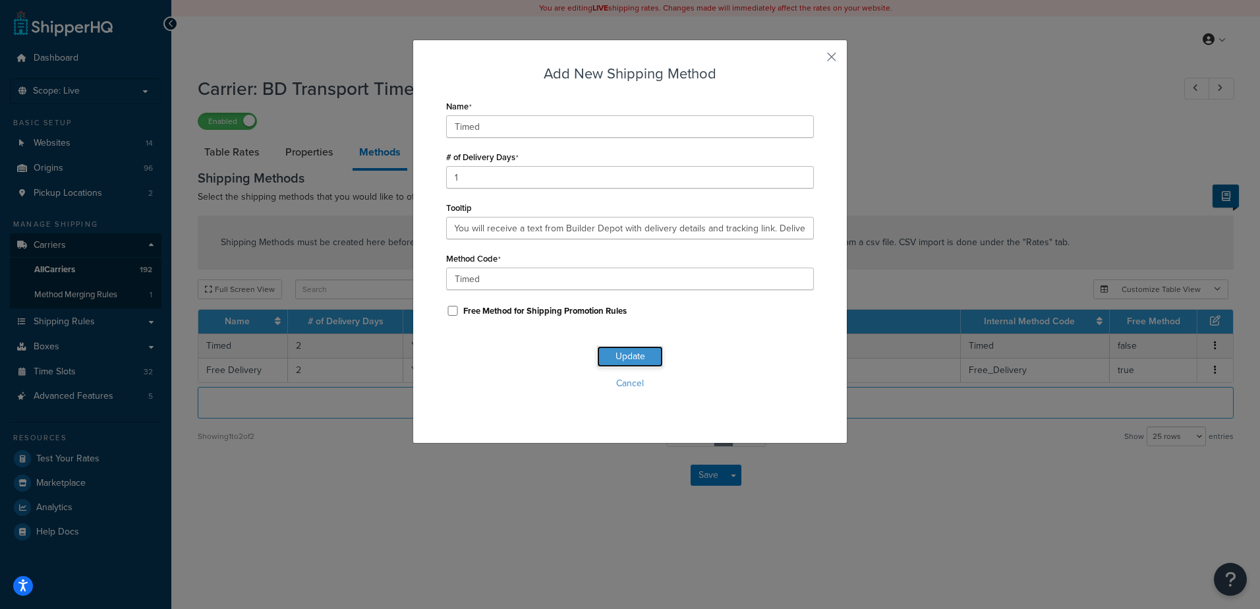
scroll to position [0, 0]
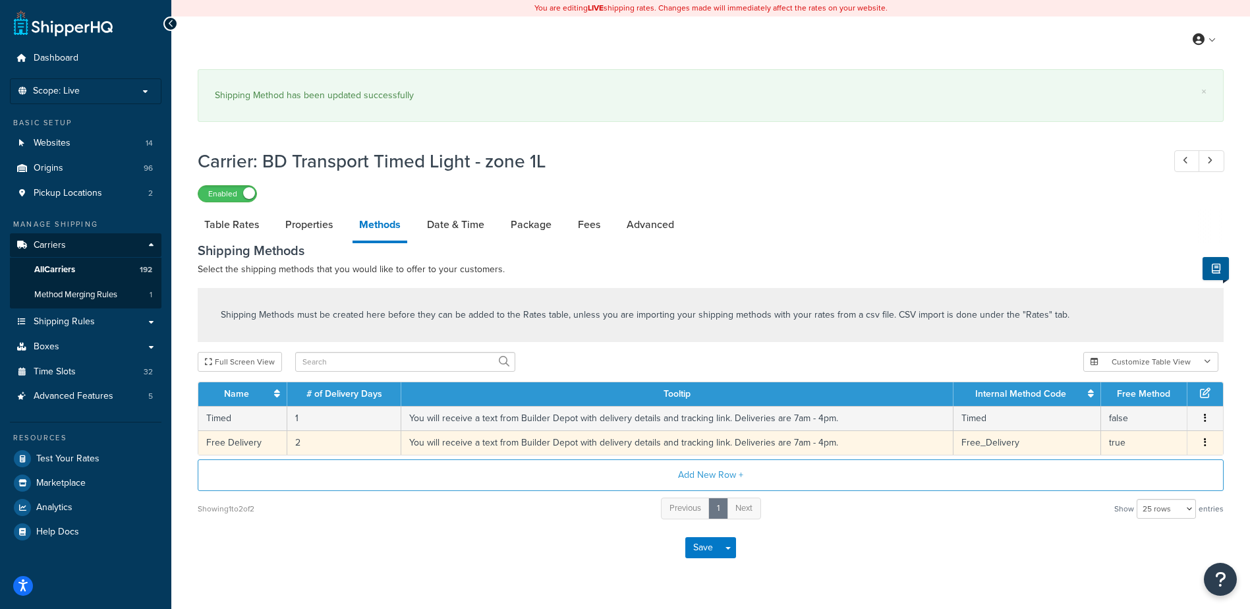
click at [315, 442] on td "2" at bounding box center [344, 442] width 114 height 24
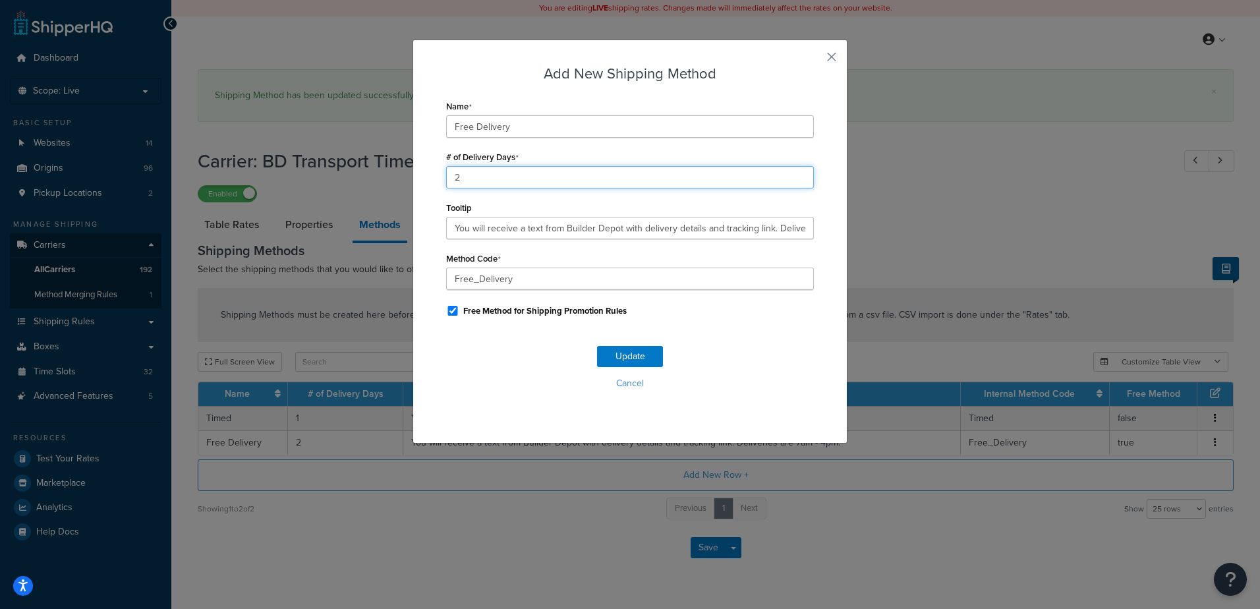
drag, startPoint x: 481, startPoint y: 176, endPoint x: 416, endPoint y: 170, distance: 65.5
click at [416, 169] on div "Add New Shipping Method Name Free Delivery # of Delivery Days 2 Tooltip You wil…" at bounding box center [630, 242] width 435 height 404
type input "1"
click at [617, 354] on button "Update" at bounding box center [630, 356] width 66 height 21
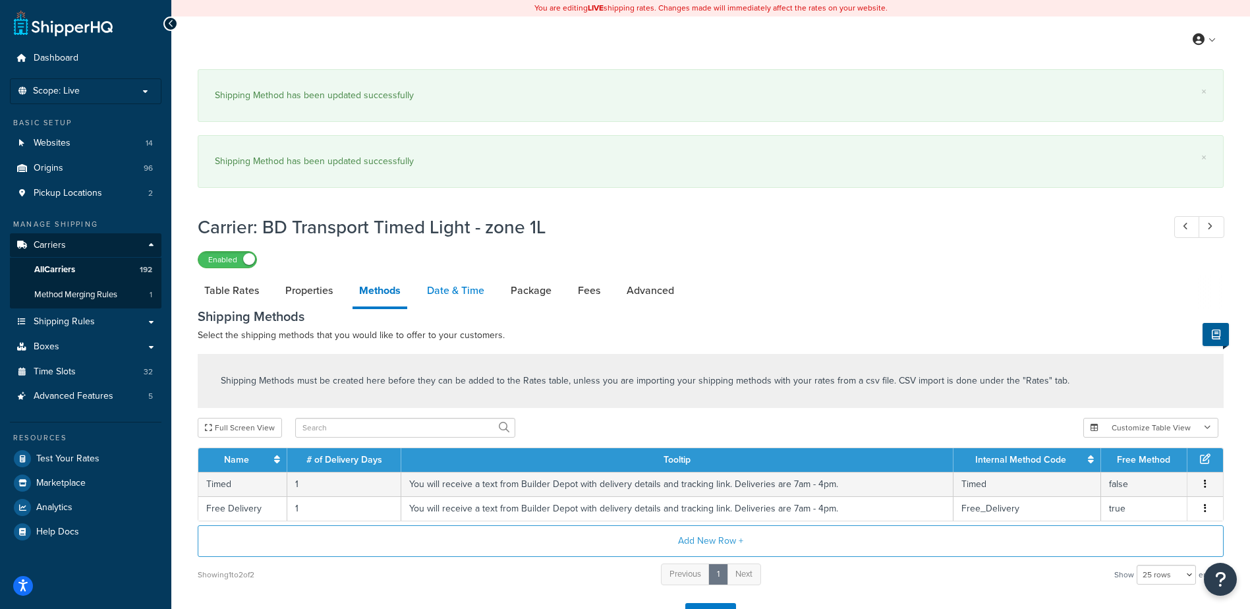
click at [458, 293] on link "Date & Time" at bounding box center [455, 291] width 71 height 32
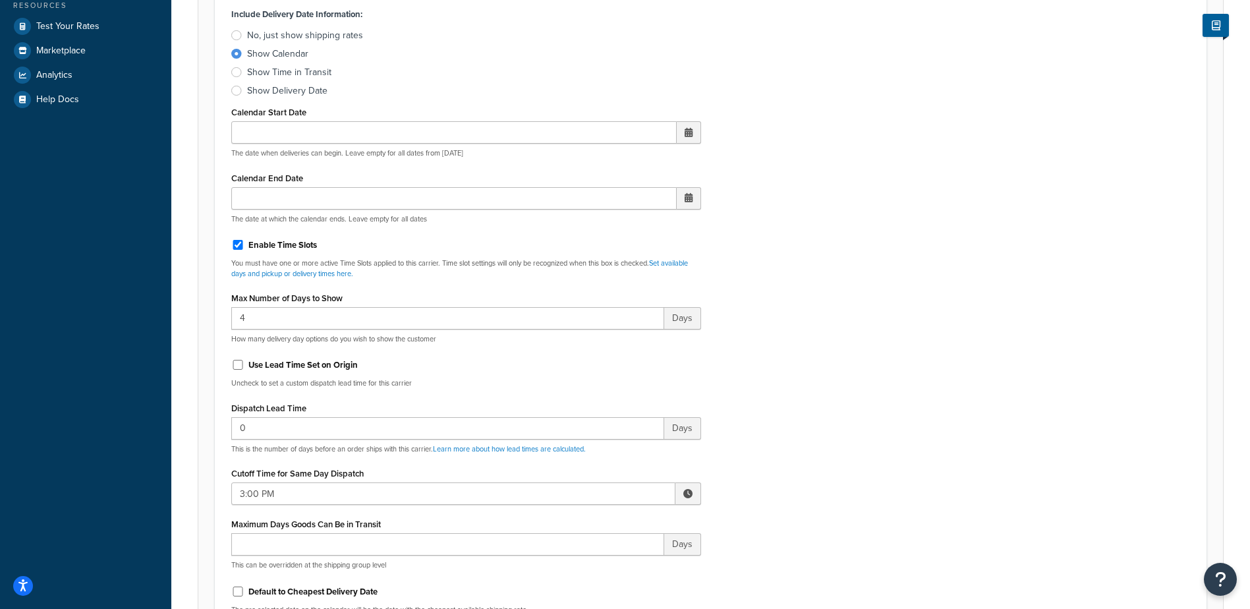
scroll to position [461, 0]
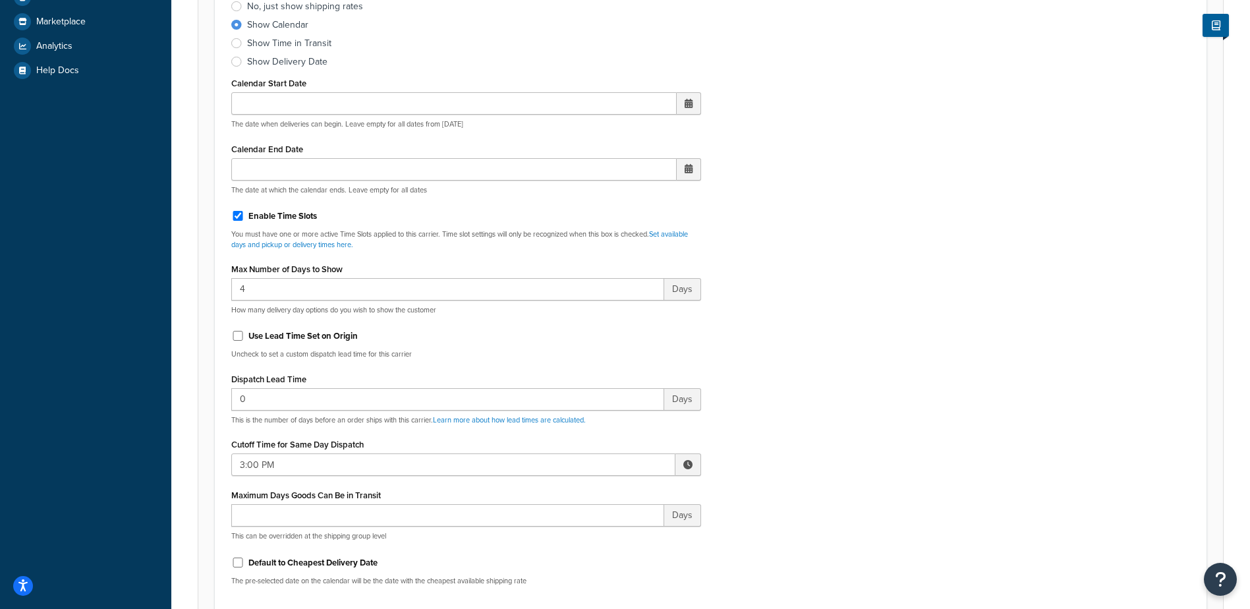
drag, startPoint x: 681, startPoint y: 464, endPoint x: 673, endPoint y: 471, distance: 10.3
click at [681, 465] on span at bounding box center [689, 464] width 26 height 22
click at [591, 526] on span "▼" at bounding box center [591, 533] width 26 height 26
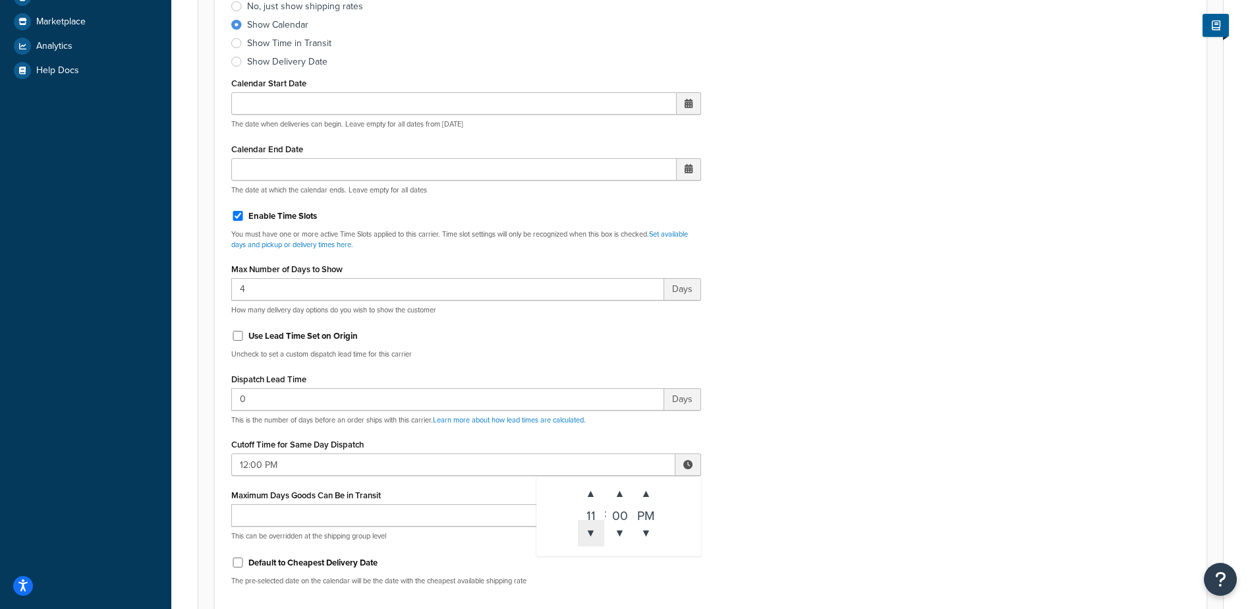
click at [591, 526] on span "▼" at bounding box center [591, 533] width 26 height 26
type input "10:00 AM"
click at [789, 447] on div "Include Delivery Date Information: No, just show shipping rates Show Calendar S…" at bounding box center [710, 286] width 979 height 620
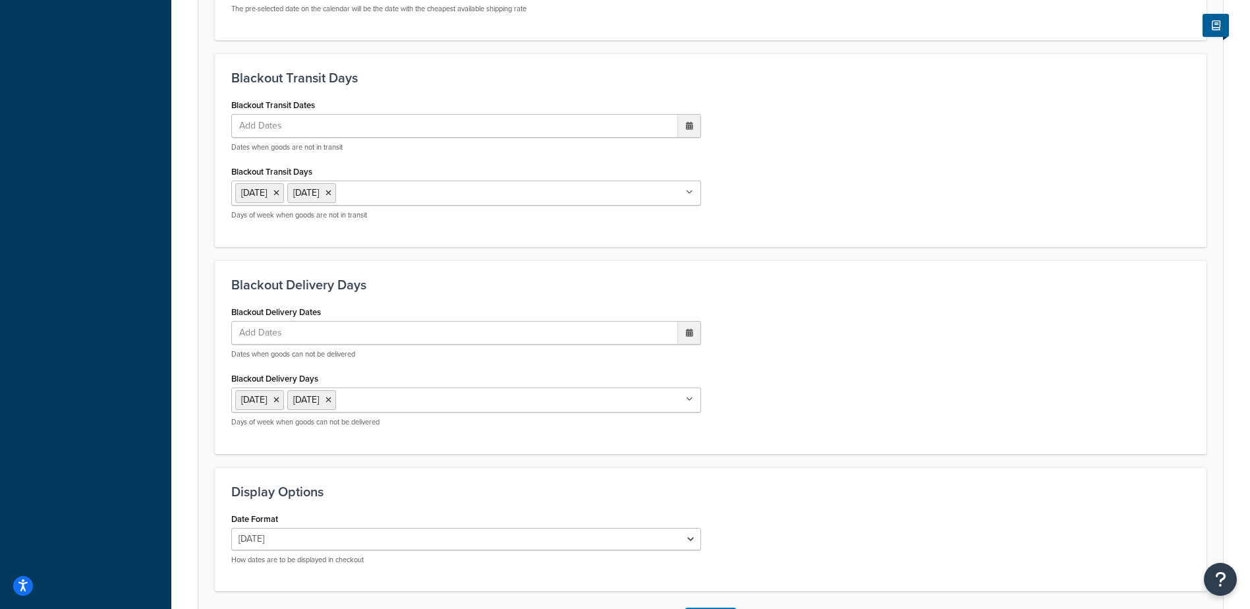
scroll to position [1136, 0]
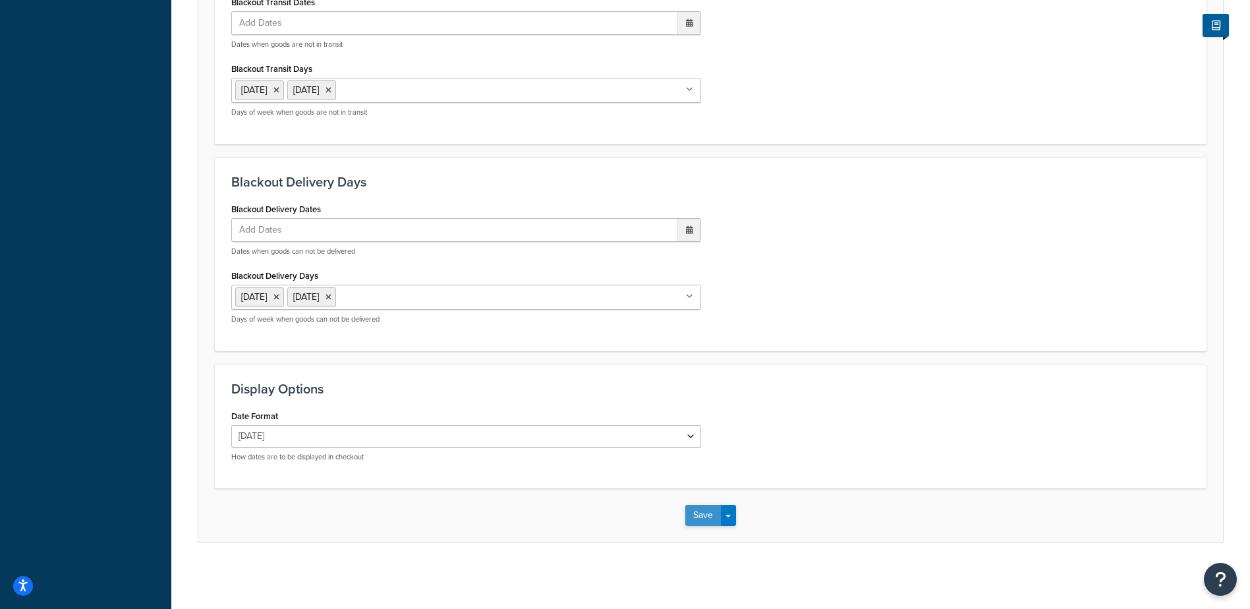
click at [699, 517] on button "Save" at bounding box center [703, 515] width 36 height 21
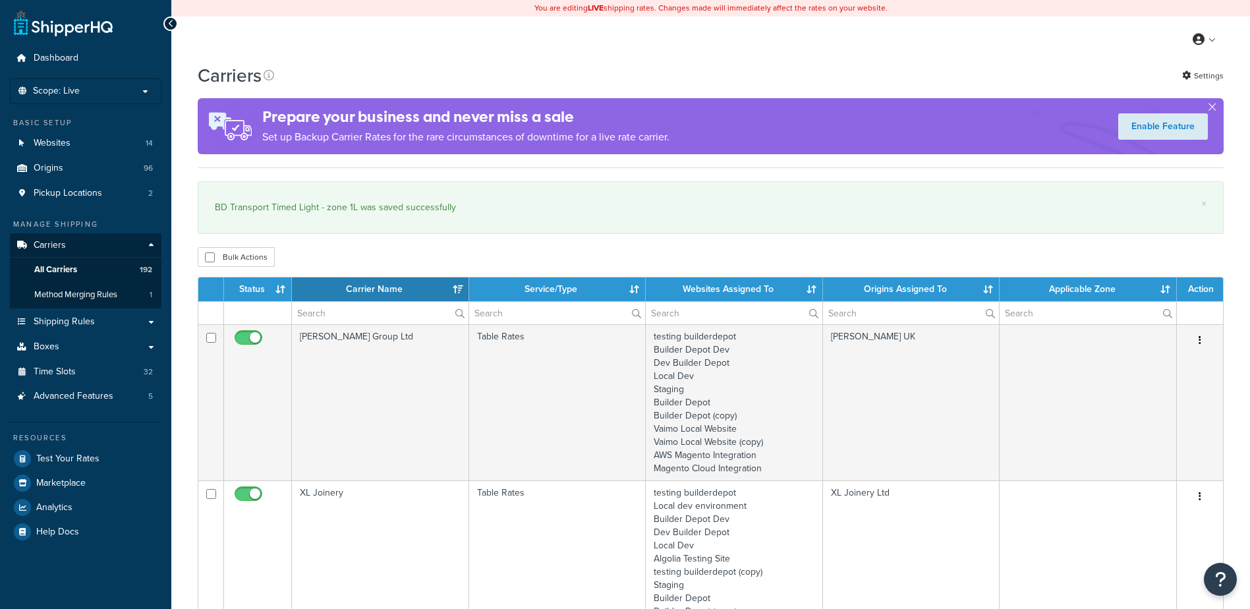
select select "15"
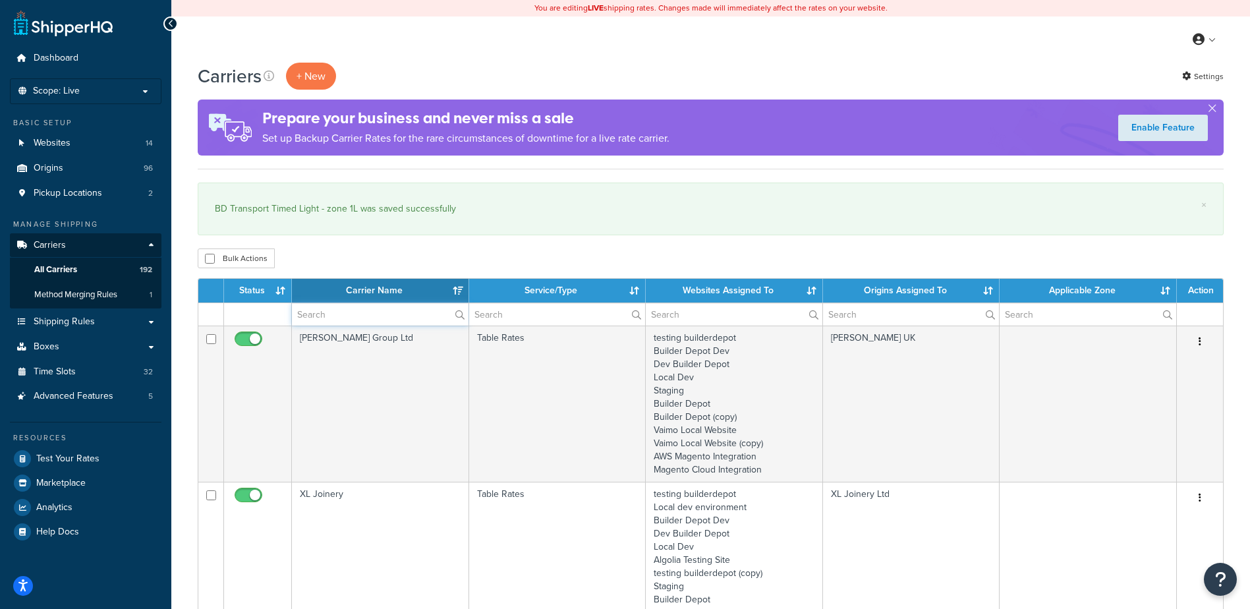
click at [369, 316] on input "text" at bounding box center [380, 314] width 177 height 22
click at [378, 314] on input "text" at bounding box center [380, 314] width 177 height 22
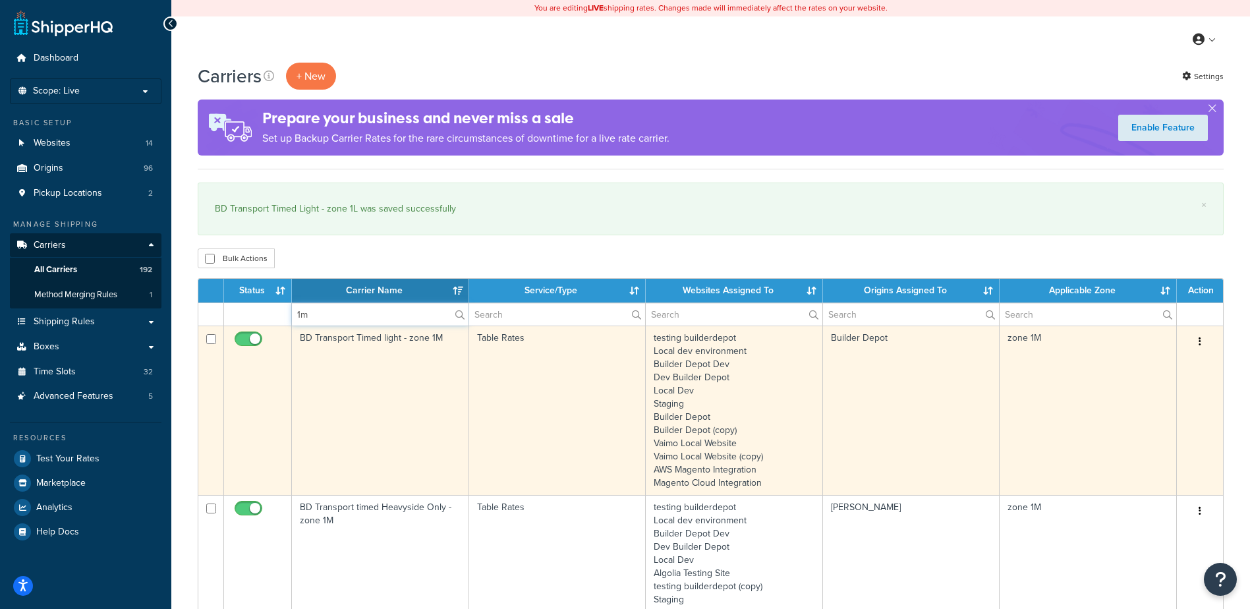
type input "1m"
click at [364, 405] on td "BD Transport Timed light - zone 1M" at bounding box center [380, 410] width 177 height 169
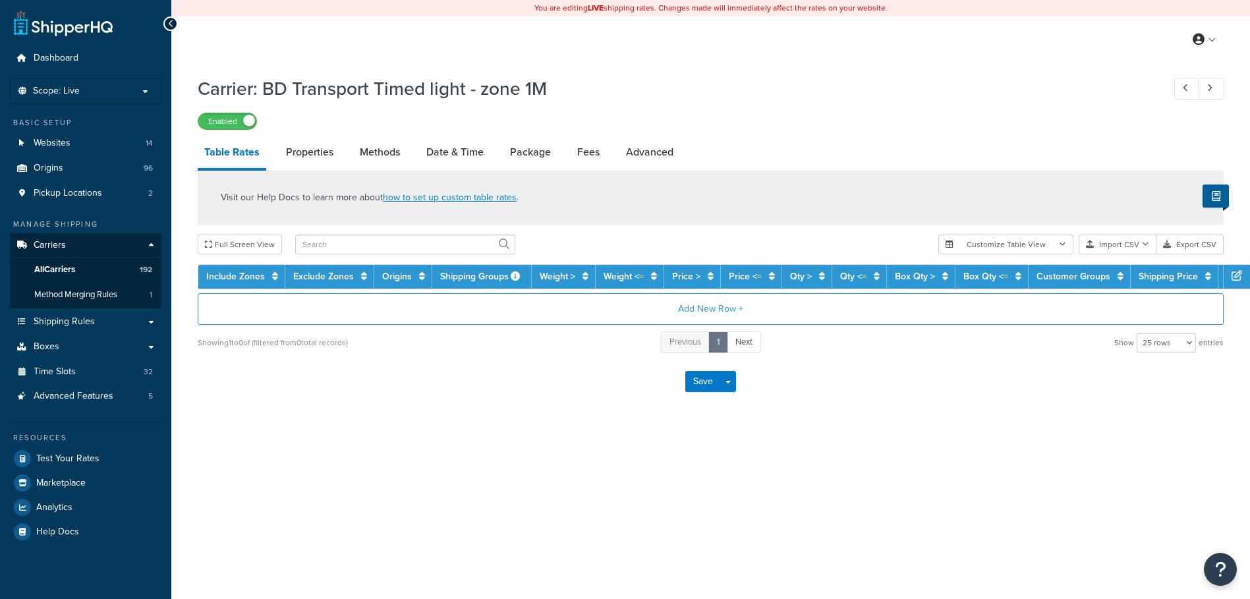
select select "25"
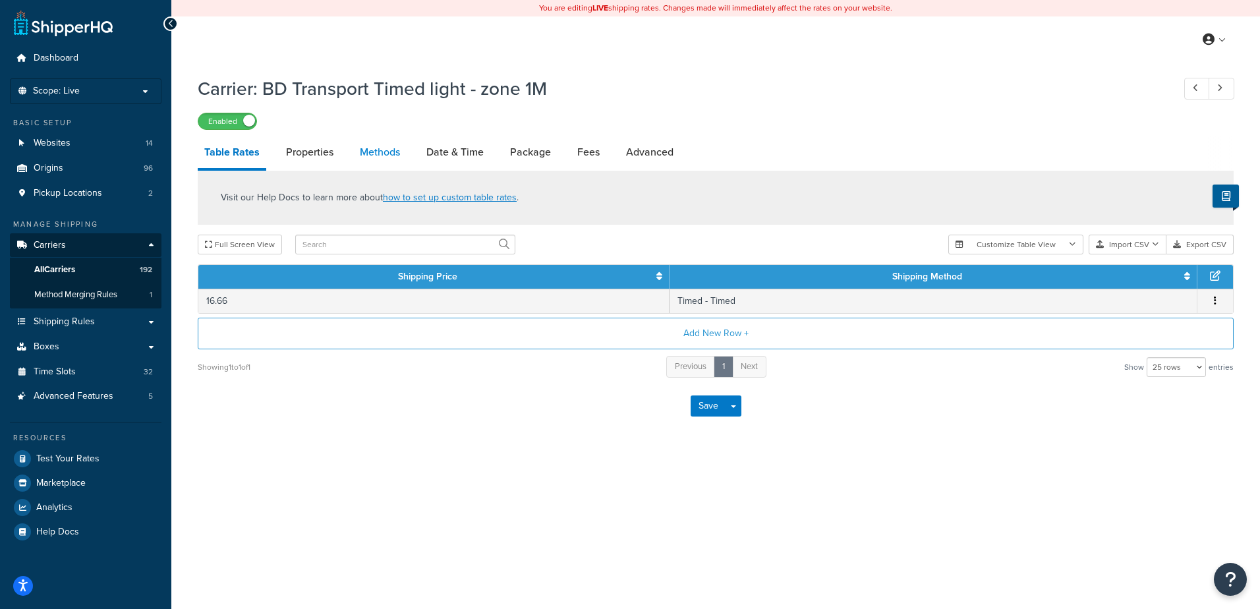
click at [380, 145] on link "Methods" at bounding box center [379, 152] width 53 height 32
select select "25"
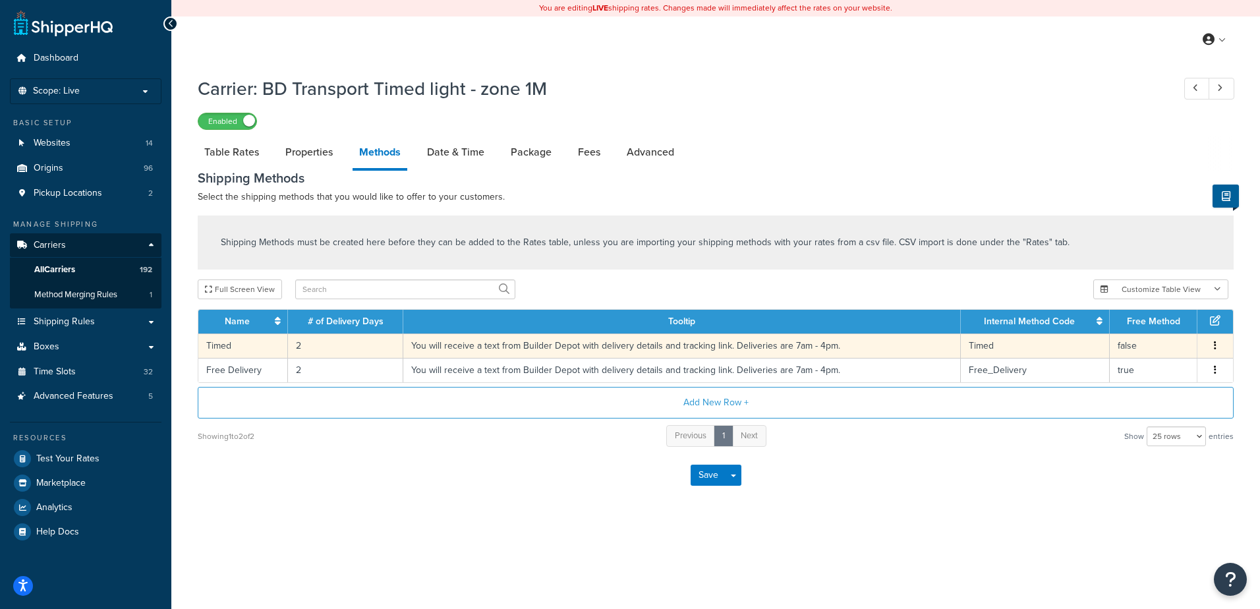
click at [314, 349] on td "2" at bounding box center [345, 345] width 115 height 24
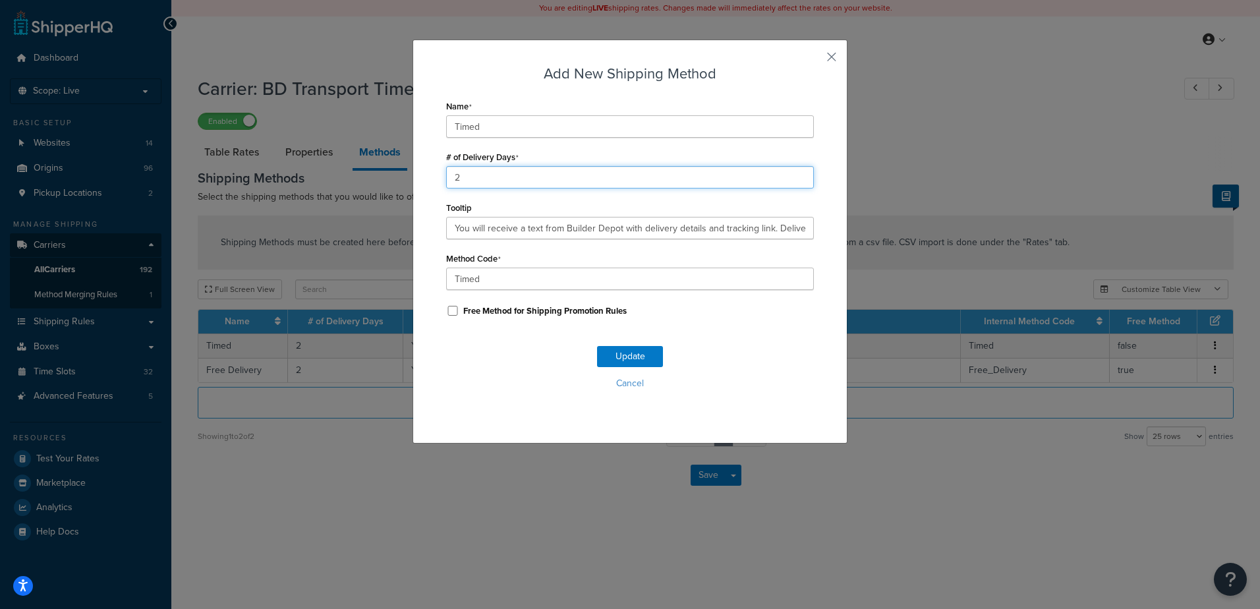
click at [440, 179] on div "Add New Shipping Method Name Timed # of Delivery Days 2 Tooltip You will receiv…" at bounding box center [630, 242] width 435 height 404
type input "1"
click at [625, 358] on button "Update" at bounding box center [630, 356] width 66 height 21
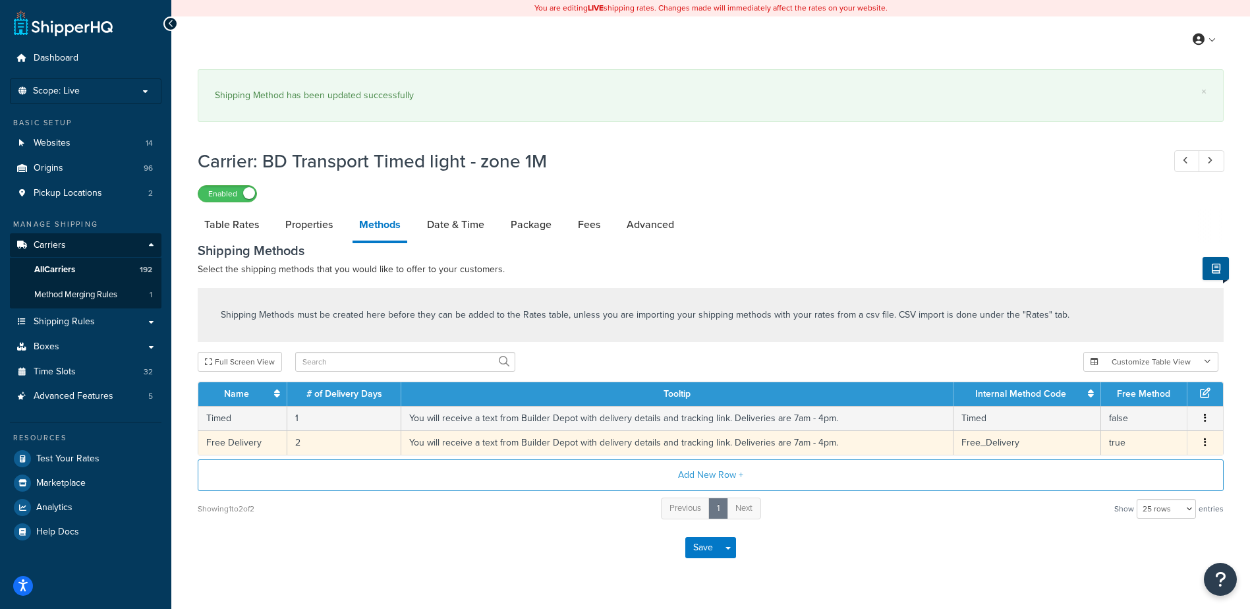
click at [306, 438] on td "2" at bounding box center [344, 442] width 114 height 24
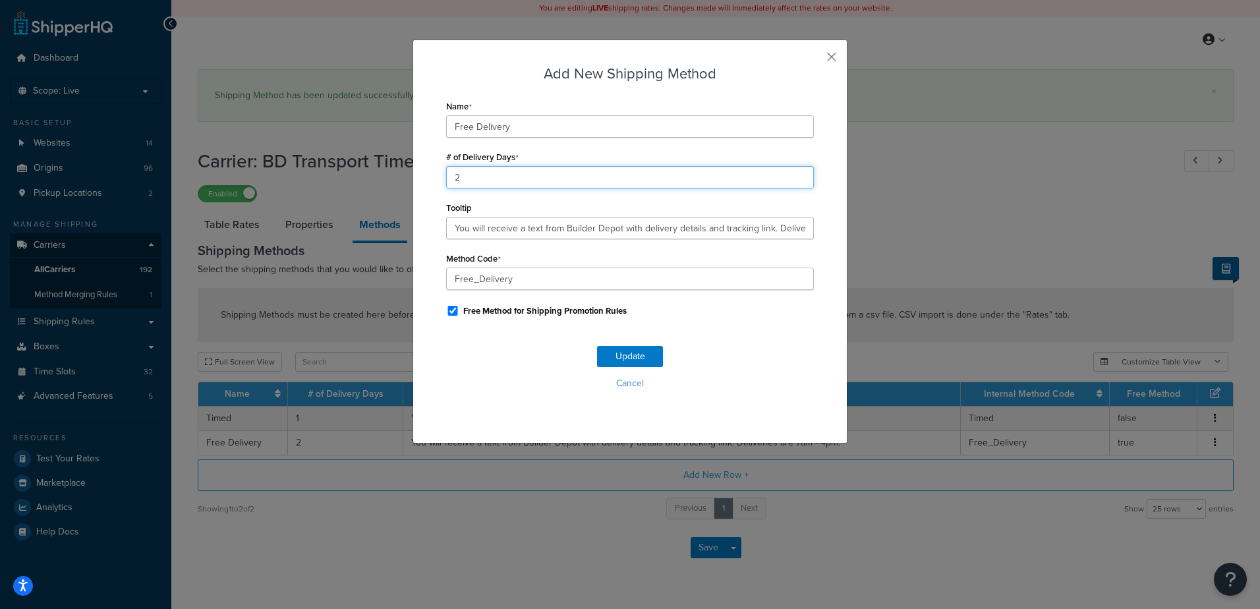
drag, startPoint x: 474, startPoint y: 169, endPoint x: 465, endPoint y: 172, distance: 9.2
click at [467, 171] on input "2" at bounding box center [630, 177] width 368 height 22
drag, startPoint x: 465, startPoint y: 172, endPoint x: 422, endPoint y: 172, distance: 42.2
click at [422, 172] on div "Add New Shipping Method Name Free Delivery # of Delivery Days 2 Tooltip You wil…" at bounding box center [630, 242] width 435 height 404
type input "1"
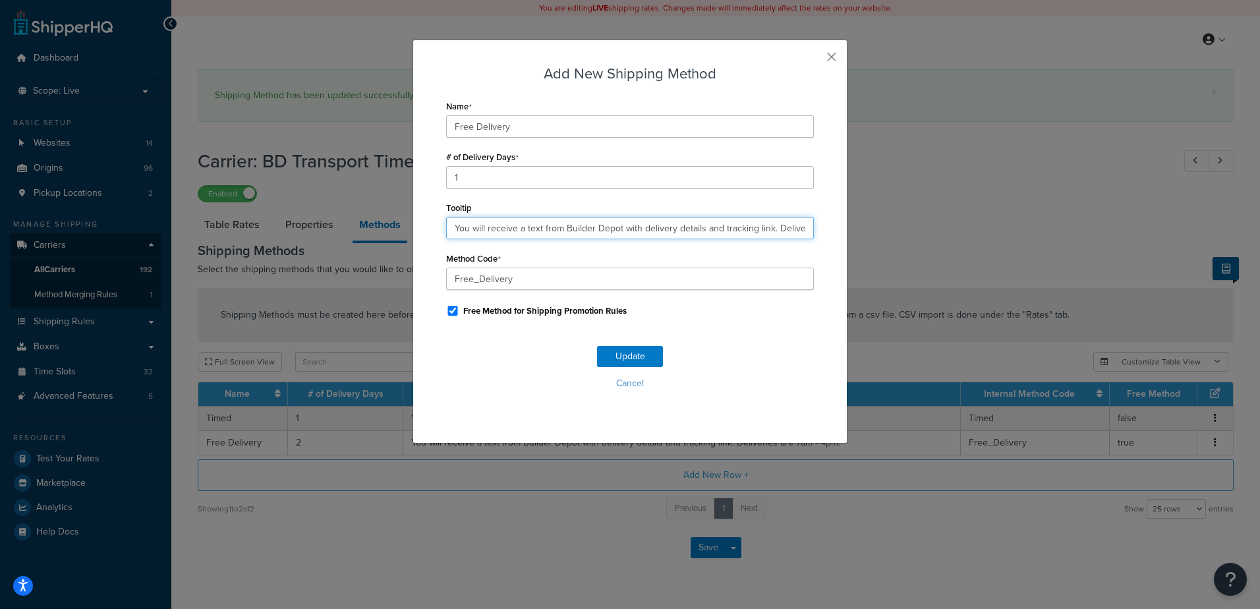
scroll to position [0, 1]
click at [621, 350] on button "Update" at bounding box center [630, 356] width 66 height 21
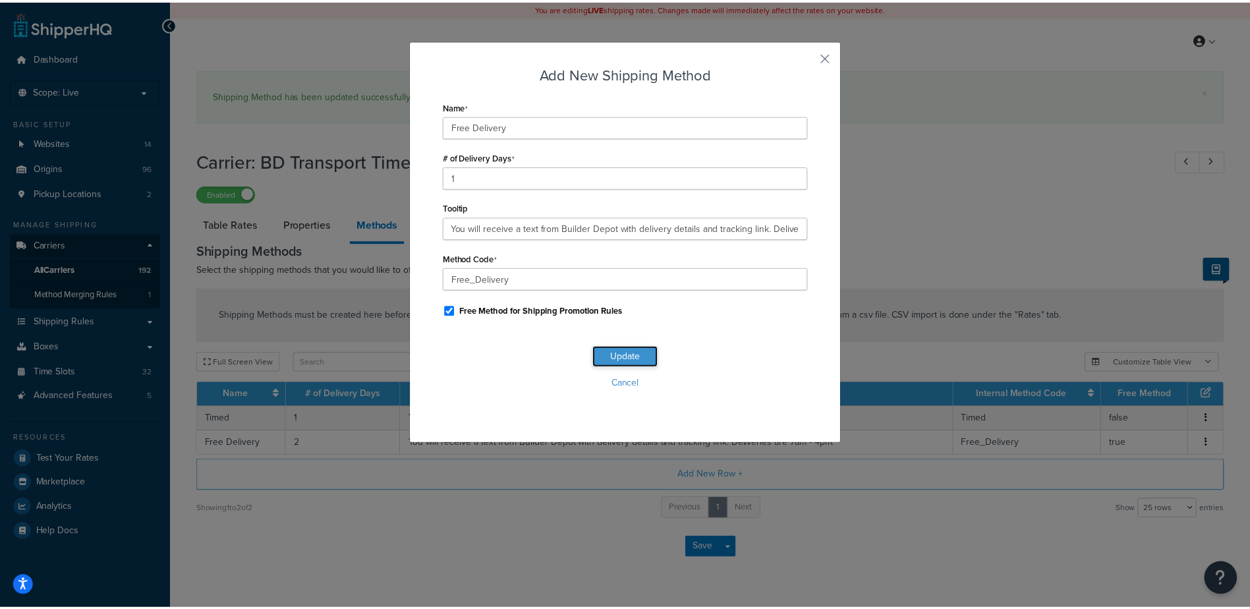
scroll to position [0, 0]
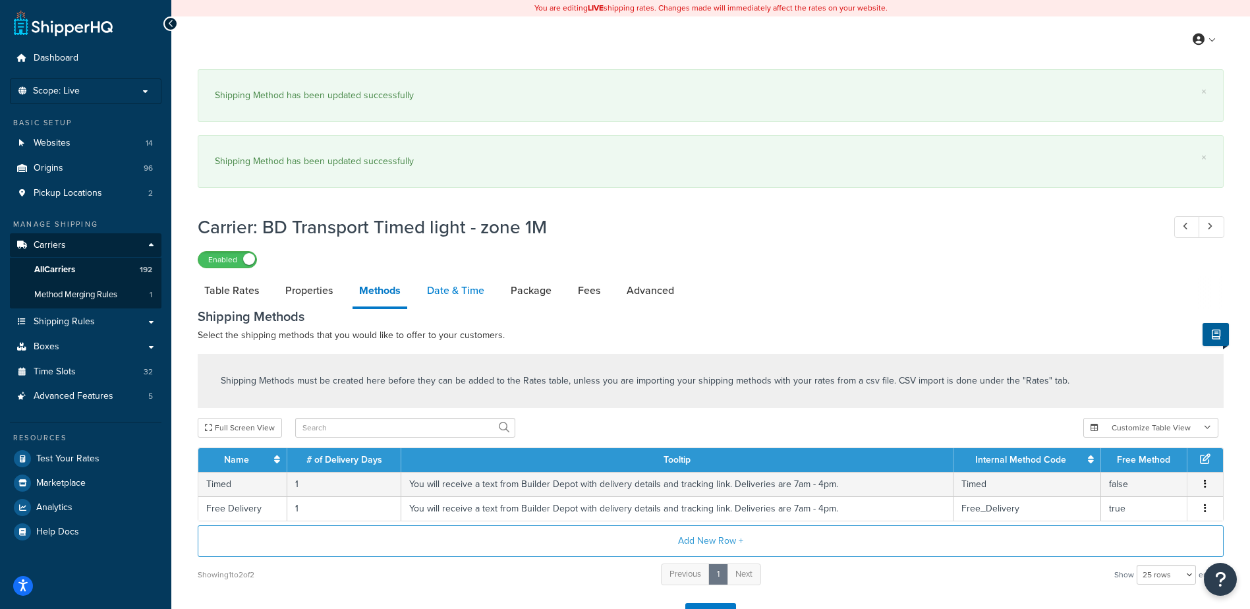
click at [453, 279] on link "Date & Time" at bounding box center [455, 291] width 71 height 32
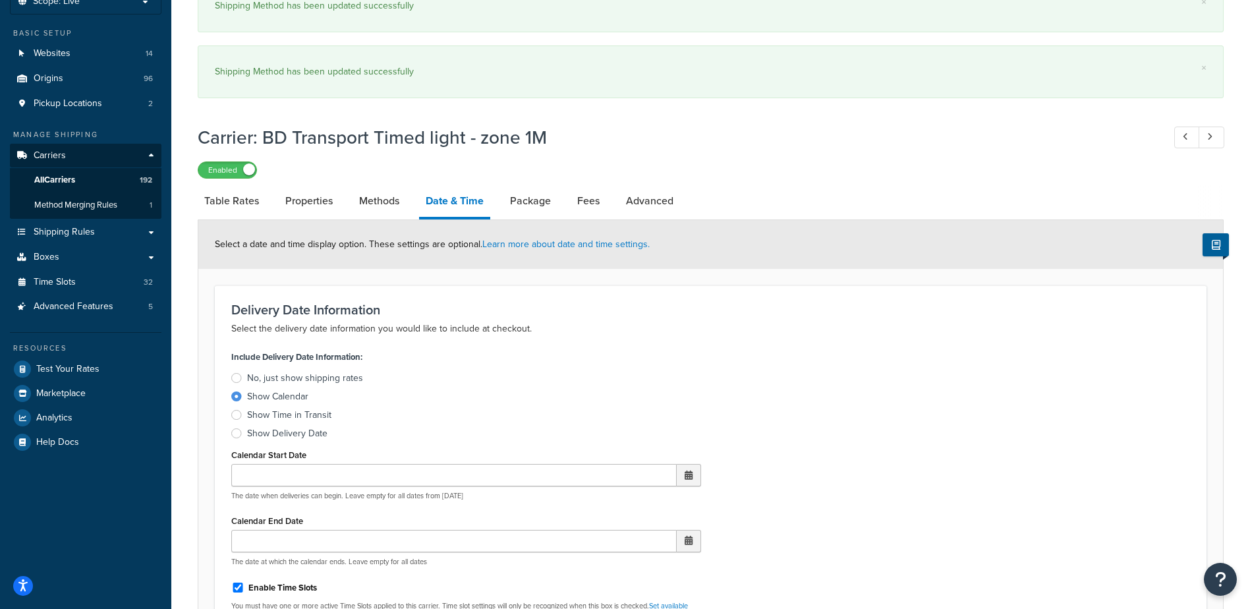
scroll to position [395, 0]
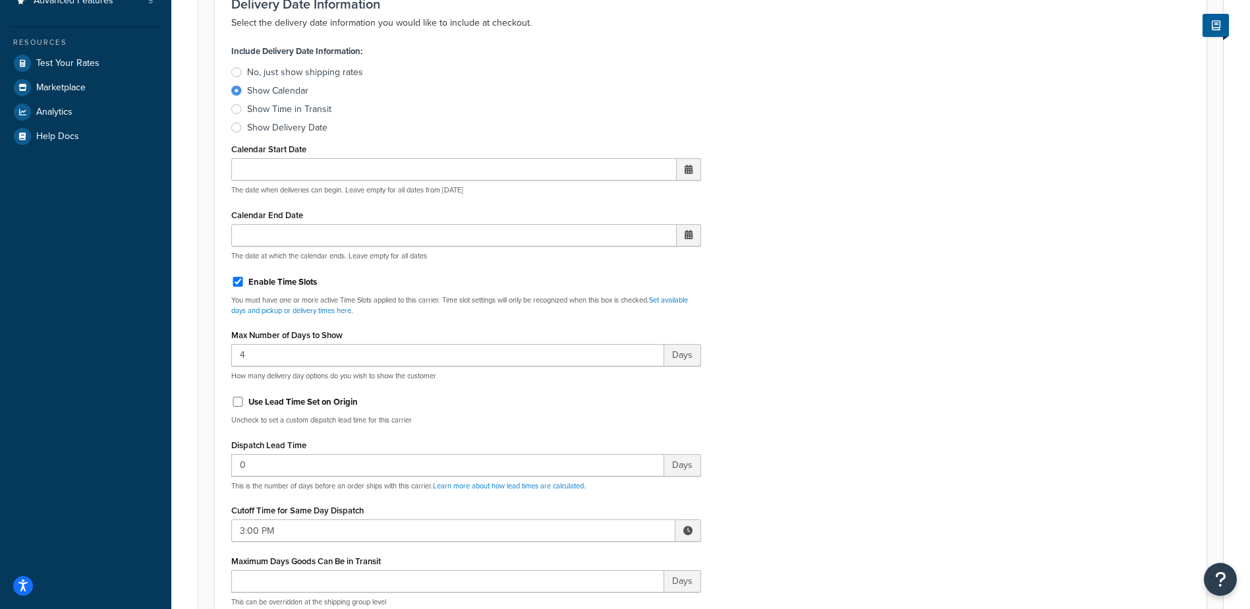
click at [693, 528] on span at bounding box center [689, 530] width 26 height 22
click at [596, 598] on span "▼" at bounding box center [591, 599] width 26 height 26
click at [593, 598] on span "▼" at bounding box center [591, 599] width 26 height 26
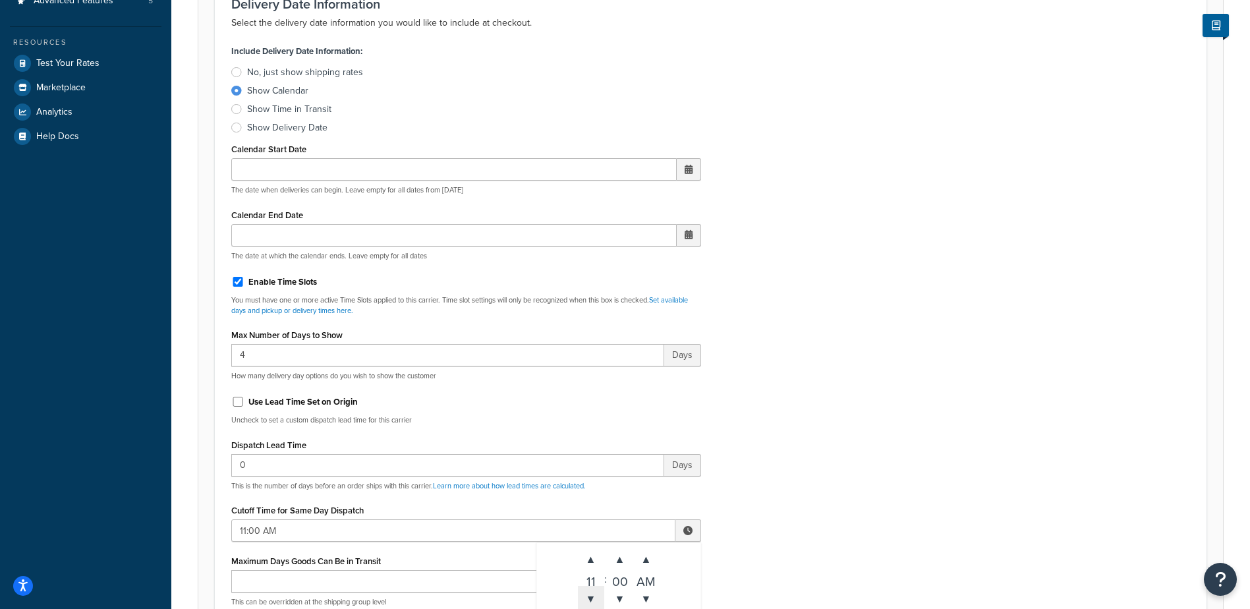
click at [593, 598] on span "▼" at bounding box center [591, 599] width 26 height 26
type input "10:00 AM"
click at [791, 511] on div "Include Delivery Date Information: No, just show shipping rates Show Calendar S…" at bounding box center [710, 352] width 979 height 620
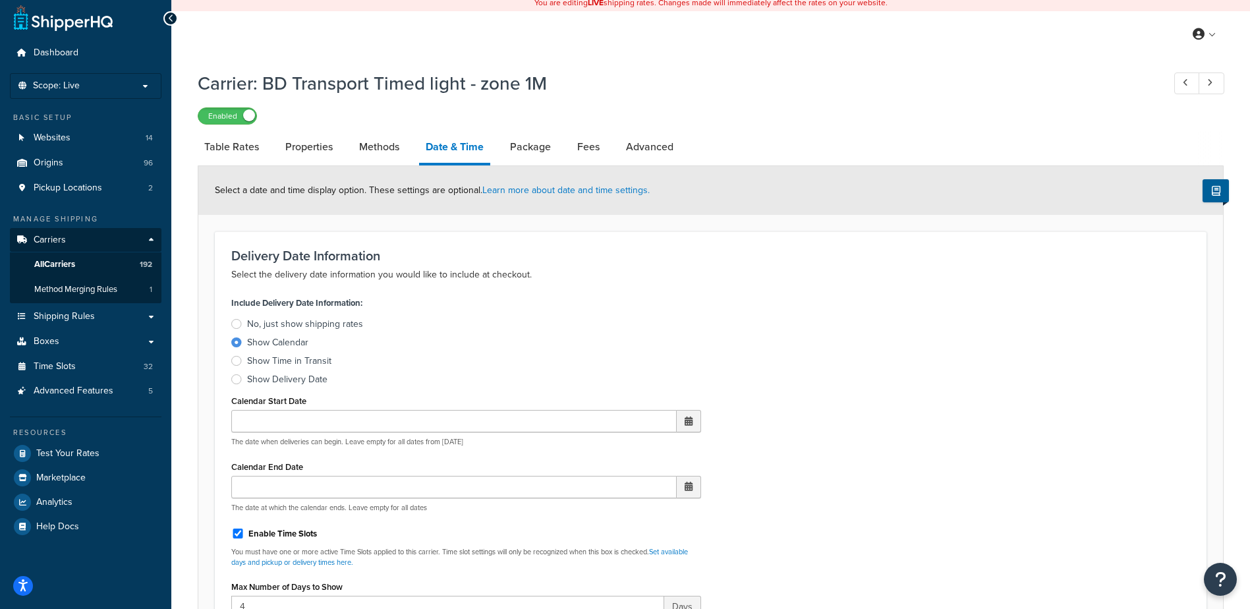
scroll to position [0, 0]
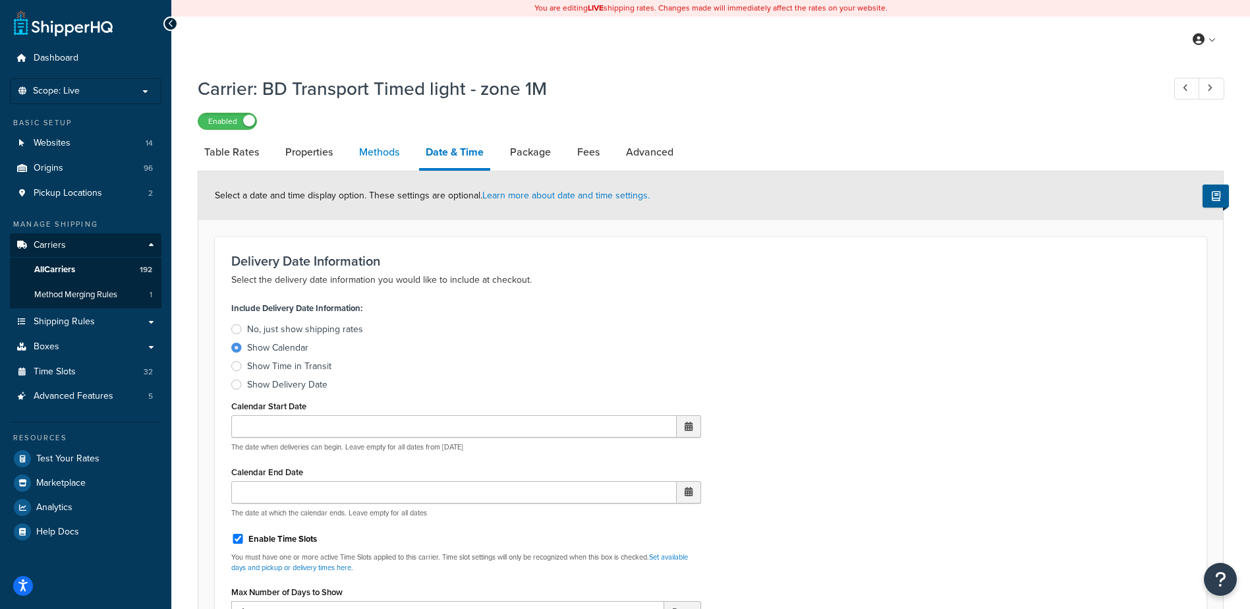
click at [386, 153] on link "Methods" at bounding box center [379, 152] width 53 height 32
select select "25"
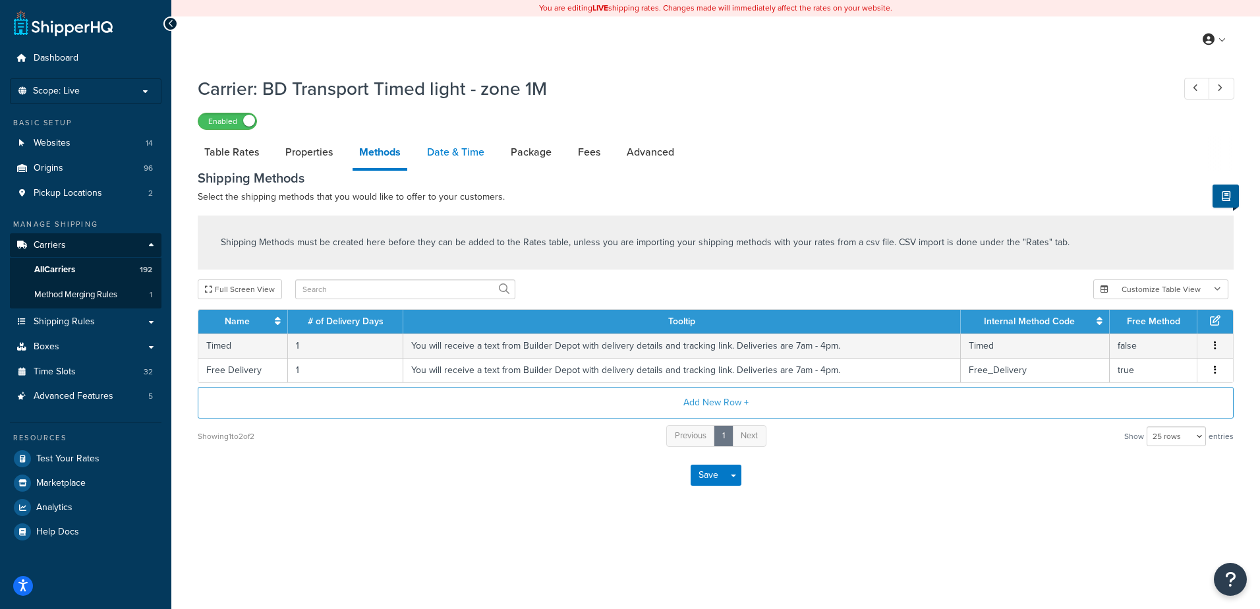
click at [446, 154] on link "Date & Time" at bounding box center [455, 152] width 71 height 32
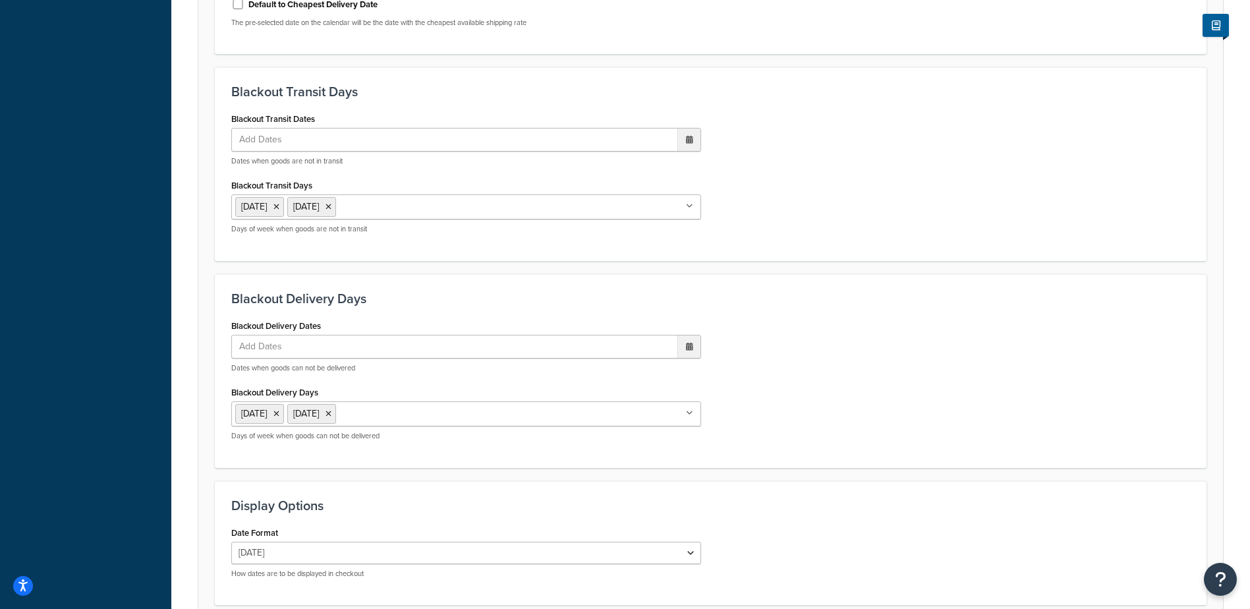
scroll to position [998, 0]
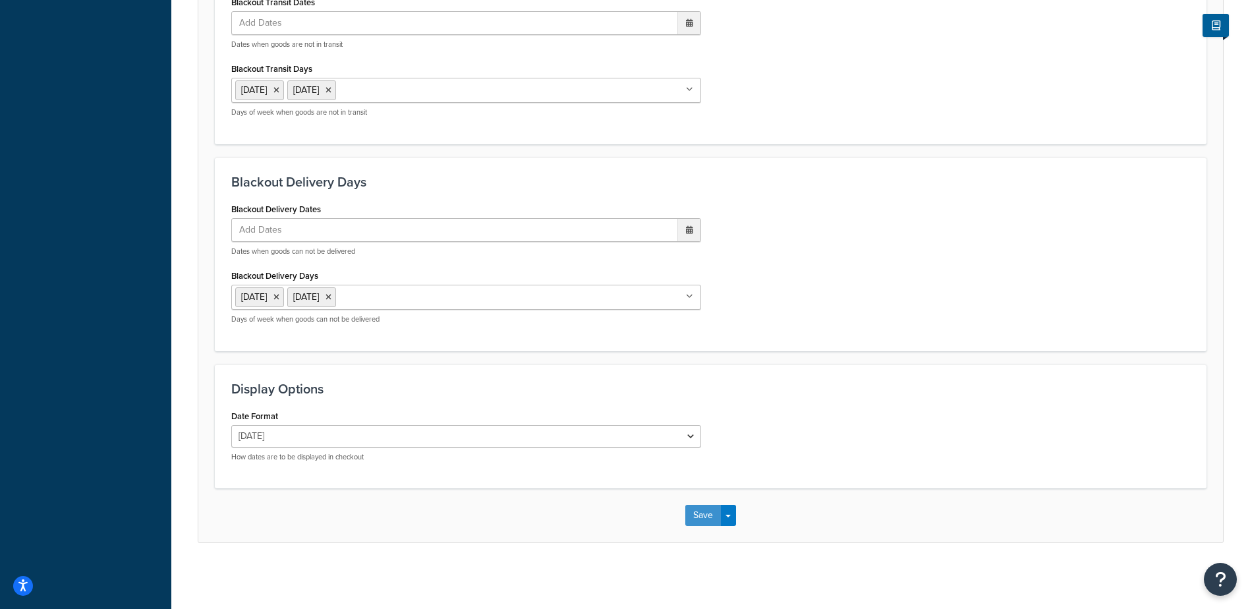
click at [689, 511] on button "Save" at bounding box center [703, 515] width 36 height 21
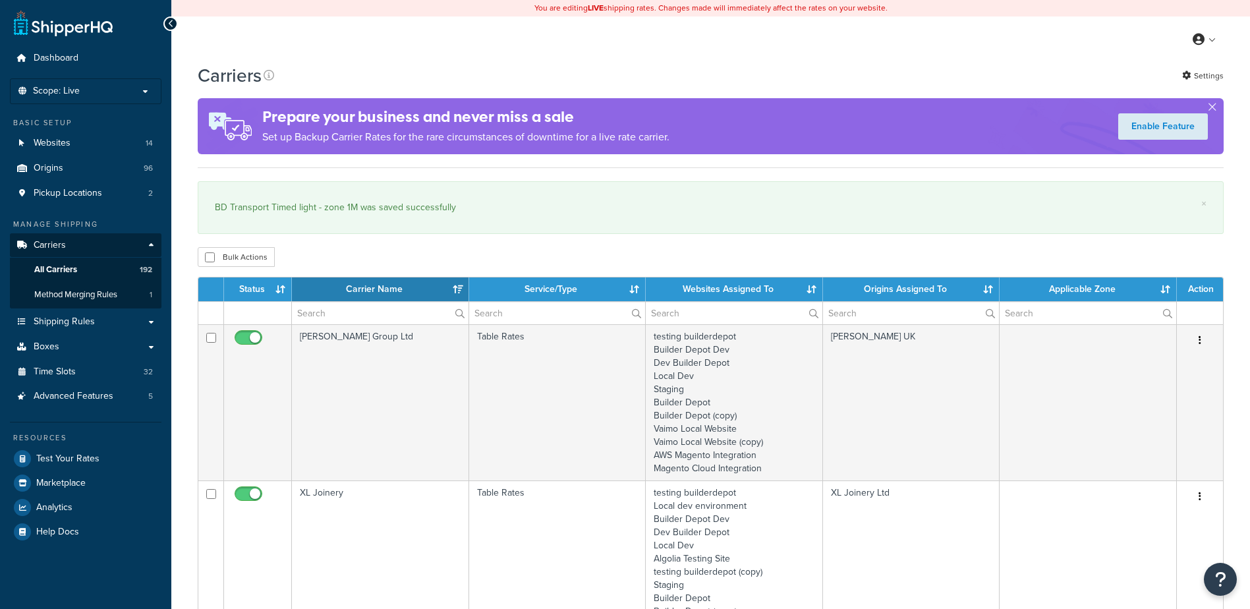
select select "15"
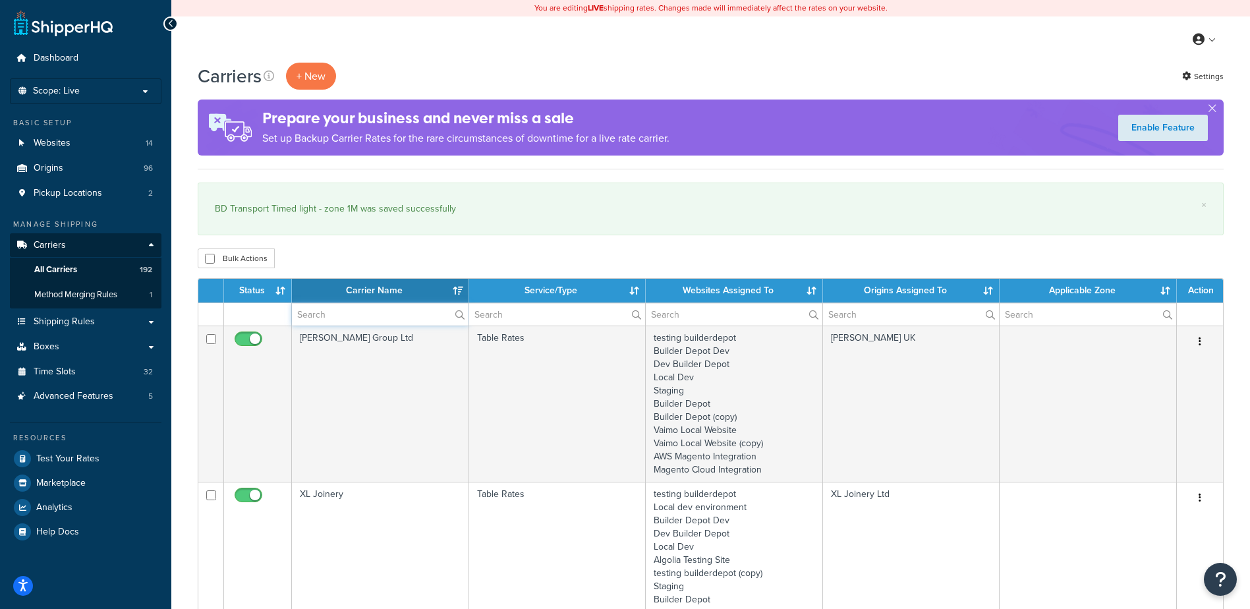
click at [321, 320] on input "text" at bounding box center [380, 314] width 177 height 22
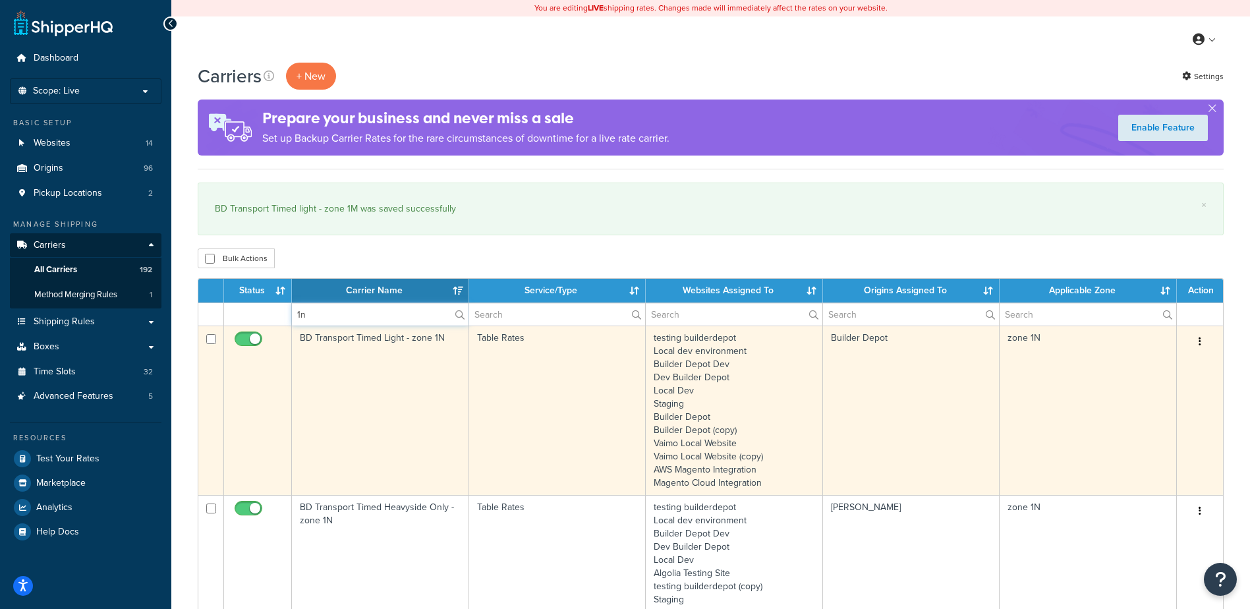
type input "1n"
click at [401, 401] on td "BD Transport Timed Light - zone 1N" at bounding box center [380, 410] width 177 height 169
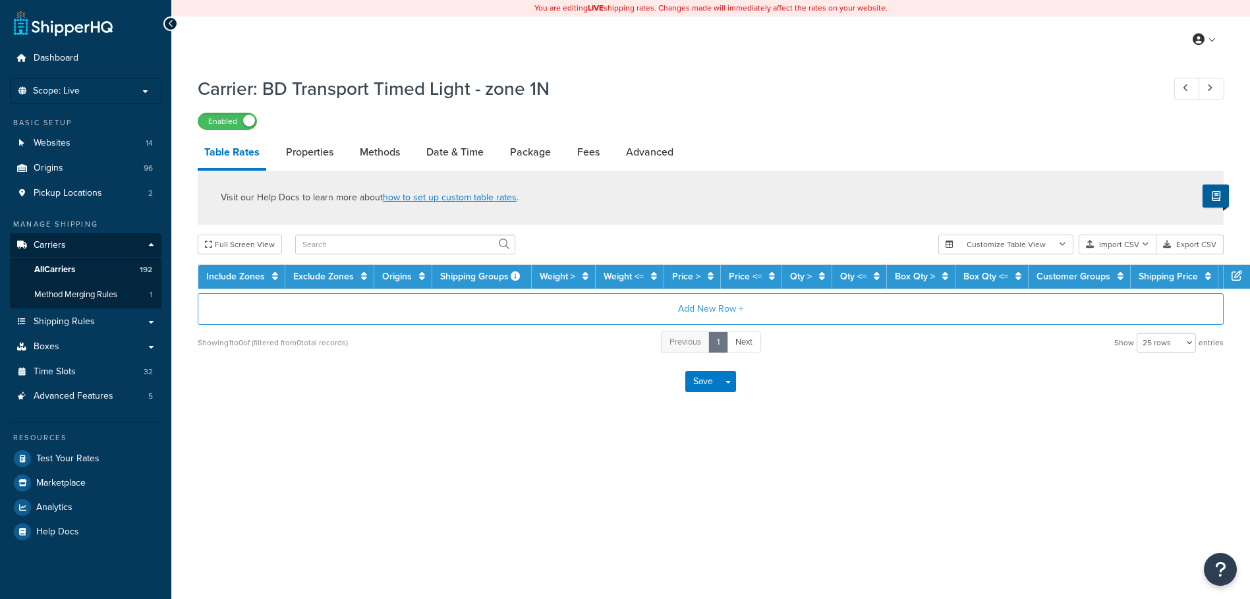
select select "25"
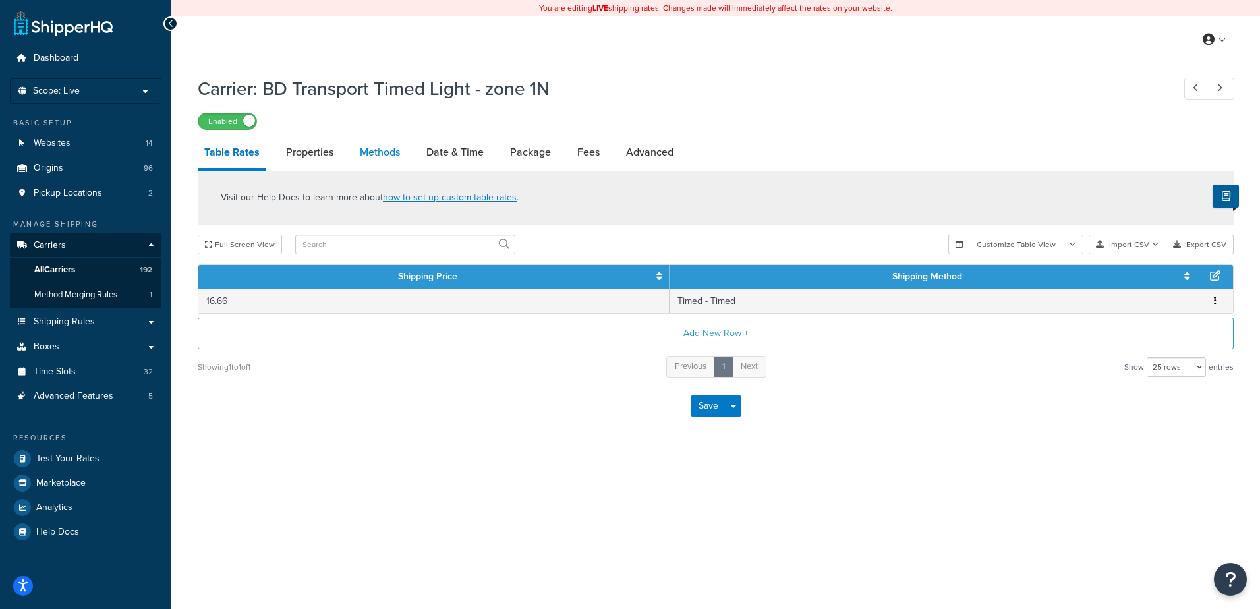
drag, startPoint x: 0, startPoint y: 0, endPoint x: 400, endPoint y: 161, distance: 431.2
click at [400, 161] on link "Methods" at bounding box center [379, 152] width 53 height 32
select select "25"
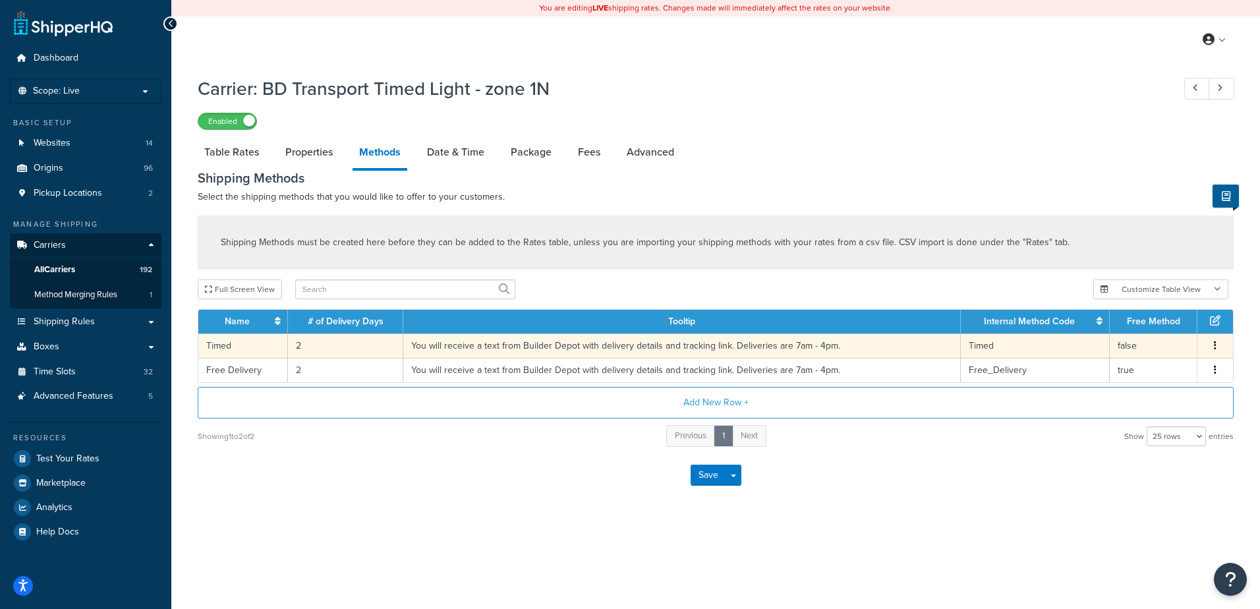
click at [337, 346] on td "2" at bounding box center [345, 345] width 115 height 24
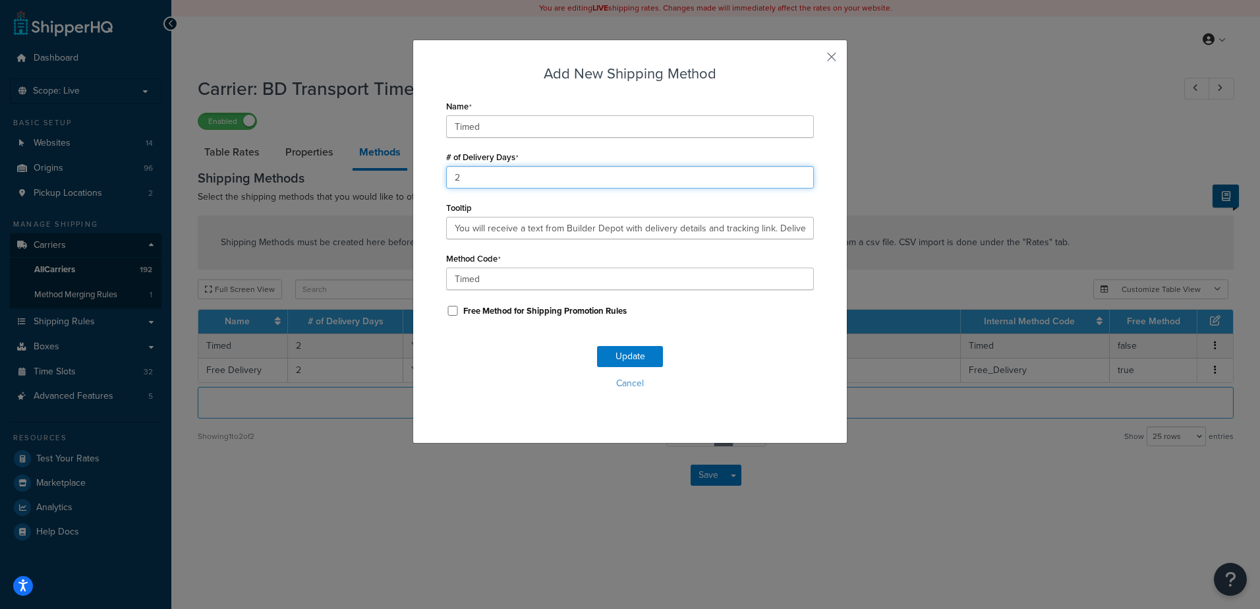
drag, startPoint x: 488, startPoint y: 175, endPoint x: 333, endPoint y: 181, distance: 155.0
click at [333, 181] on div "Add New Shipping Method Name Timed # of Delivery Days 2 Tooltip You will receiv…" at bounding box center [630, 304] width 1260 height 609
type input "1"
click at [608, 352] on button "Update" at bounding box center [630, 356] width 66 height 21
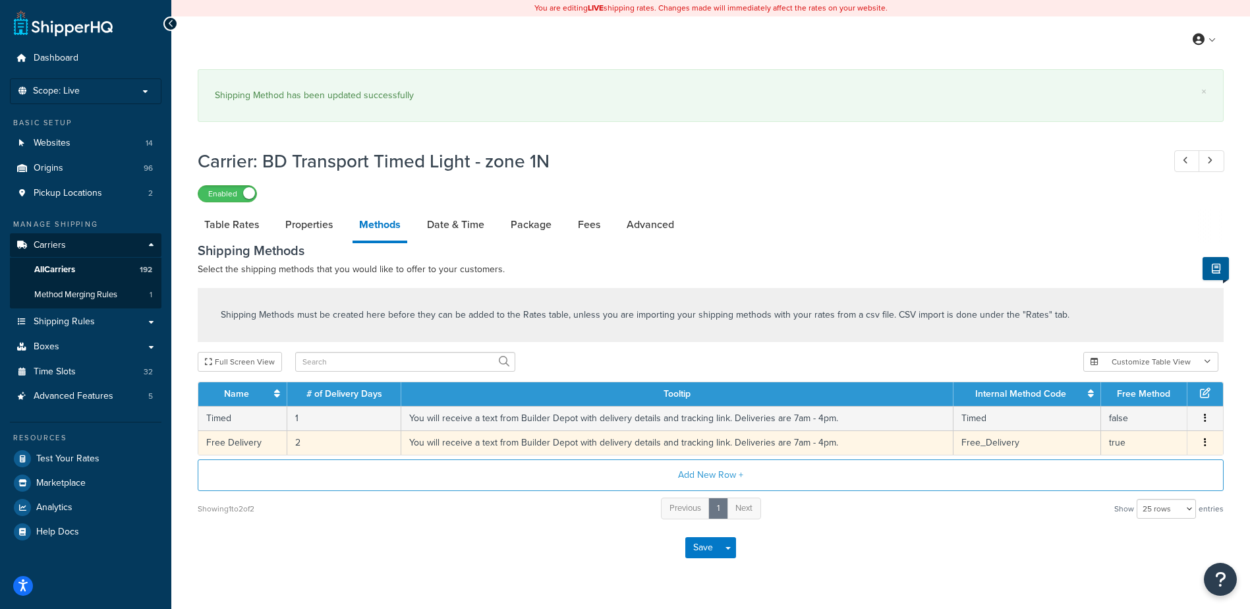
click at [332, 439] on td "2" at bounding box center [344, 442] width 114 height 24
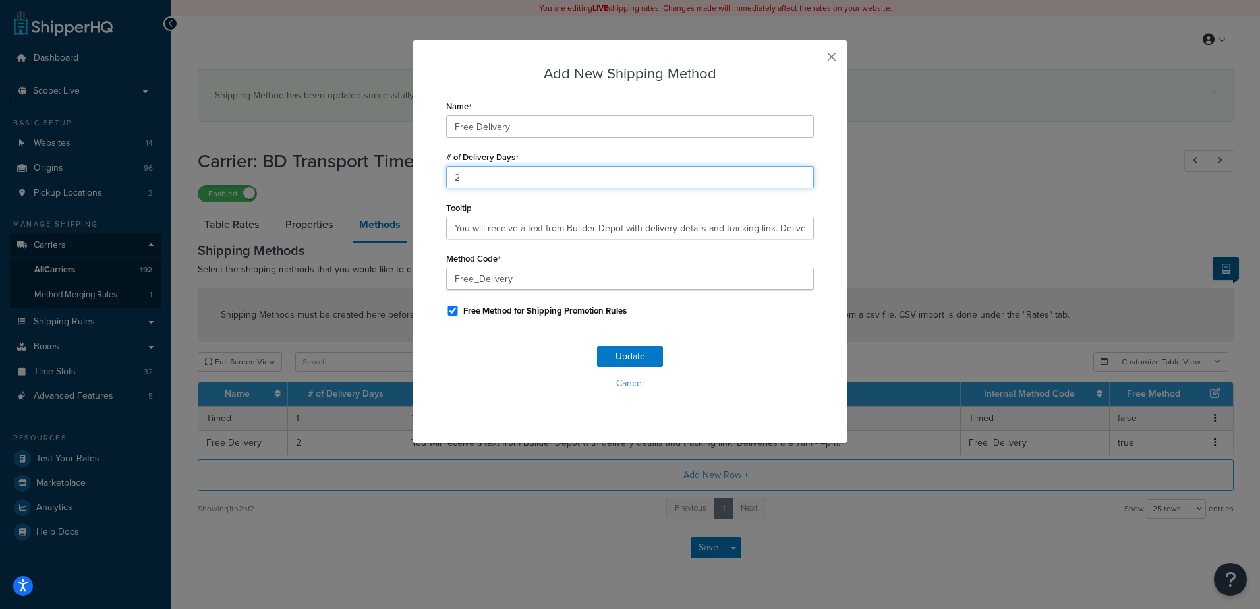
drag, startPoint x: 473, startPoint y: 175, endPoint x: 413, endPoint y: 173, distance: 60.0
click at [413, 173] on div "Add New Shipping Method Name Free Delivery # of Delivery Days 2 Tooltip You wil…" at bounding box center [630, 242] width 435 height 404
type input "1"
click at [616, 351] on button "Update" at bounding box center [630, 356] width 66 height 21
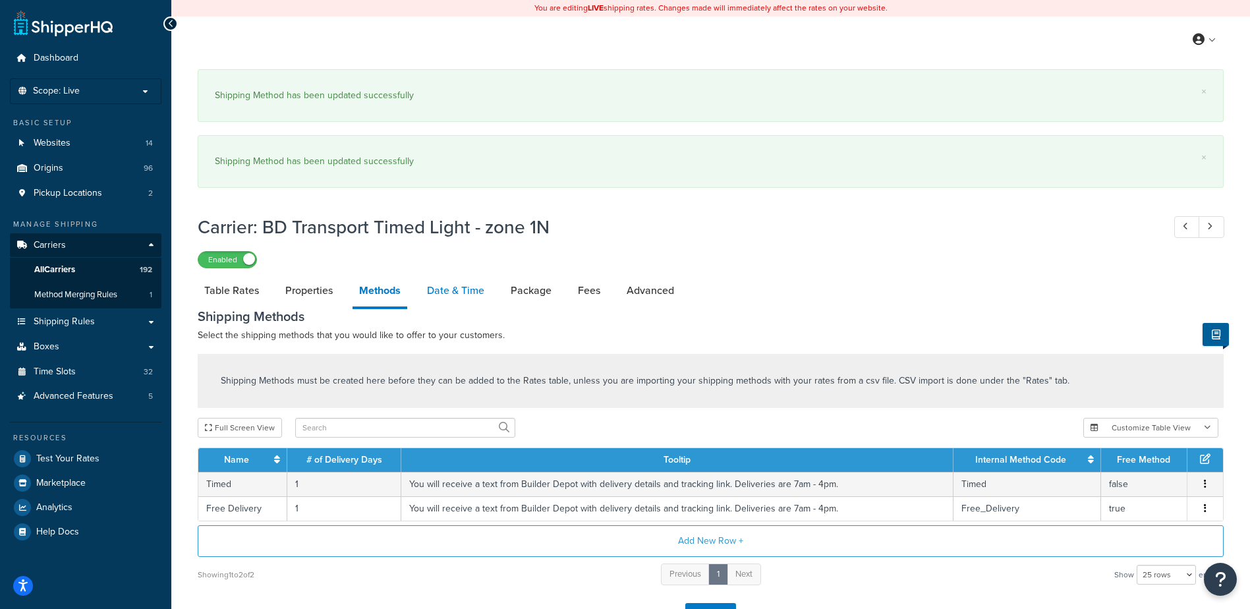
click at [463, 275] on link "Date & Time" at bounding box center [455, 291] width 71 height 32
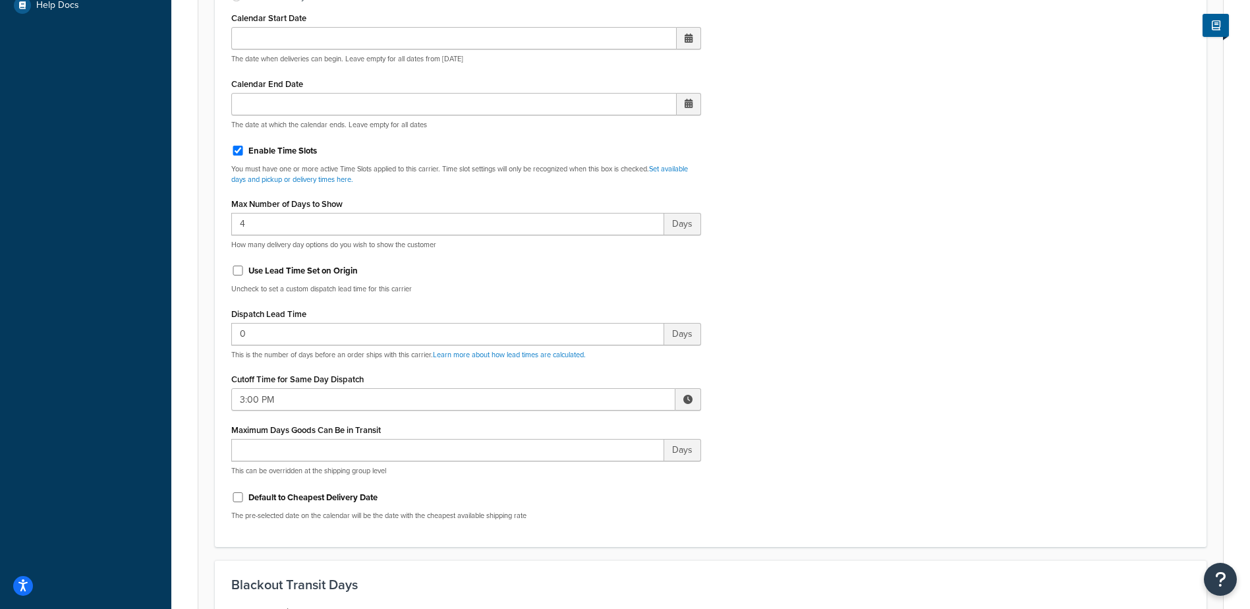
scroll to position [527, 0]
click at [691, 396] on span at bounding box center [687, 398] width 9 height 9
click at [592, 463] on span "▼" at bounding box center [591, 467] width 26 height 26
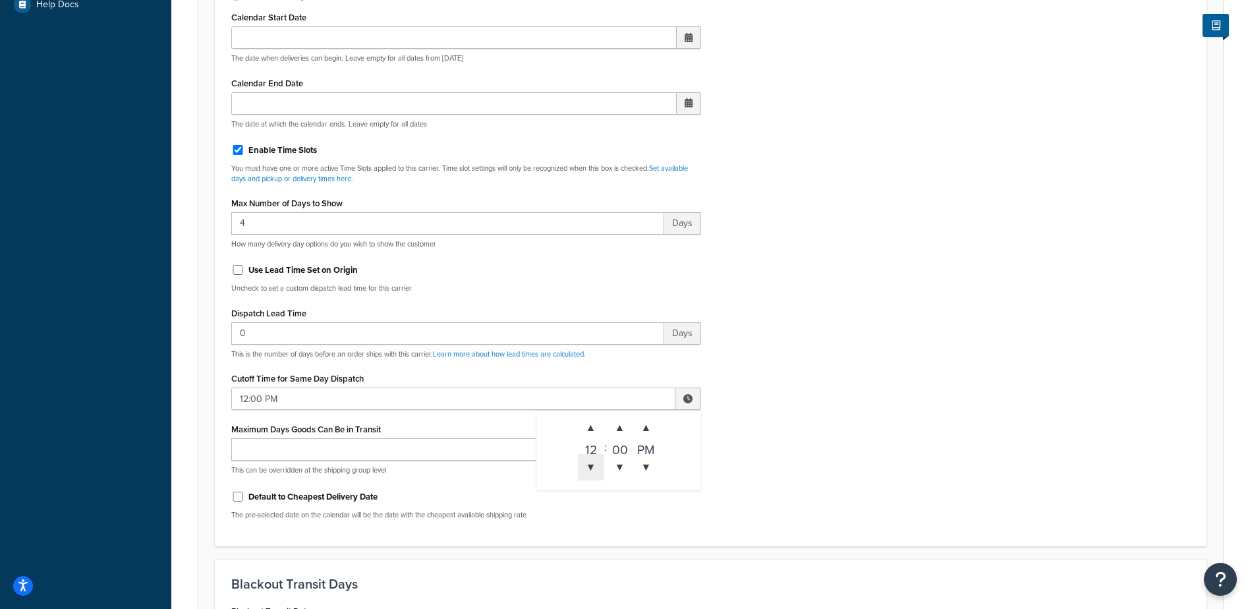
click at [592, 463] on span "▼" at bounding box center [591, 467] width 26 height 26
type input "10:00 AM"
drag, startPoint x: 877, startPoint y: 394, endPoint x: 844, endPoint y: 396, distance: 33.7
click at [877, 395] on div "Include Delivery Date Information: No, just show shipping rates Show Calendar S…" at bounding box center [710, 220] width 979 height 620
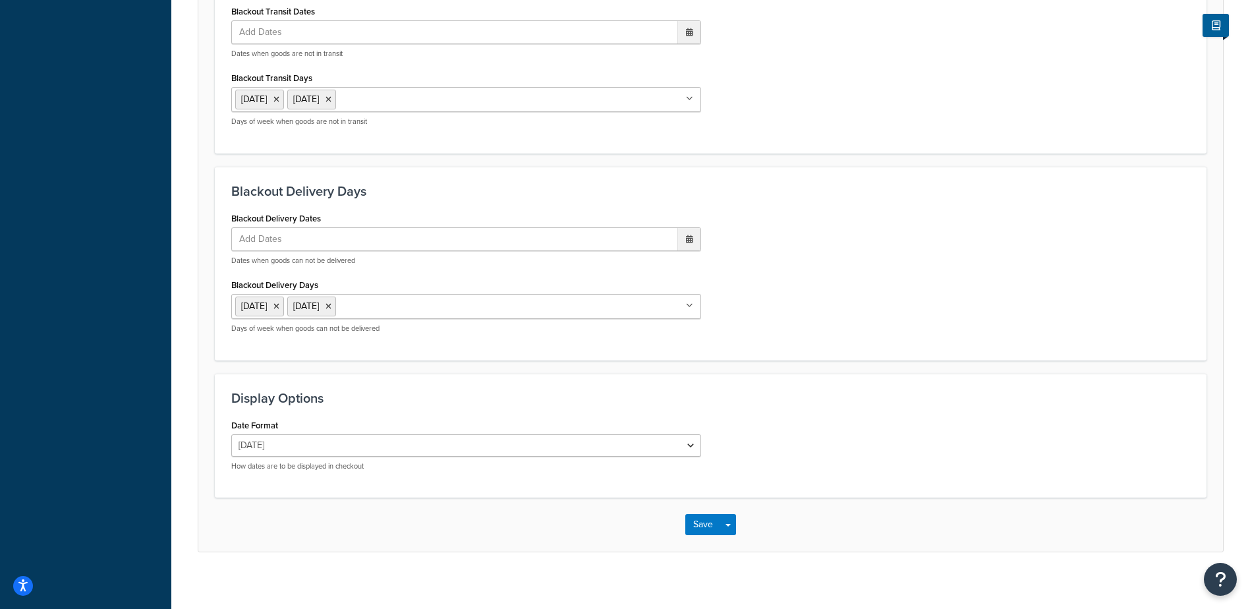
scroll to position [1136, 0]
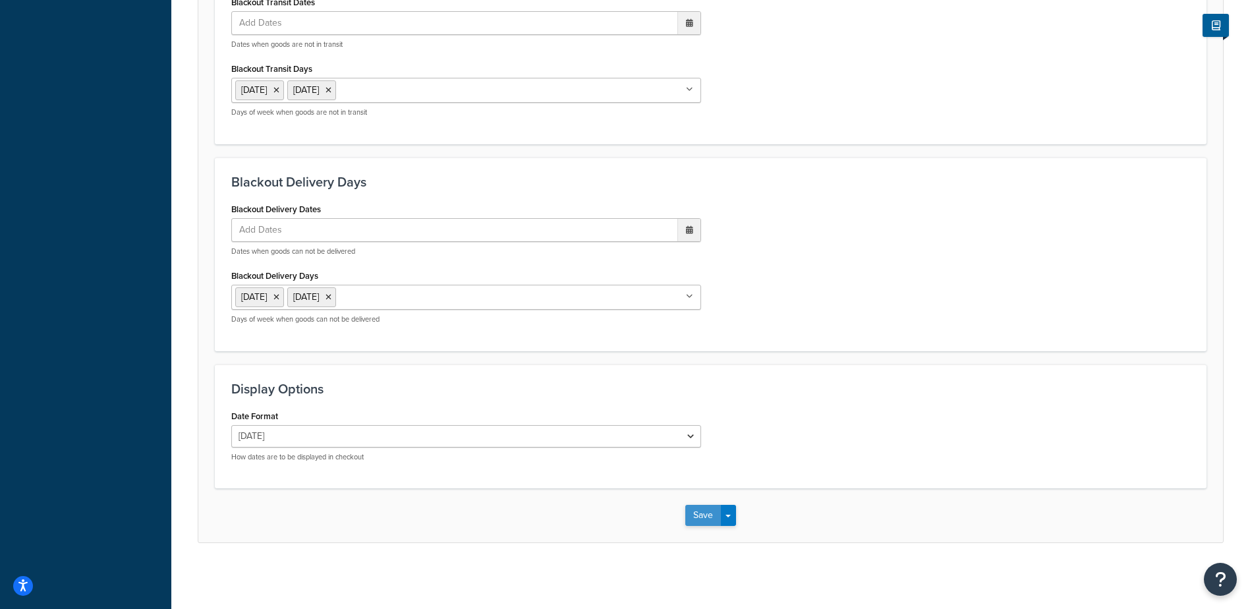
click at [703, 515] on button "Save" at bounding box center [703, 515] width 36 height 21
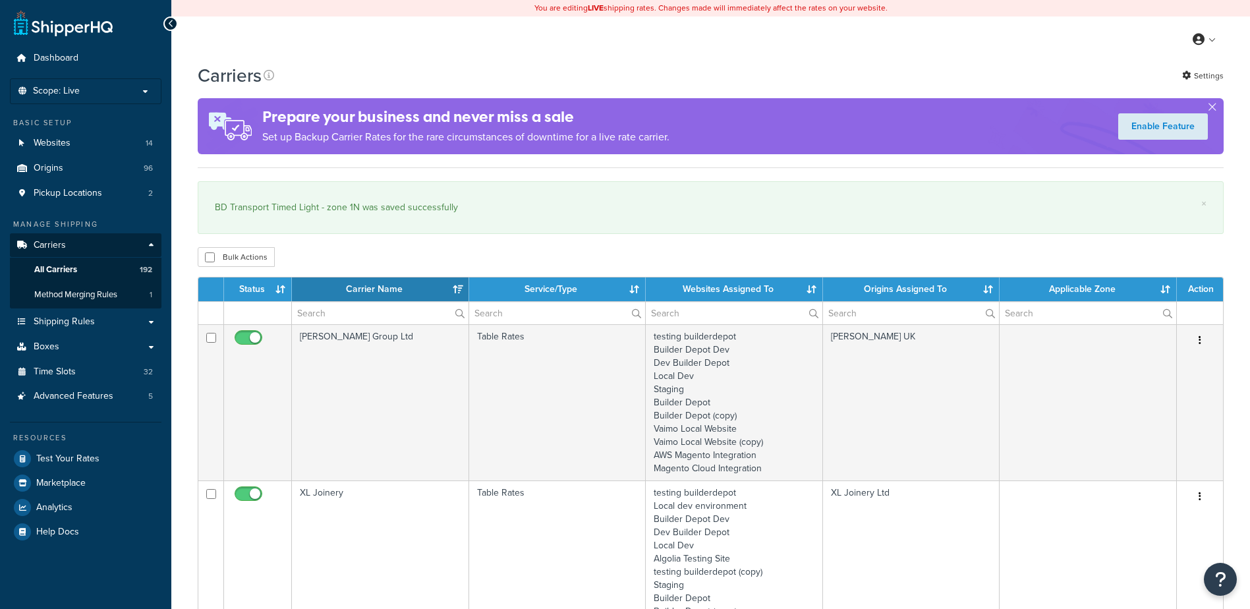
select select "15"
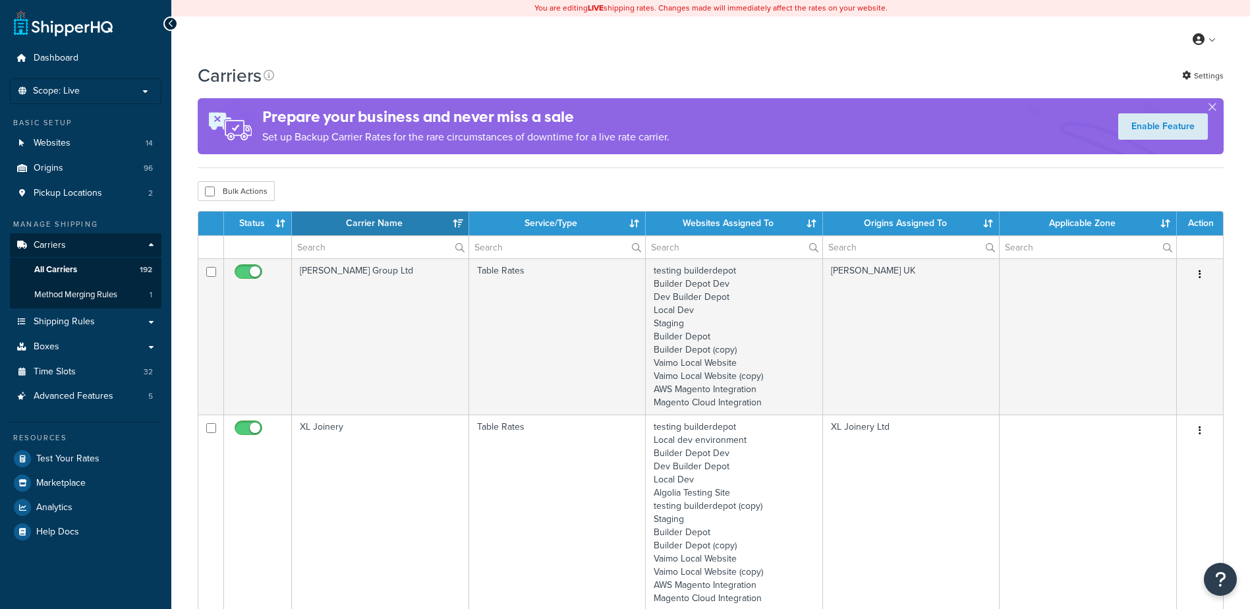
select select "15"
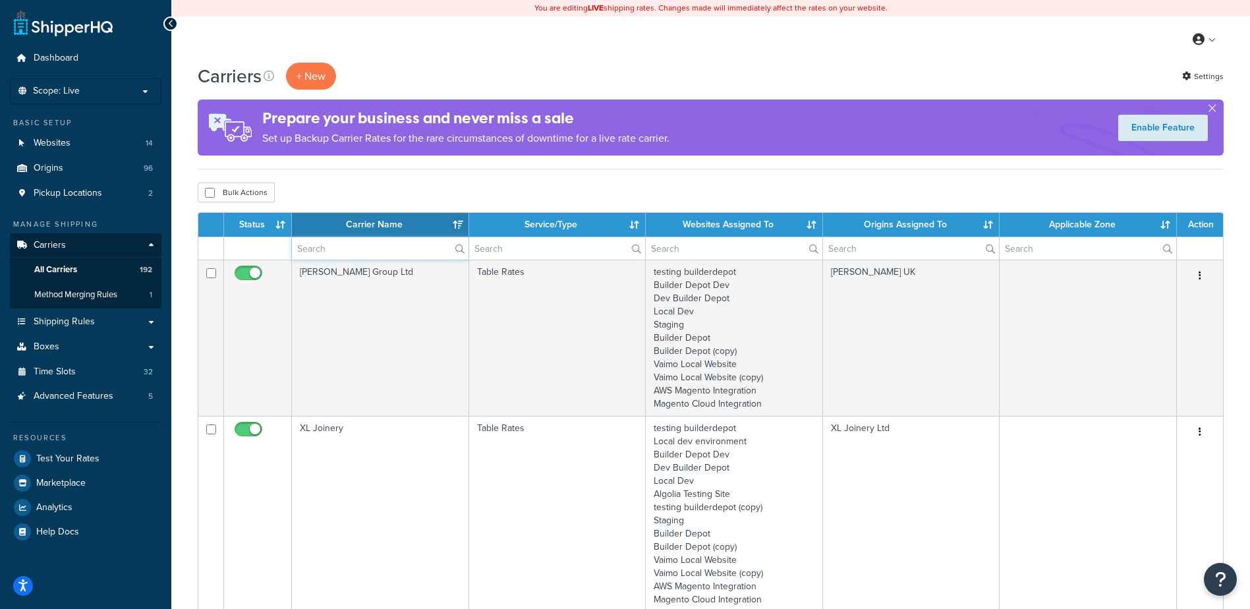
click at [344, 248] on input "text" at bounding box center [380, 248] width 177 height 22
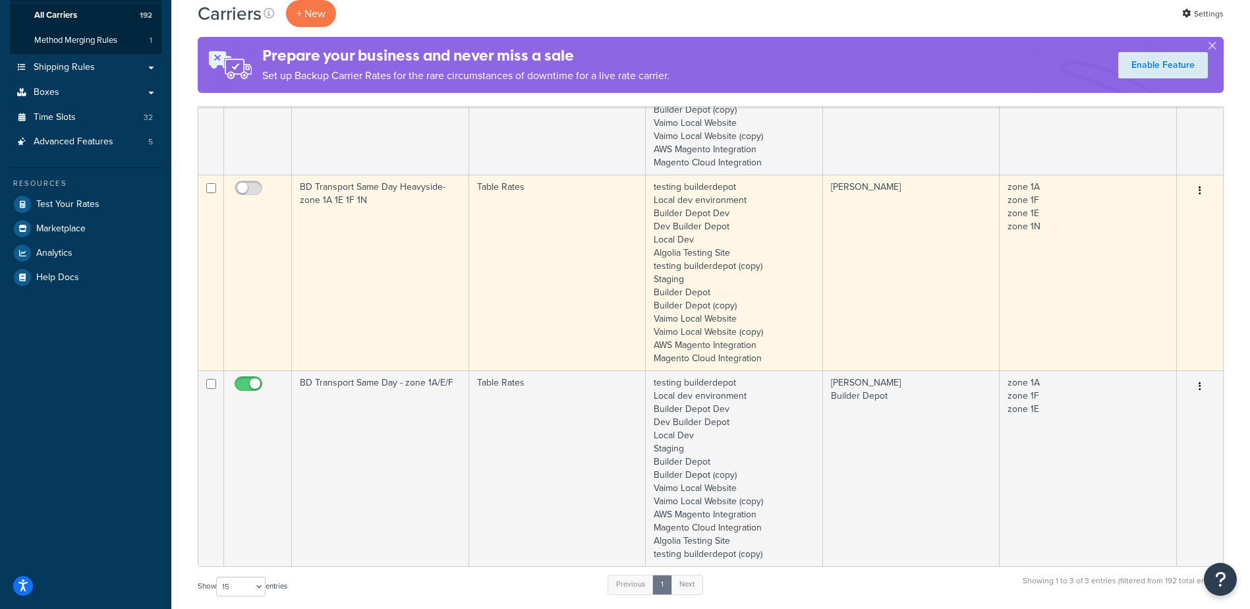
scroll to position [330, 0]
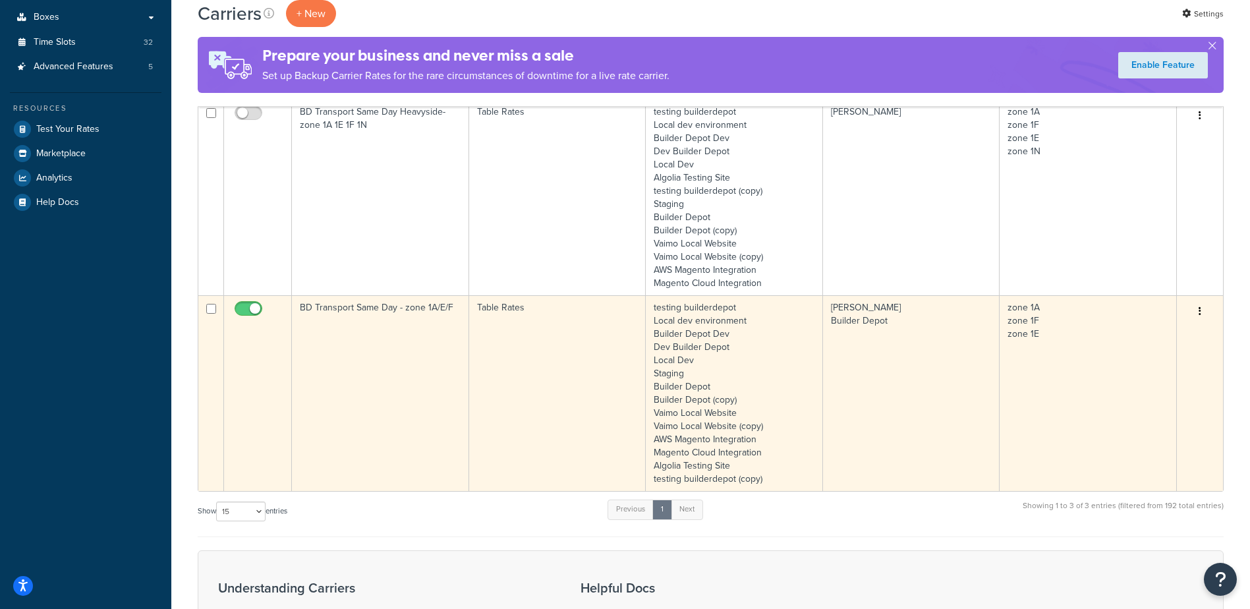
type input "same"
click at [249, 305] on input "checkbox" at bounding box center [250, 312] width 36 height 16
checkbox input "false"
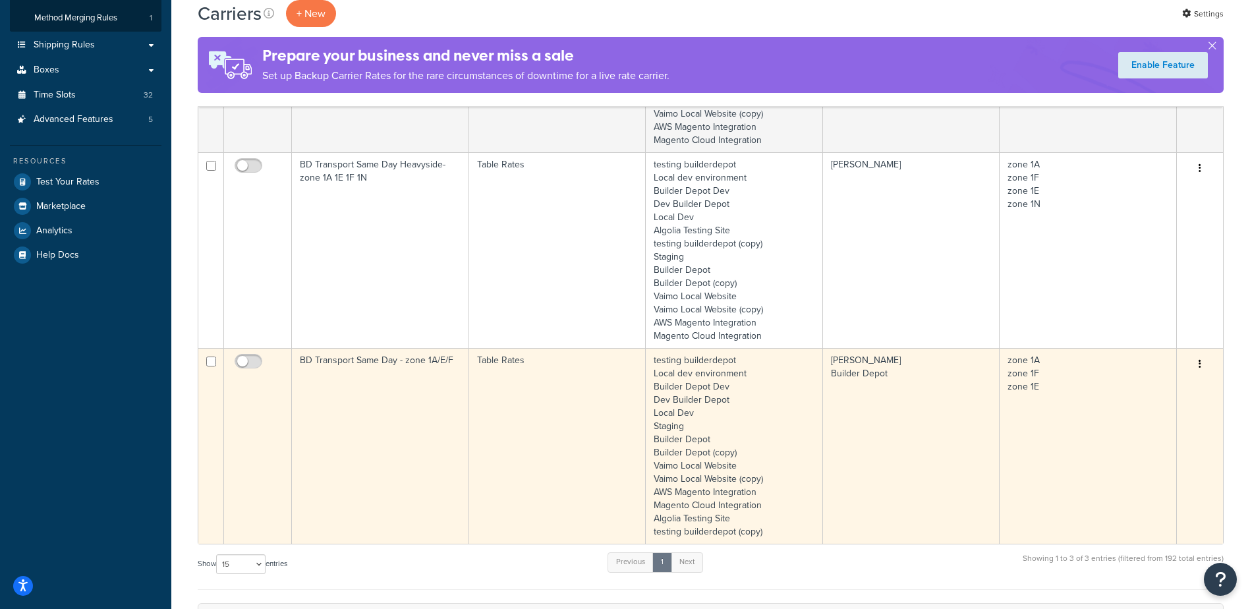
scroll to position [0, 0]
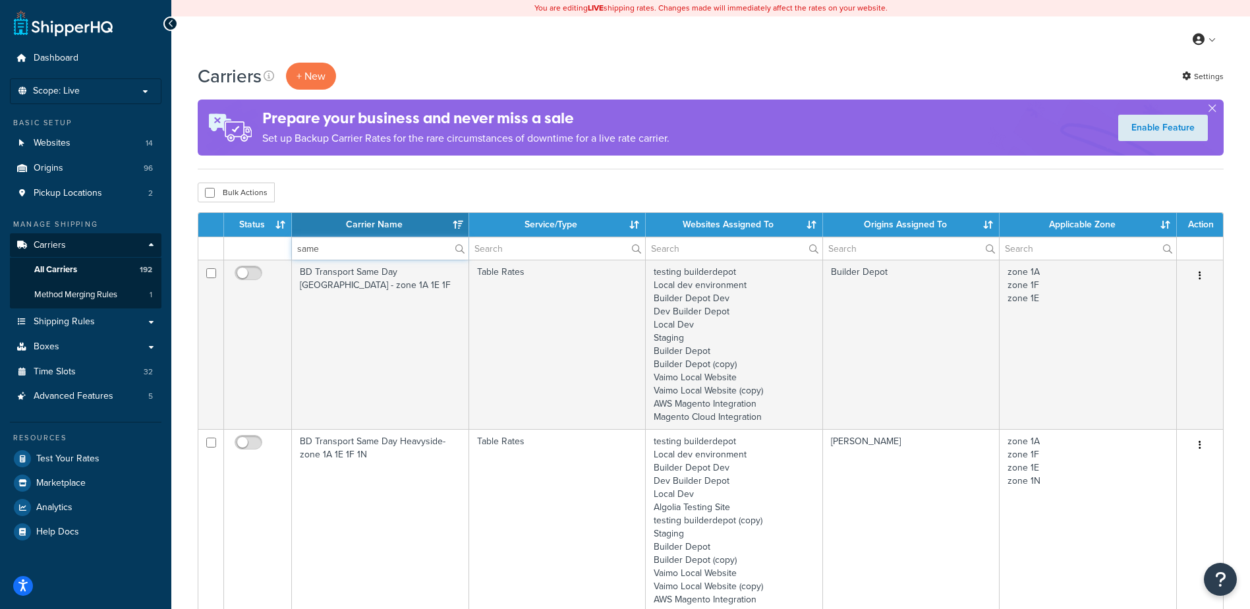
click at [330, 248] on input "same" at bounding box center [380, 248] width 177 height 22
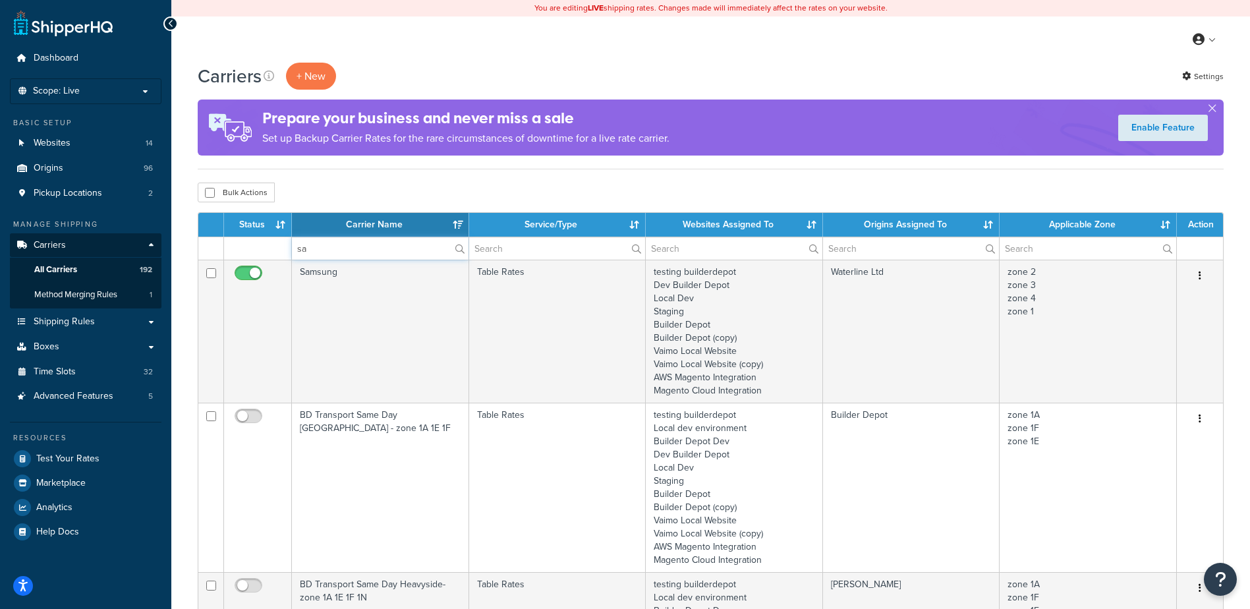
type input "s"
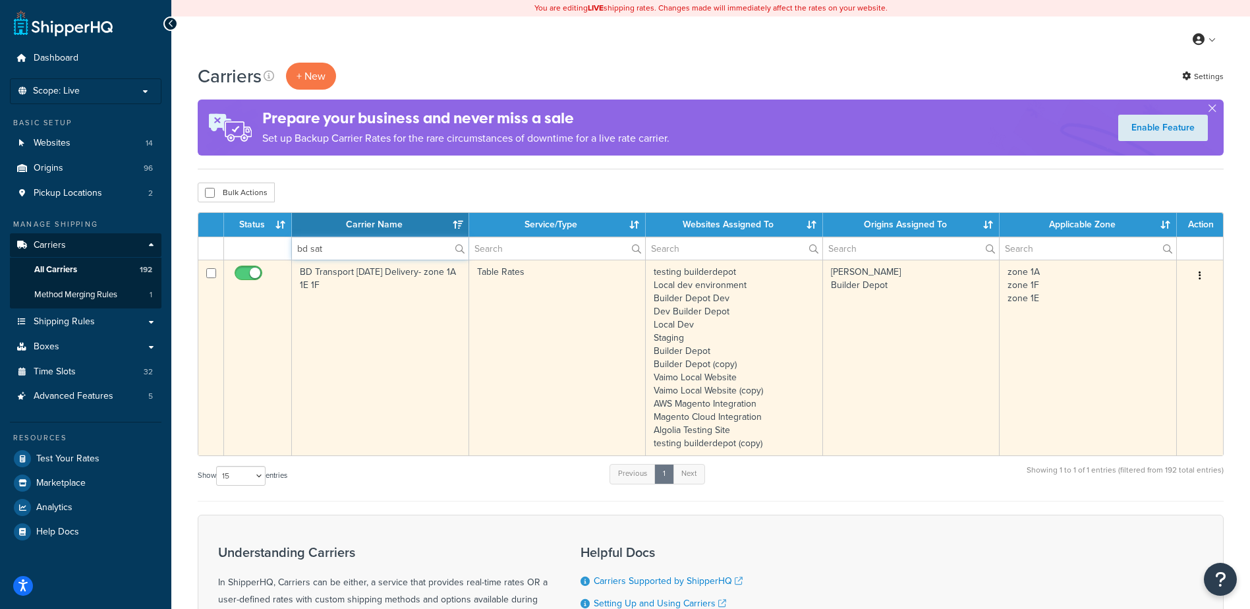
type input "bd sat"
click at [245, 273] on input "checkbox" at bounding box center [250, 276] width 36 height 16
checkbox input "false"
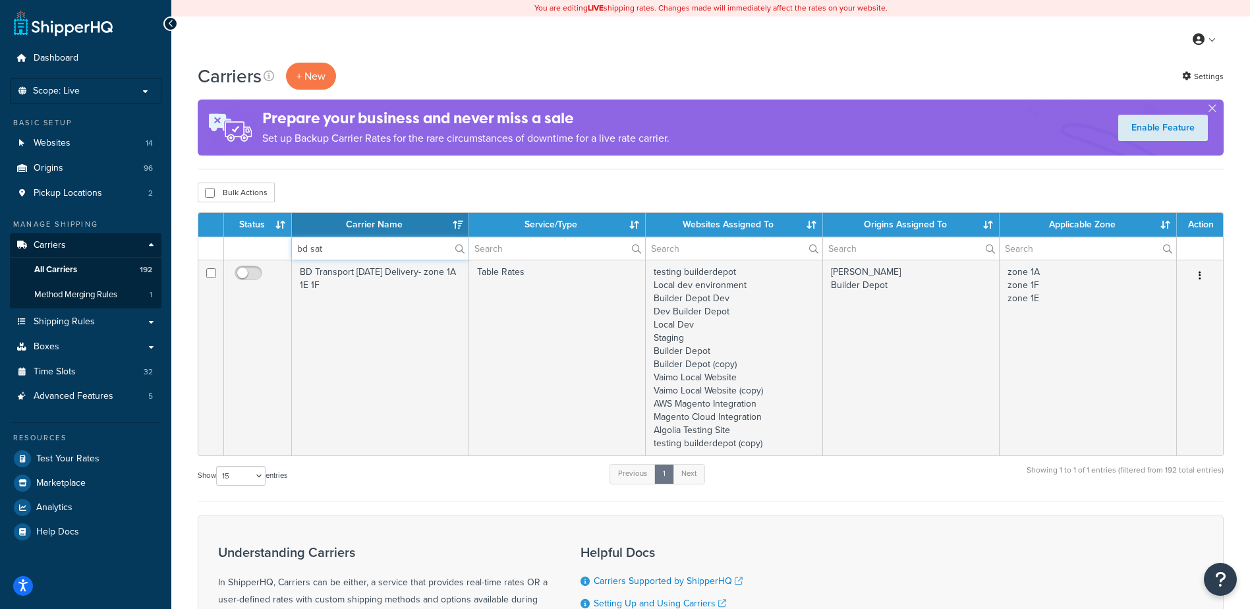
drag, startPoint x: 338, startPoint y: 245, endPoint x: 273, endPoint y: 233, distance: 66.4
click at [273, 233] on table "Status Carrier Name Service/Type Websites Assigned To Origins Assigned To Appli…" at bounding box center [711, 334] width 1026 height 244
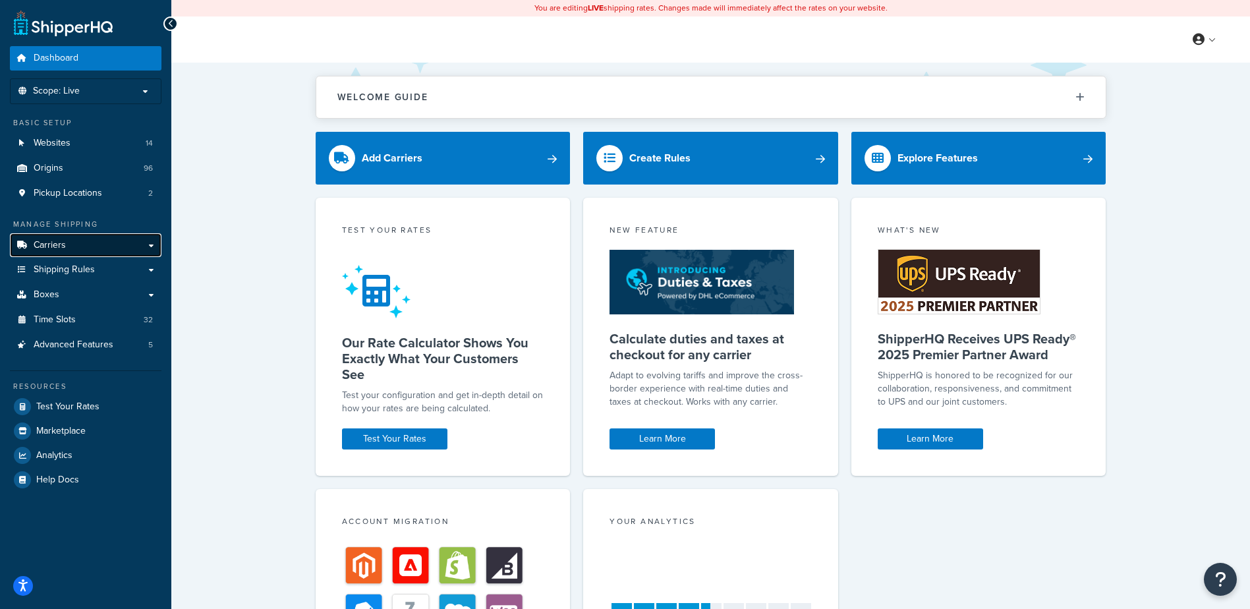
click at [65, 237] on link "Carriers" at bounding box center [86, 245] width 152 height 24
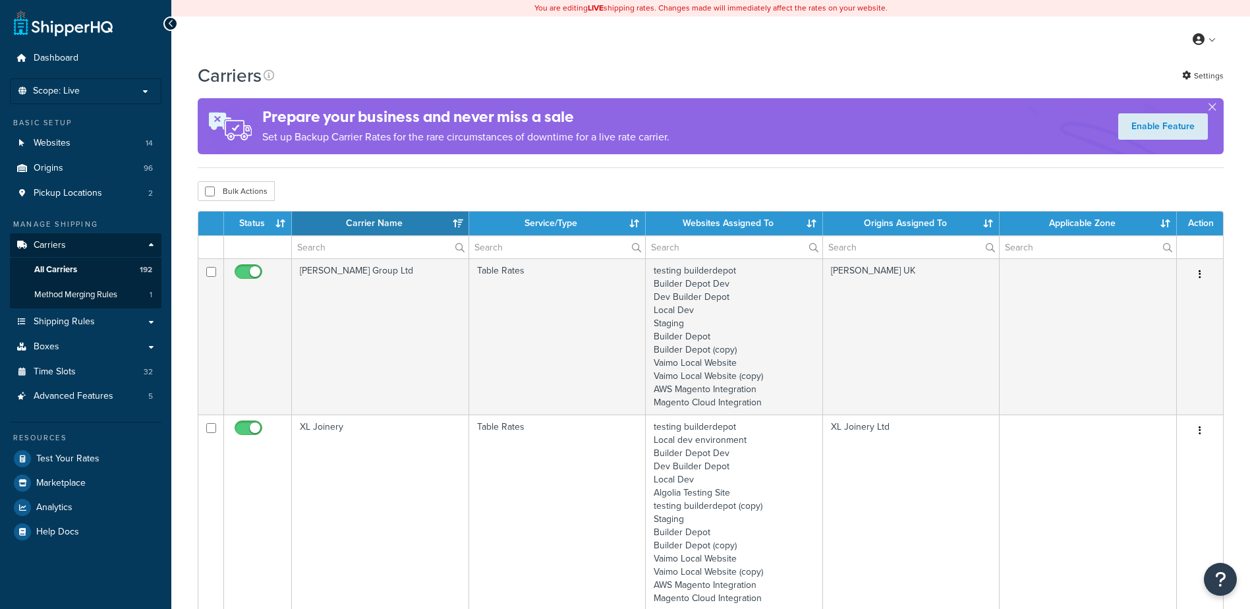
select select "15"
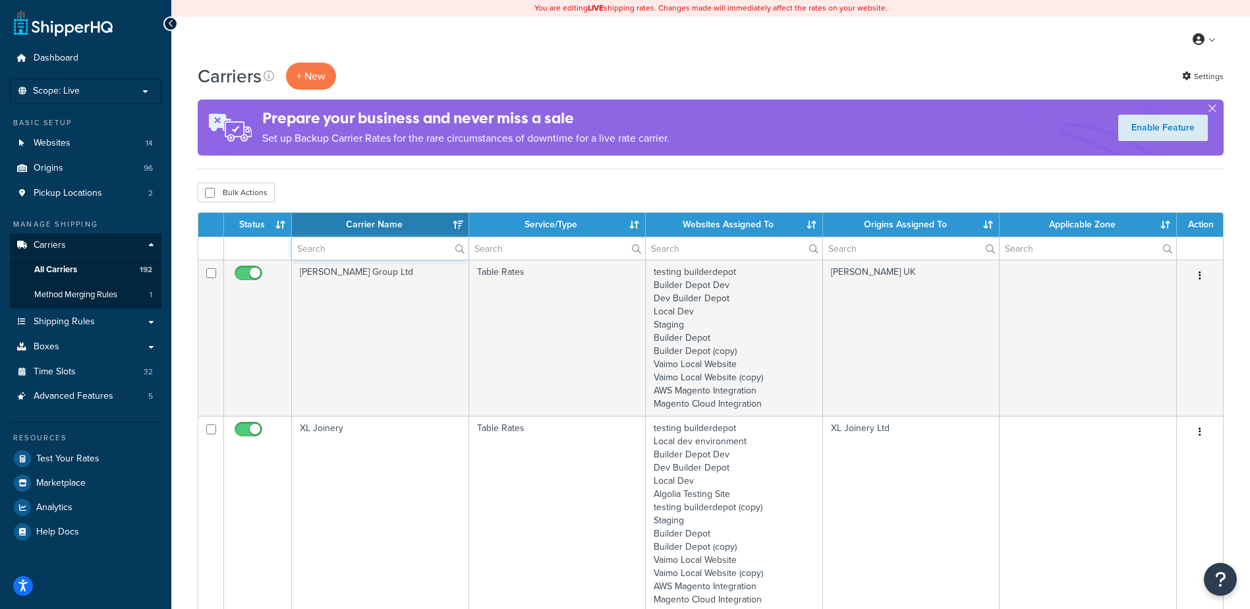
click at [324, 243] on input "text" at bounding box center [380, 248] width 177 height 22
type input "t"
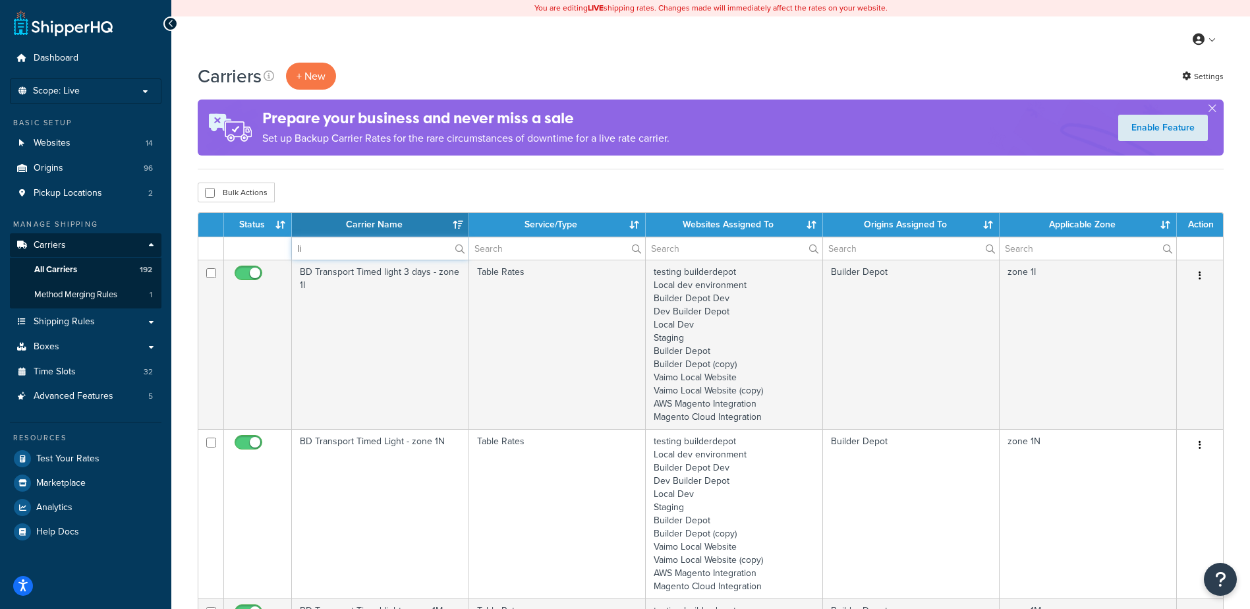
type input "l"
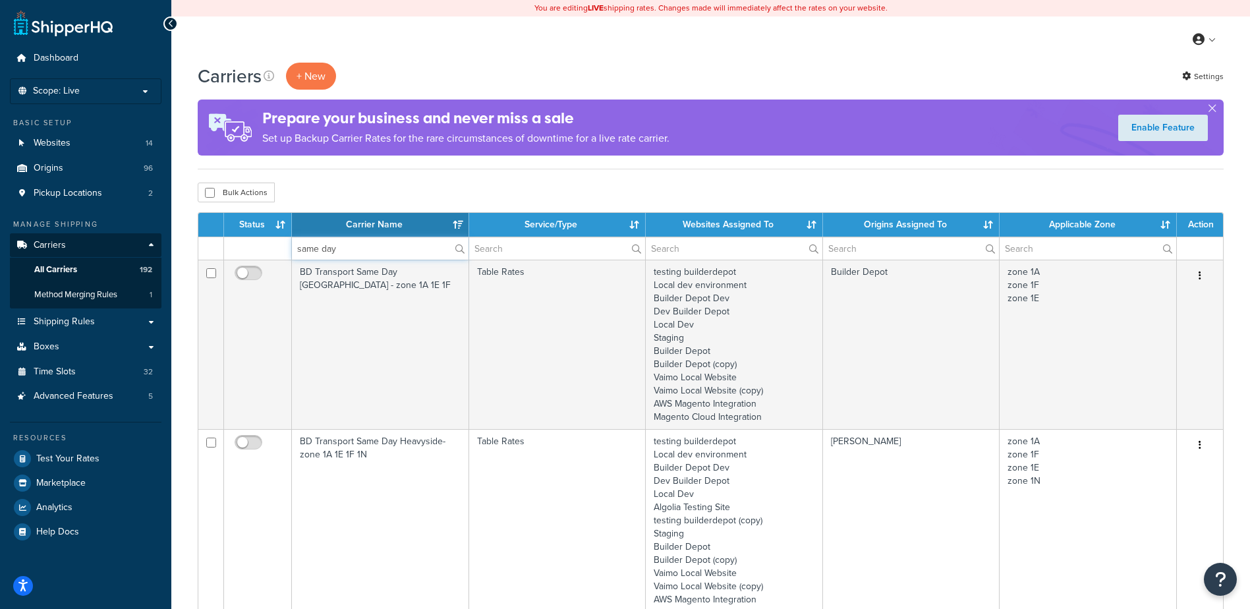
type input "same day"
click at [85, 267] on link "All Carriers 192" at bounding box center [86, 270] width 152 height 24
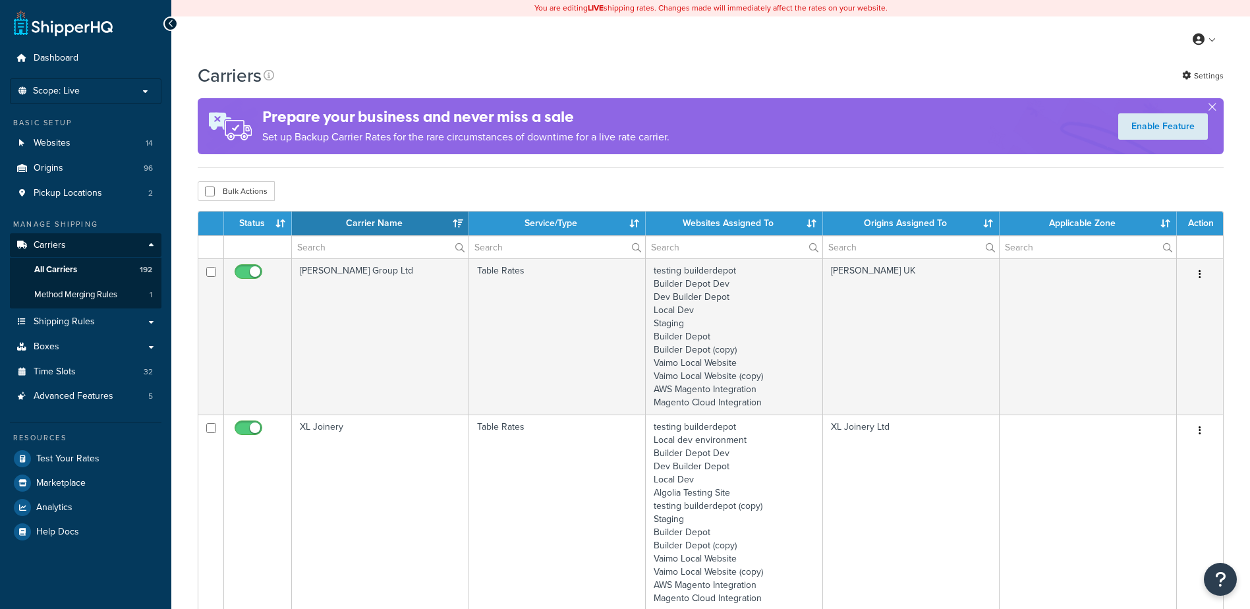
select select "15"
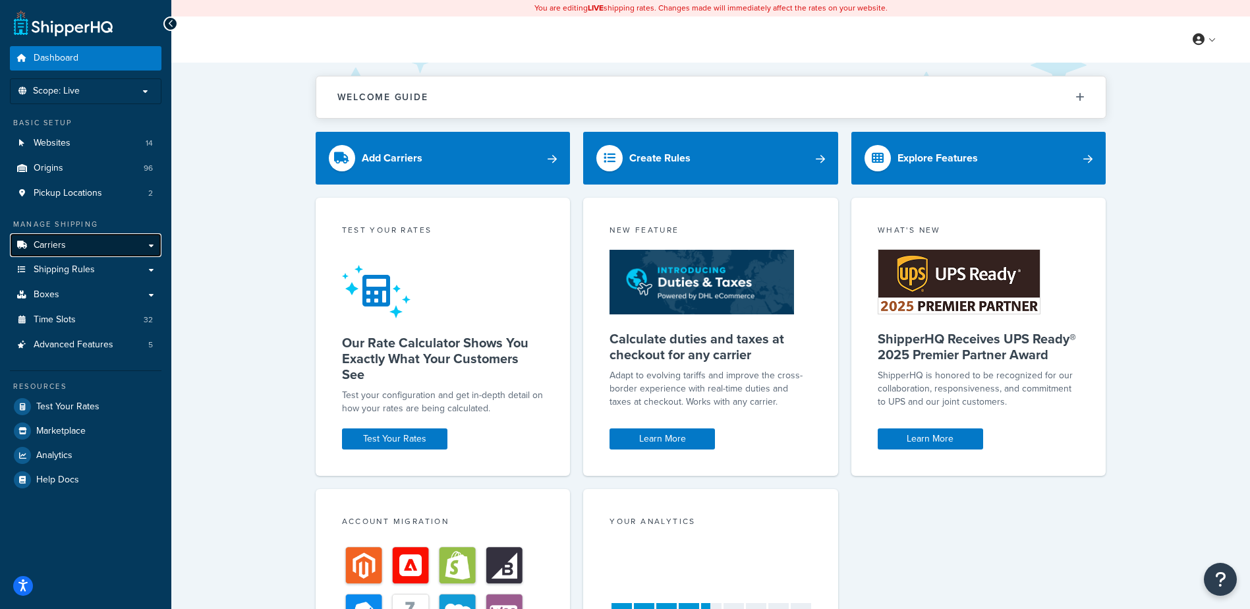
click at [57, 243] on span "Carriers" at bounding box center [50, 245] width 32 height 11
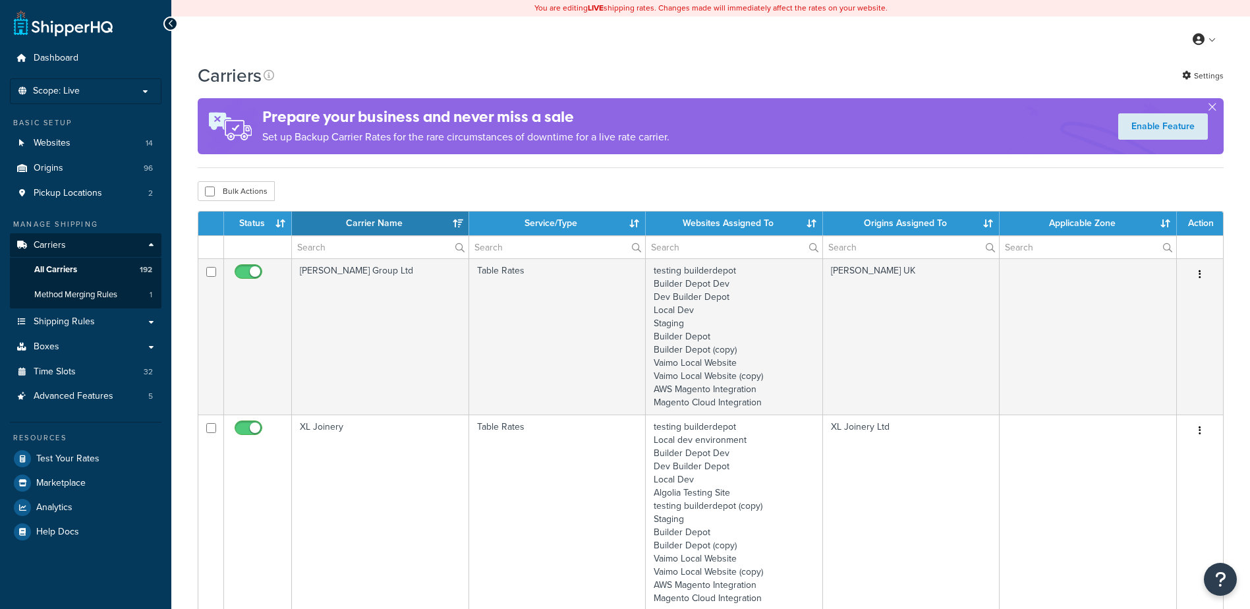
select select "15"
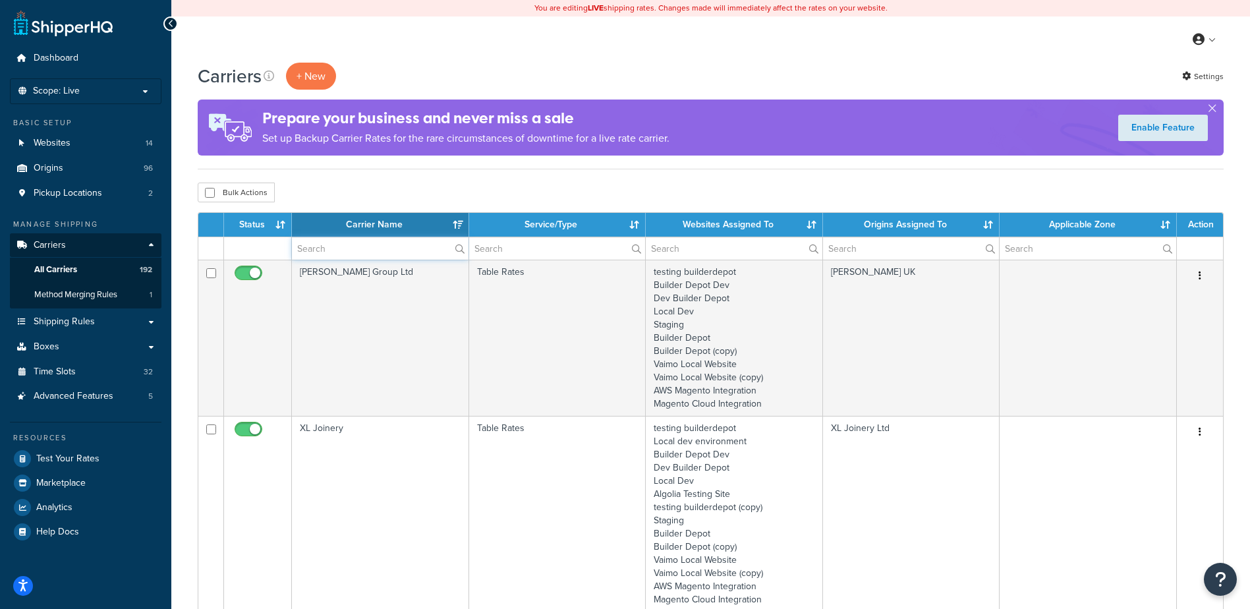
click at [332, 251] on input "text" at bounding box center [380, 248] width 177 height 22
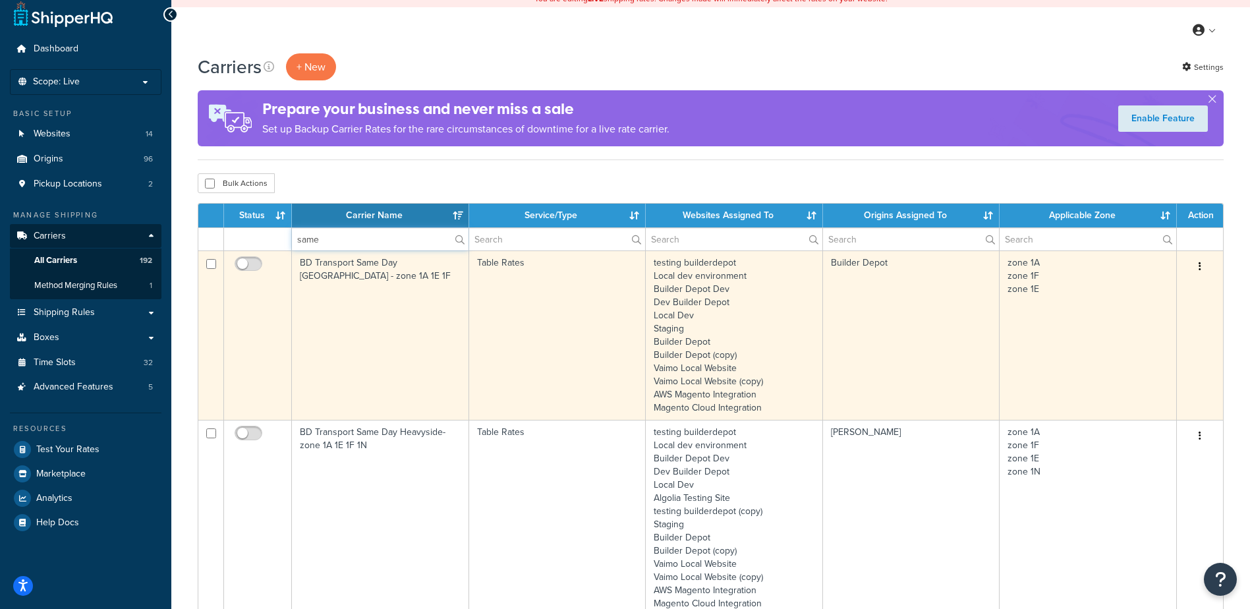
scroll to position [330, 0]
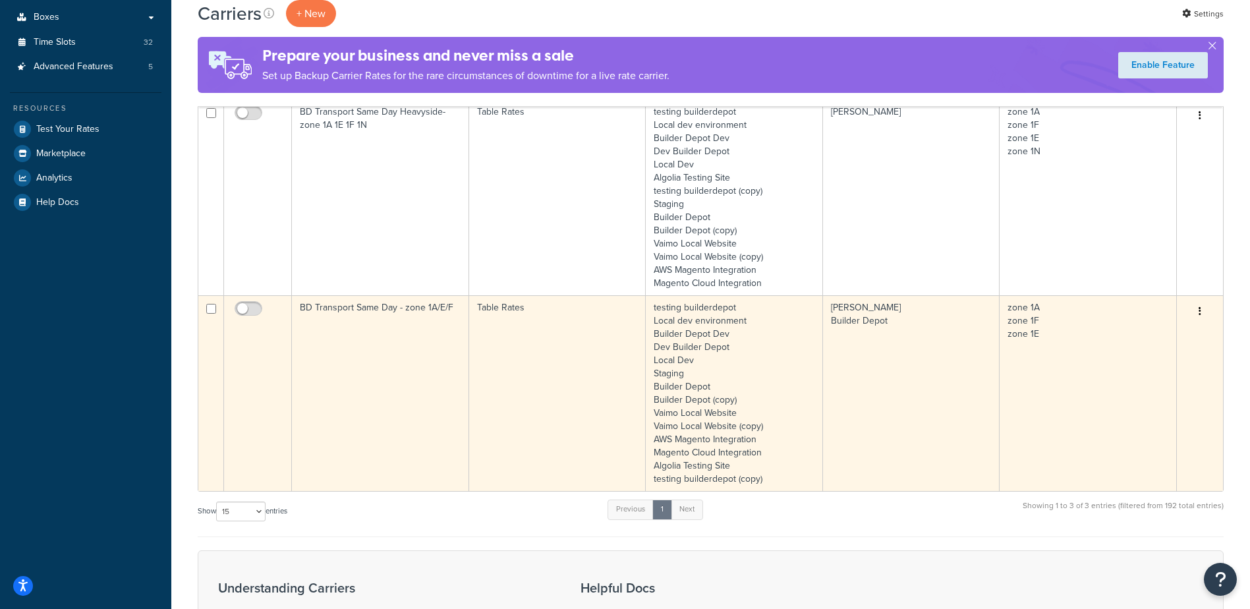
type input "same"
click at [405, 357] on td "BD Transport Same Day - zone 1A/E/F" at bounding box center [380, 393] width 177 height 196
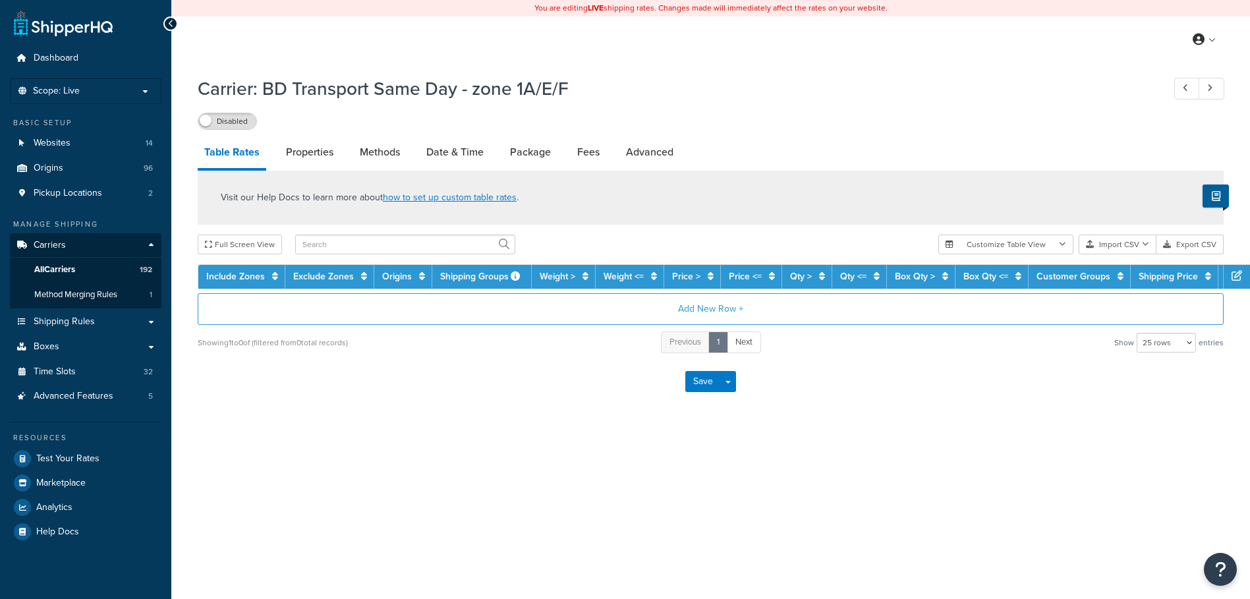
select select "25"
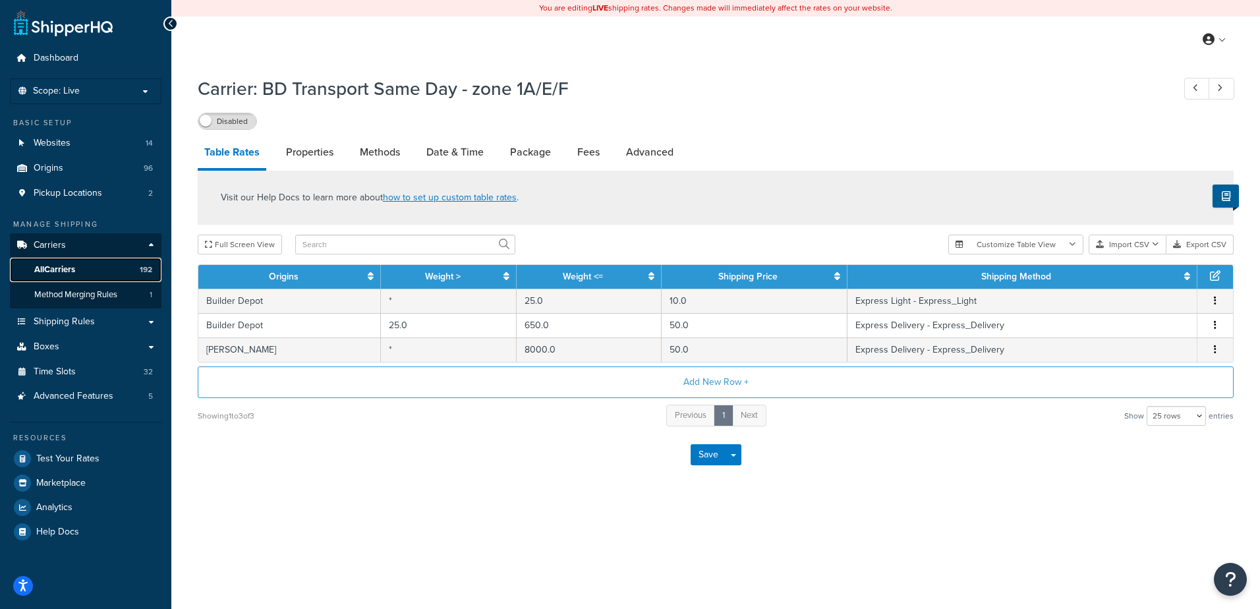
click at [83, 272] on link "All Carriers 192" at bounding box center [86, 270] width 152 height 24
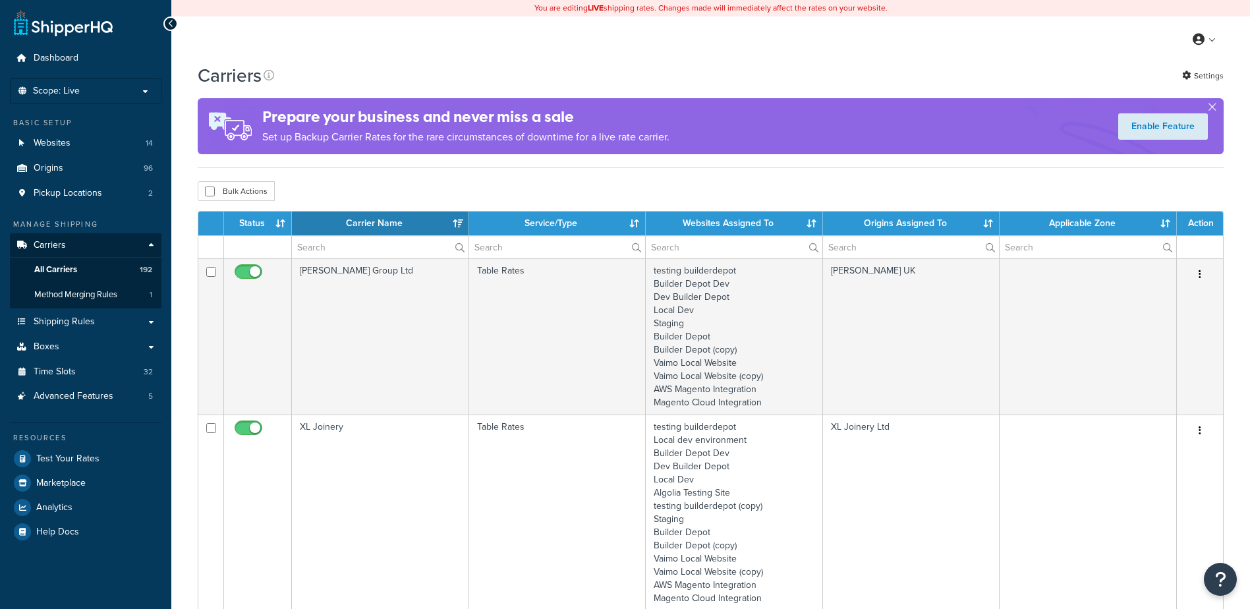
select select "15"
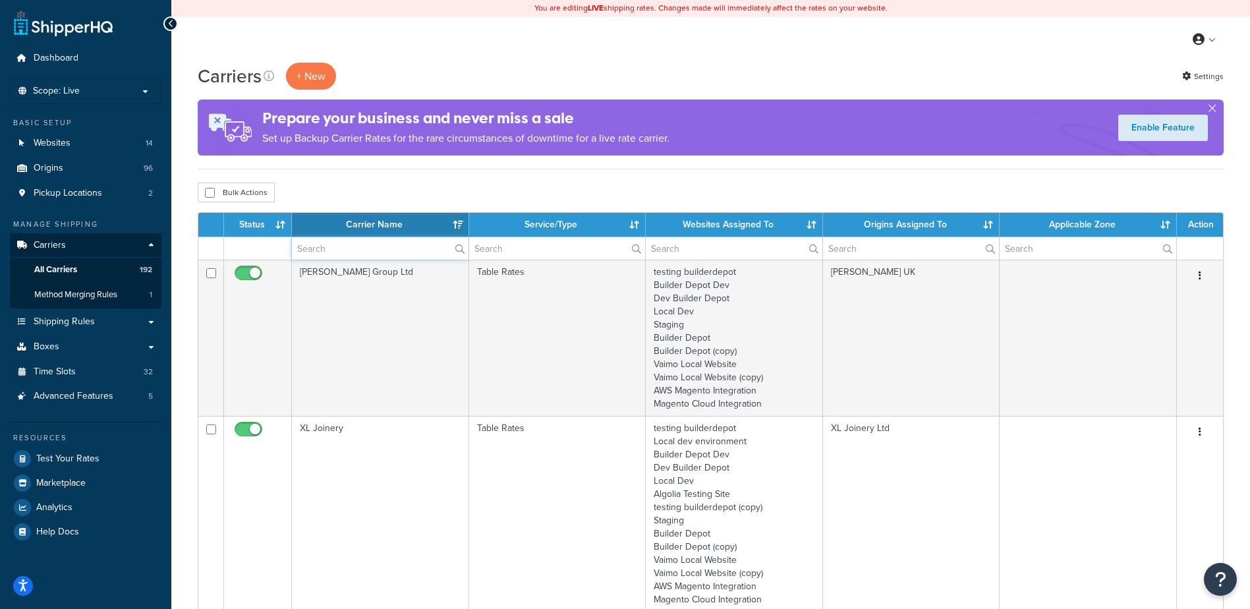
click at [324, 246] on input "text" at bounding box center [380, 248] width 177 height 22
click at [308, 247] on input "text" at bounding box center [380, 248] width 177 height 22
